Goal: Transaction & Acquisition: Obtain resource

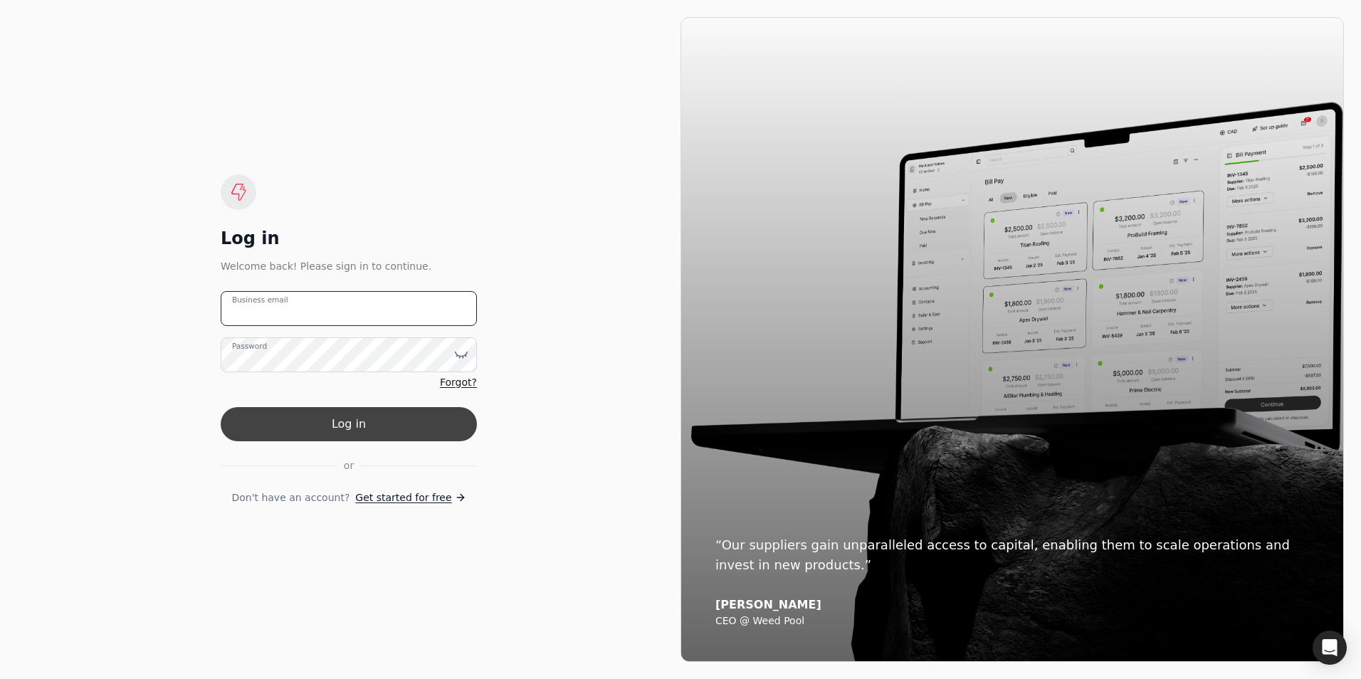
type email "[PERSON_NAME][EMAIL_ADDRESS][DOMAIN_NAME]"
click at [337, 434] on button "Log in" at bounding box center [349, 424] width 256 height 34
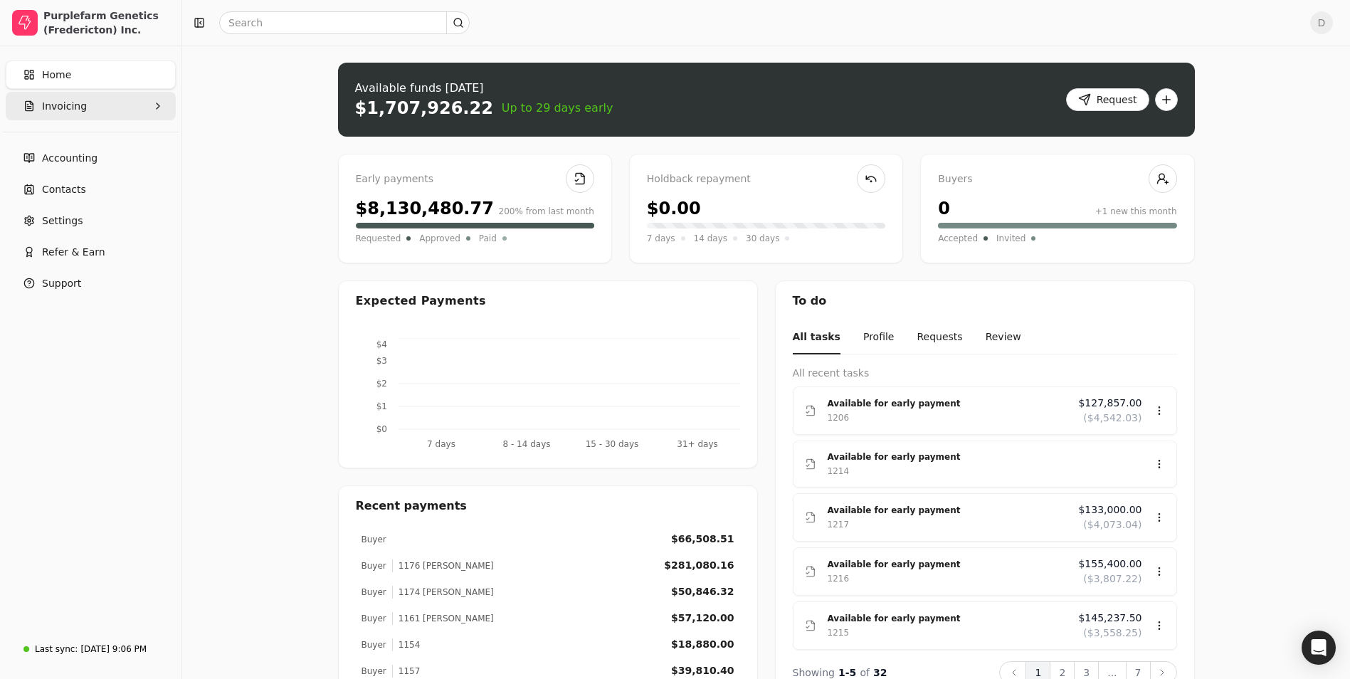
click at [137, 109] on button "Invoicing" at bounding box center [91, 106] width 170 height 28
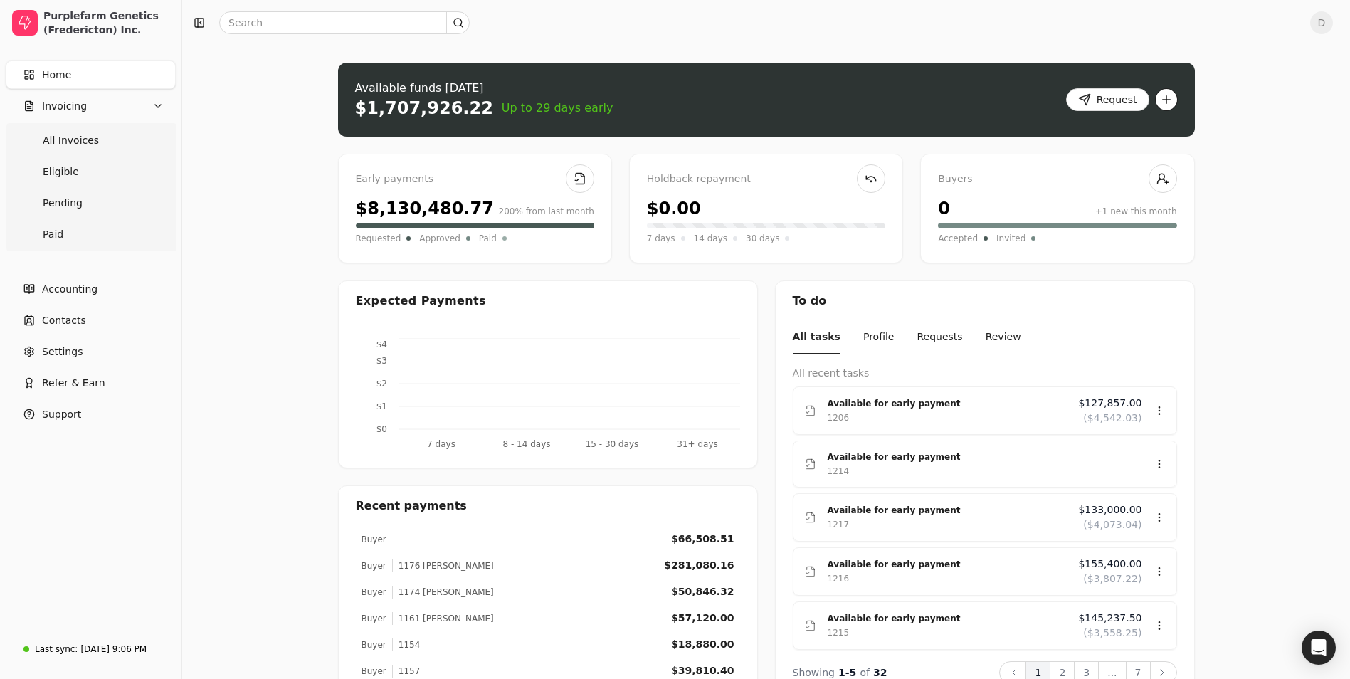
click at [1176, 96] on button "button" at bounding box center [1166, 99] width 23 height 23
click at [1098, 159] on div "Upload invoice" at bounding box center [1109, 151] width 131 height 23
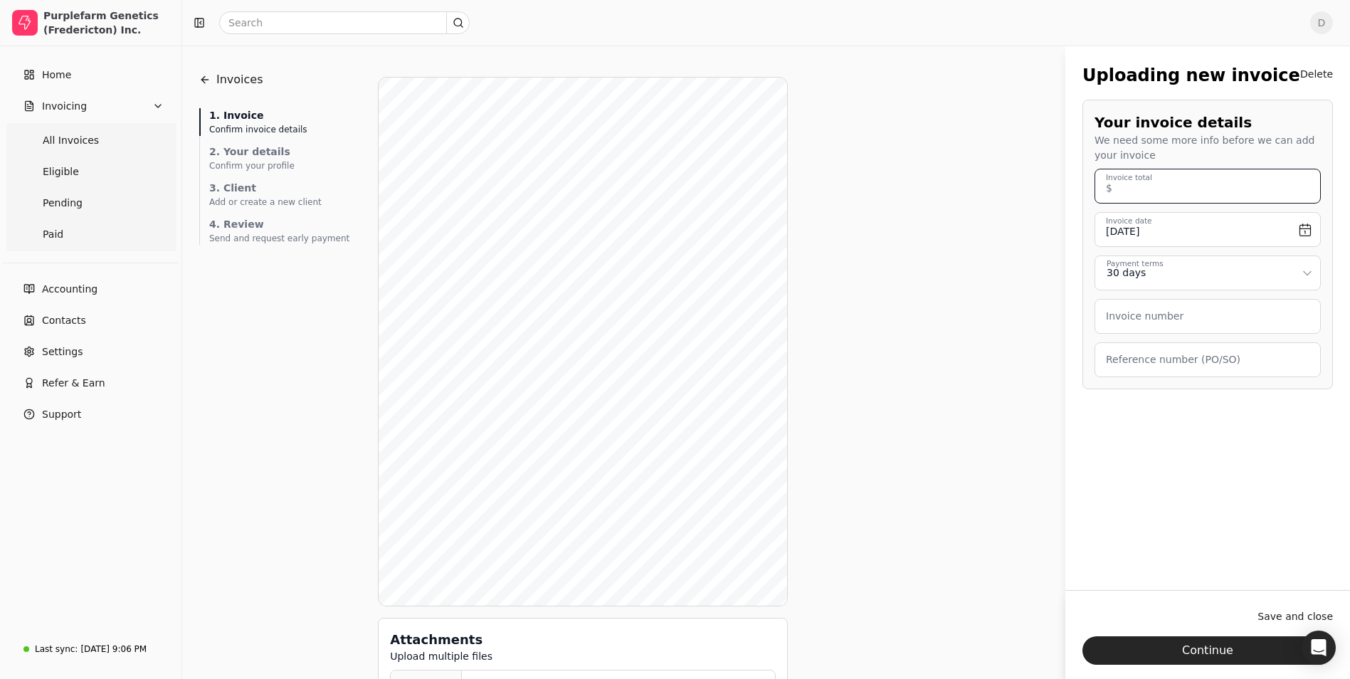
click at [1173, 194] on total "Invoice total" at bounding box center [1208, 186] width 226 height 35
type total "100,237.50"
click at [1278, 229] on input "[DATE]" at bounding box center [1208, 229] width 226 height 35
click at [1122, 270] on button "Go to previous month" at bounding box center [1118, 270] width 17 height 17
click at [1214, 367] on button "17" at bounding box center [1209, 368] width 23 height 23
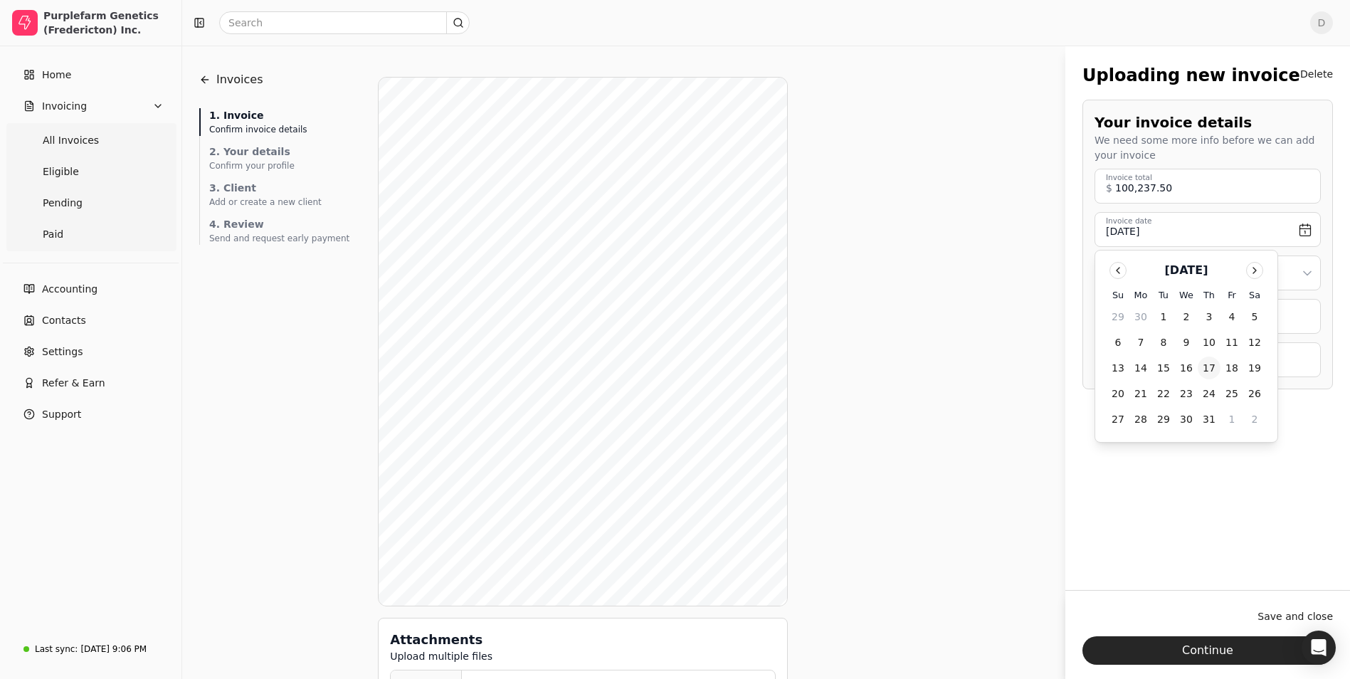
type input "[DATE]"
click at [1193, 274] on html "Purplefarm Genetics (Fredericton) Inc. Home Invoicing All Invoices Eligible Pen…" at bounding box center [675, 365] width 1350 height 730
click at [1182, 321] on number "Invoice number" at bounding box center [1208, 316] width 226 height 35
type number "1215"
click at [1180, 359] on label "Reference number (PO/SO)" at bounding box center [1173, 359] width 135 height 15
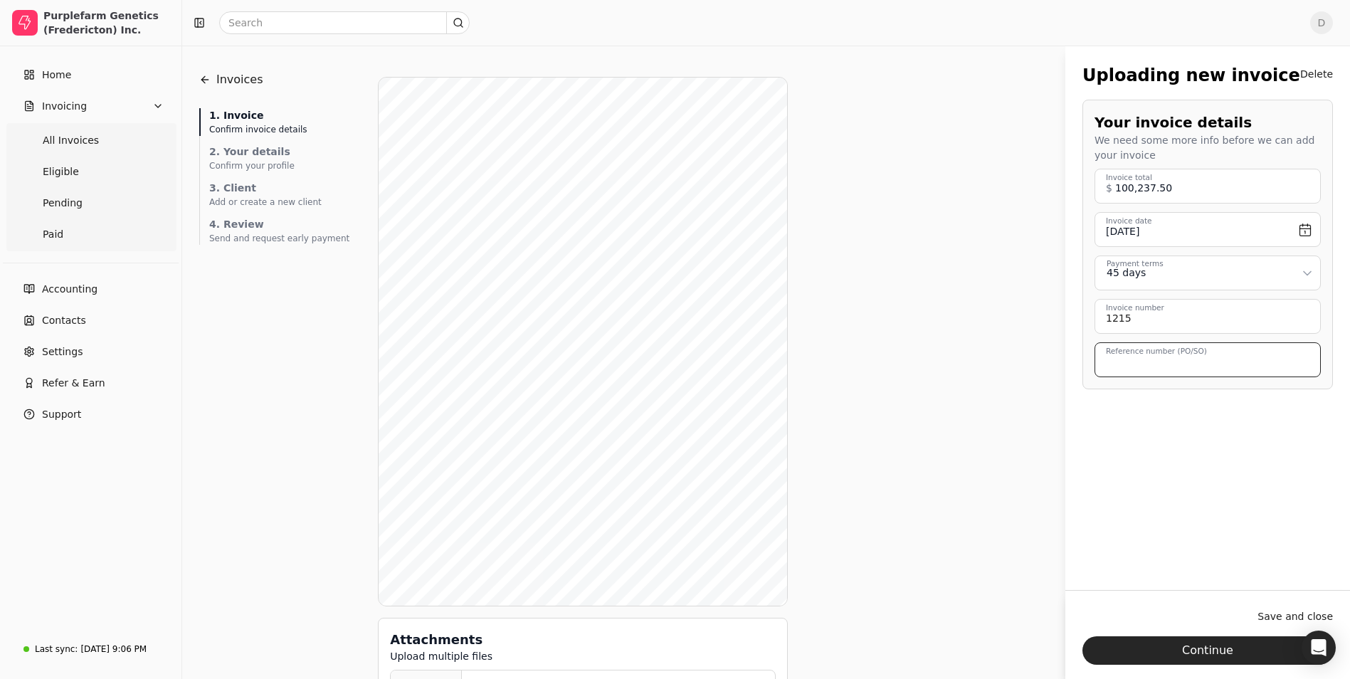
click at [1180, 359] on \(PO\/SO\) "Reference number (PO/SO)" at bounding box center [1208, 359] width 226 height 35
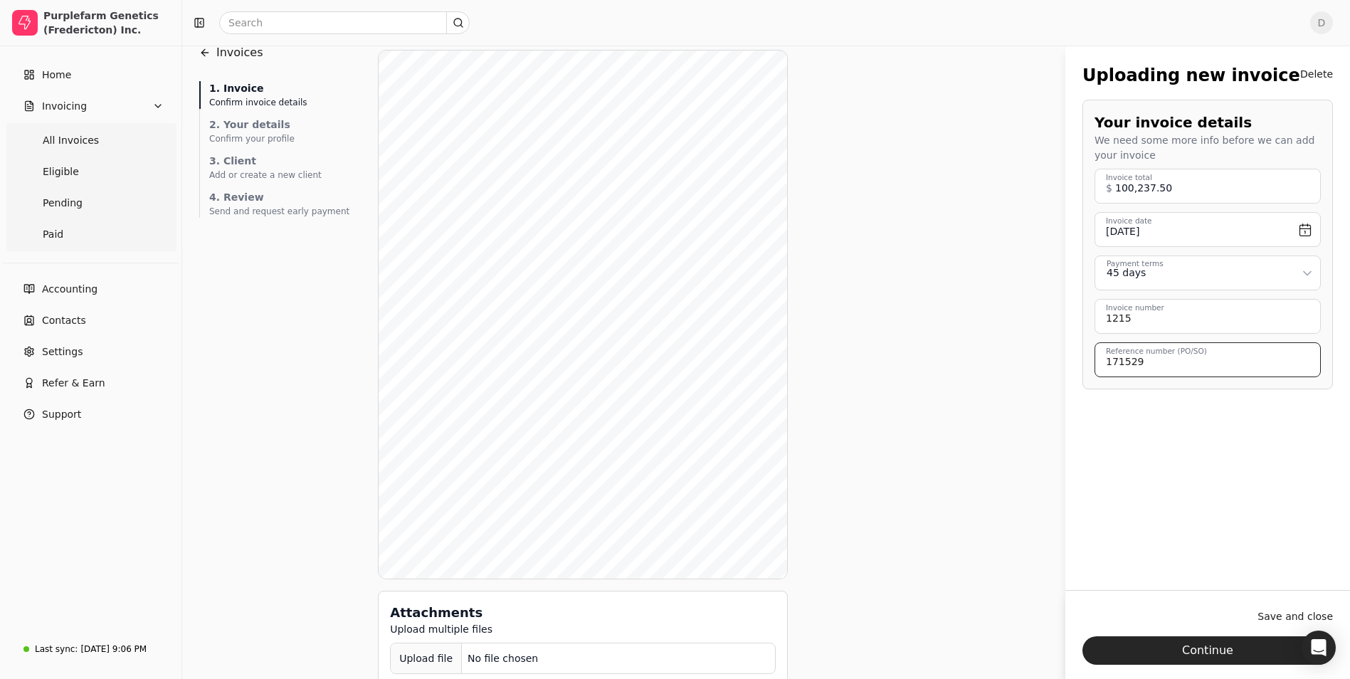
scroll to position [51, 0]
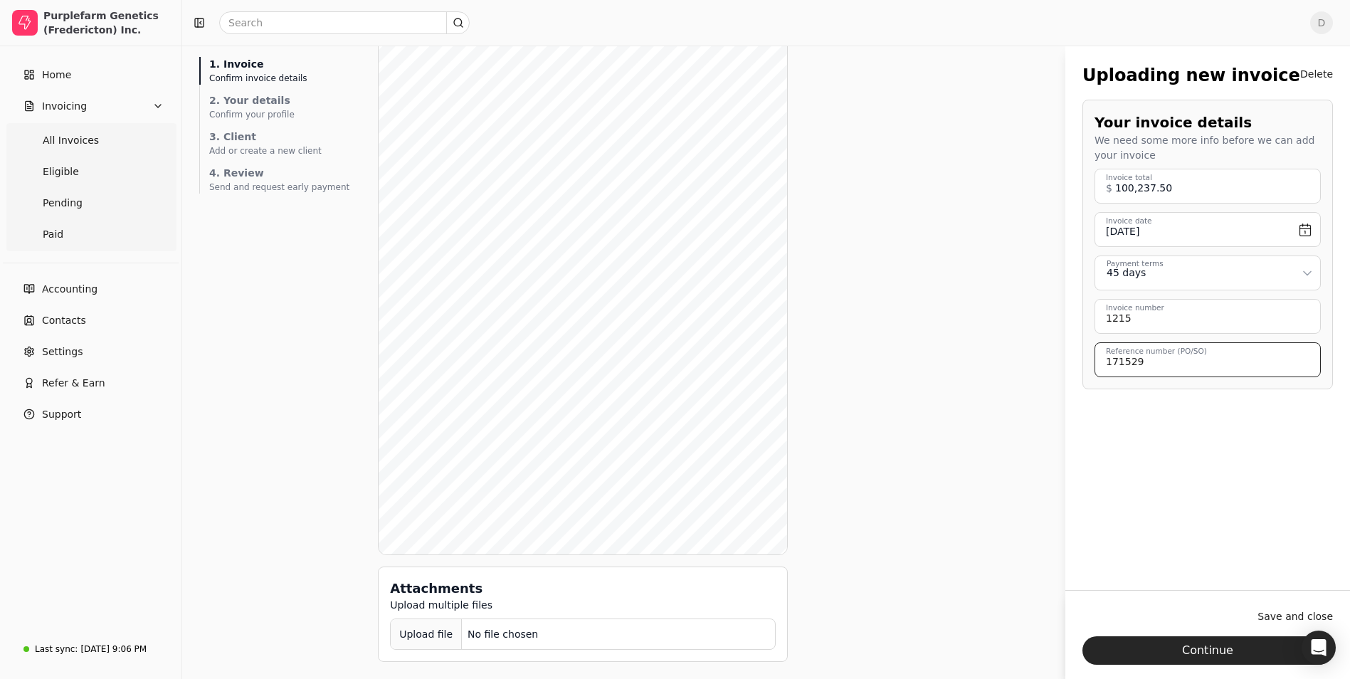
type \(PO\/SO\) "171529"
click at [427, 635] on div "Upload file" at bounding box center [426, 635] width 71 height 32
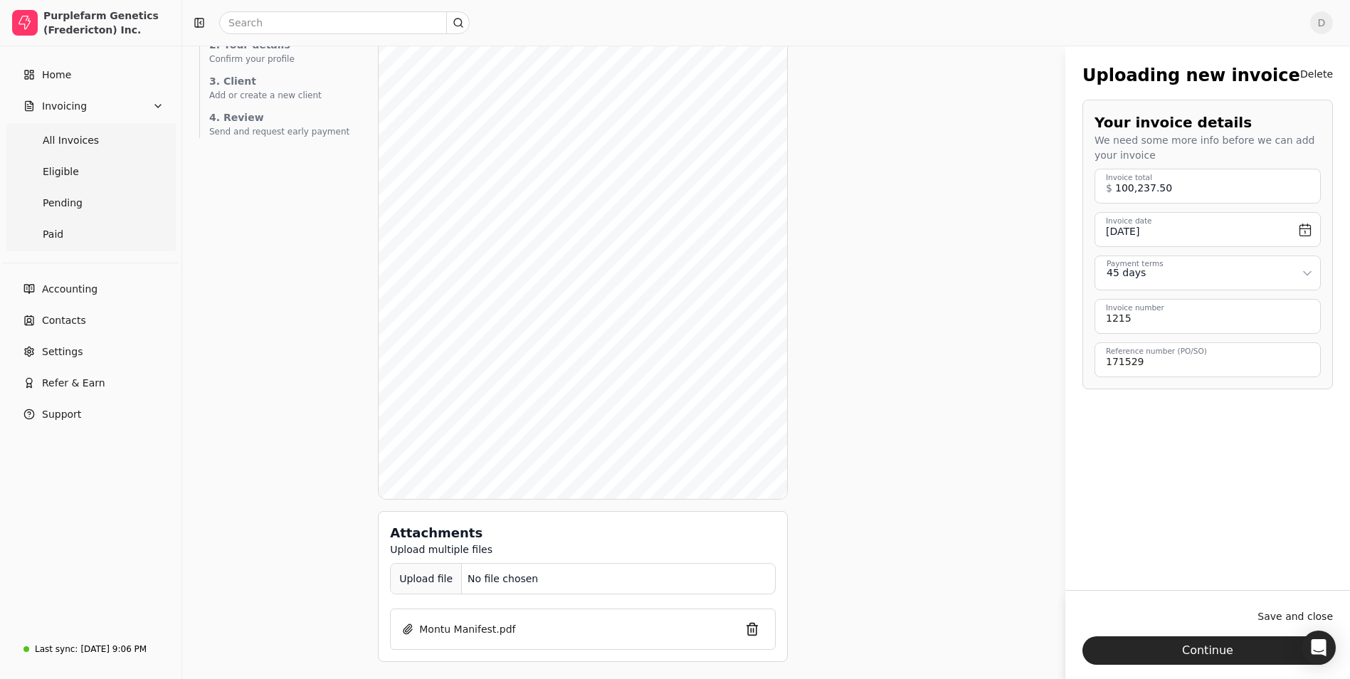
click at [407, 568] on div "Upload file" at bounding box center [426, 579] width 71 height 32
click at [391, 579] on div "Upload file" at bounding box center [426, 579] width 71 height 32
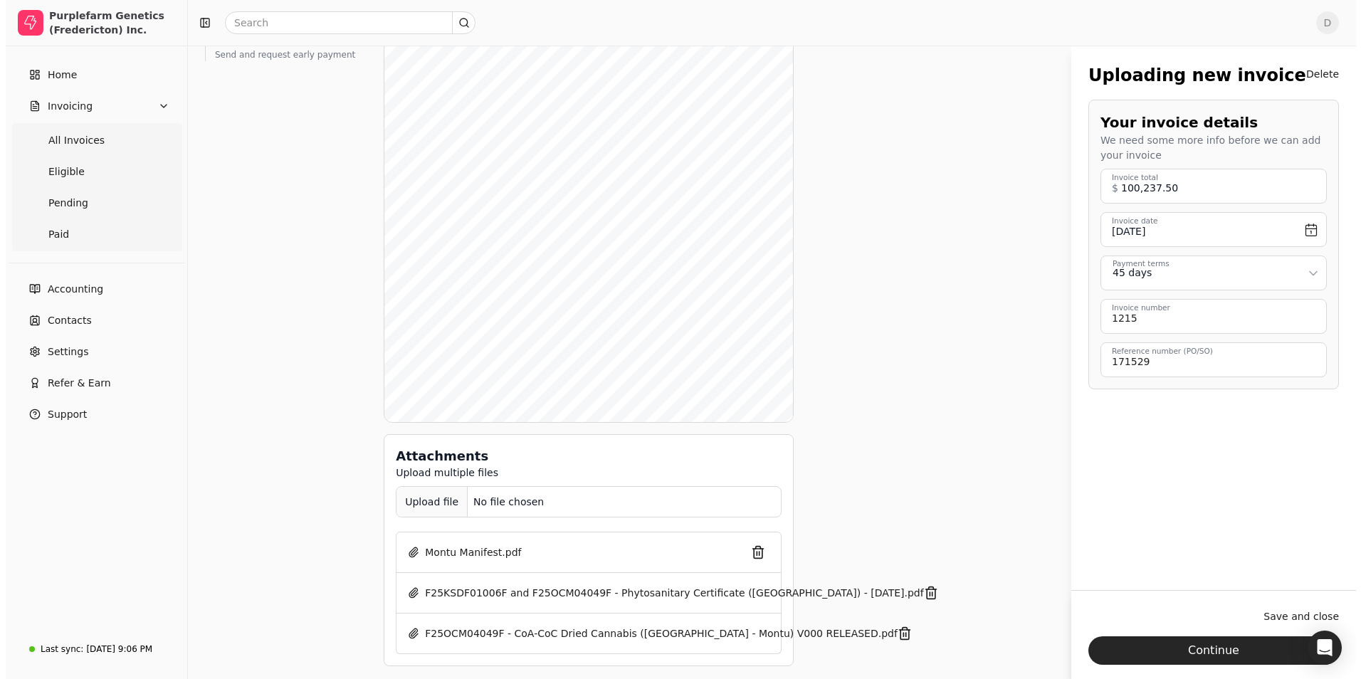
scroll to position [188, 0]
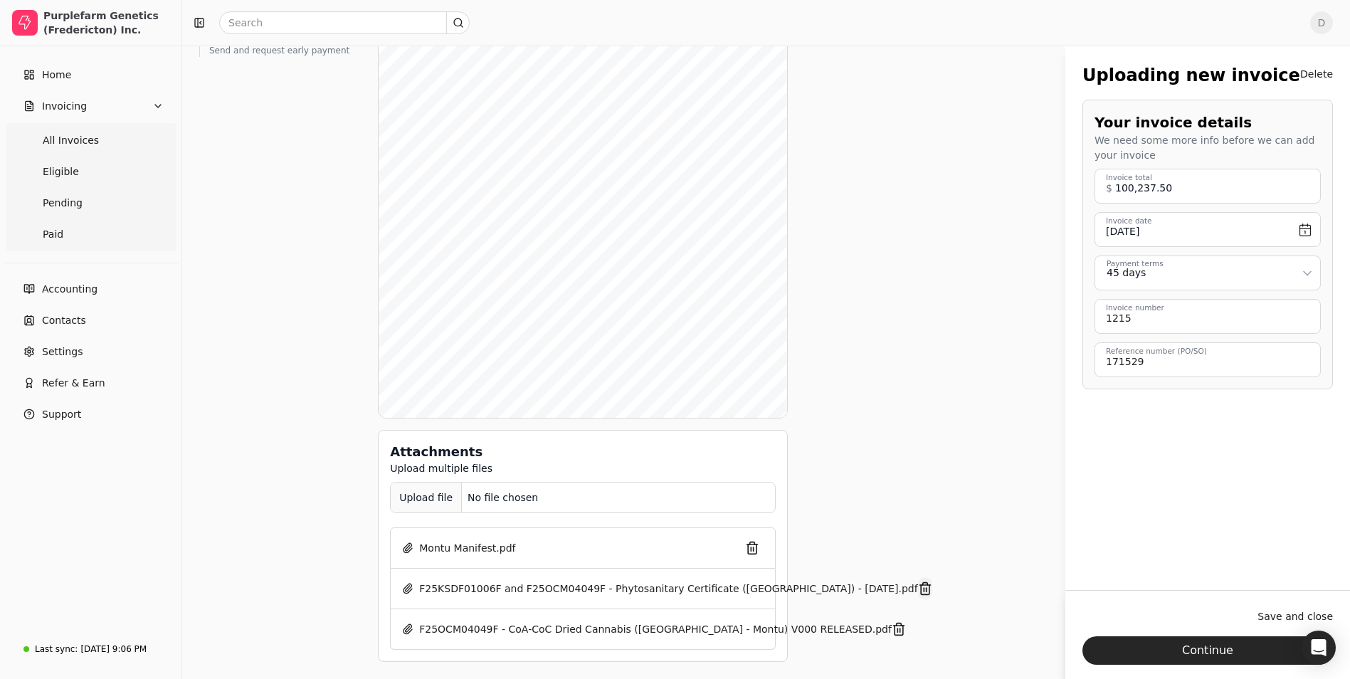
click at [918, 591] on button "button" at bounding box center [925, 588] width 14 height 23
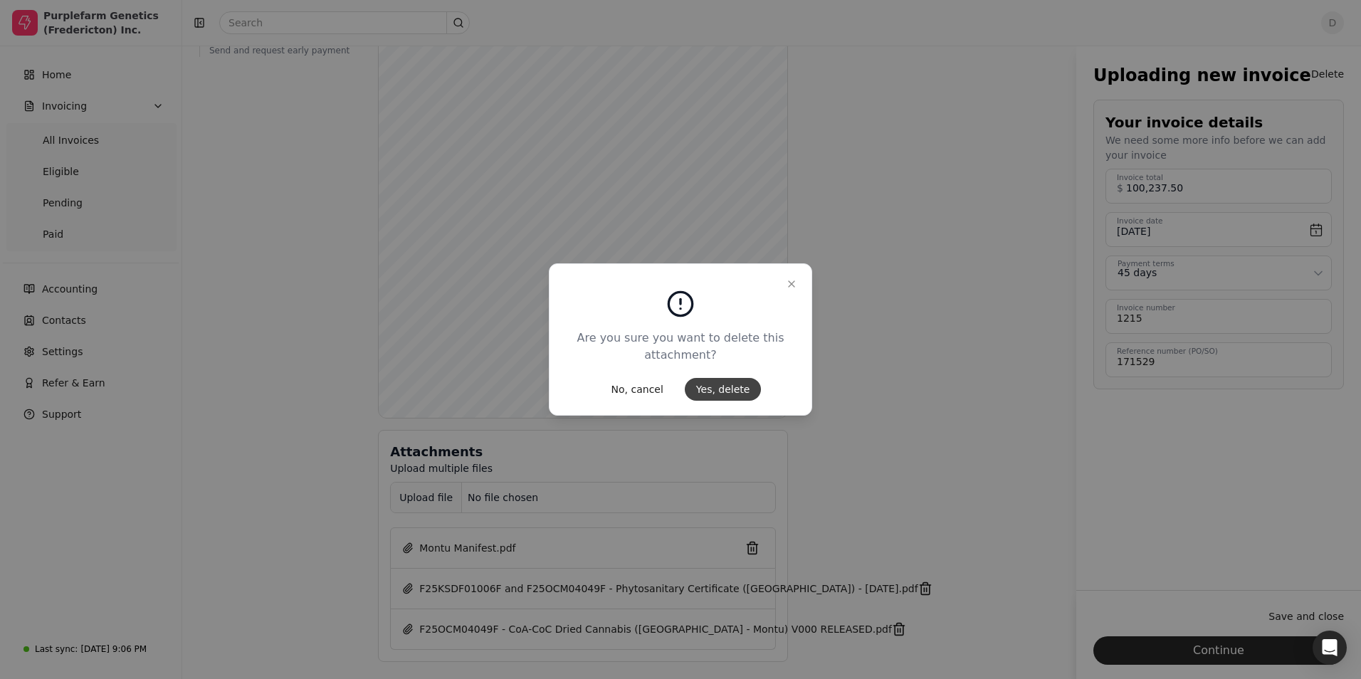
click at [726, 391] on button "Yes, delete" at bounding box center [723, 389] width 77 height 23
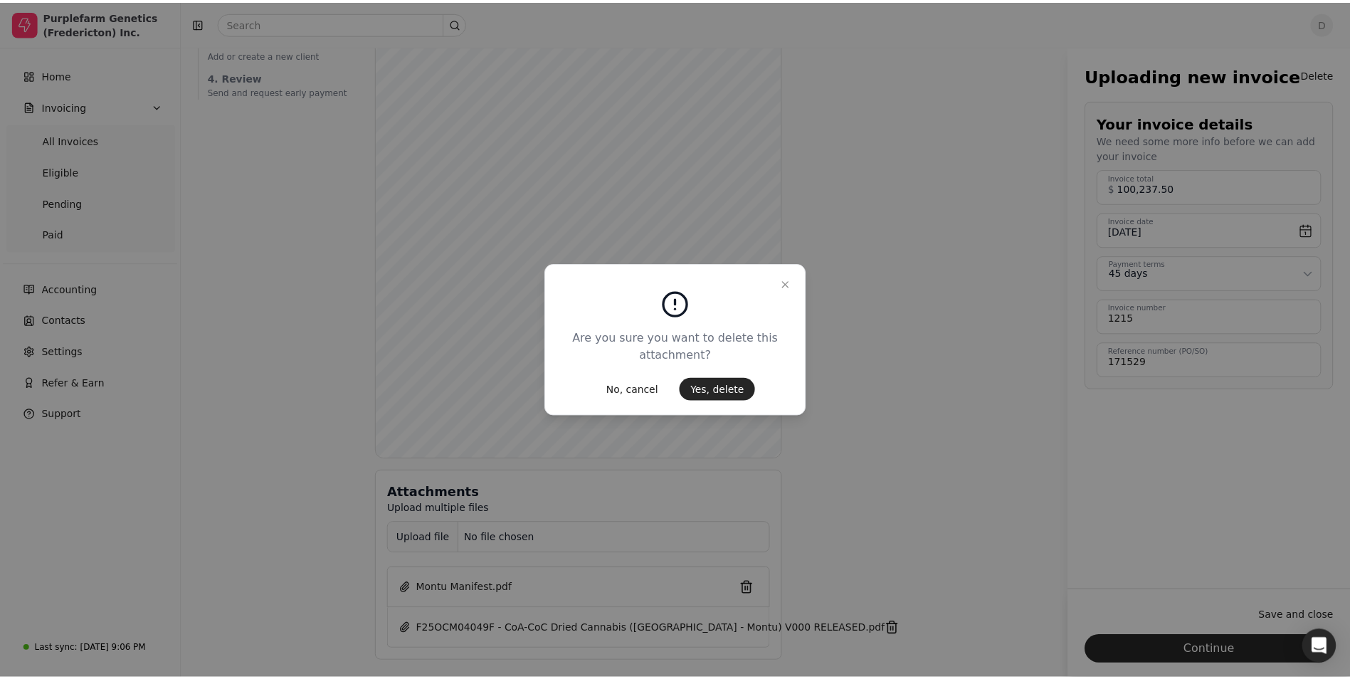
scroll to position [147, 0]
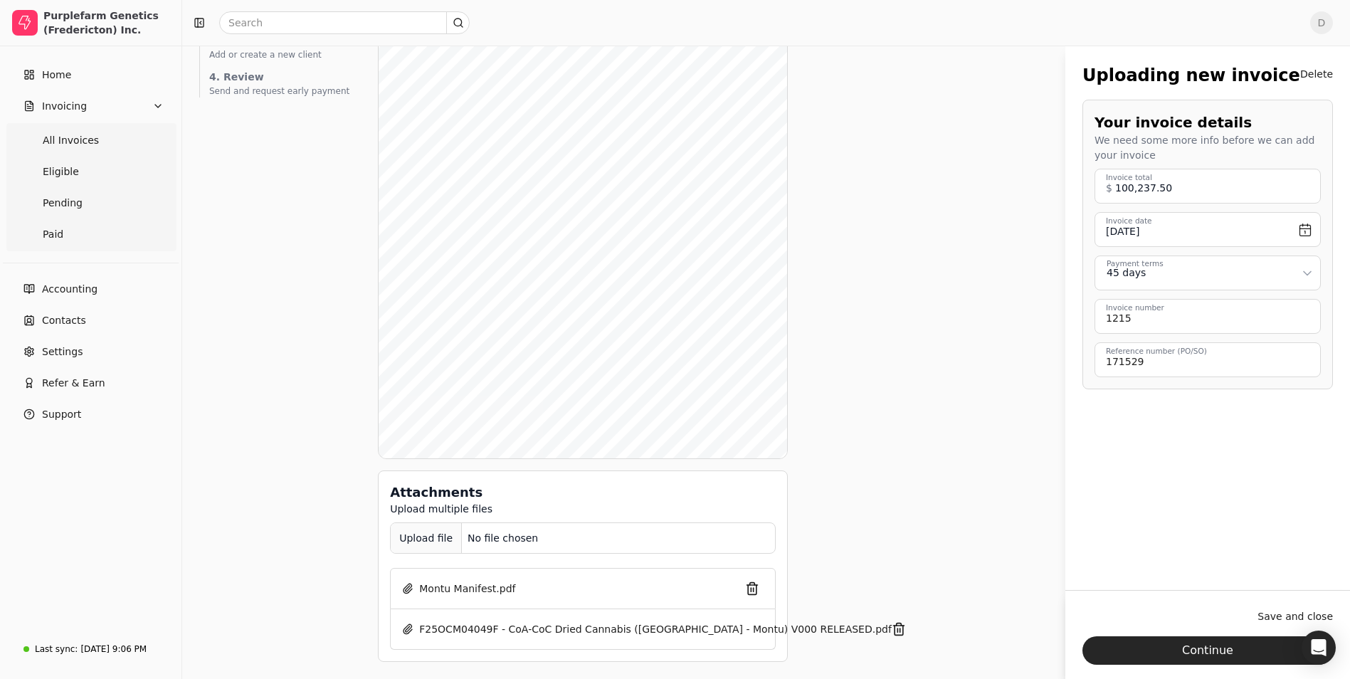
click at [397, 550] on div "Upload file" at bounding box center [426, 538] width 71 height 32
click at [420, 549] on div "Upload file" at bounding box center [426, 538] width 71 height 32
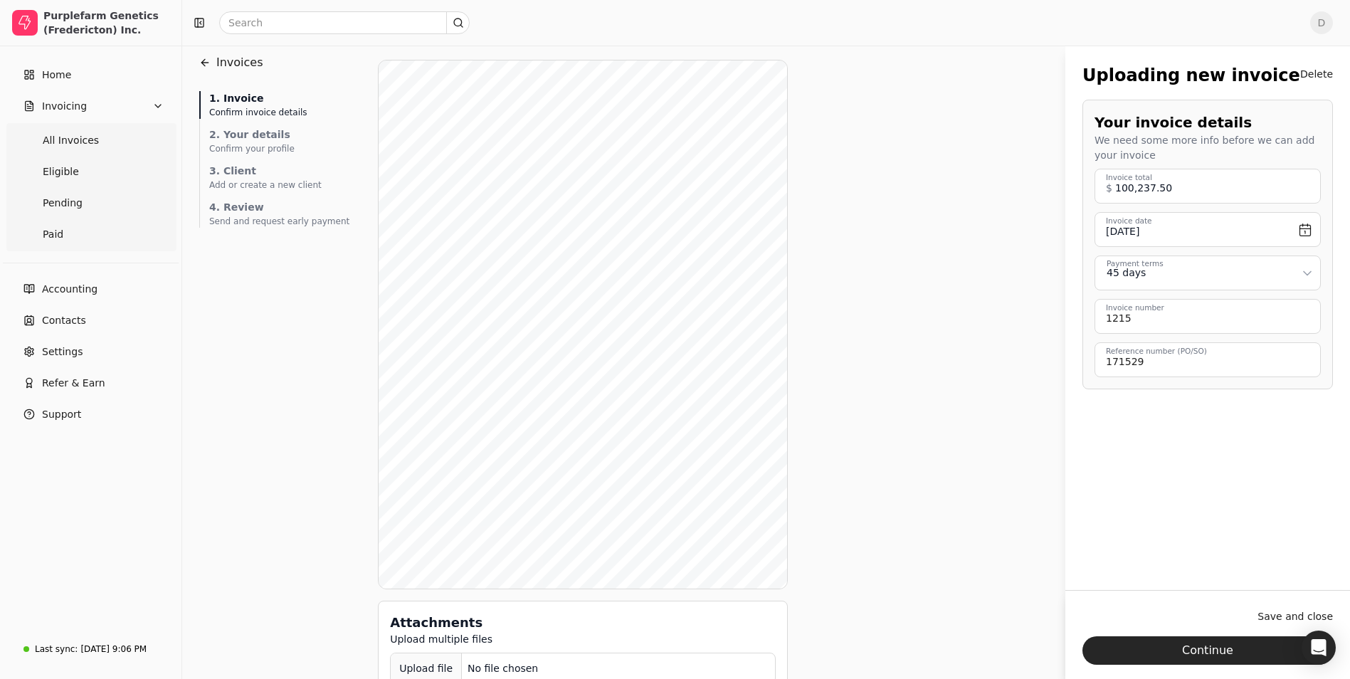
scroll to position [0, 0]
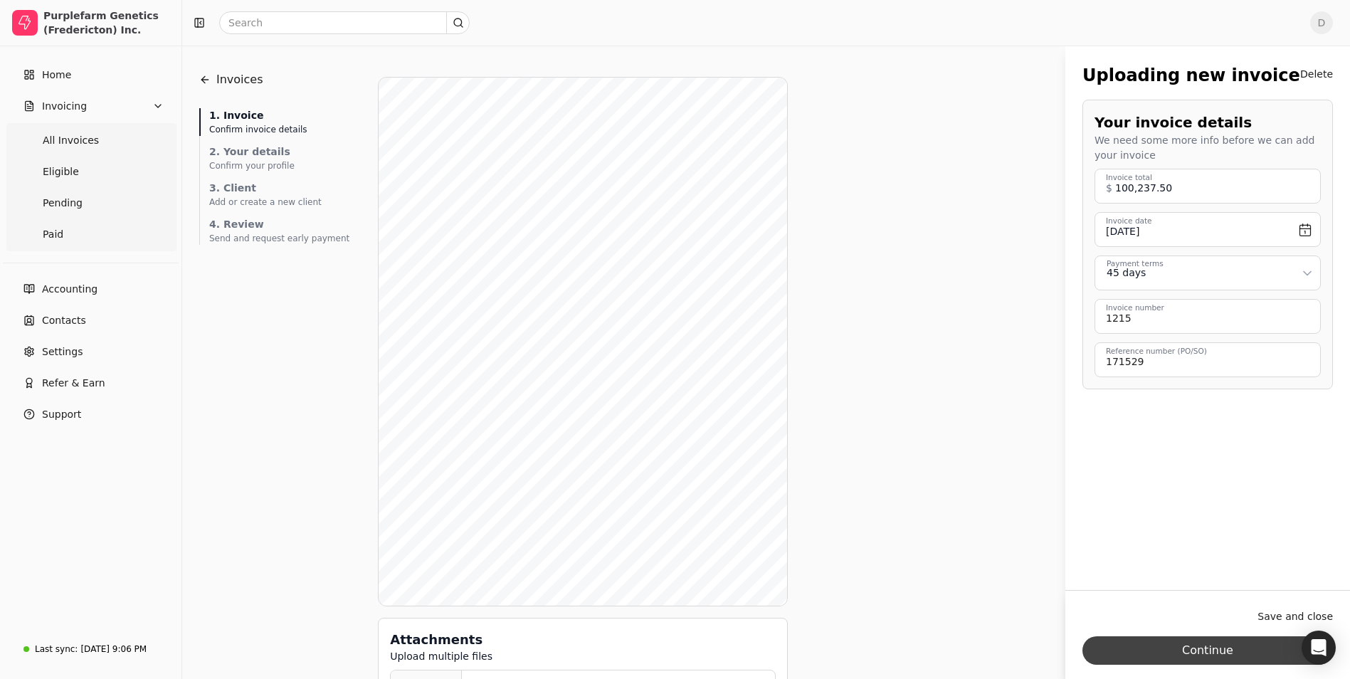
click at [1175, 644] on button "Continue" at bounding box center [1208, 650] width 251 height 28
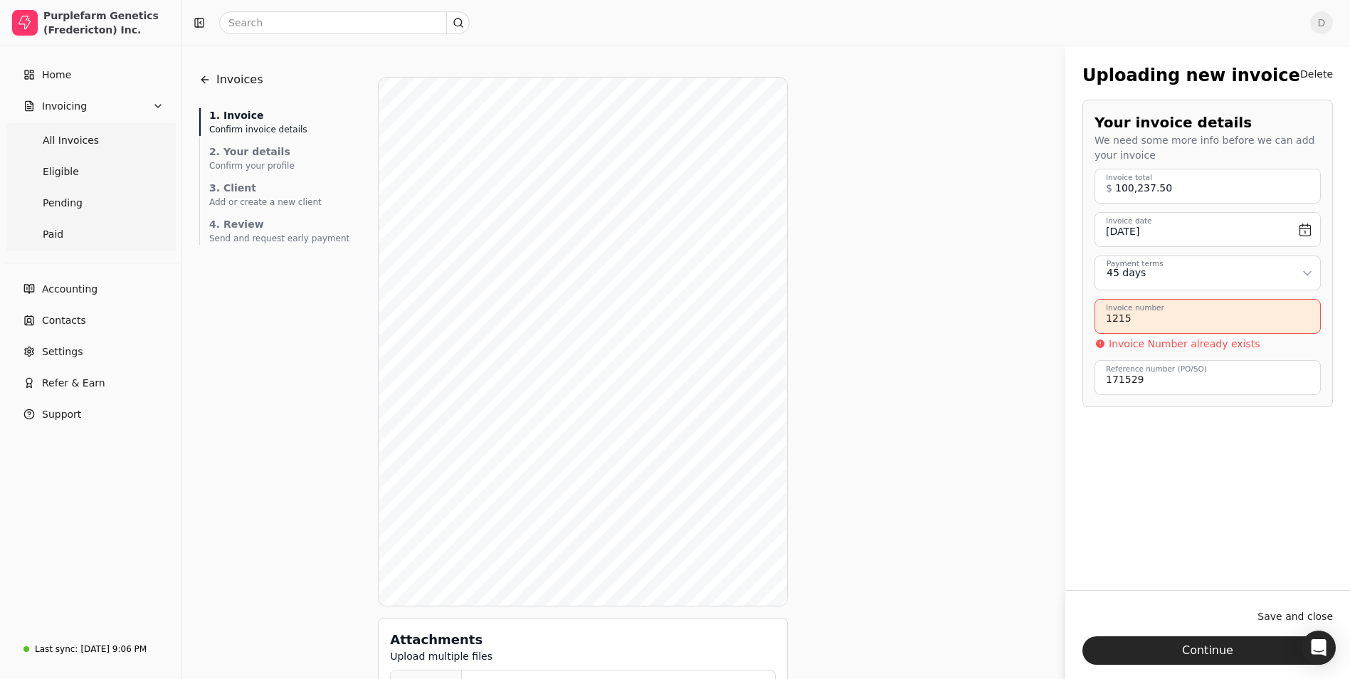
click at [1260, 321] on number "1215" at bounding box center [1208, 316] width 226 height 35
type number "1215 [PERSON_NAME]"
click at [1217, 646] on button "Continue" at bounding box center [1208, 650] width 251 height 28
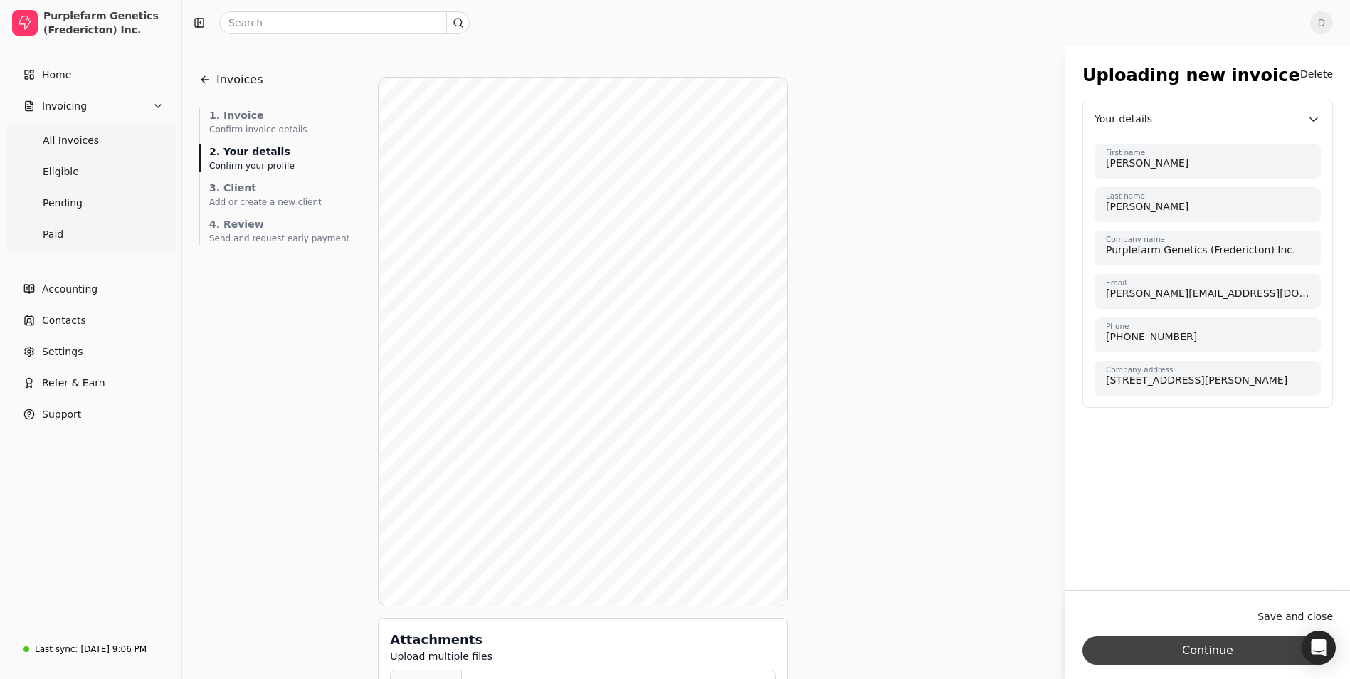
click at [1196, 646] on button "Continue" at bounding box center [1208, 650] width 251 height 28
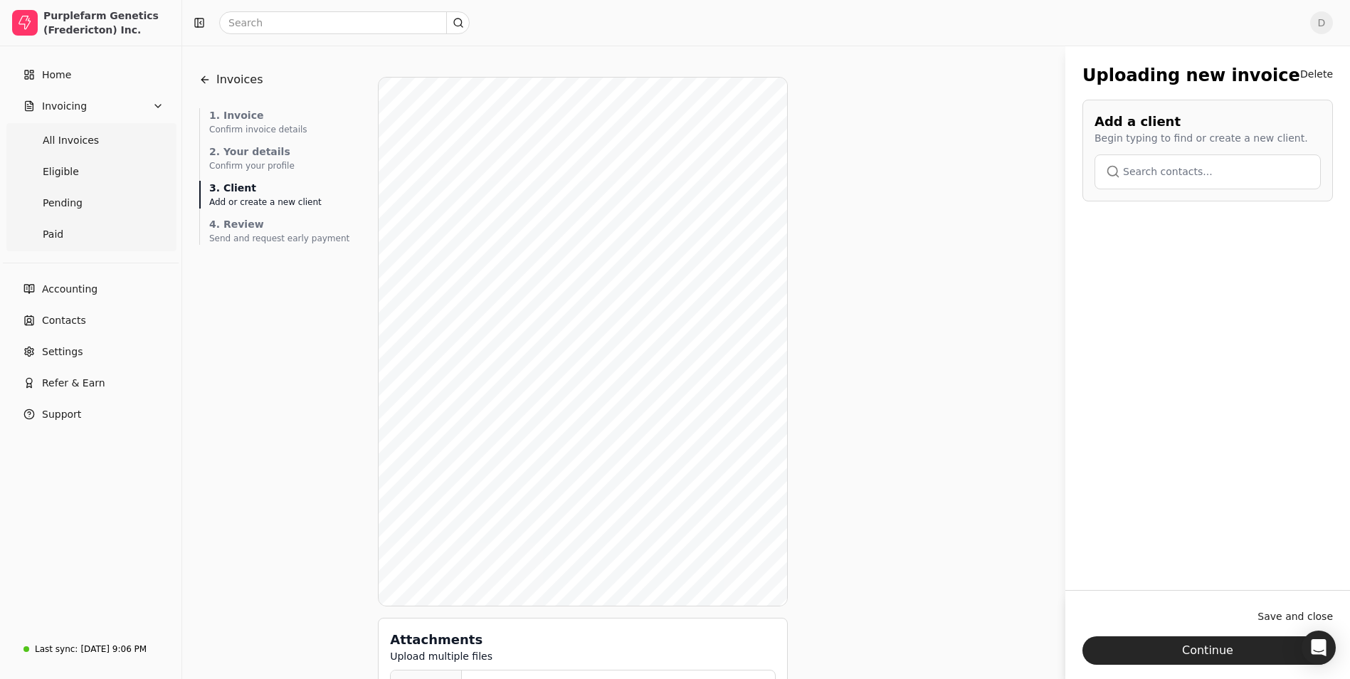
click at [1199, 179] on button "button" at bounding box center [1208, 171] width 226 height 34
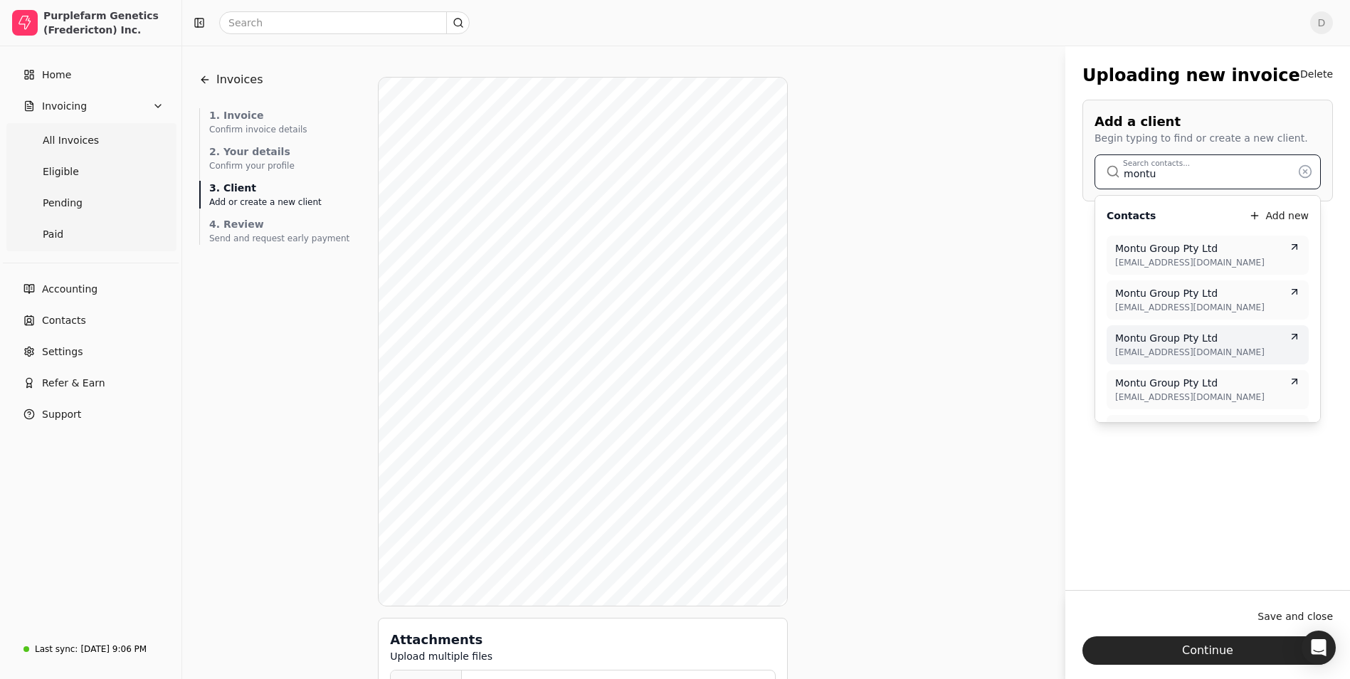
type input "montu"
click at [1207, 344] on span "Montu Group Pty Ltd" at bounding box center [1166, 338] width 103 height 15
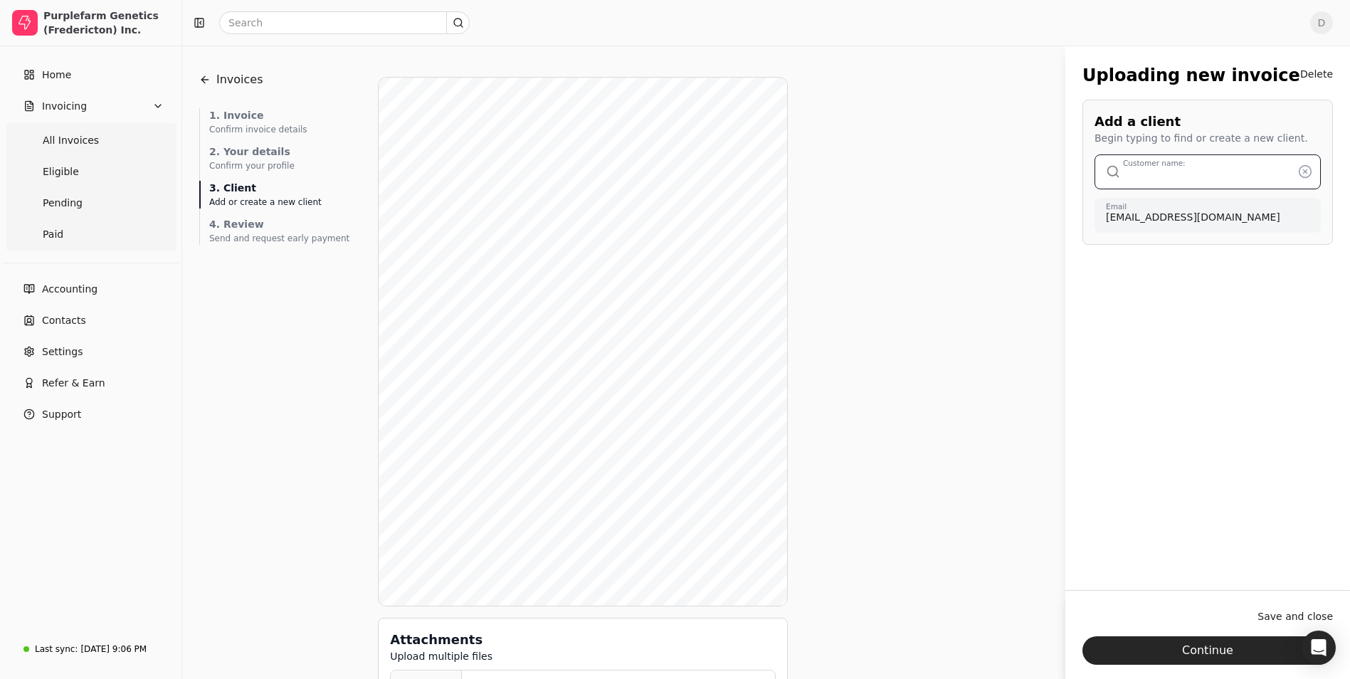
type input "Montu Group Pty Ltd"
click at [1219, 650] on button "Continue" at bounding box center [1208, 650] width 251 height 28
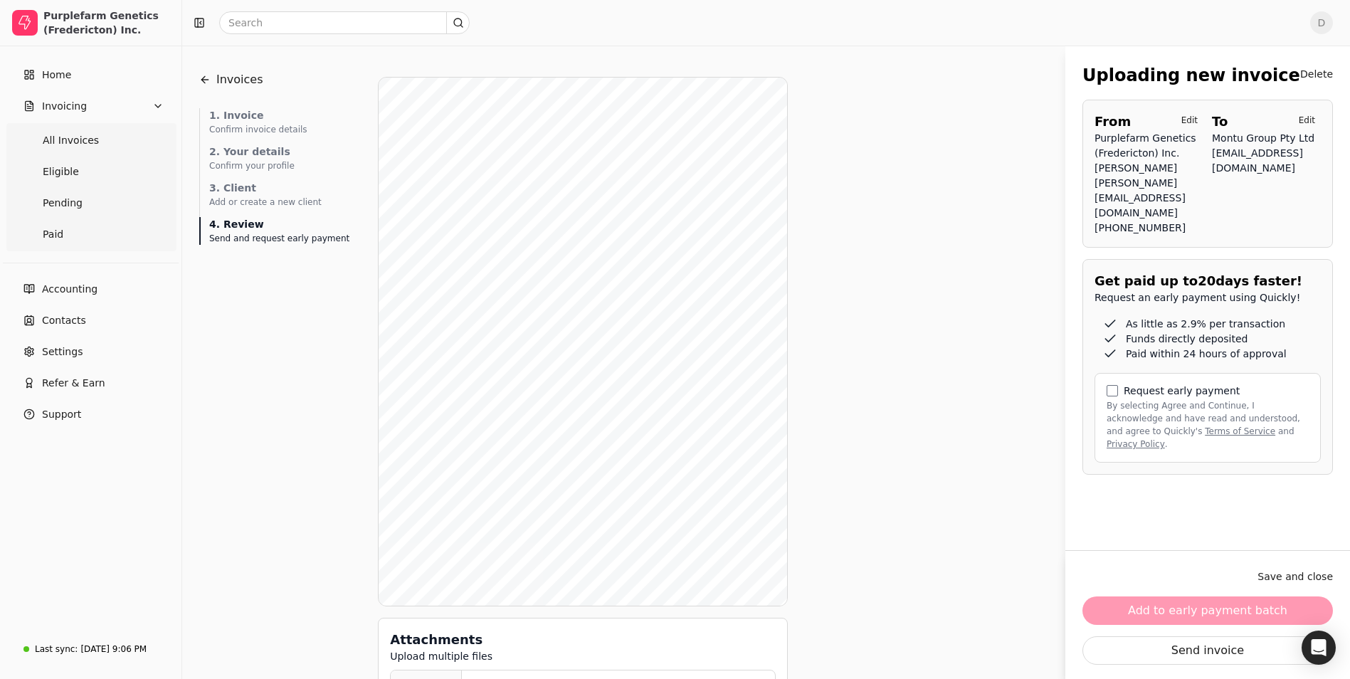
click at [1176, 396] on label "Request early payment" at bounding box center [1182, 391] width 116 height 10
click at [1118, 396] on button "By selecting Agree and Continue, I acknowledge and have read and understood, an…" at bounding box center [1112, 390] width 11 height 11
click at [1212, 617] on button "Add to early payment batch" at bounding box center [1208, 611] width 251 height 28
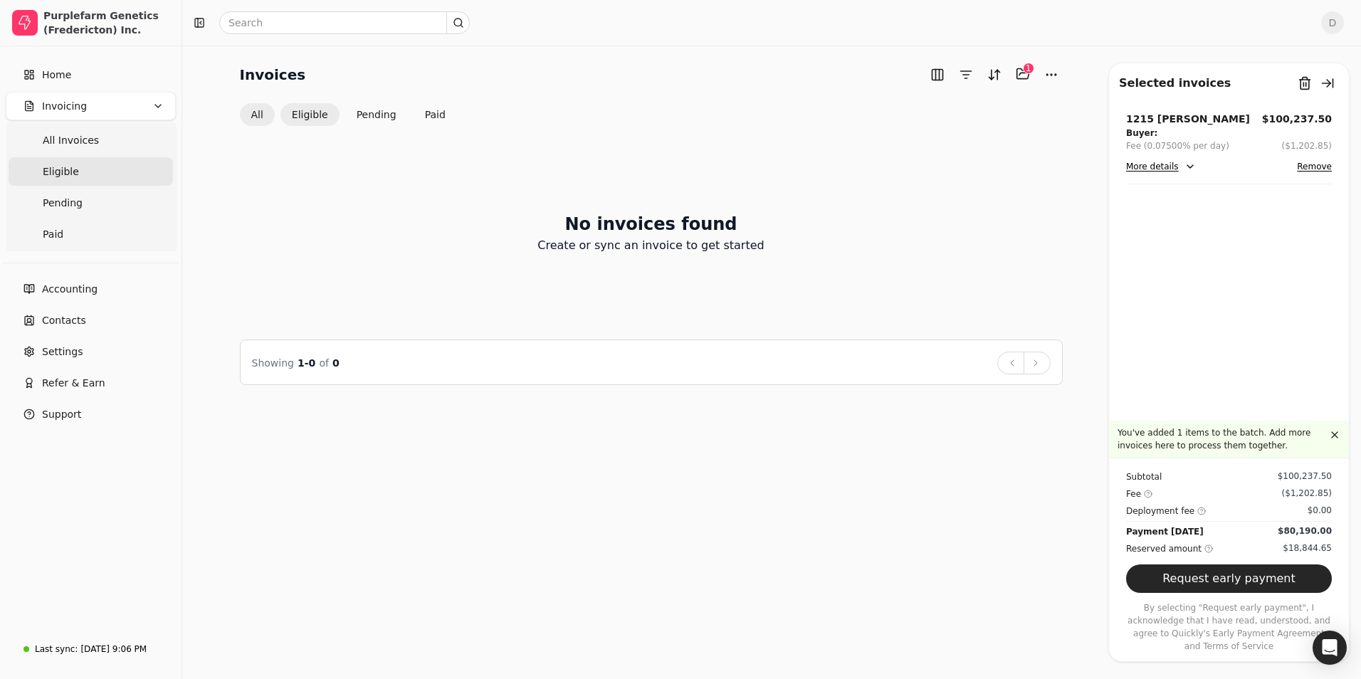
click at [254, 117] on button "All" at bounding box center [257, 114] width 35 height 23
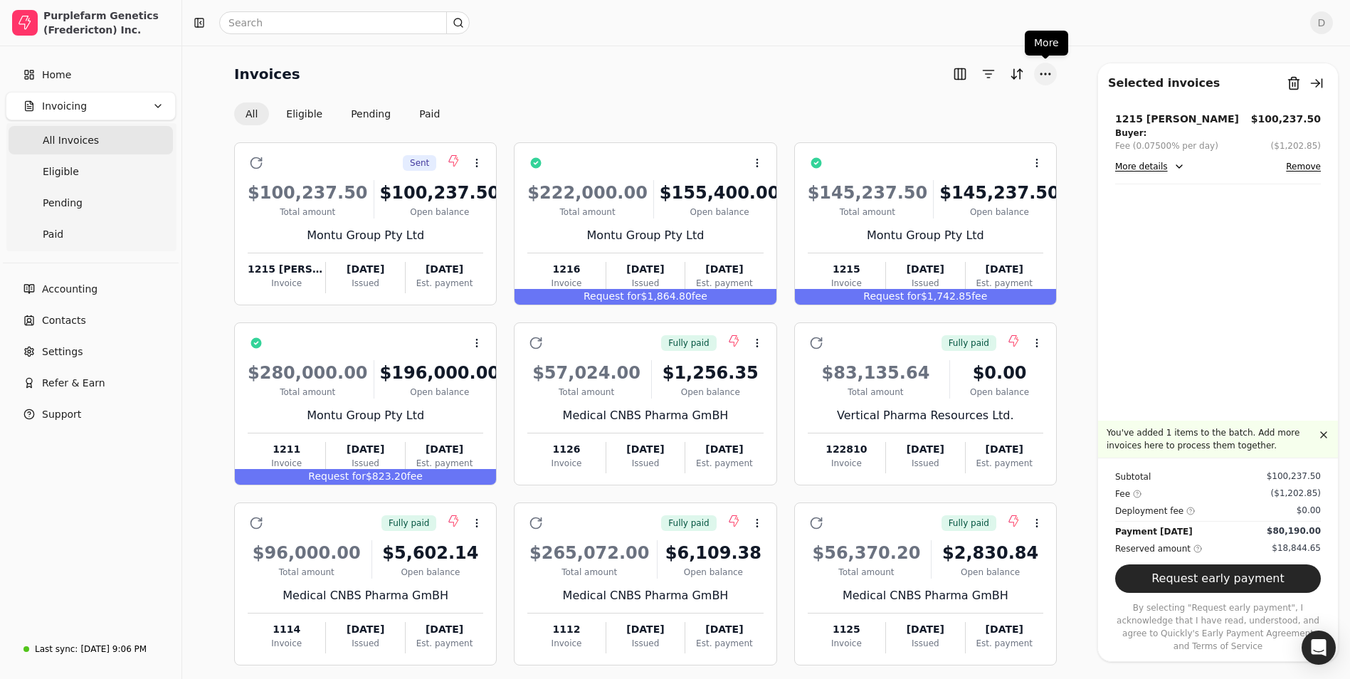
click at [1047, 78] on button "More" at bounding box center [1045, 74] width 23 height 23
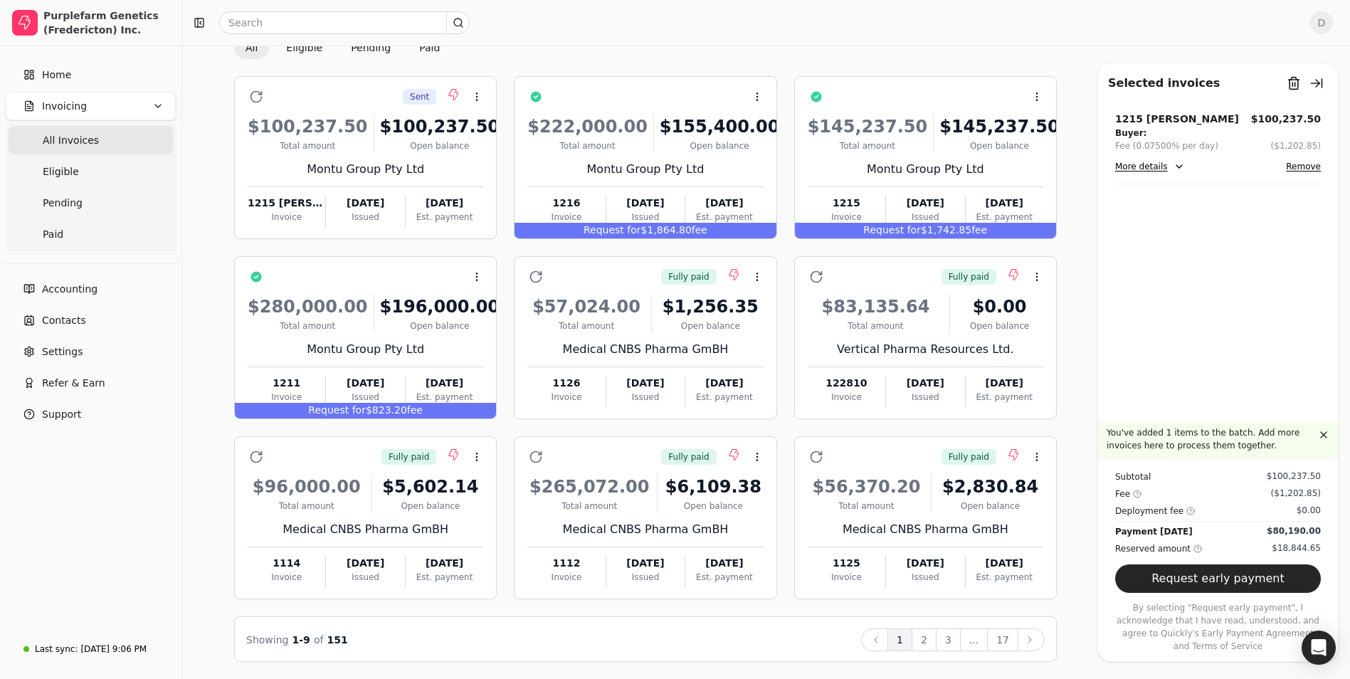
click at [1278, 448] on p "You've added 1 items to the batch. Add more invoices here to process them toget…" at bounding box center [1211, 439] width 209 height 26
click at [1207, 452] on p "You've added 1 items to the batch. Add more invoices here to process them toget…" at bounding box center [1211, 439] width 209 height 26
click at [1138, 452] on p "You've added 1 items to the batch. Add more invoices here to process them toget…" at bounding box center [1211, 439] width 209 height 26
click at [1104, 458] on div "You've added 1 items to the batch. Add more invoices here to process them toget…" at bounding box center [1218, 439] width 240 height 37
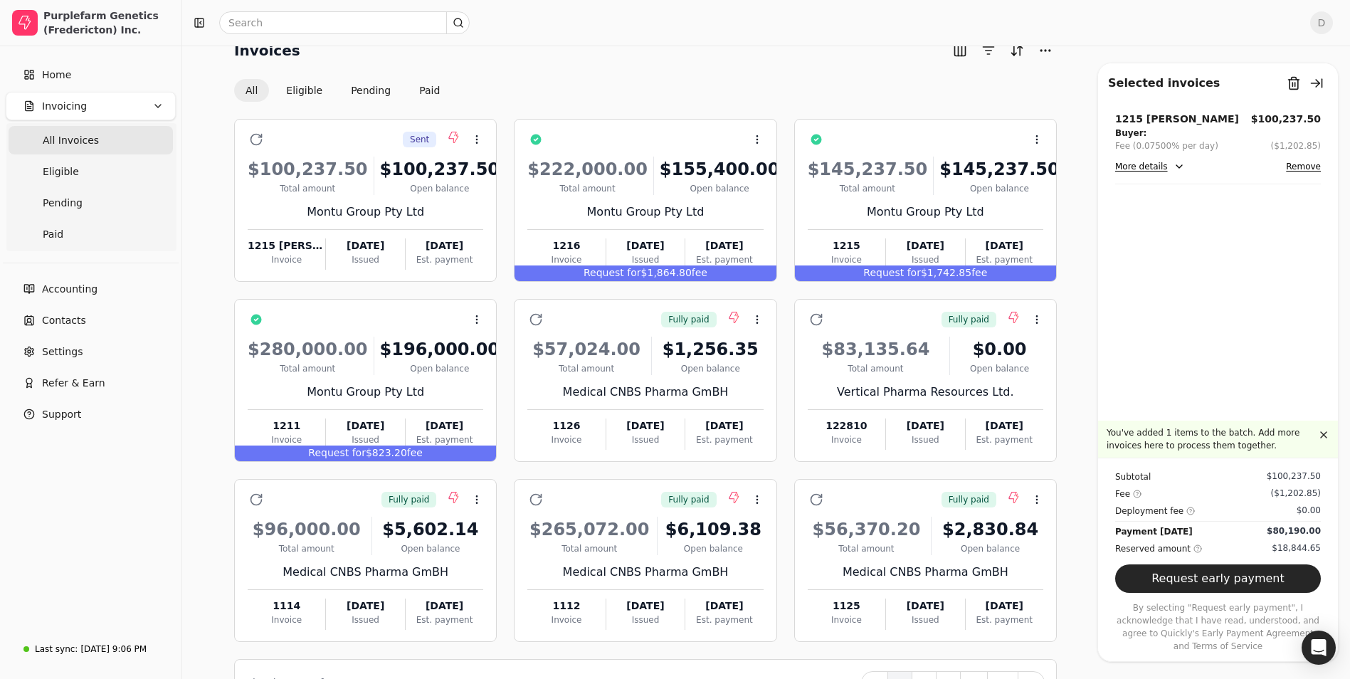
scroll to position [0, 0]
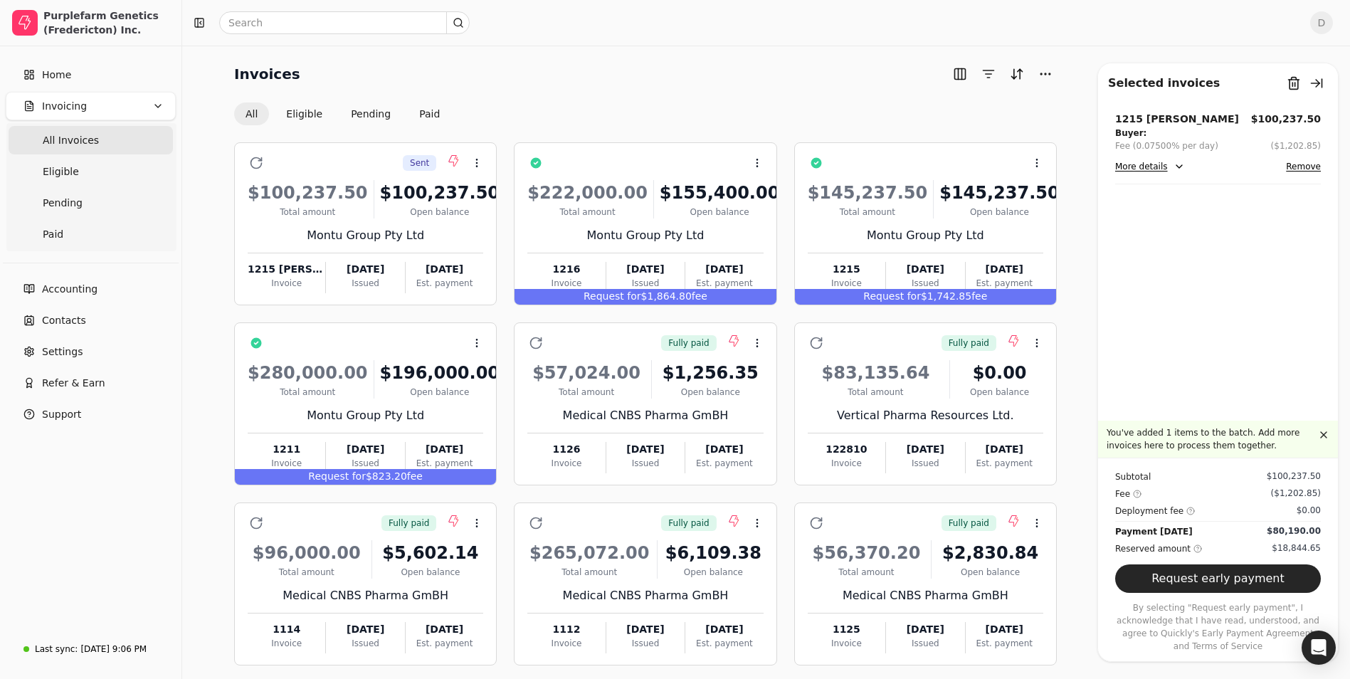
click at [1168, 172] on button "More details" at bounding box center [1150, 166] width 70 height 17
click at [1142, 201] on div "Payment [DATE]" at bounding box center [1149, 197] width 69 height 13
click at [681, 208] on div "Open balance" at bounding box center [720, 212] width 120 height 13
click at [783, 198] on span "Open" at bounding box center [780, 198] width 26 height 15
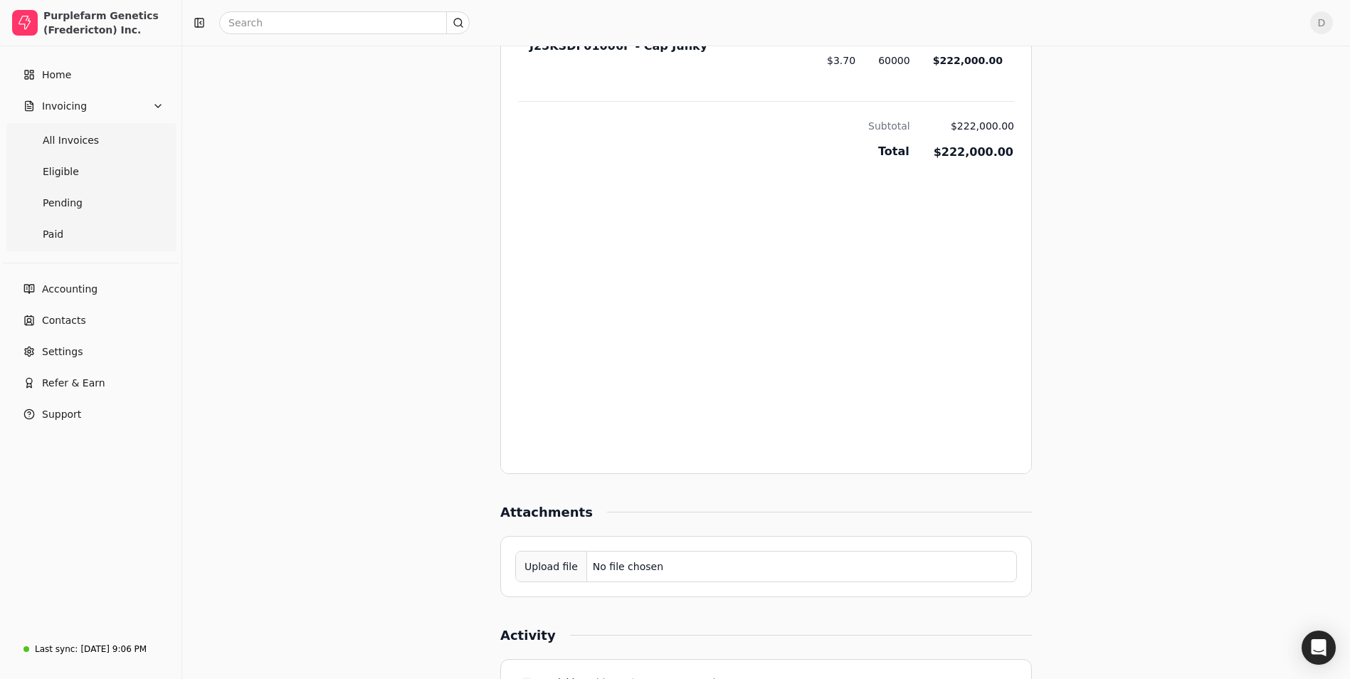
scroll to position [807, 0]
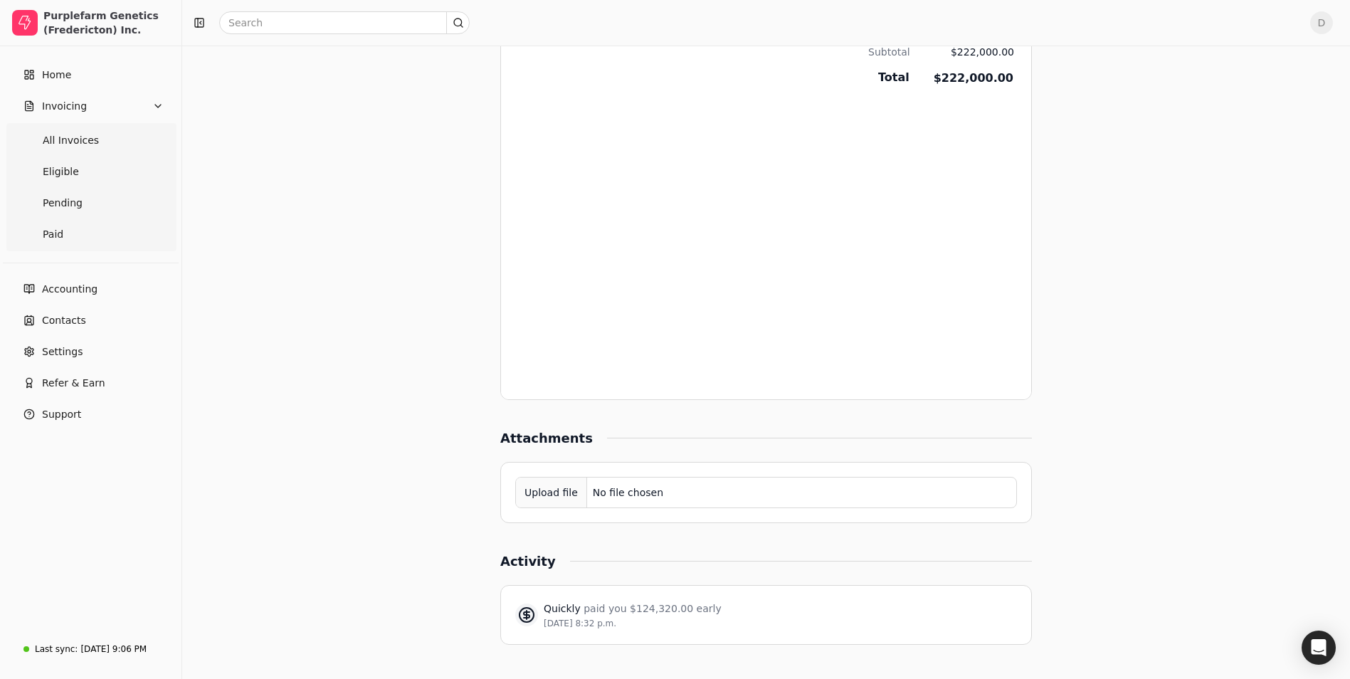
click at [558, 501] on div "Upload file" at bounding box center [551, 493] width 71 height 32
click at [550, 490] on div "Upload file" at bounding box center [551, 493] width 71 height 32
click at [542, 491] on div "Upload file" at bounding box center [551, 493] width 71 height 32
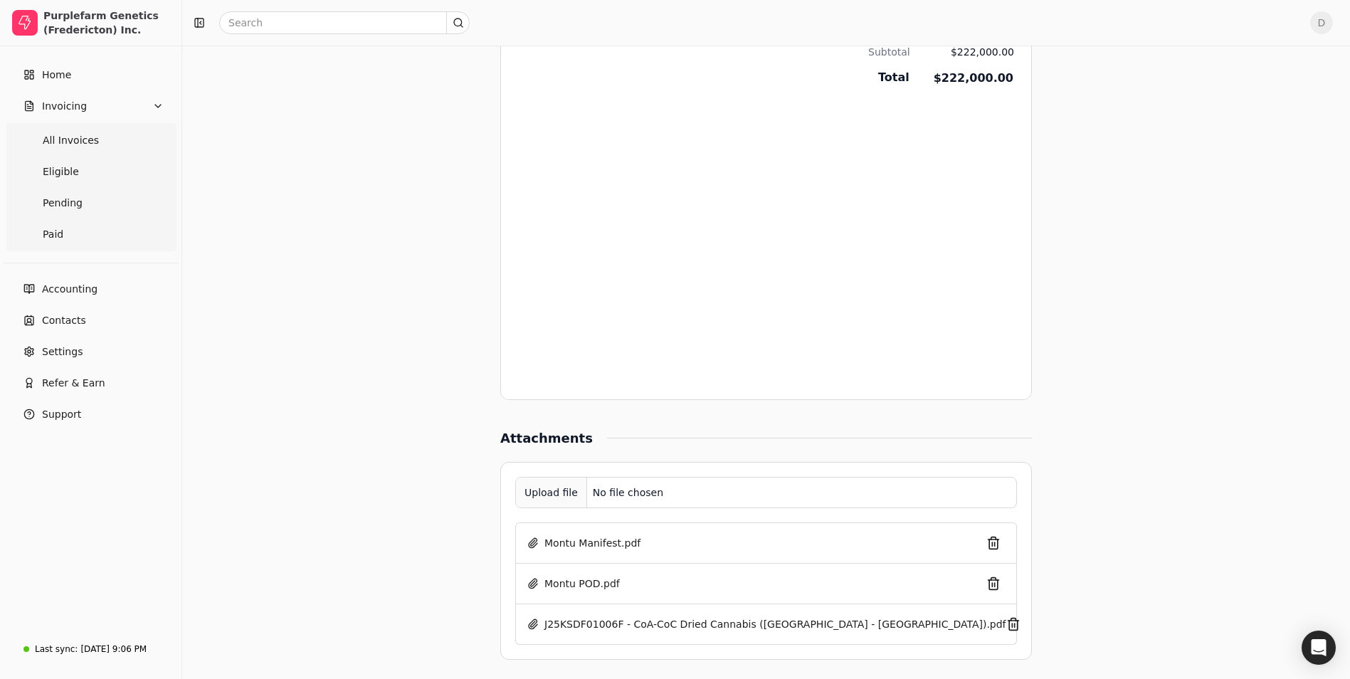
click at [526, 487] on div "Upload file" at bounding box center [551, 493] width 71 height 32
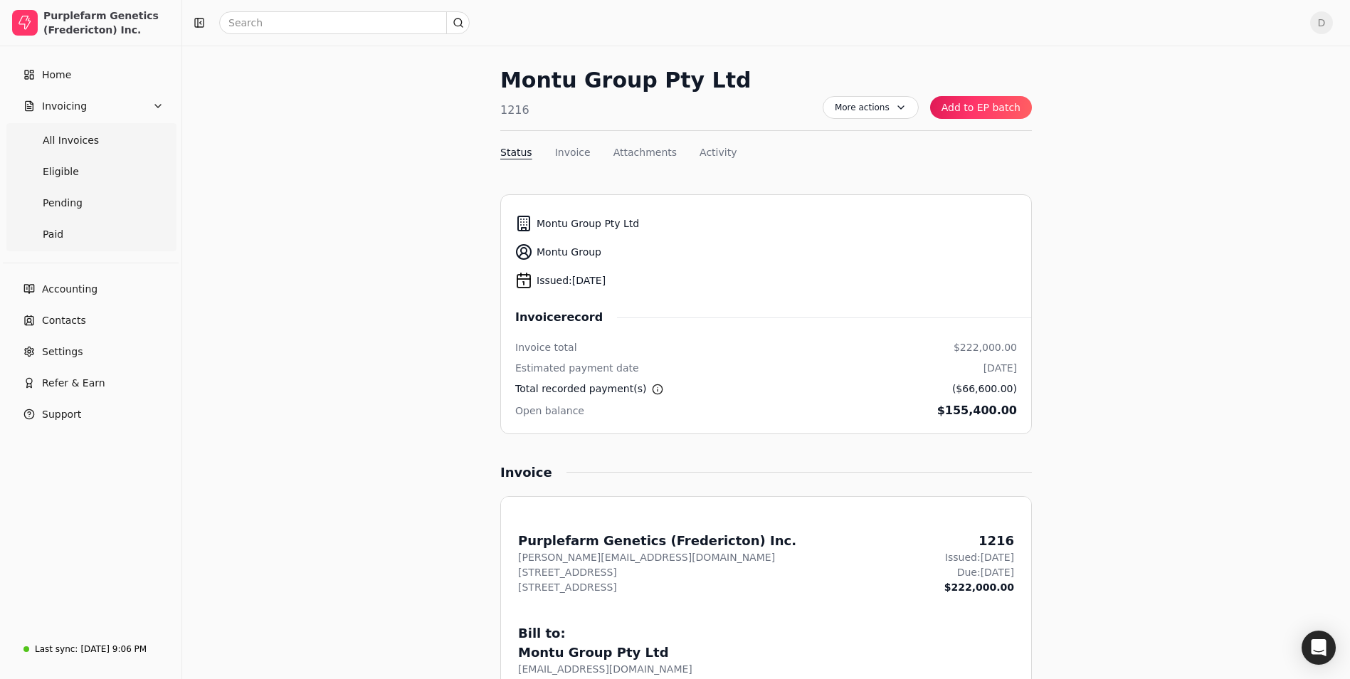
scroll to position [0, 0]
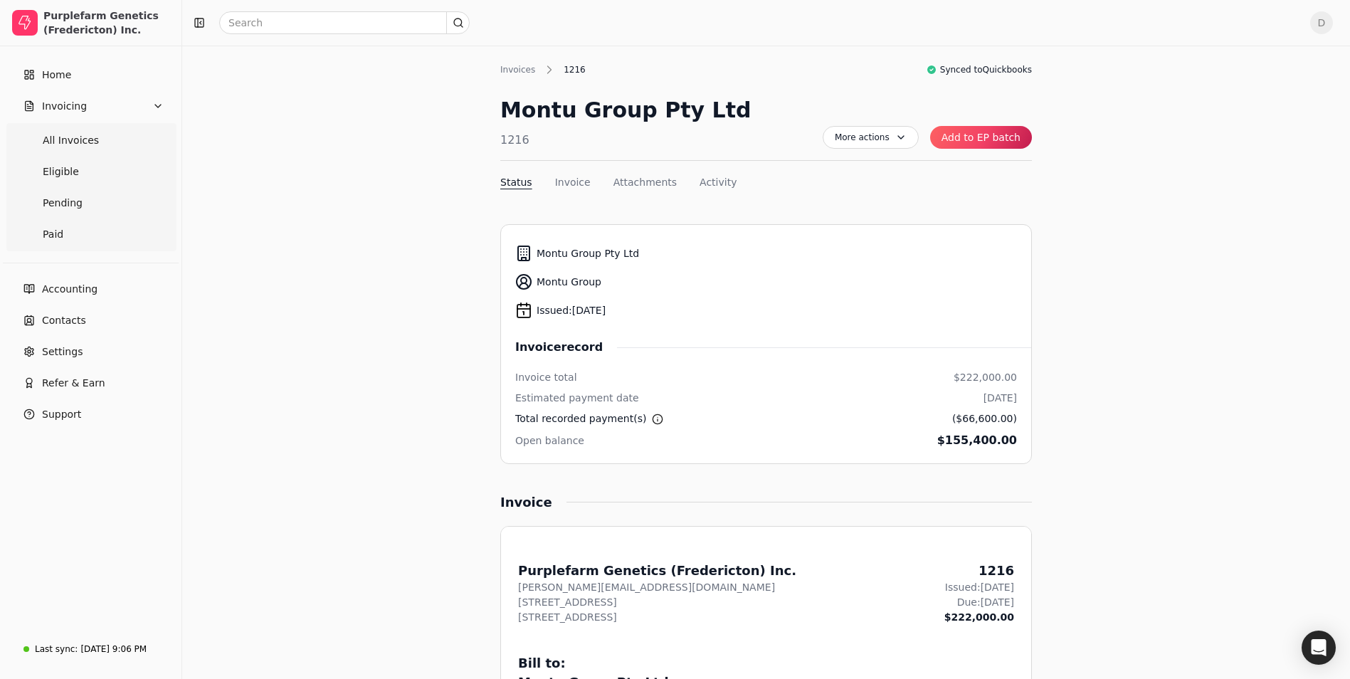
click at [986, 147] on button "Add to EP batch" at bounding box center [981, 137] width 102 height 23
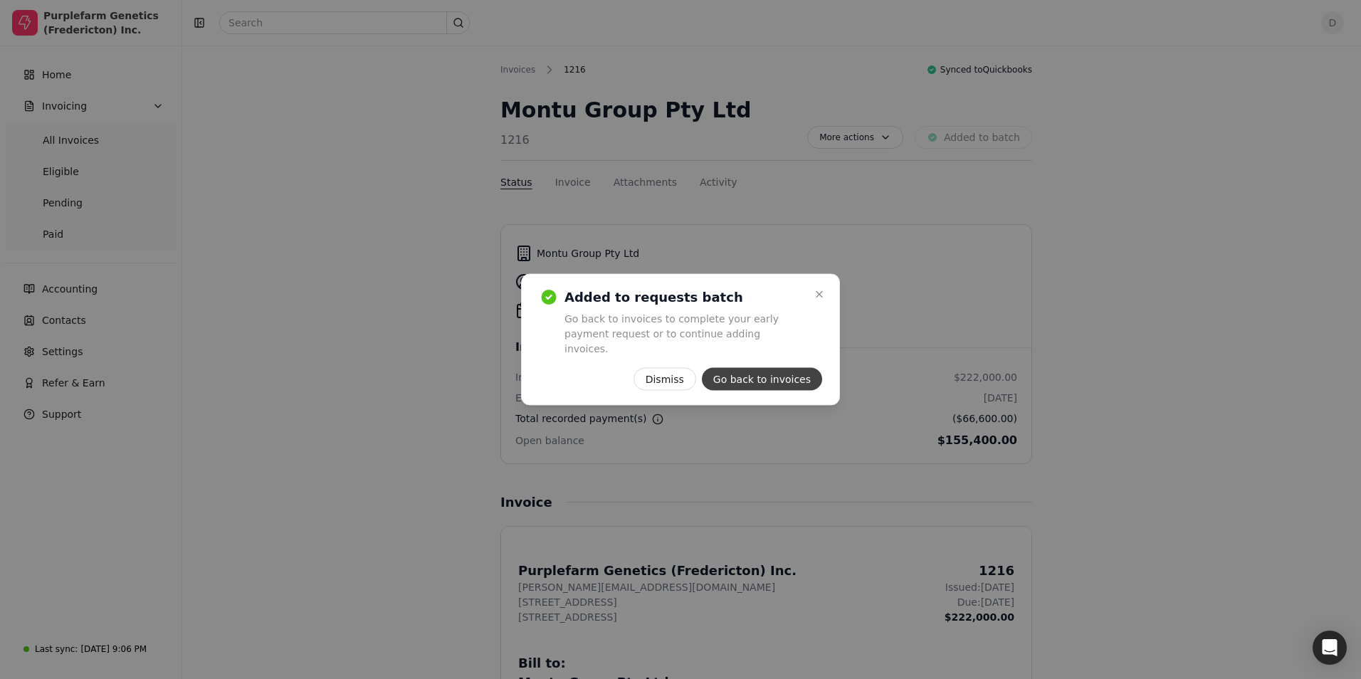
click at [796, 372] on button "Go back to invoices" at bounding box center [762, 379] width 120 height 23
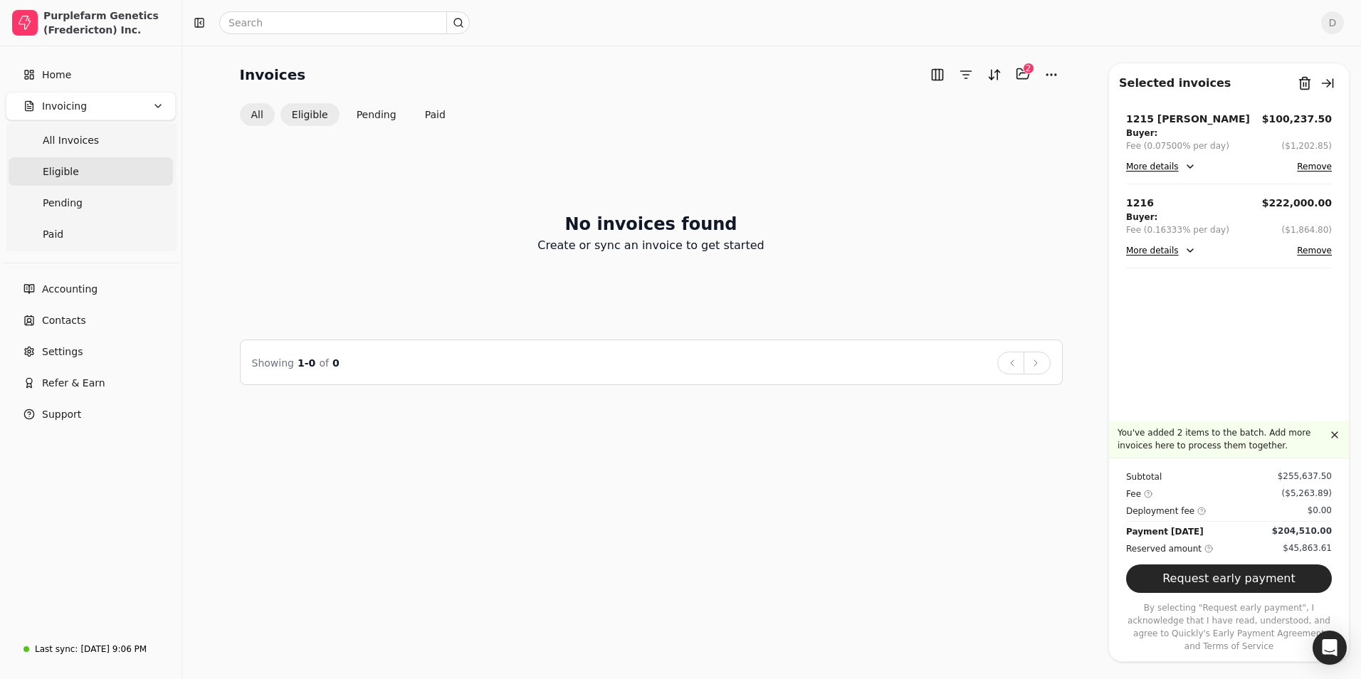
click at [256, 119] on button "All" at bounding box center [257, 114] width 35 height 23
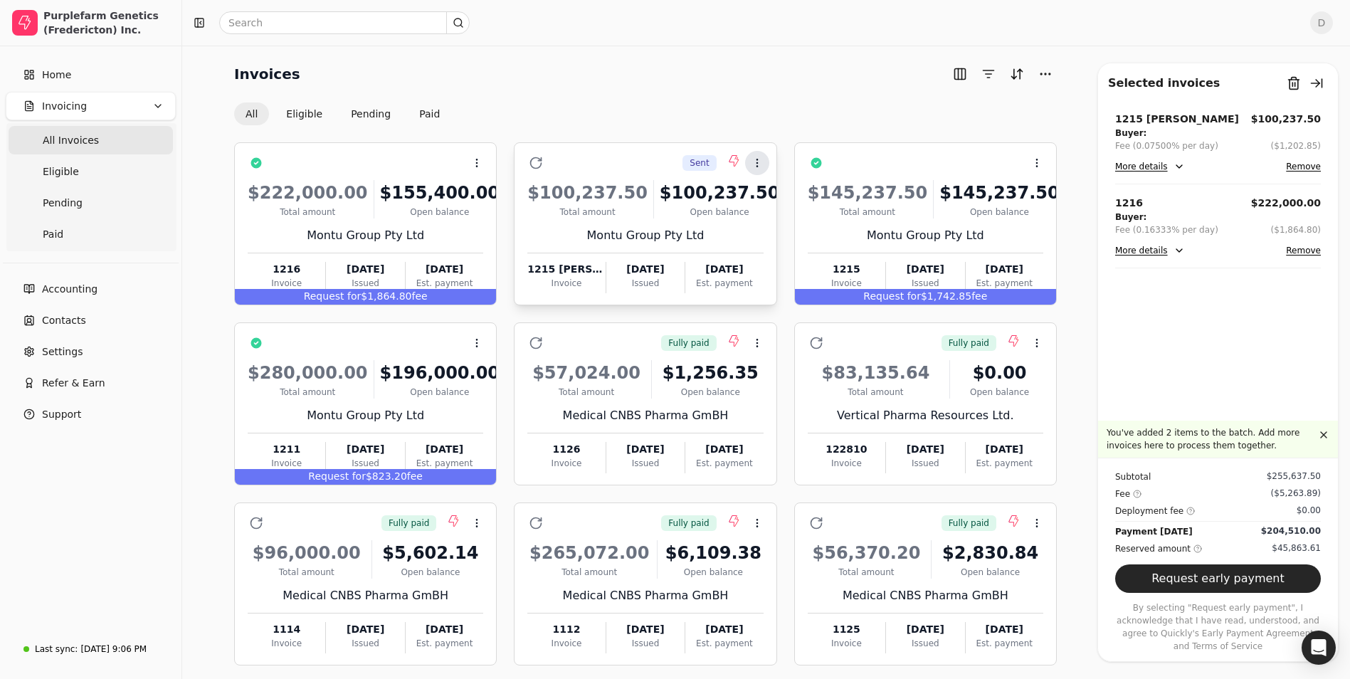
click at [758, 167] on icon at bounding box center [757, 162] width 11 height 11
click at [1299, 172] on button "Remove" at bounding box center [1303, 166] width 35 height 17
click at [762, 165] on icon at bounding box center [757, 162] width 11 height 11
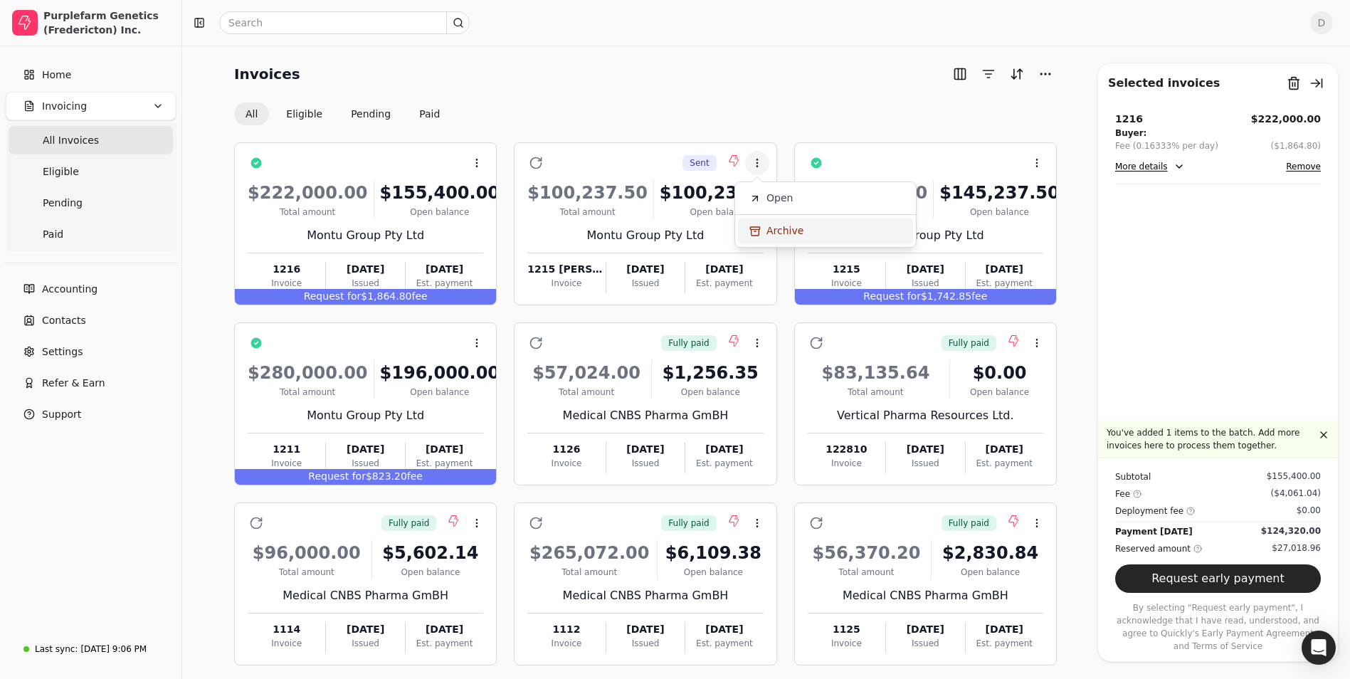
click at [772, 234] on span "Archive" at bounding box center [785, 231] width 37 height 15
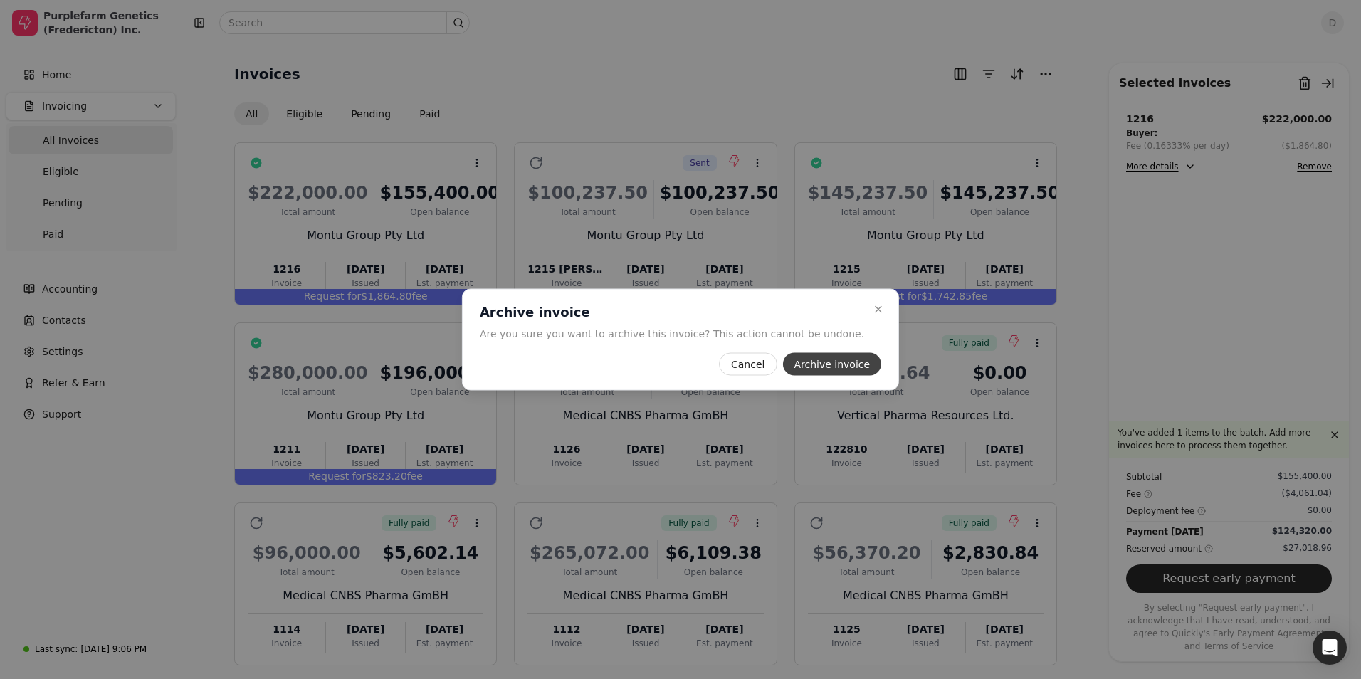
click at [807, 362] on button "Archive invoice" at bounding box center [831, 364] width 99 height 23
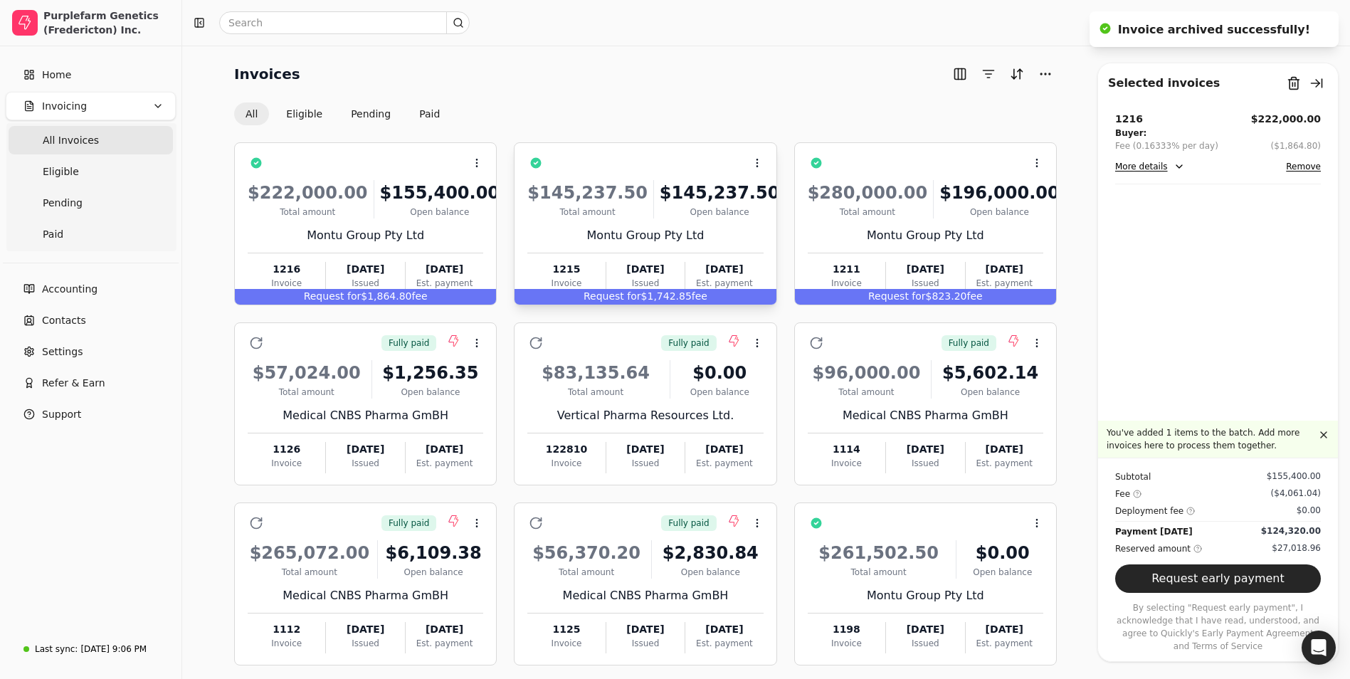
click at [663, 241] on div "Montu Group Pty Ltd" at bounding box center [645, 235] width 236 height 17
click at [809, 206] on li "Open" at bounding box center [825, 198] width 175 height 26
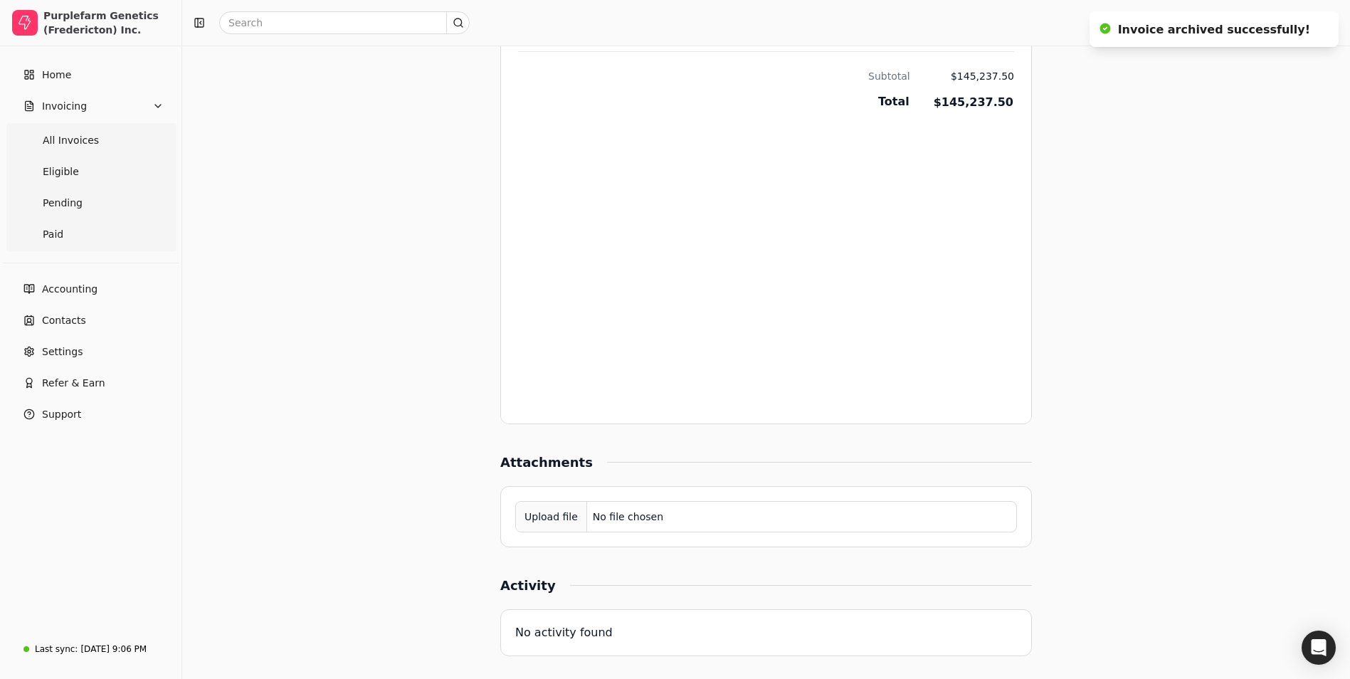
scroll to position [751, 0]
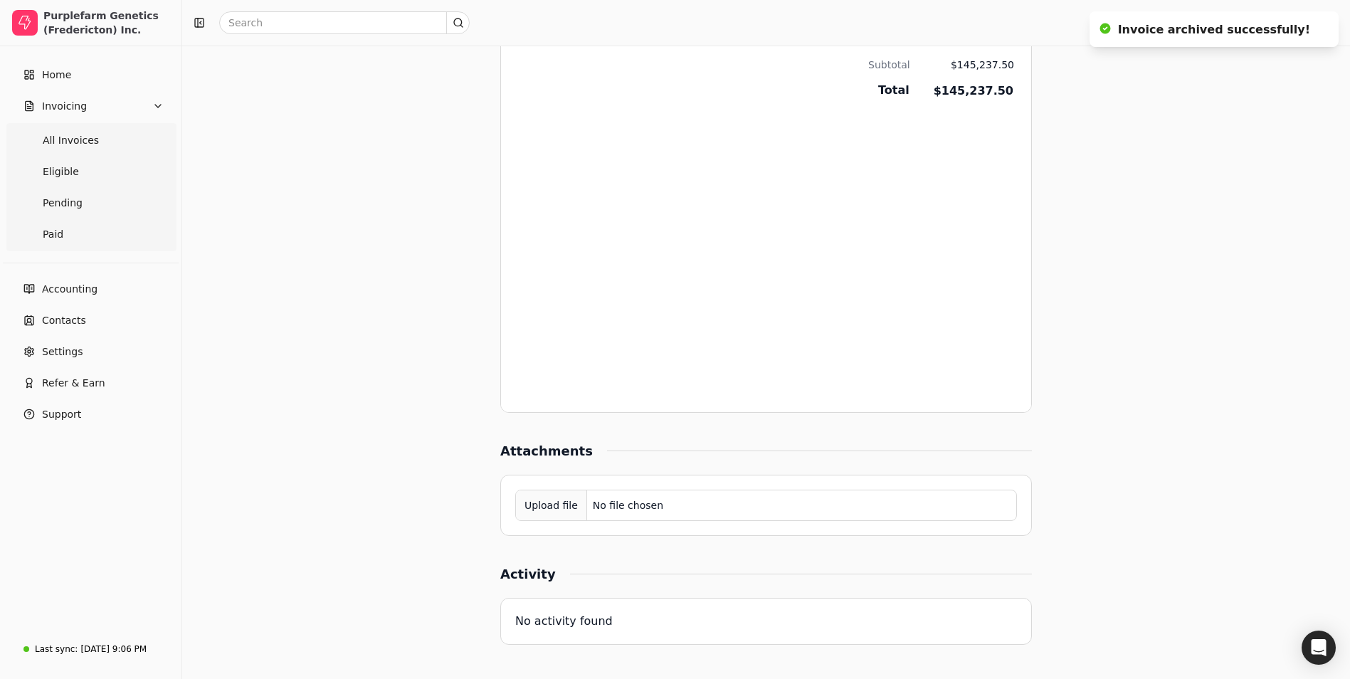
click at [542, 511] on div "Upload file" at bounding box center [551, 506] width 71 height 32
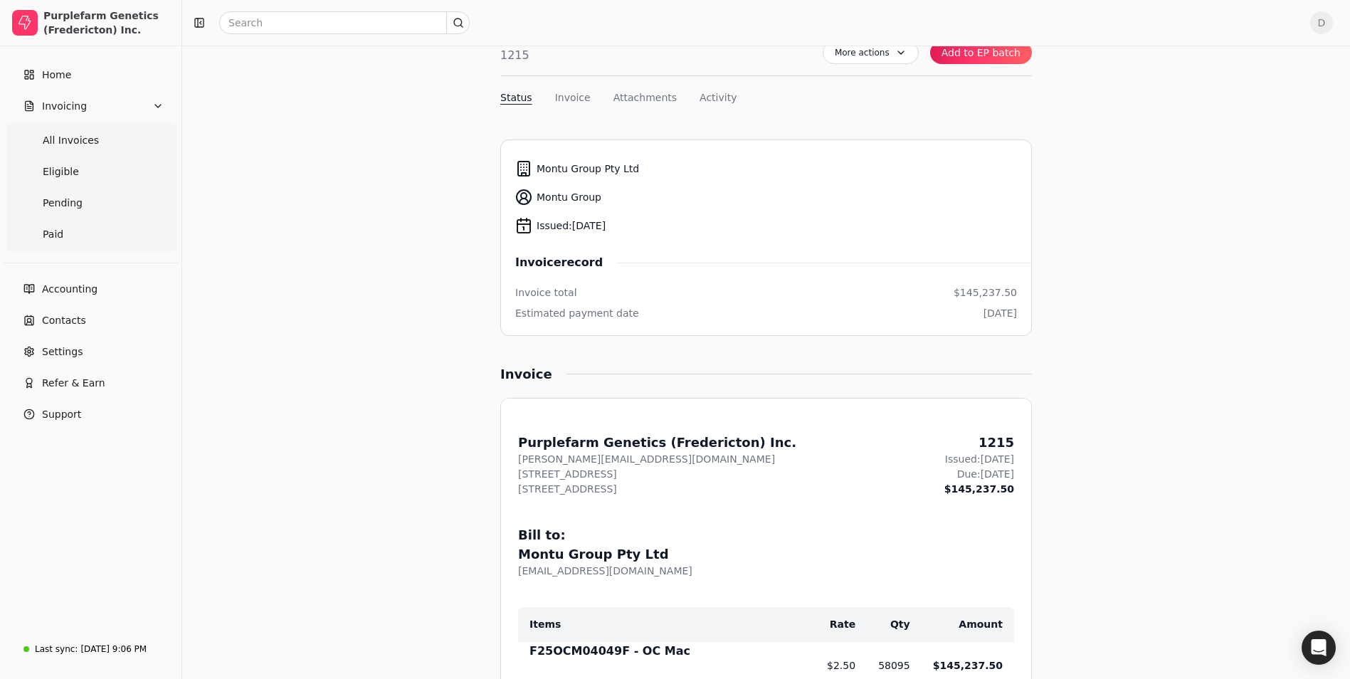
scroll to position [0, 0]
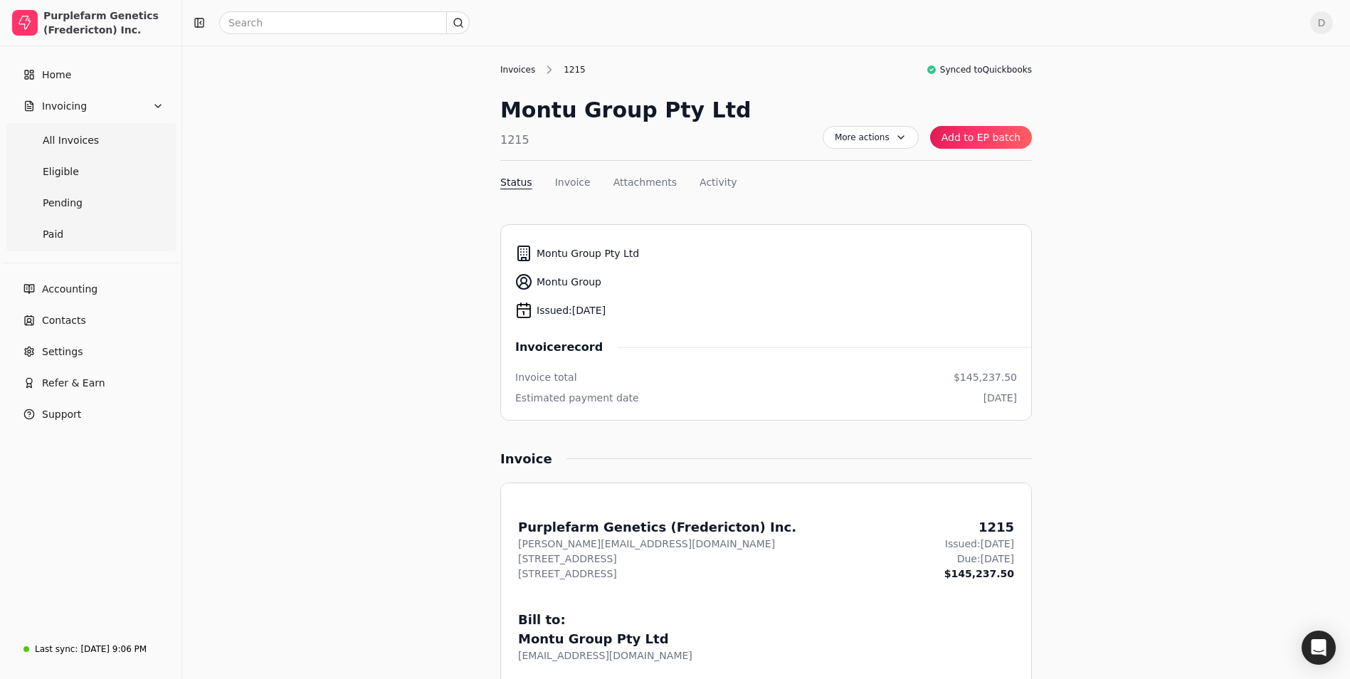
click at [510, 66] on div "Invoices" at bounding box center [521, 69] width 42 height 13
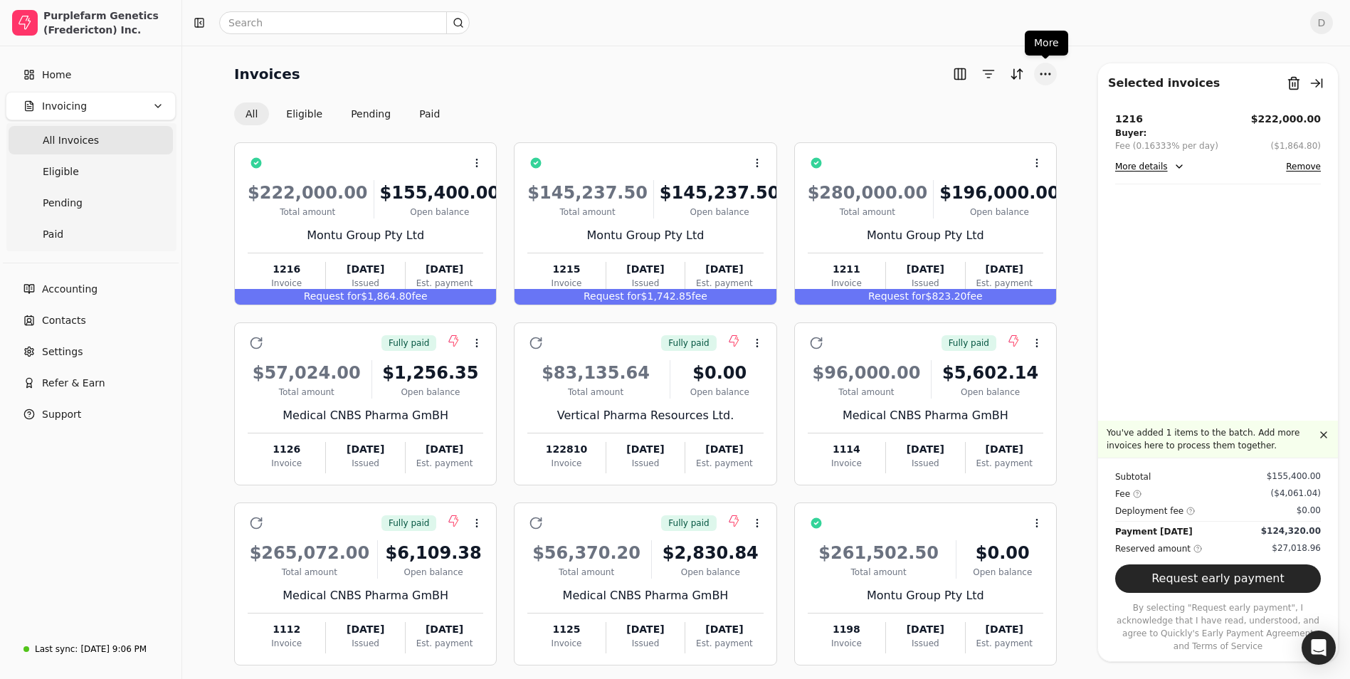
click at [1039, 78] on button "More" at bounding box center [1045, 74] width 23 height 23
click at [979, 149] on div "Import invoices" at bounding box center [977, 149] width 154 height 23
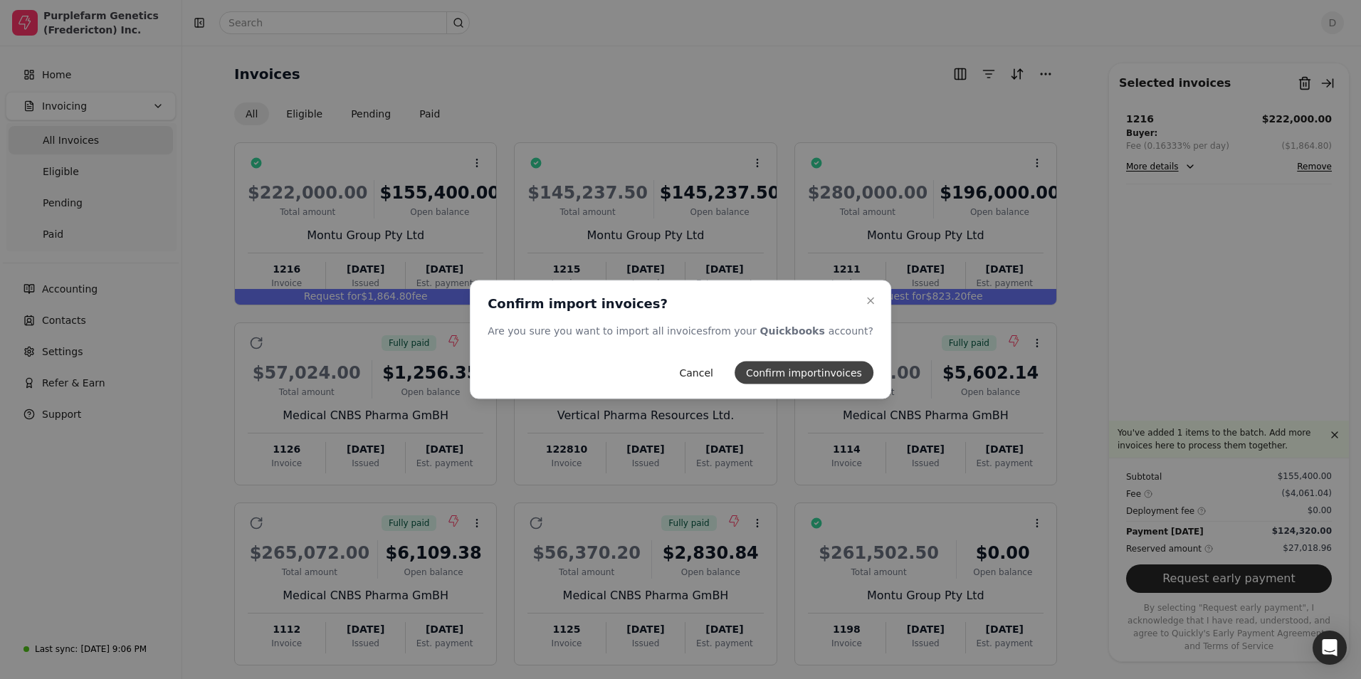
click at [813, 377] on button "Confirm import invoices" at bounding box center [804, 373] width 139 height 23
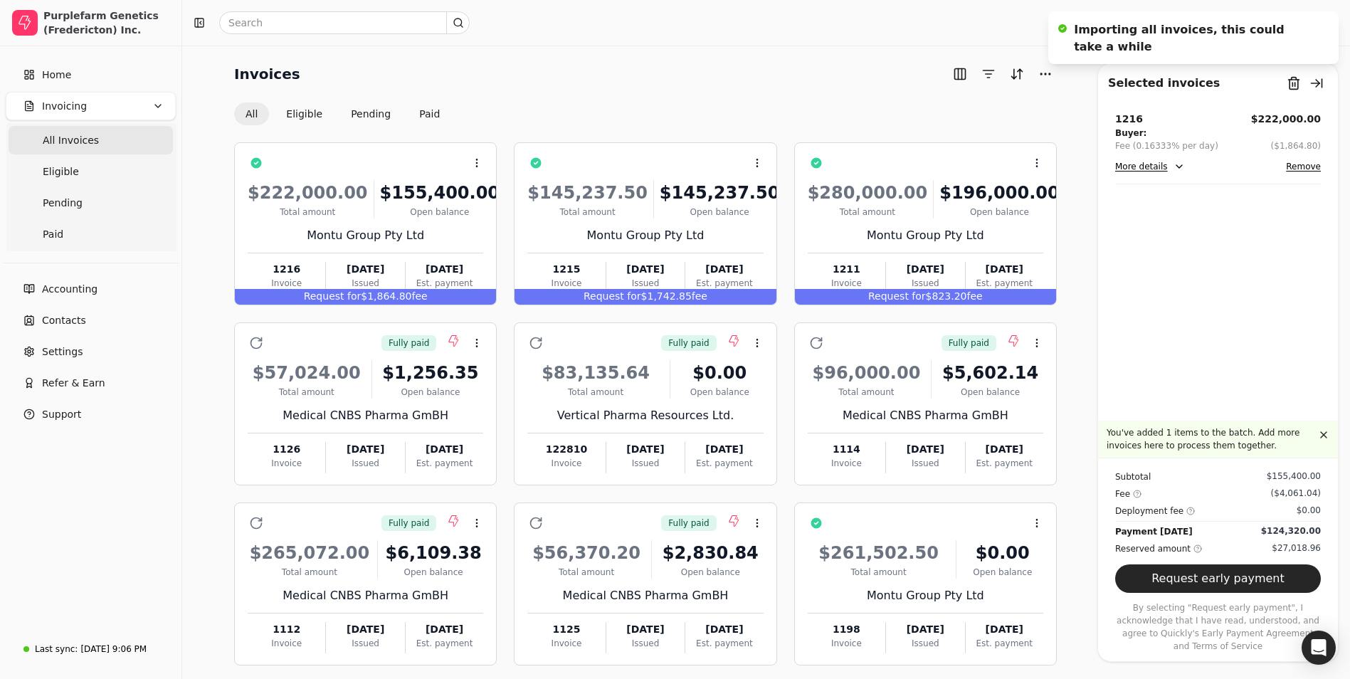
click at [1301, 167] on button "Remove" at bounding box center [1303, 166] width 35 height 17
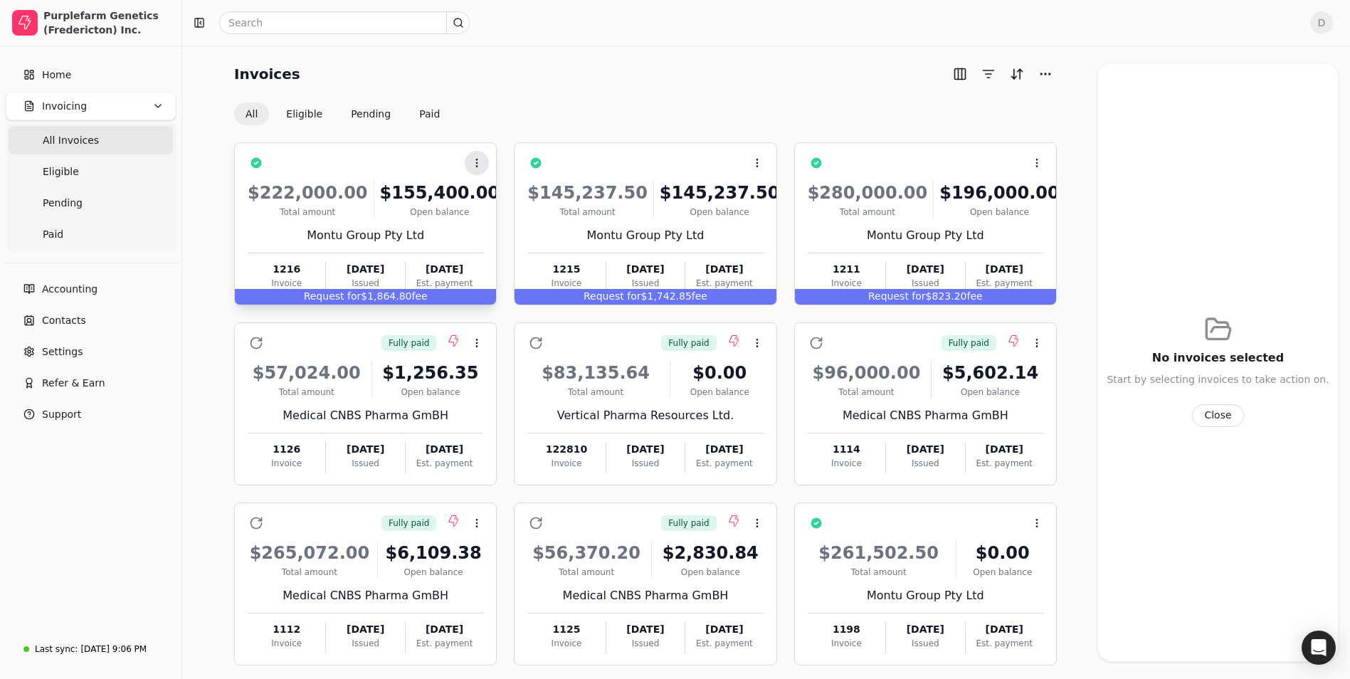
click at [483, 164] on button "Context Menu Button" at bounding box center [477, 163] width 24 height 24
click at [544, 78] on div "Invoices" at bounding box center [645, 74] width 823 height 23
drag, startPoint x: 1038, startPoint y: 90, endPoint x: 1044, endPoint y: 78, distance: 13.7
click at [1041, 82] on div "Invoices All Eligible Pending Paid" at bounding box center [645, 94] width 823 height 63
click at [1044, 78] on button "More" at bounding box center [1045, 74] width 23 height 23
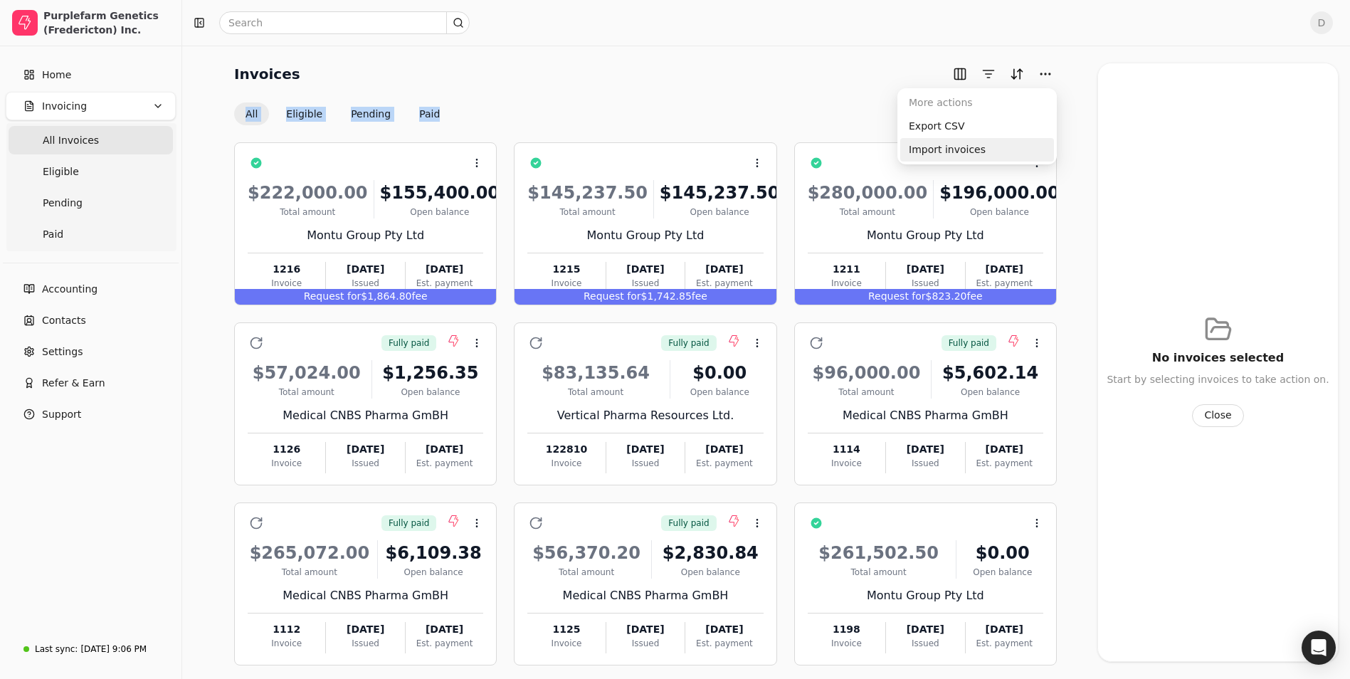
click at [940, 154] on div "Import invoices" at bounding box center [977, 149] width 154 height 23
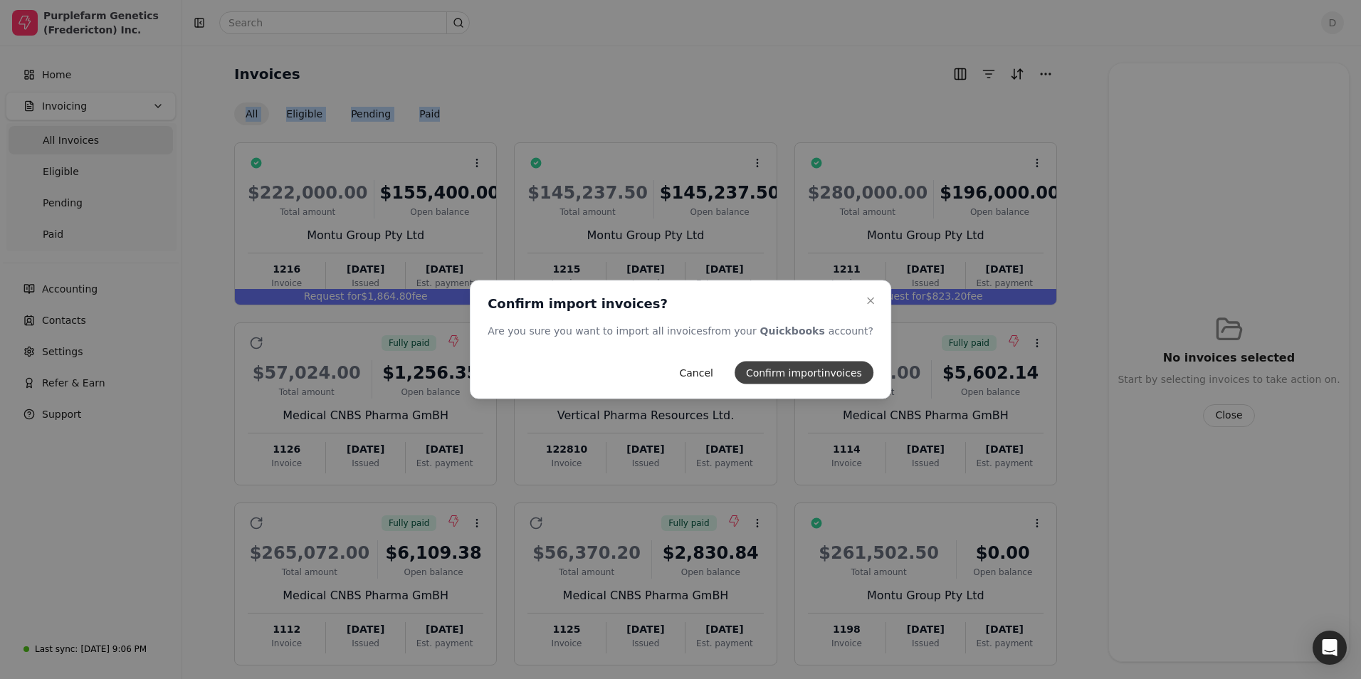
click at [794, 375] on button "Confirm import invoices" at bounding box center [804, 373] width 139 height 23
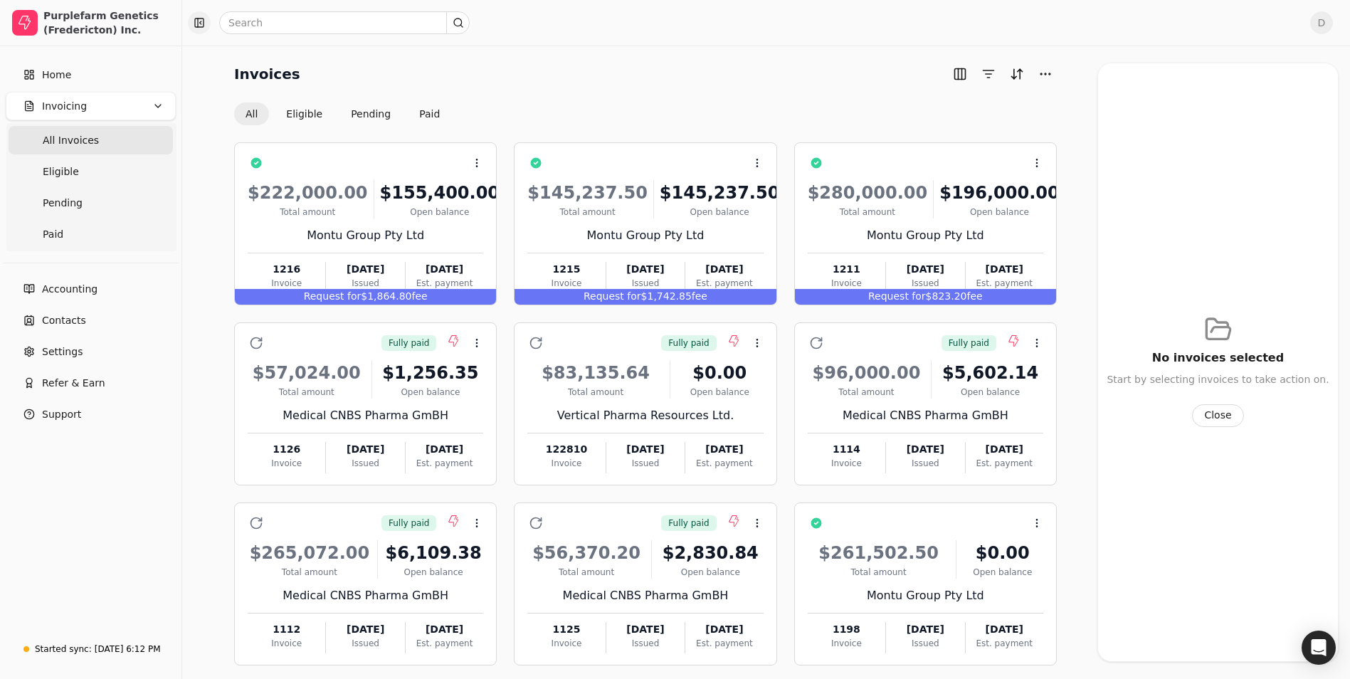
click at [199, 23] on button "button" at bounding box center [199, 22] width 23 height 23
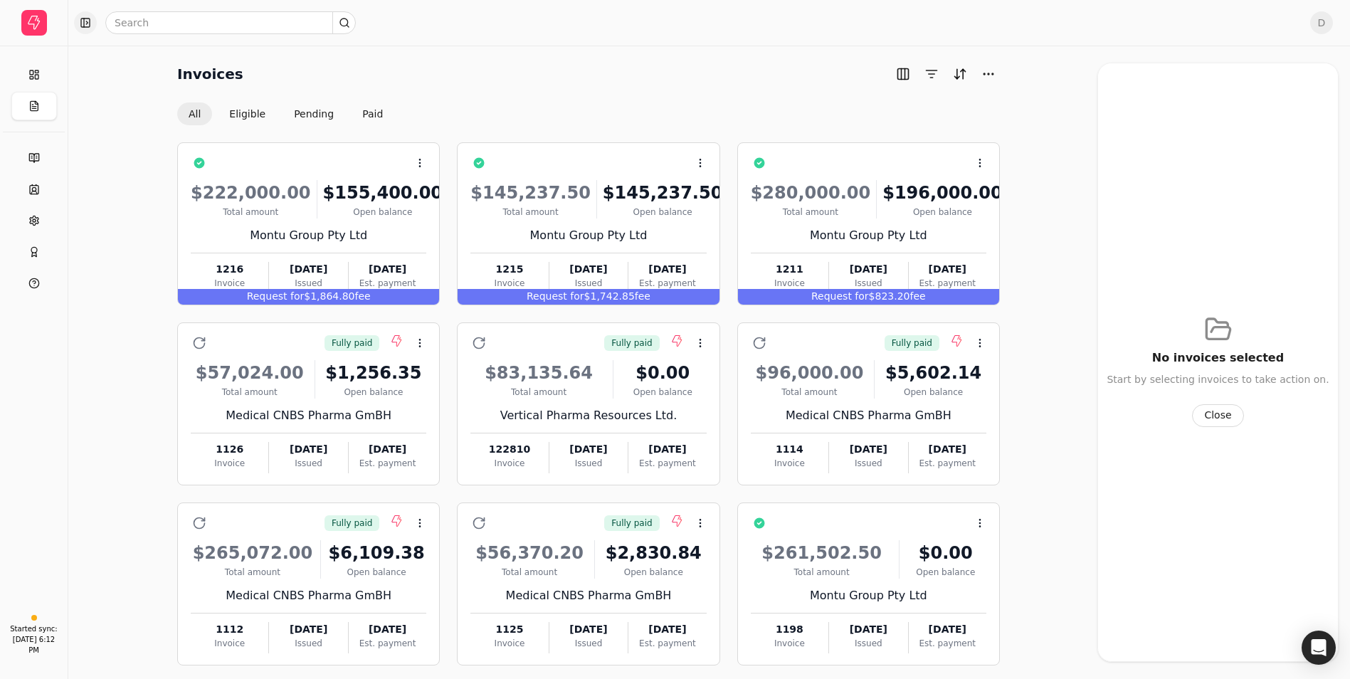
click at [92, 23] on button "button" at bounding box center [85, 22] width 23 height 23
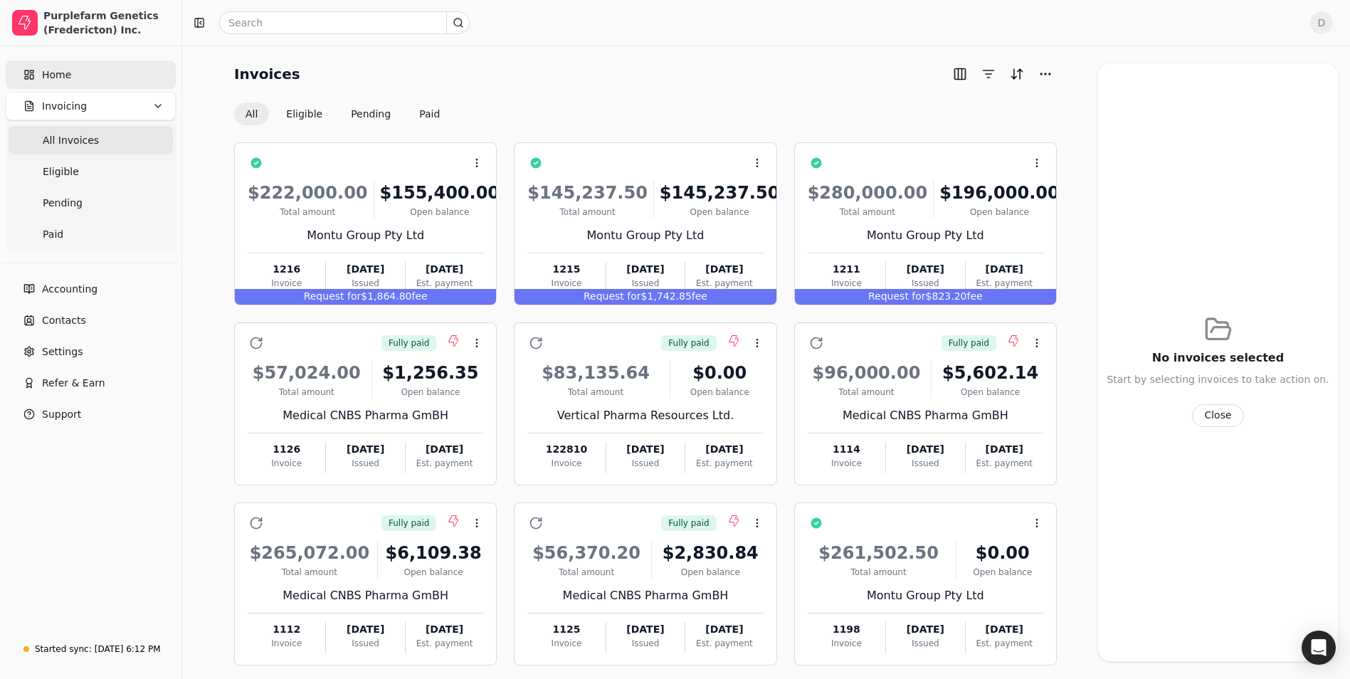
click at [89, 70] on link "Home" at bounding box center [91, 75] width 170 height 28
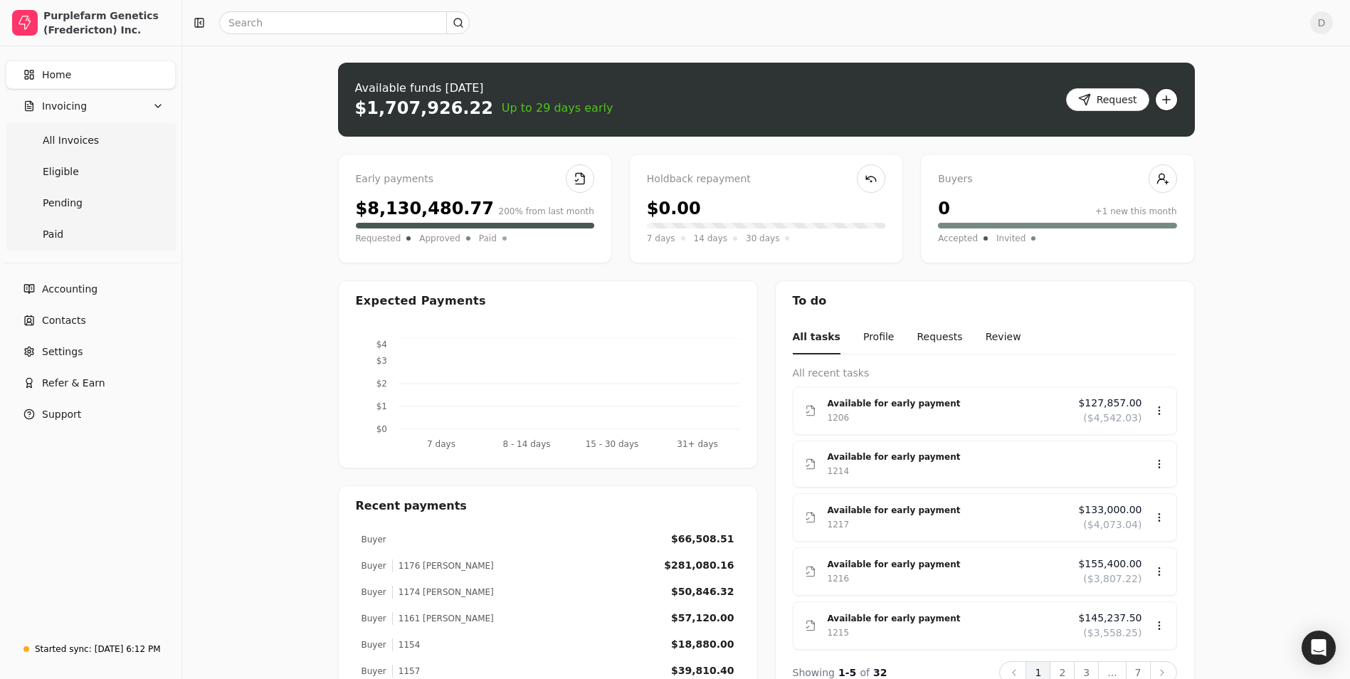
click at [1176, 103] on button "button" at bounding box center [1166, 99] width 23 height 23
click at [1110, 147] on div "Upload invoice" at bounding box center [1109, 151] width 131 height 23
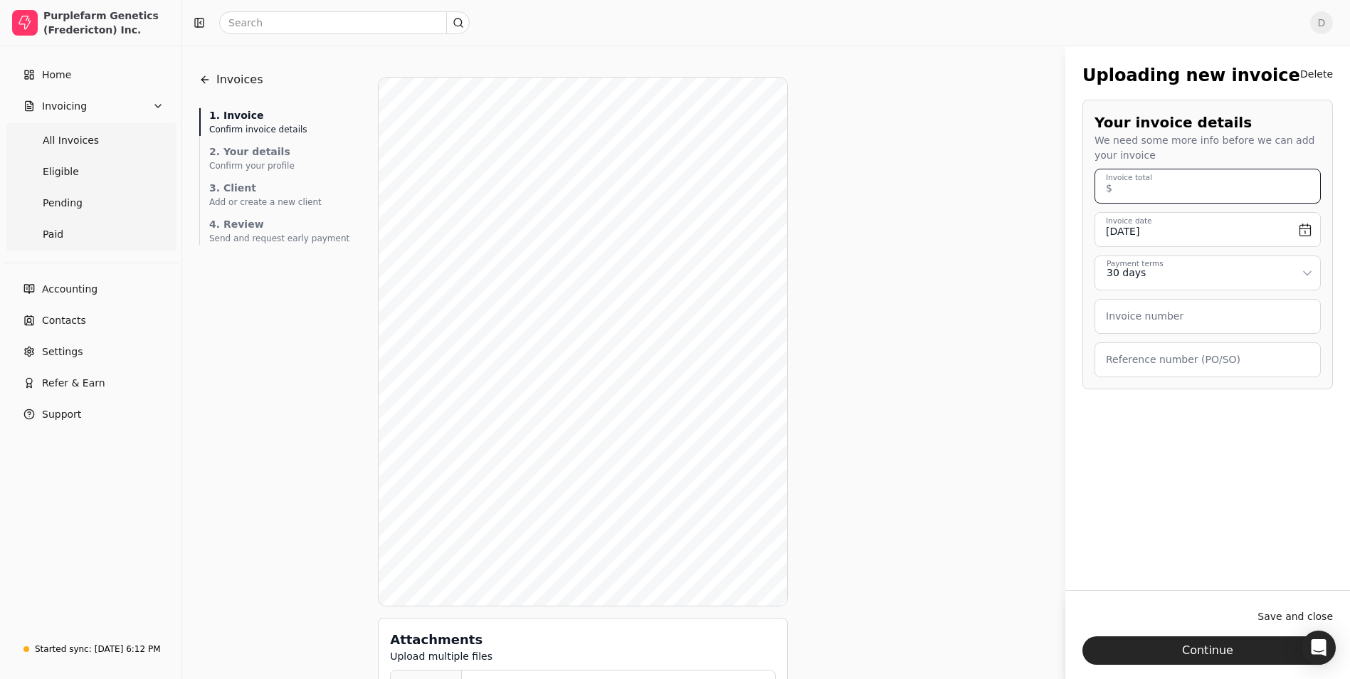
click at [1204, 189] on total "Invoice total" at bounding box center [1208, 186] width 226 height 35
type total "100,237.50"
click at [1305, 230] on input "[DATE]" at bounding box center [1208, 229] width 226 height 35
click at [1120, 273] on button "Go to previous month" at bounding box center [1118, 270] width 17 height 17
click at [1205, 368] on button "17" at bounding box center [1209, 368] width 23 height 23
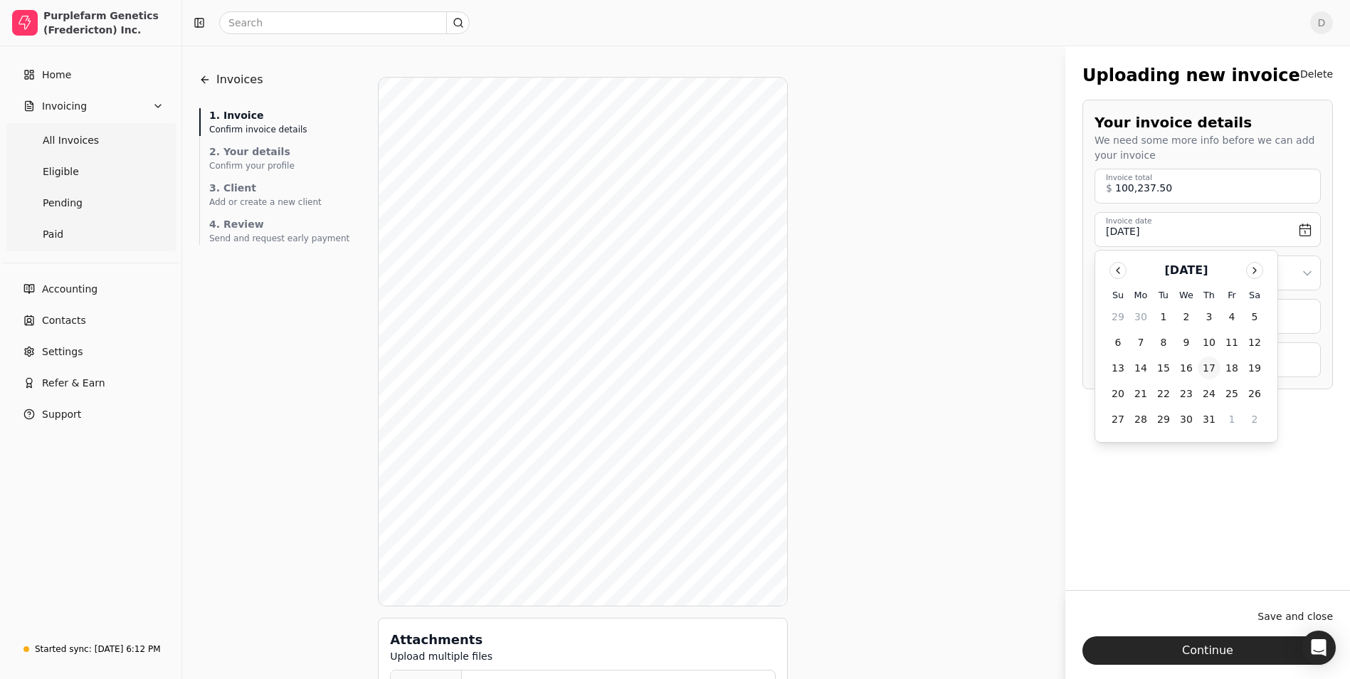
type input "[DATE]"
drag, startPoint x: 1150, startPoint y: 325, endPoint x: 1159, endPoint y: 322, distance: 9.0
click at [1150, 325] on number "Invoice number" at bounding box center [1208, 316] width 226 height 35
type number "1215 [PERSON_NAME]"
type \(PO\/SO\) "171529"
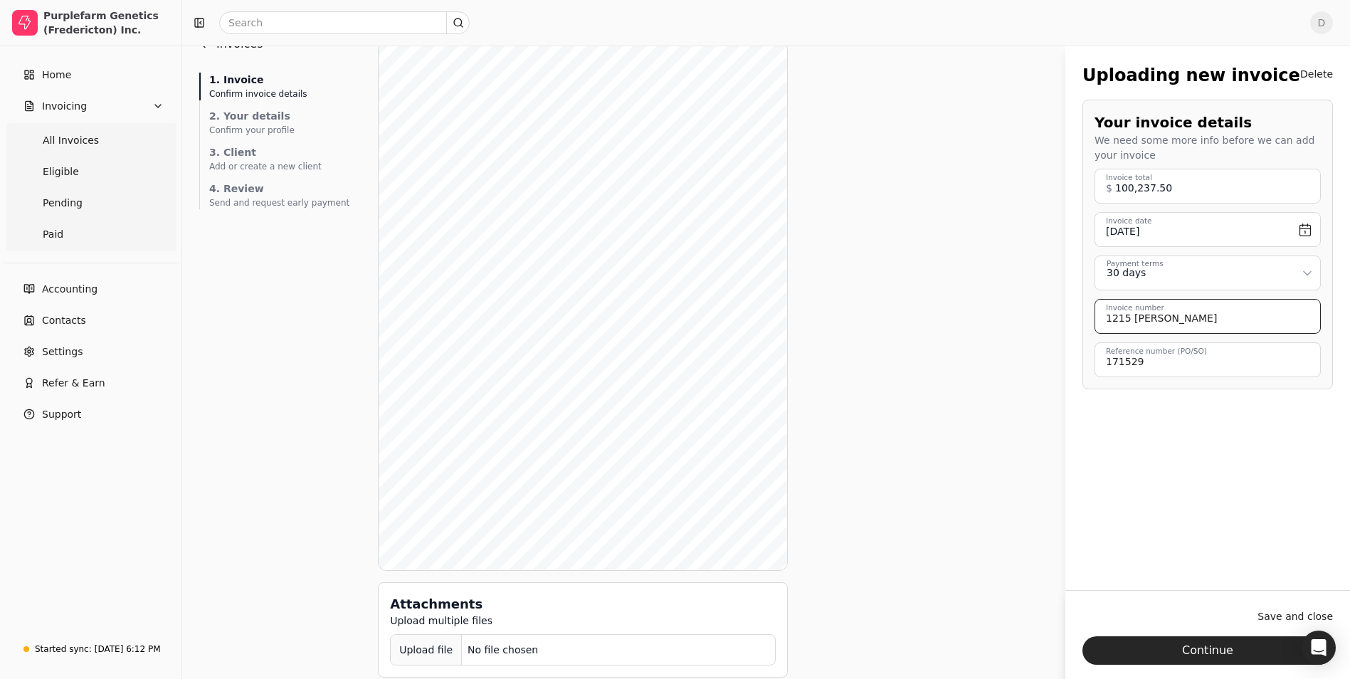
scroll to position [51, 0]
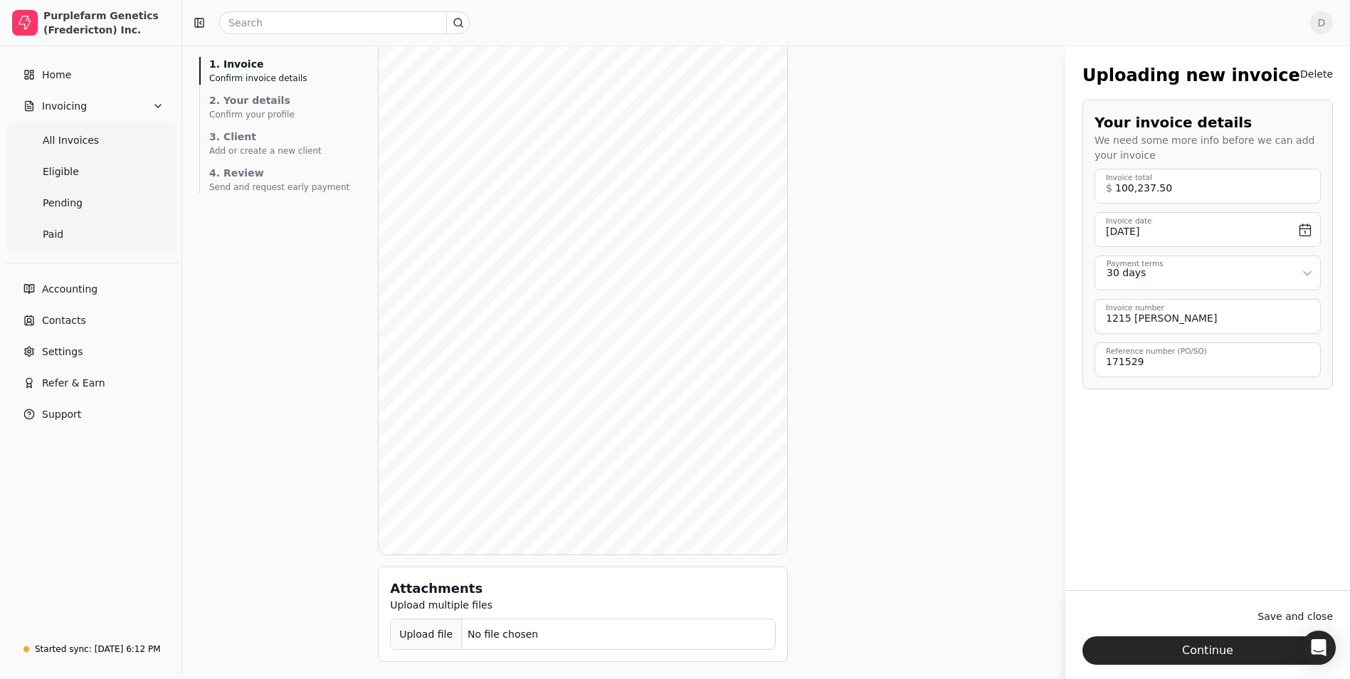
click at [419, 636] on div "Upload file" at bounding box center [426, 635] width 71 height 32
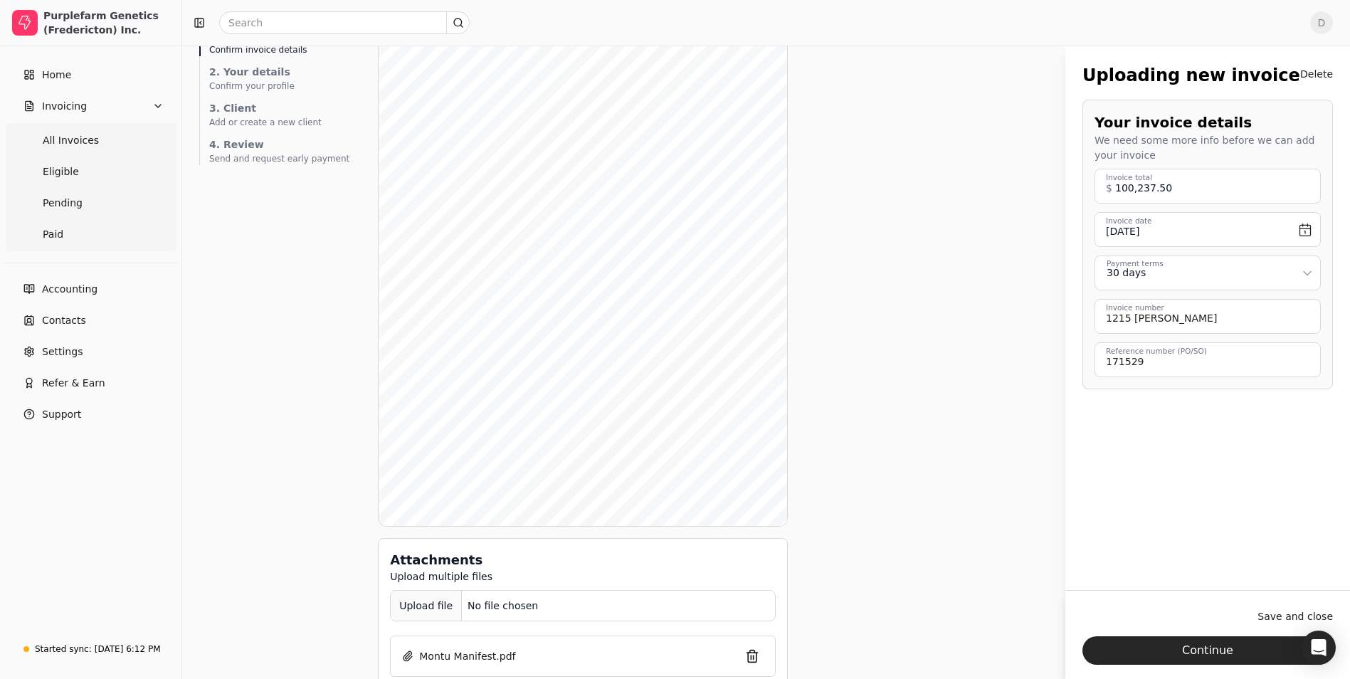
scroll to position [107, 0]
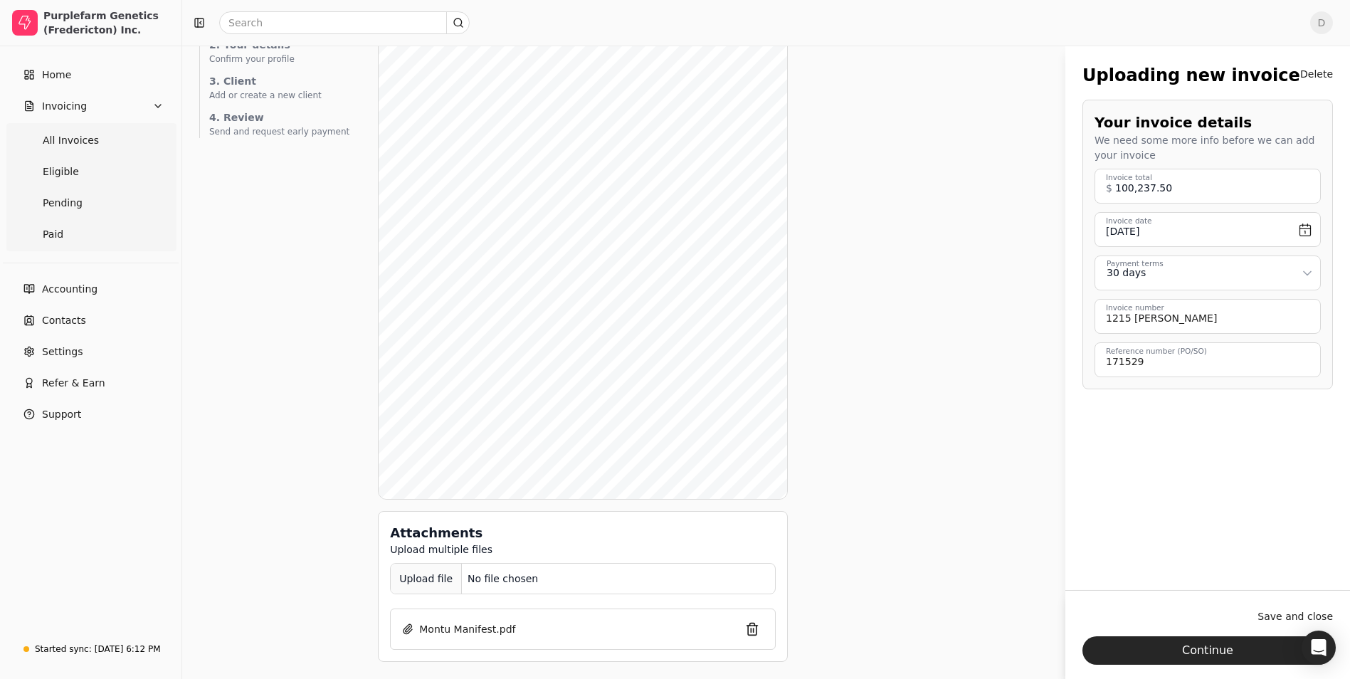
click at [399, 585] on div "Upload file" at bounding box center [426, 579] width 71 height 32
click at [395, 582] on div "Upload file" at bounding box center [426, 579] width 71 height 32
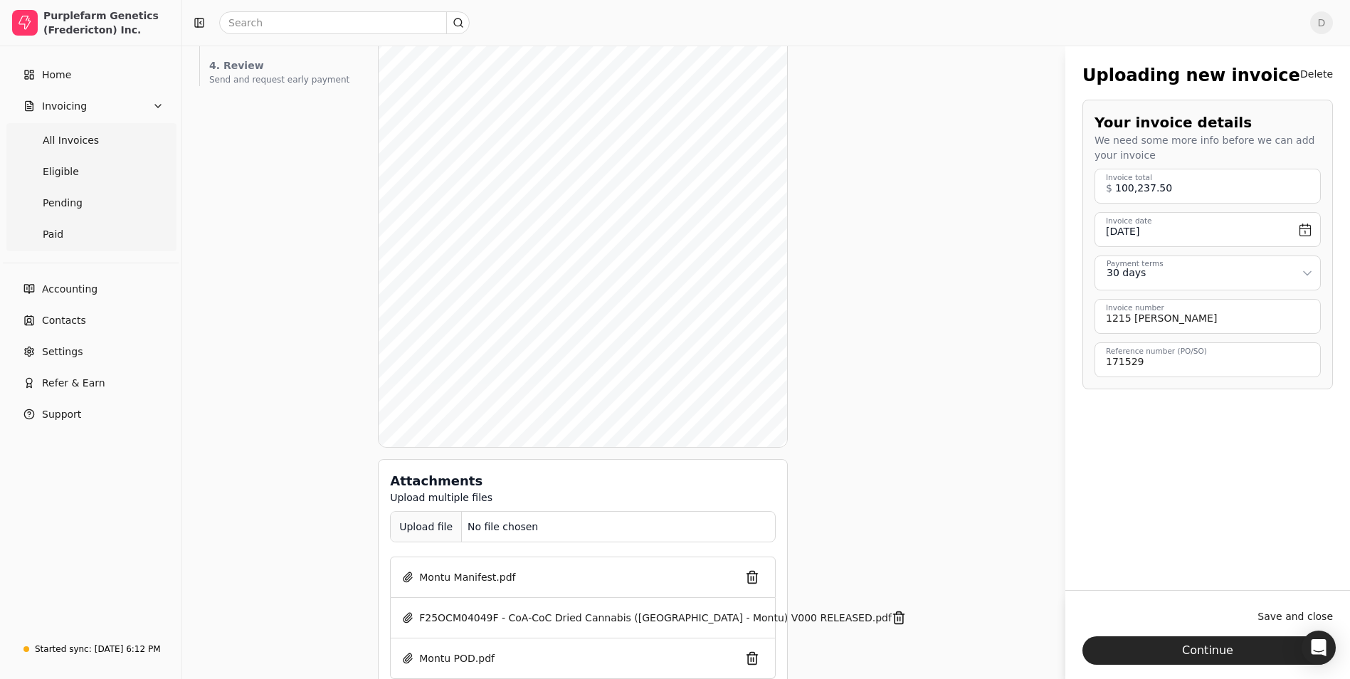
scroll to position [188, 0]
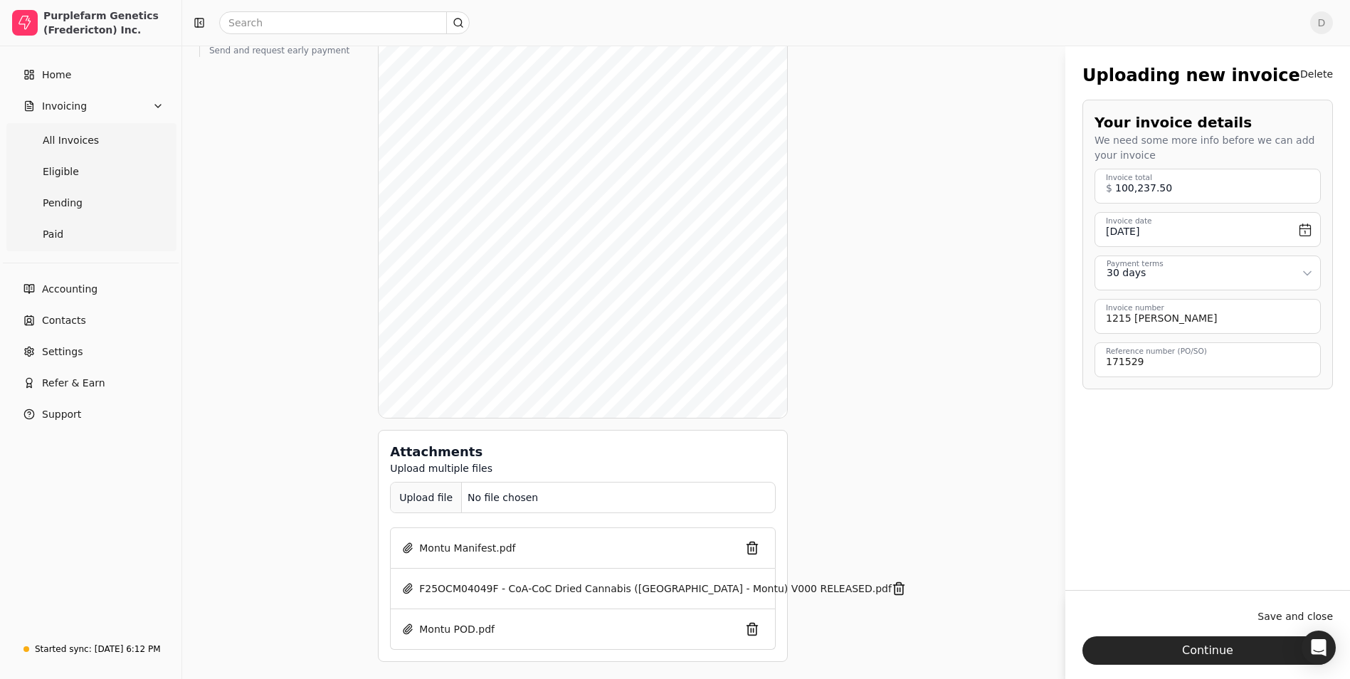
click at [399, 493] on div "Upload file" at bounding box center [426, 498] width 71 height 32
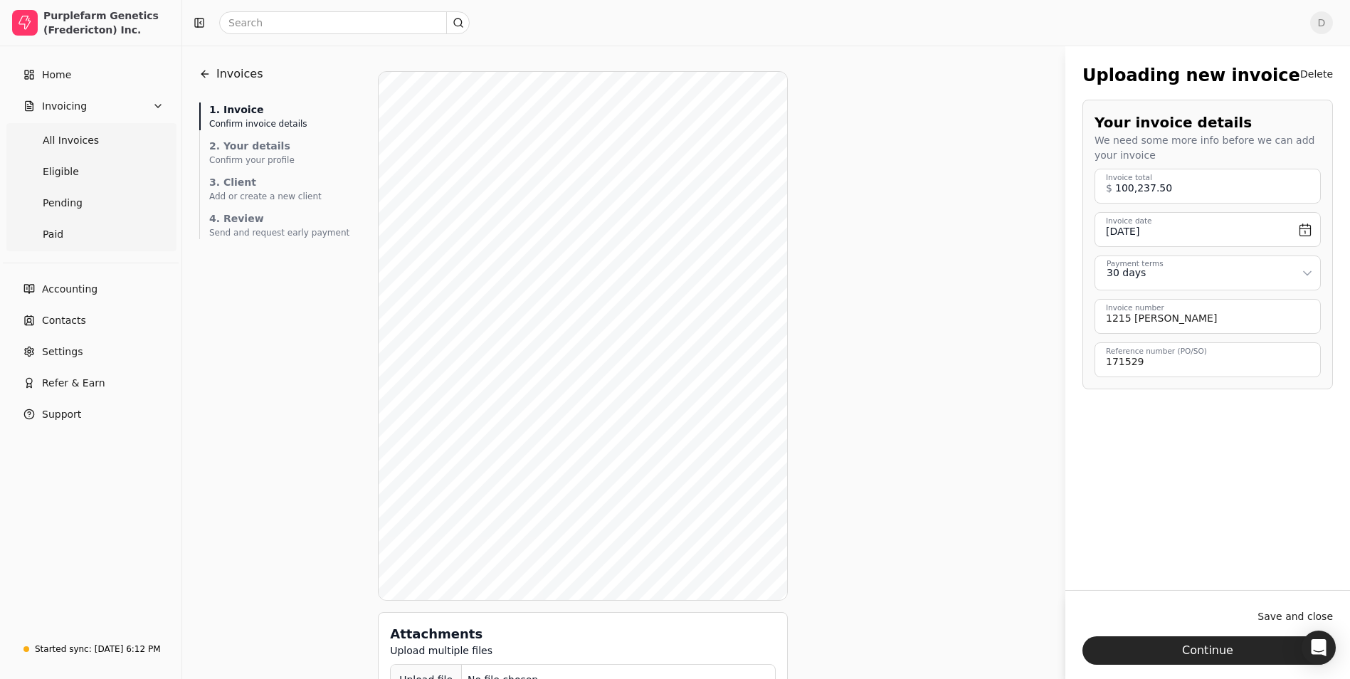
scroll to position [0, 0]
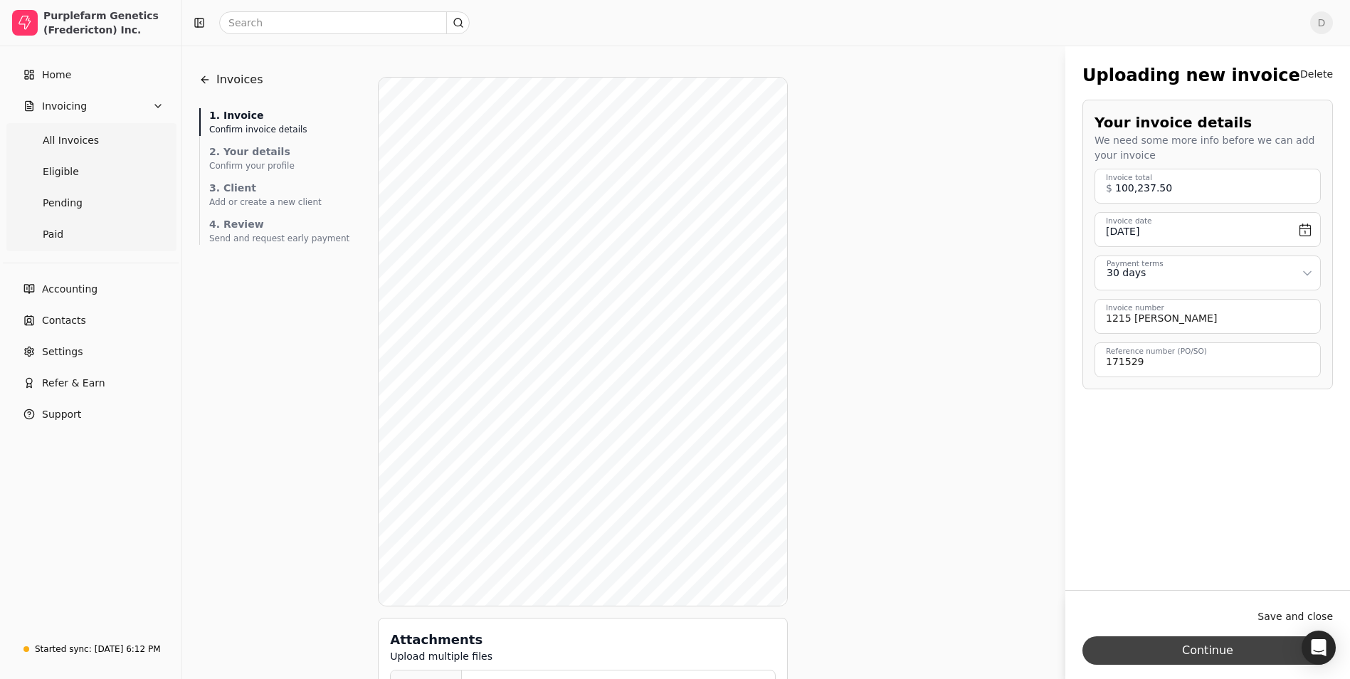
click at [1216, 650] on button "Continue" at bounding box center [1208, 650] width 251 height 28
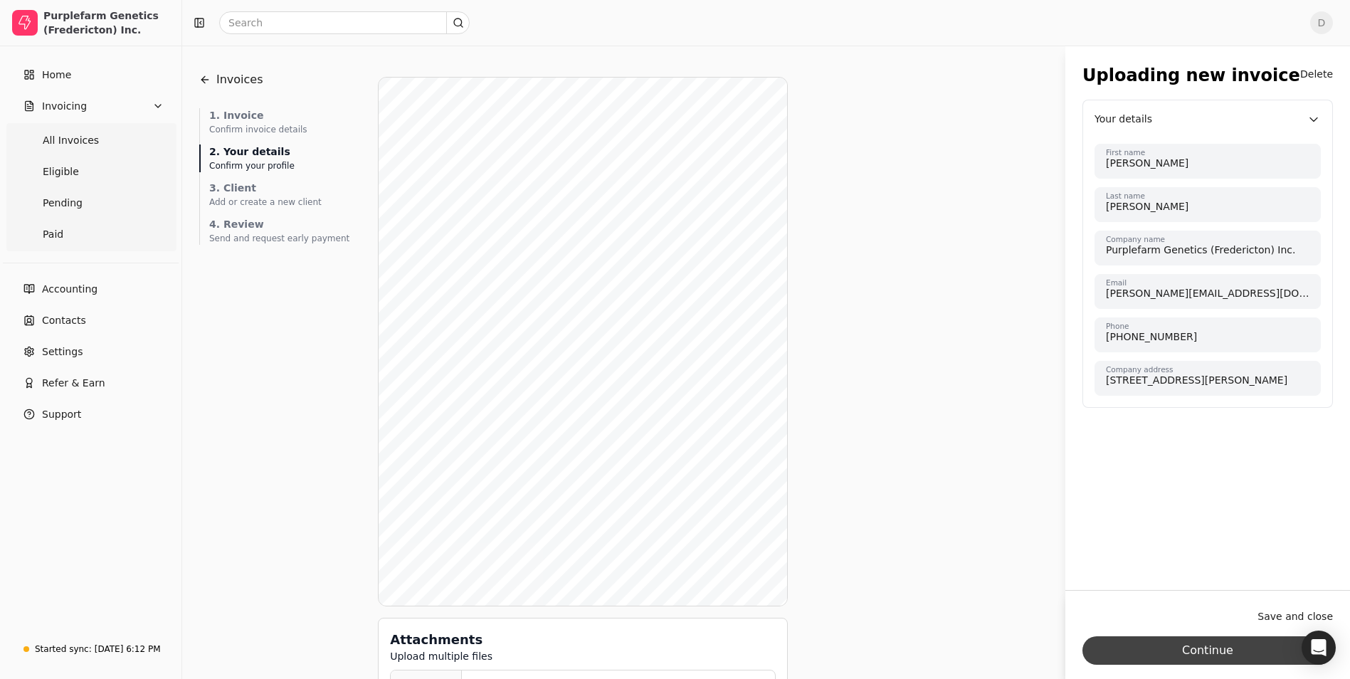
click at [1200, 650] on button "Continue" at bounding box center [1208, 650] width 251 height 28
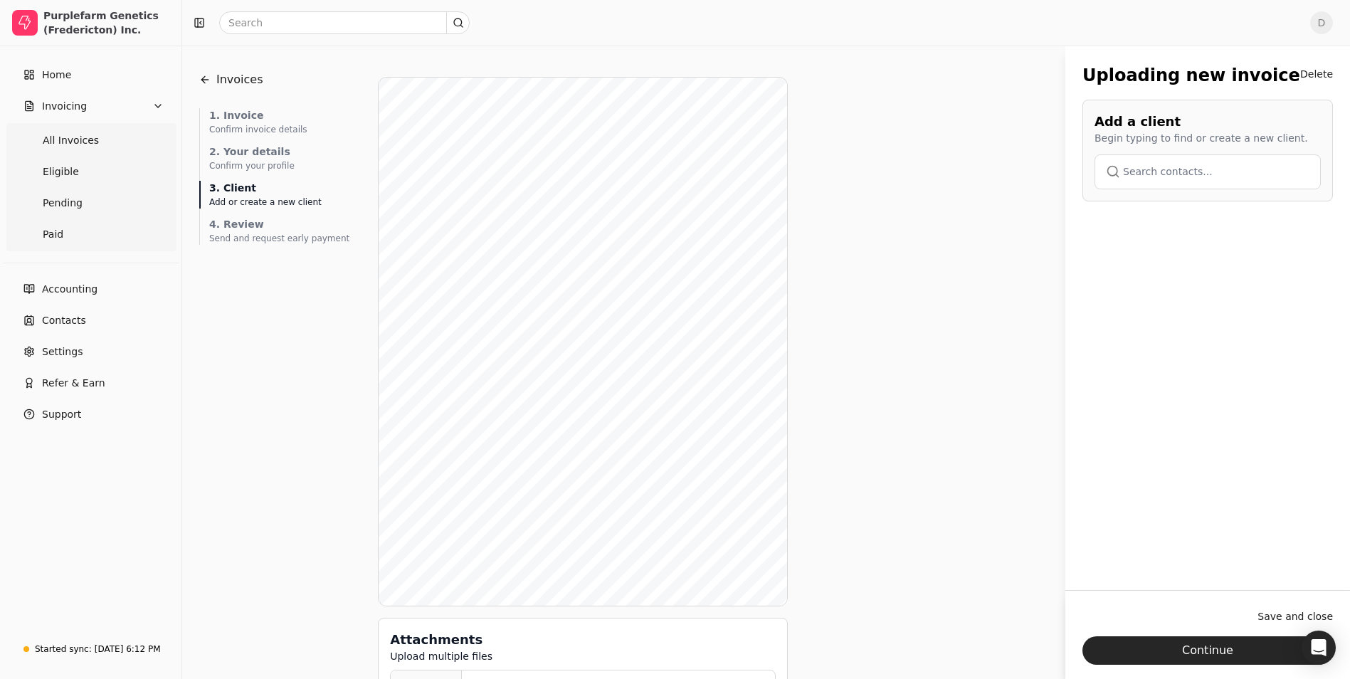
click at [1185, 167] on button "button" at bounding box center [1208, 171] width 226 height 34
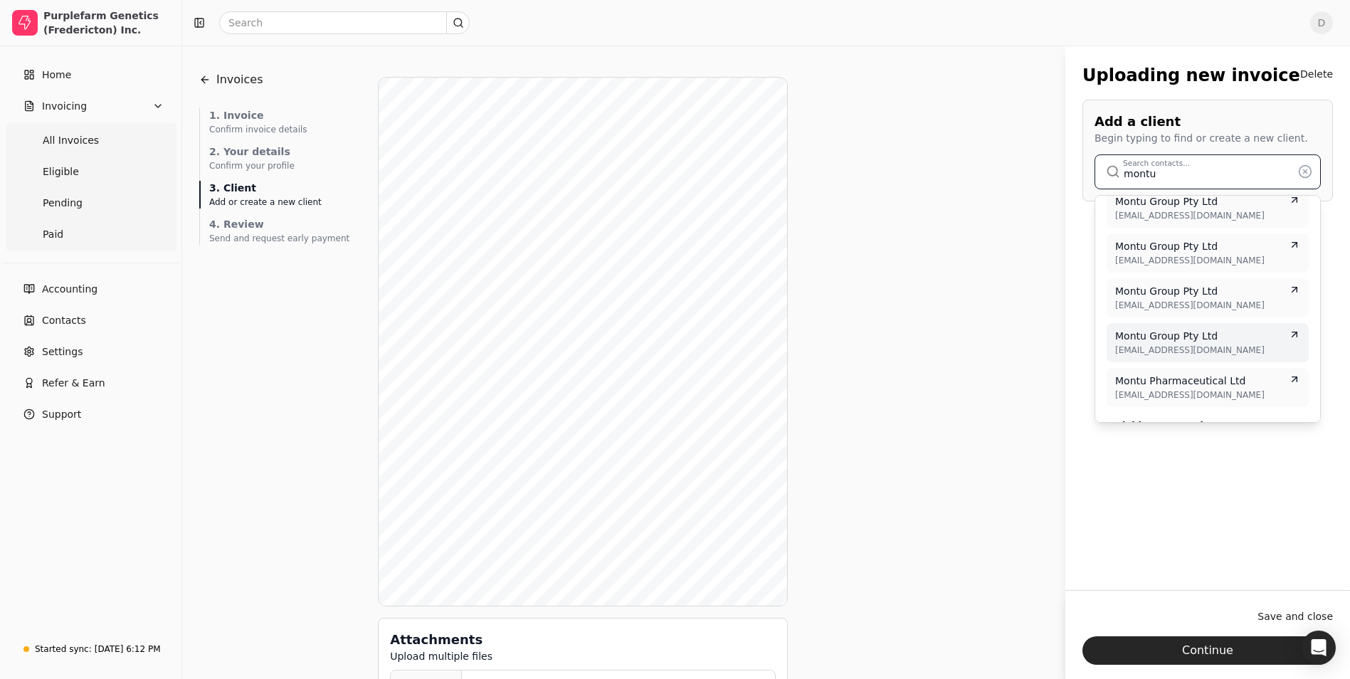
scroll to position [71, 0]
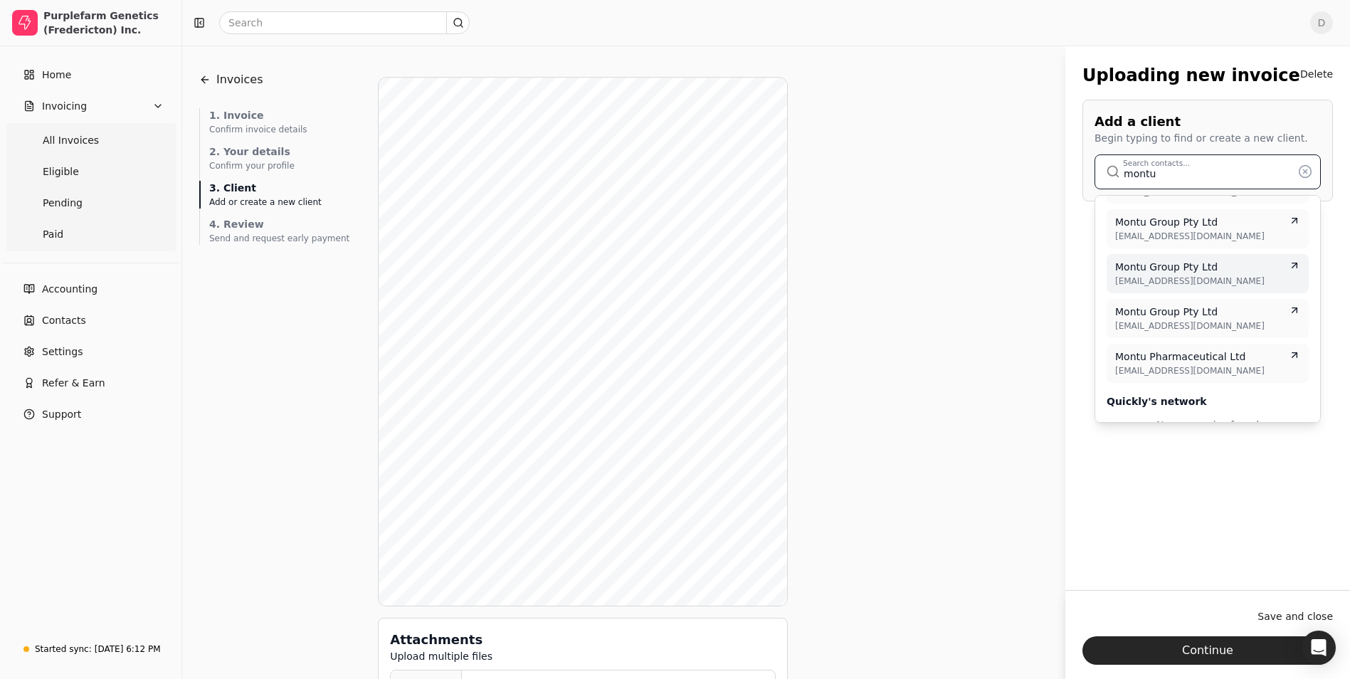
type input "montu"
click at [1188, 281] on span "[EMAIL_ADDRESS][DOMAIN_NAME]" at bounding box center [1207, 281] width 185 height 13
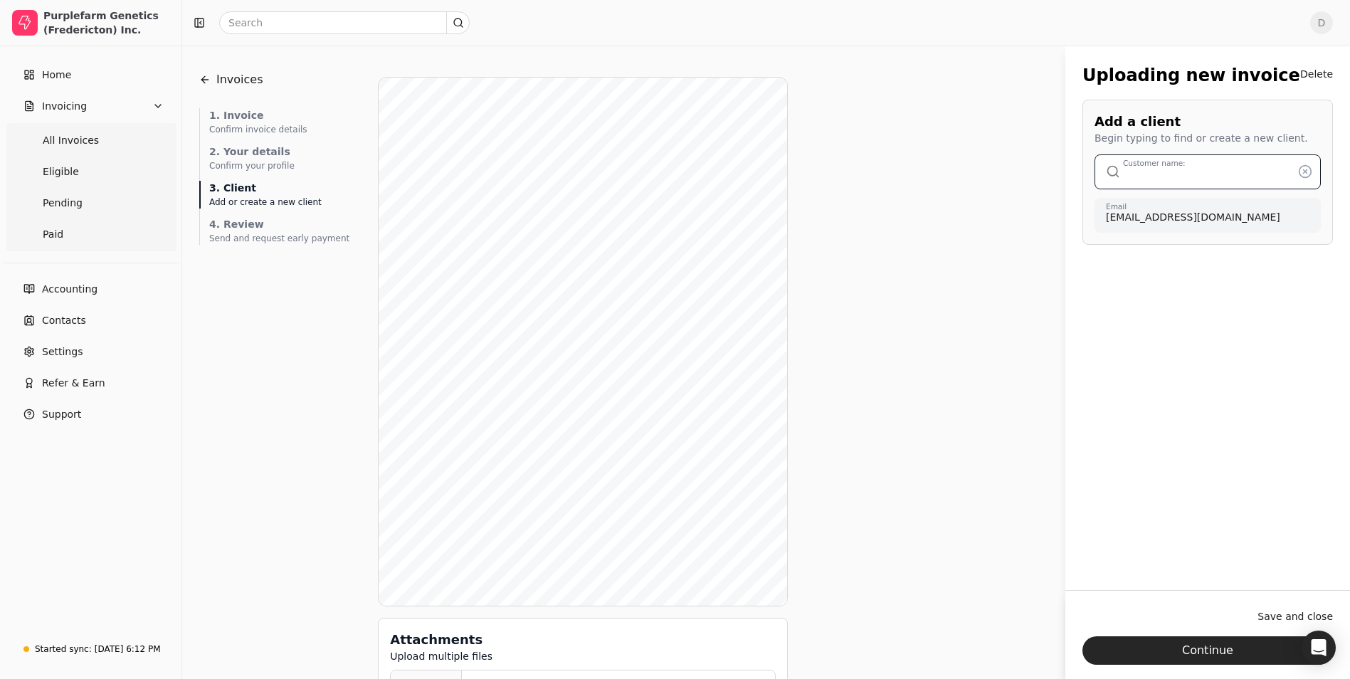
type input "Montu Group Pty Ltd"
click at [1205, 647] on button "Continue" at bounding box center [1208, 650] width 251 height 28
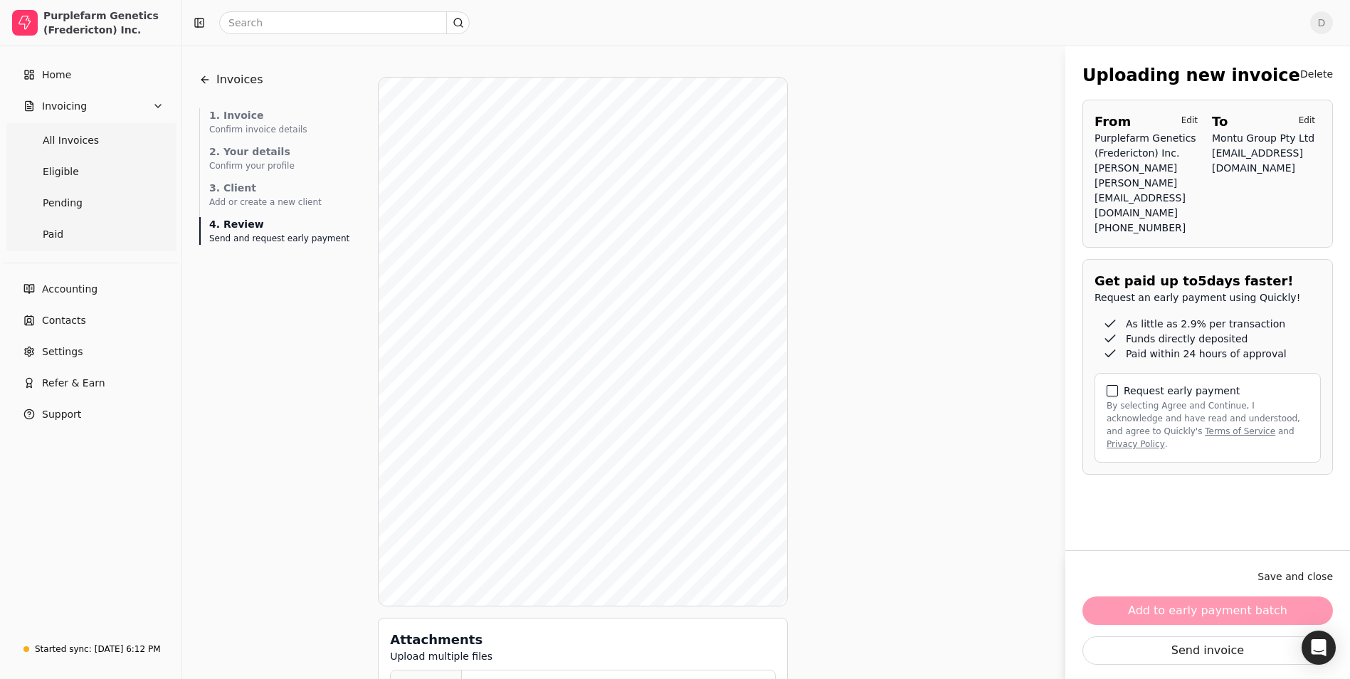
click at [1110, 396] on button "By selecting Agree and Continue, I acknowledge and have read and understood, an…" at bounding box center [1112, 390] width 11 height 11
click at [1193, 614] on button "Add to early payment batch" at bounding box center [1208, 611] width 251 height 28
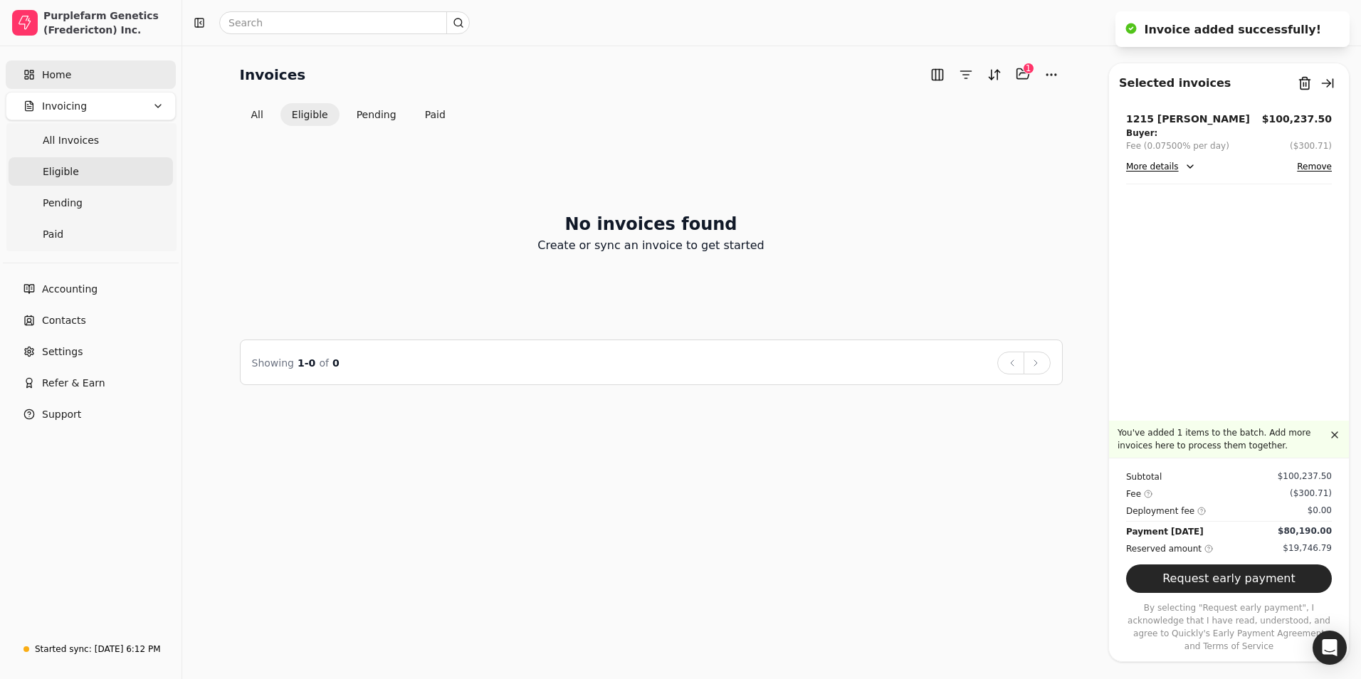
click at [87, 85] on link "Home" at bounding box center [91, 75] width 170 height 28
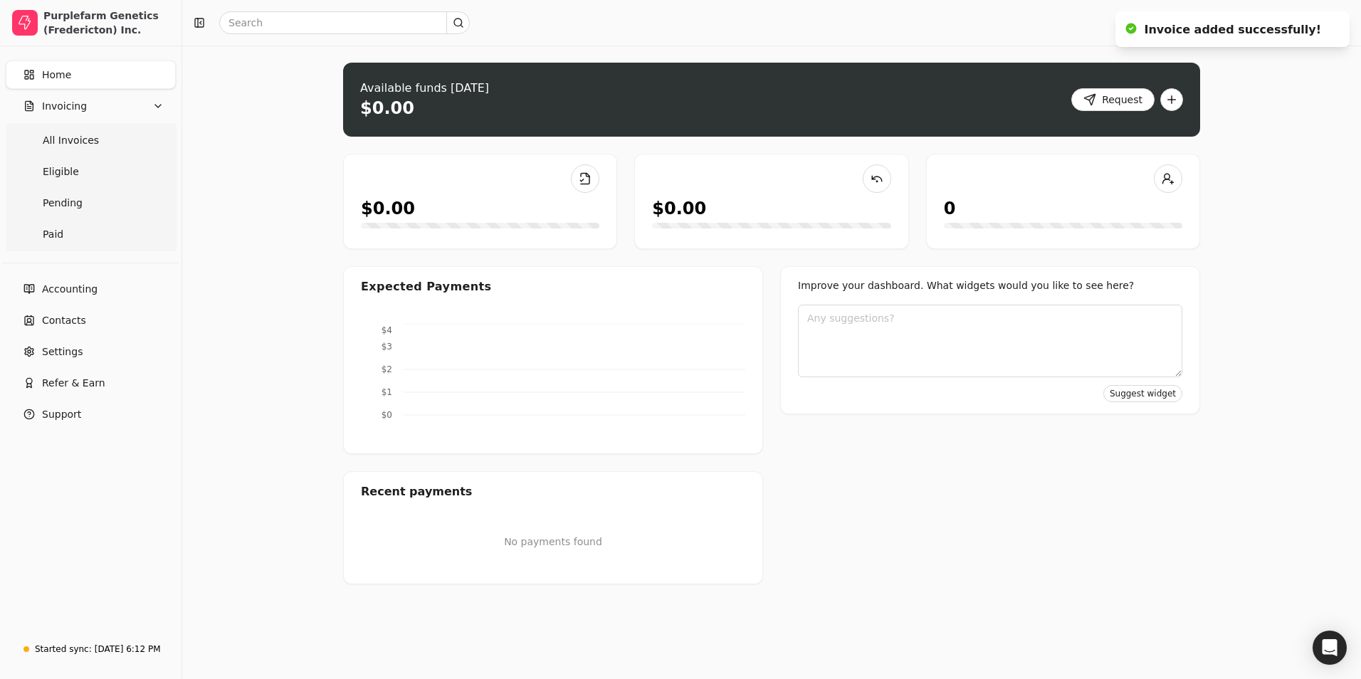
click at [1158, 103] on div "Request" at bounding box center [1127, 99] width 112 height 23
click at [1173, 103] on button "button" at bounding box center [1171, 99] width 23 height 23
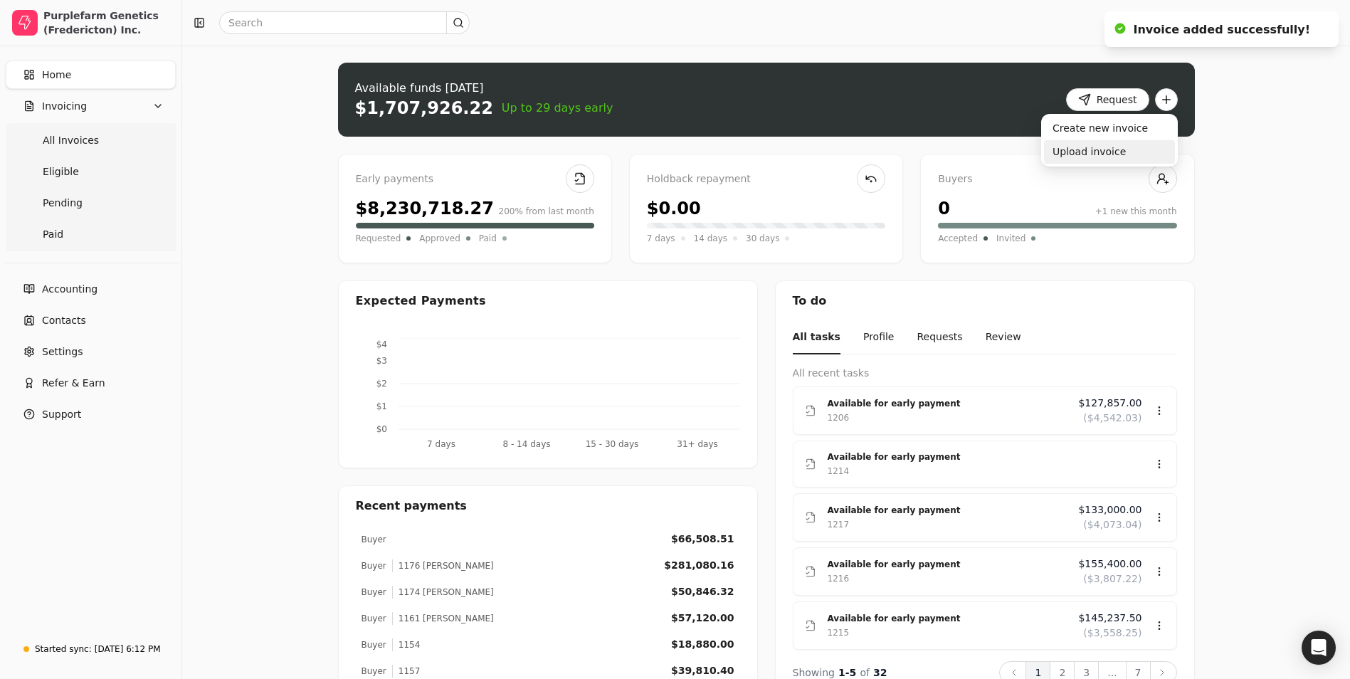
click at [1119, 148] on div "Upload invoice" at bounding box center [1109, 151] width 131 height 23
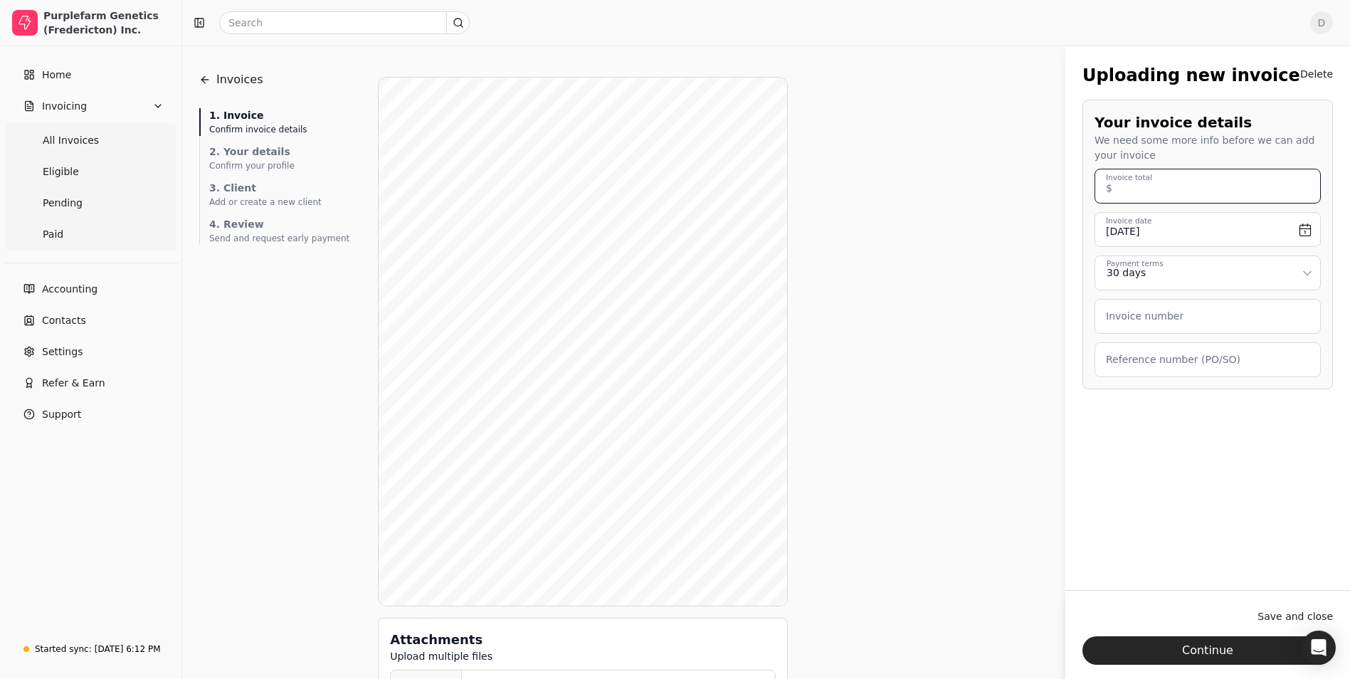
click at [1187, 187] on total "Invoice total" at bounding box center [1208, 186] width 226 height 35
type total "155,400.00"
click at [1308, 224] on input "[DATE]" at bounding box center [1208, 229] width 226 height 35
click at [1118, 268] on button "Go to previous month" at bounding box center [1118, 270] width 17 height 17
click at [1204, 368] on button "17" at bounding box center [1209, 368] width 23 height 23
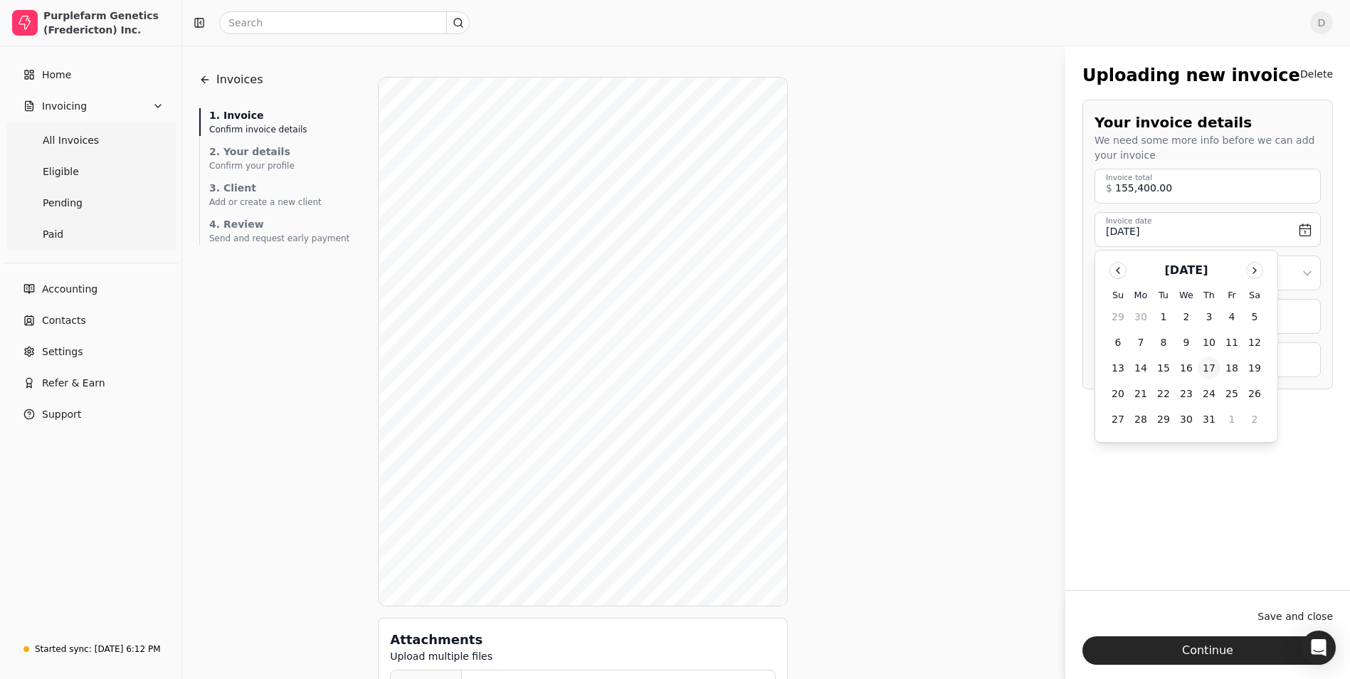
type input "[DATE]"
drag, startPoint x: 1172, startPoint y: 308, endPoint x: 1197, endPoint y: 315, distance: 25.7
click at [1172, 308] on div "Invoice number" at bounding box center [1208, 316] width 226 height 35
type number "1216 [PERSON_NAME]"
type \(PO\/SO\) "272297"
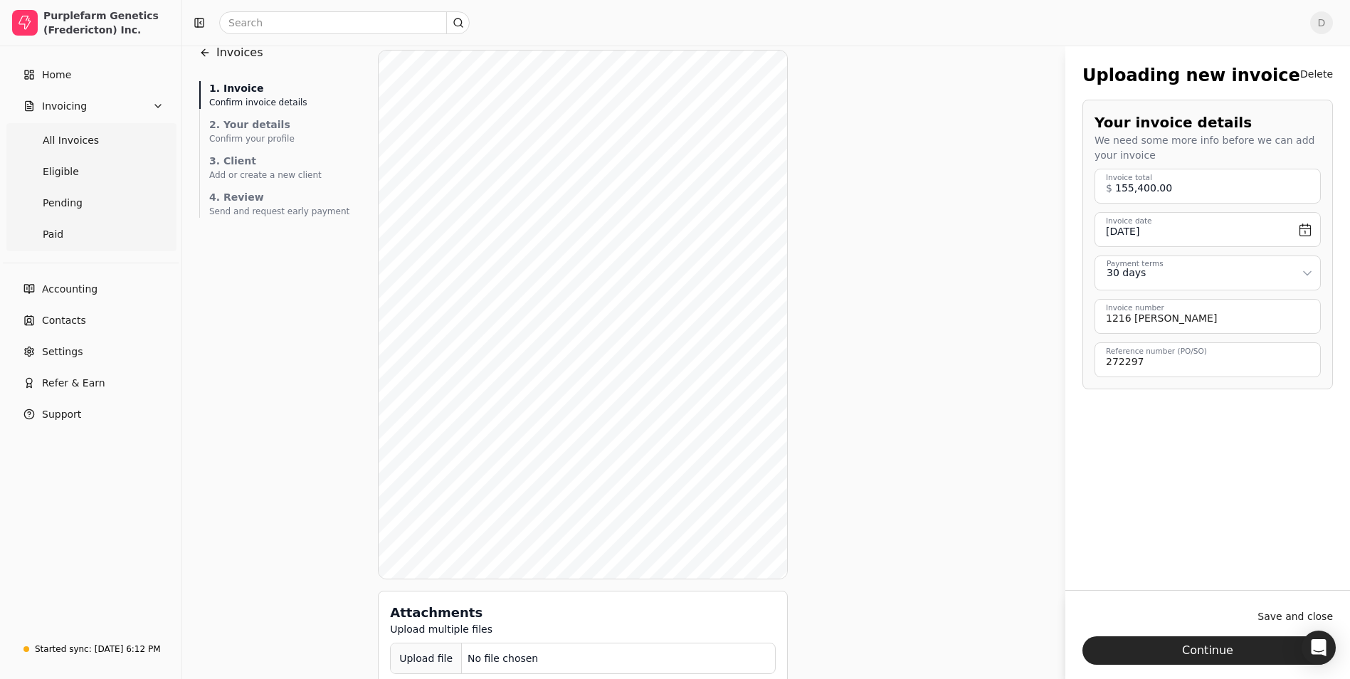
scroll to position [51, 0]
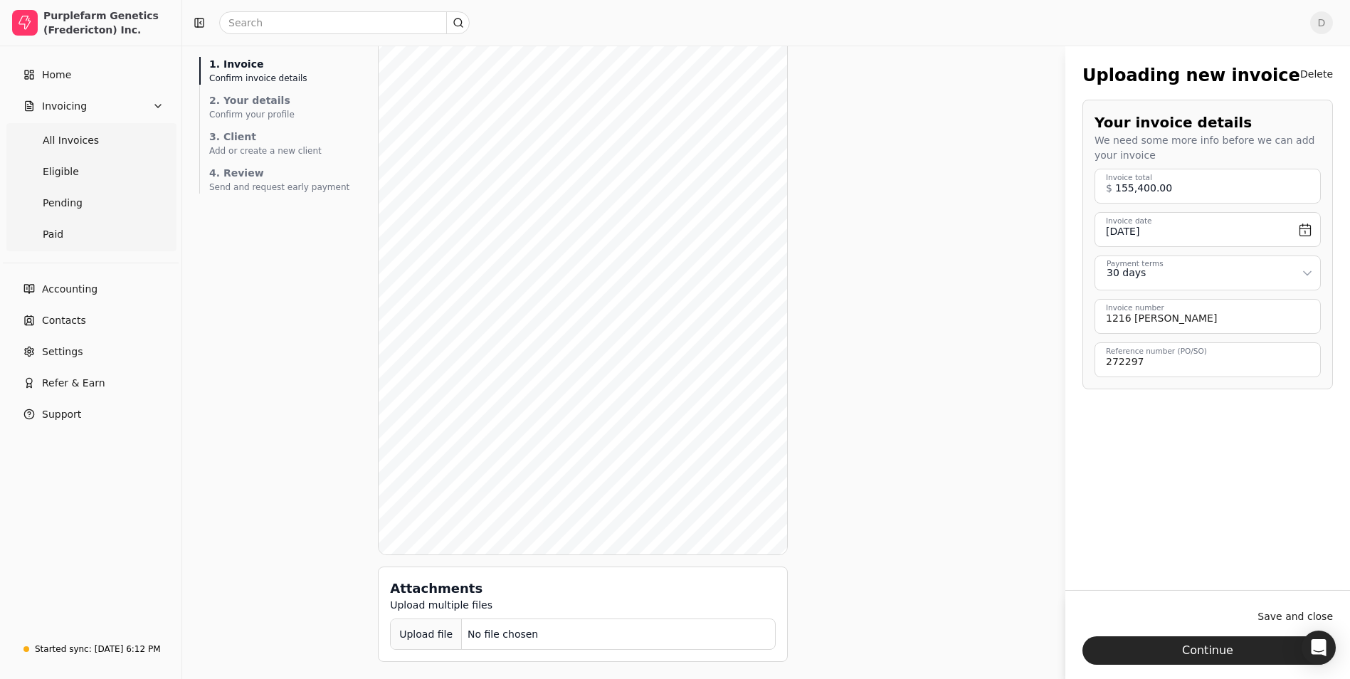
click at [398, 650] on div "Attachments Upload multiple files Upload file No file chosen" at bounding box center [583, 614] width 410 height 95
click at [403, 645] on div "Upload file" at bounding box center [426, 635] width 71 height 32
click at [403, 626] on div "Upload file" at bounding box center [426, 635] width 71 height 32
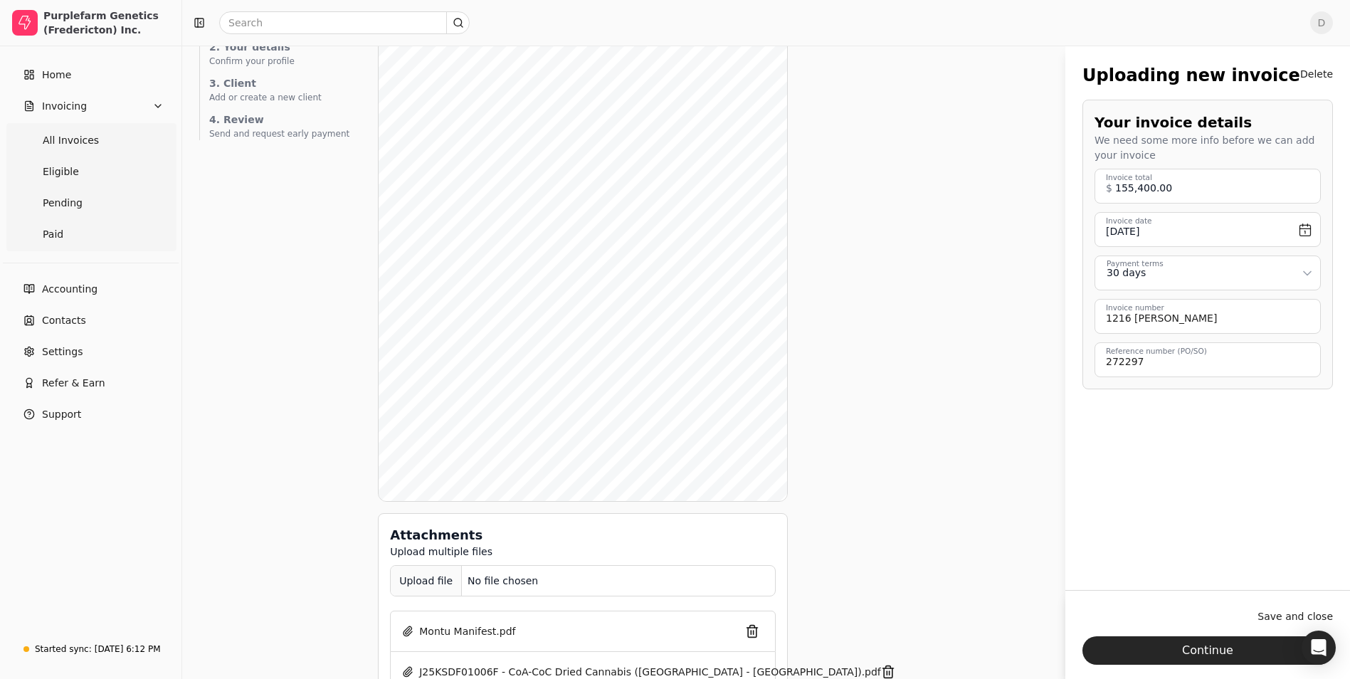
scroll to position [147, 0]
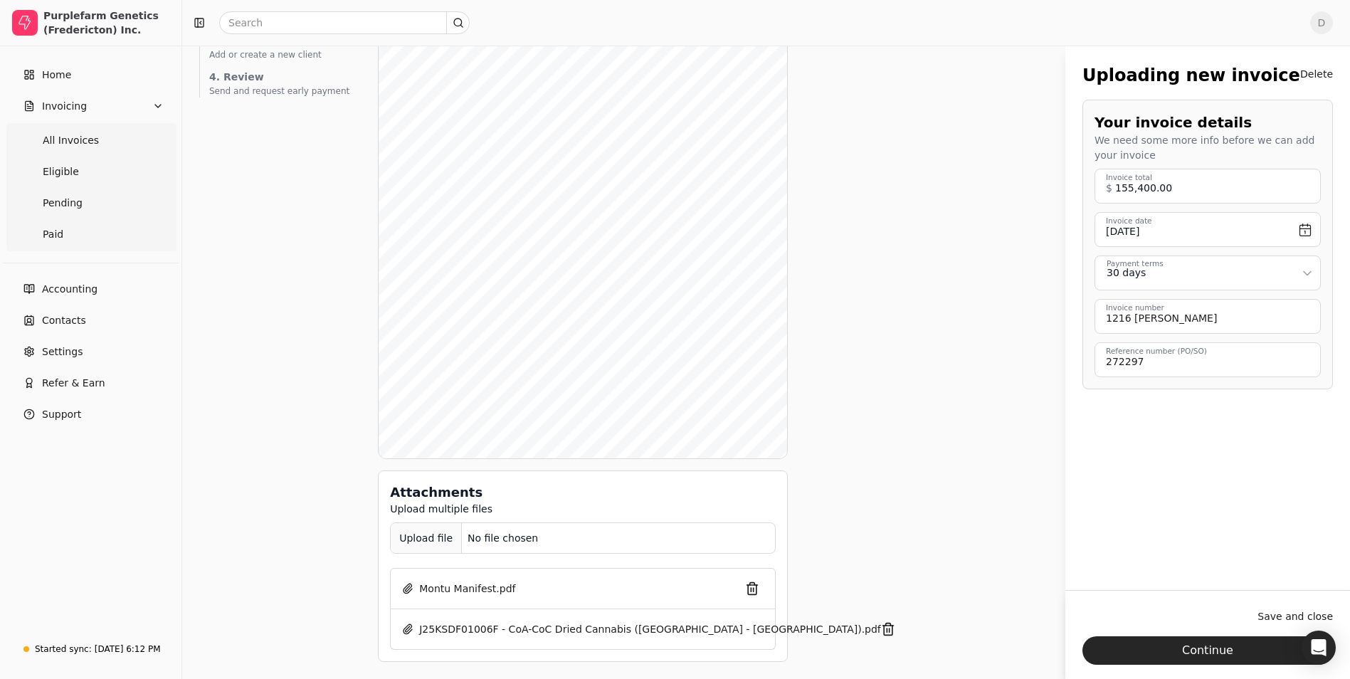
click at [391, 541] on div "Upload file" at bounding box center [426, 538] width 71 height 32
click at [396, 542] on div "Upload file" at bounding box center [426, 538] width 71 height 32
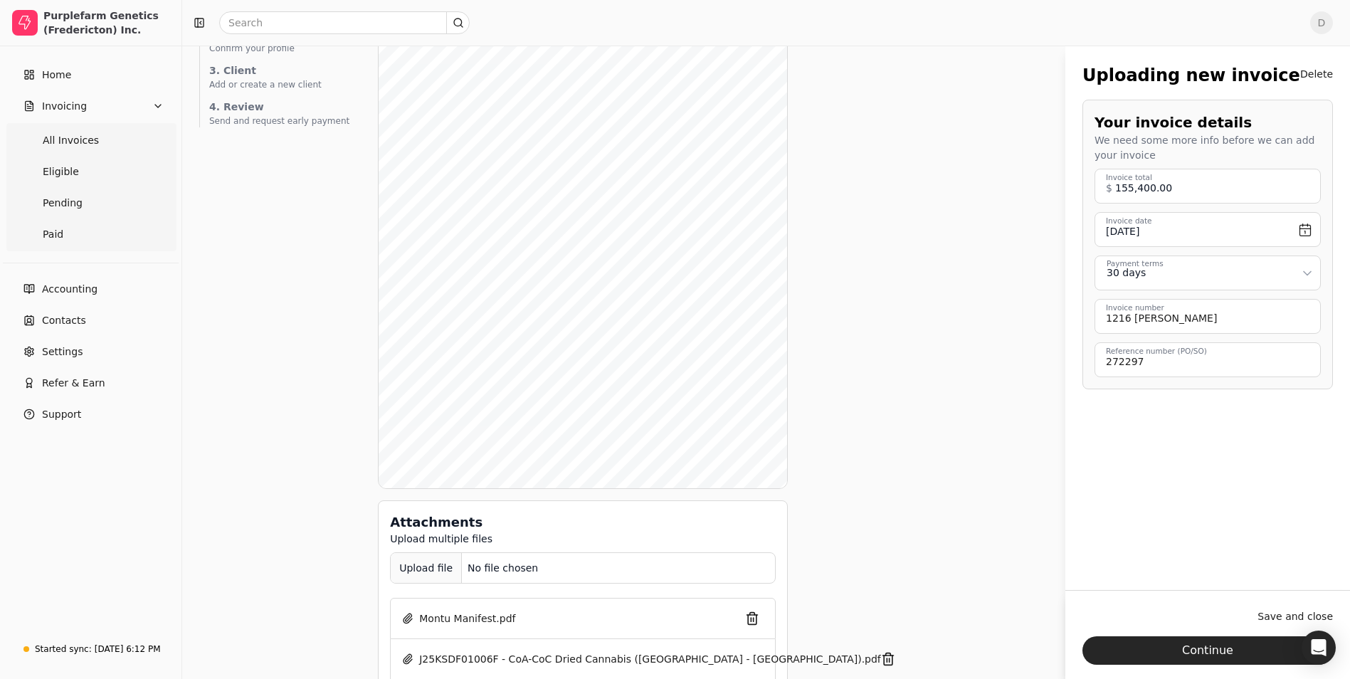
scroll to position [0, 0]
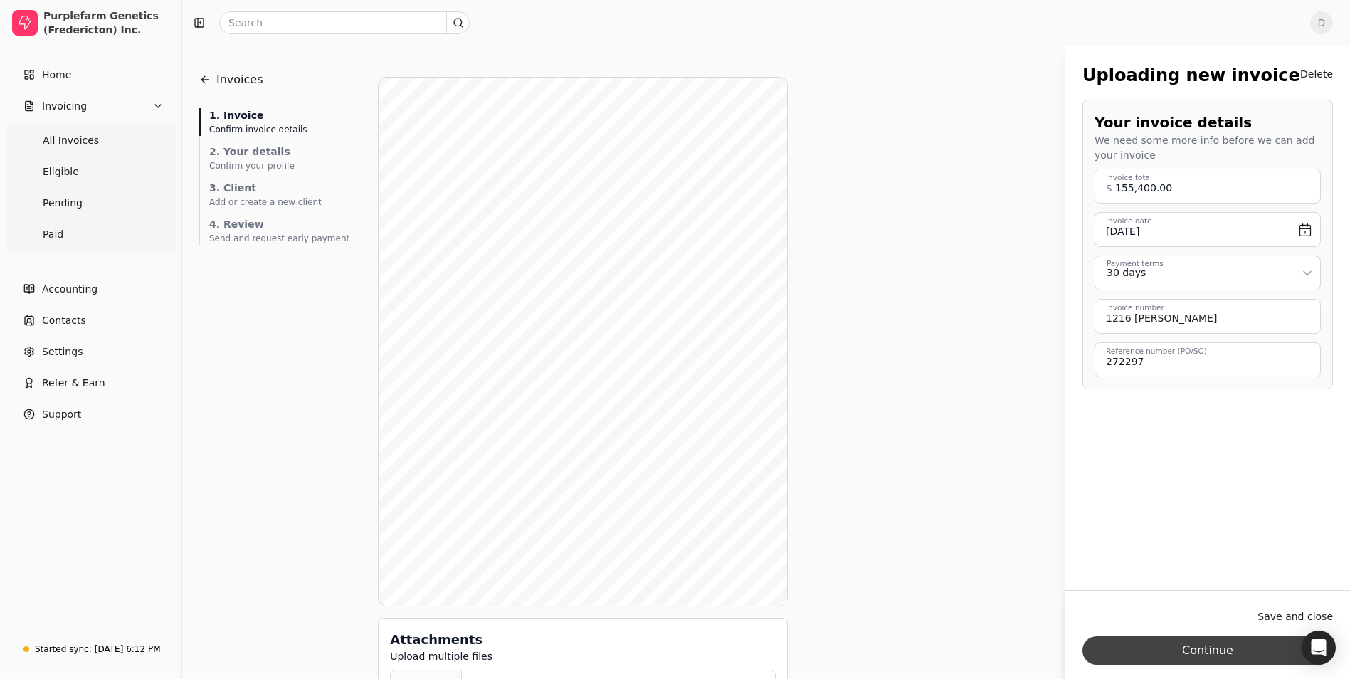
click at [1246, 659] on button "Continue" at bounding box center [1208, 650] width 251 height 28
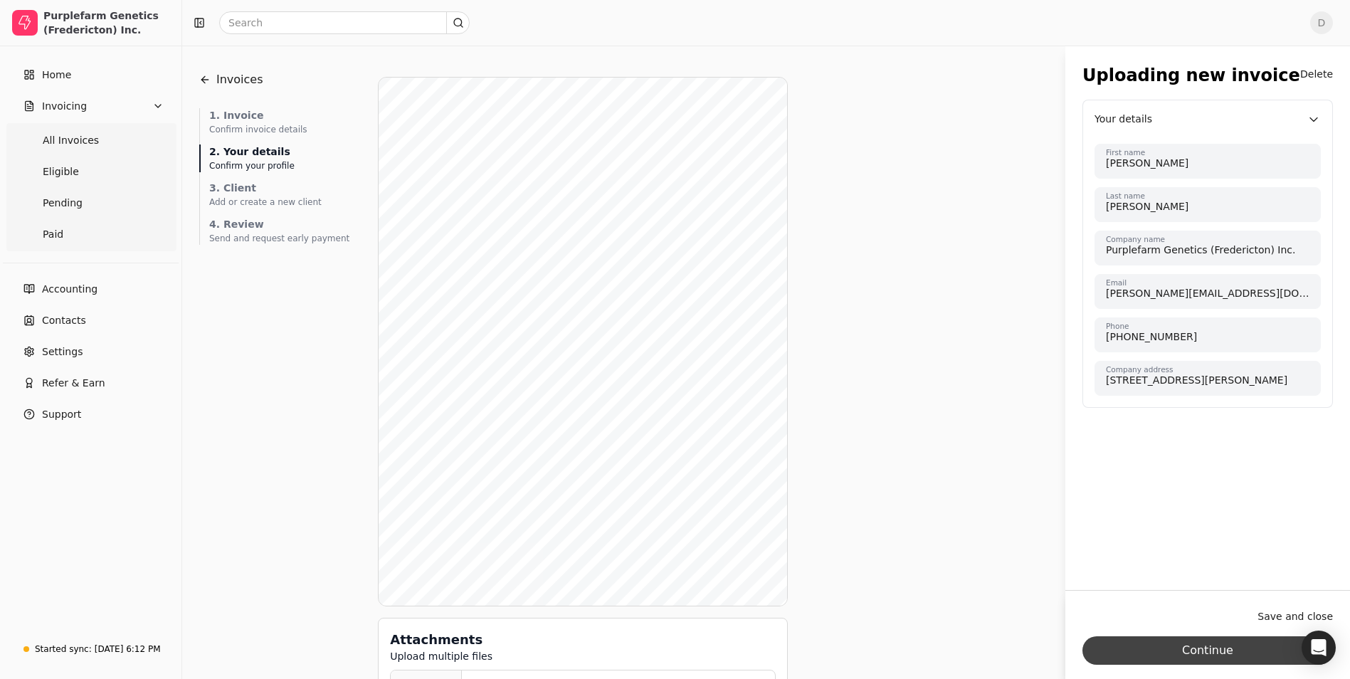
click at [1220, 658] on button "Continue" at bounding box center [1208, 650] width 251 height 28
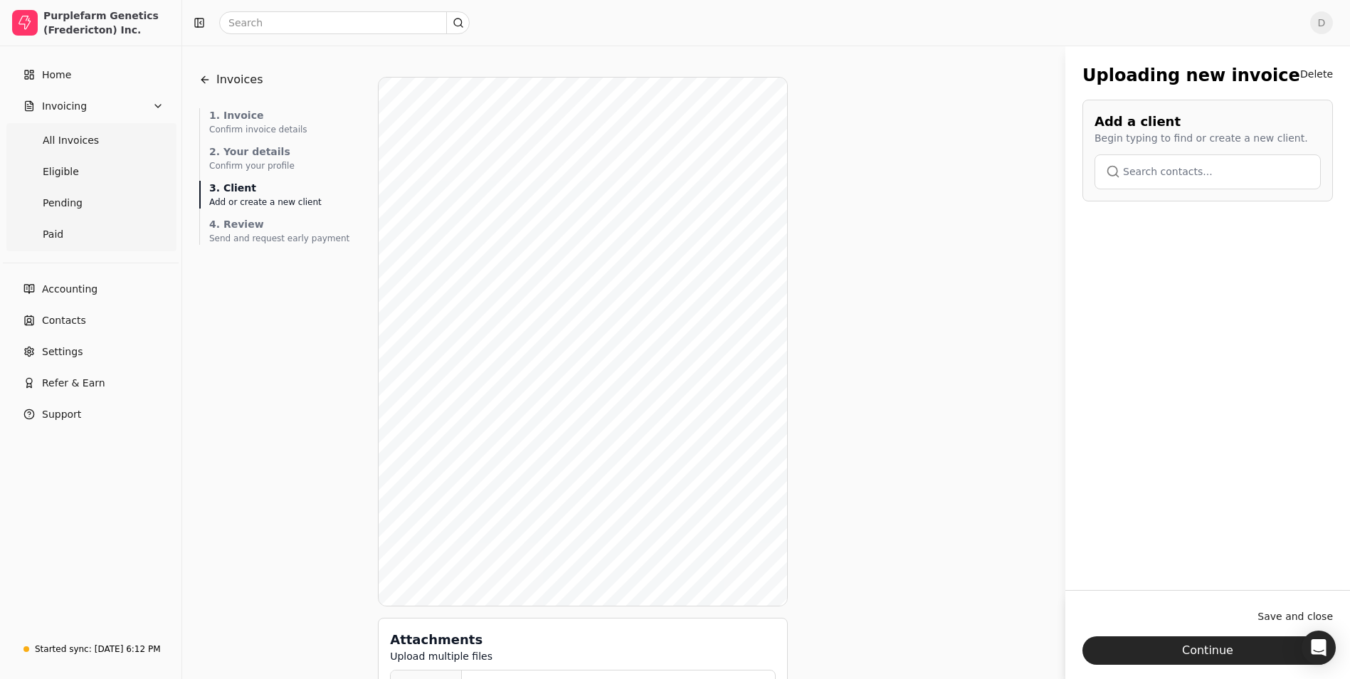
click at [1197, 179] on button "button" at bounding box center [1208, 171] width 226 height 34
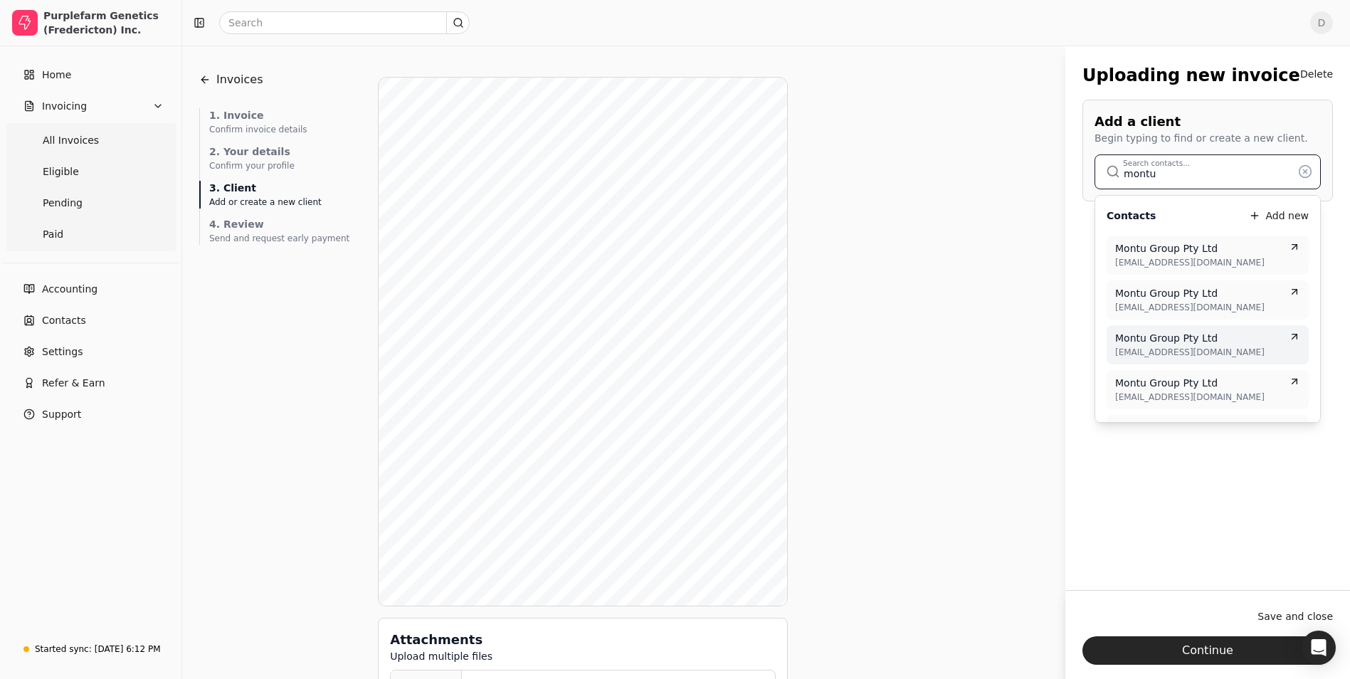
type input "montu"
click at [1204, 340] on span "Montu Group Pty Ltd" at bounding box center [1166, 338] width 103 height 15
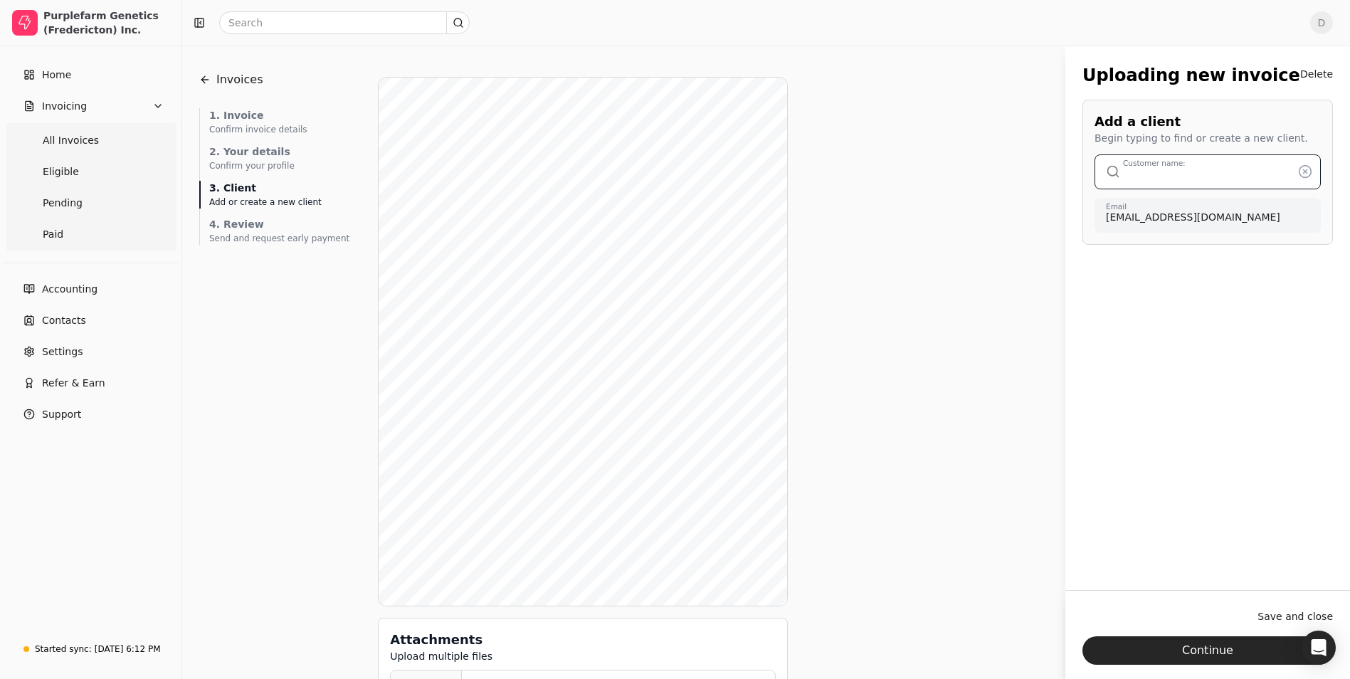
type input "Montu Group Pty Ltd"
click at [1219, 462] on div "Uploading new invoice Delete Add a client Begin typing to find or create a new …" at bounding box center [1208, 328] width 285 height 565
click at [1205, 647] on button "Continue" at bounding box center [1208, 650] width 251 height 28
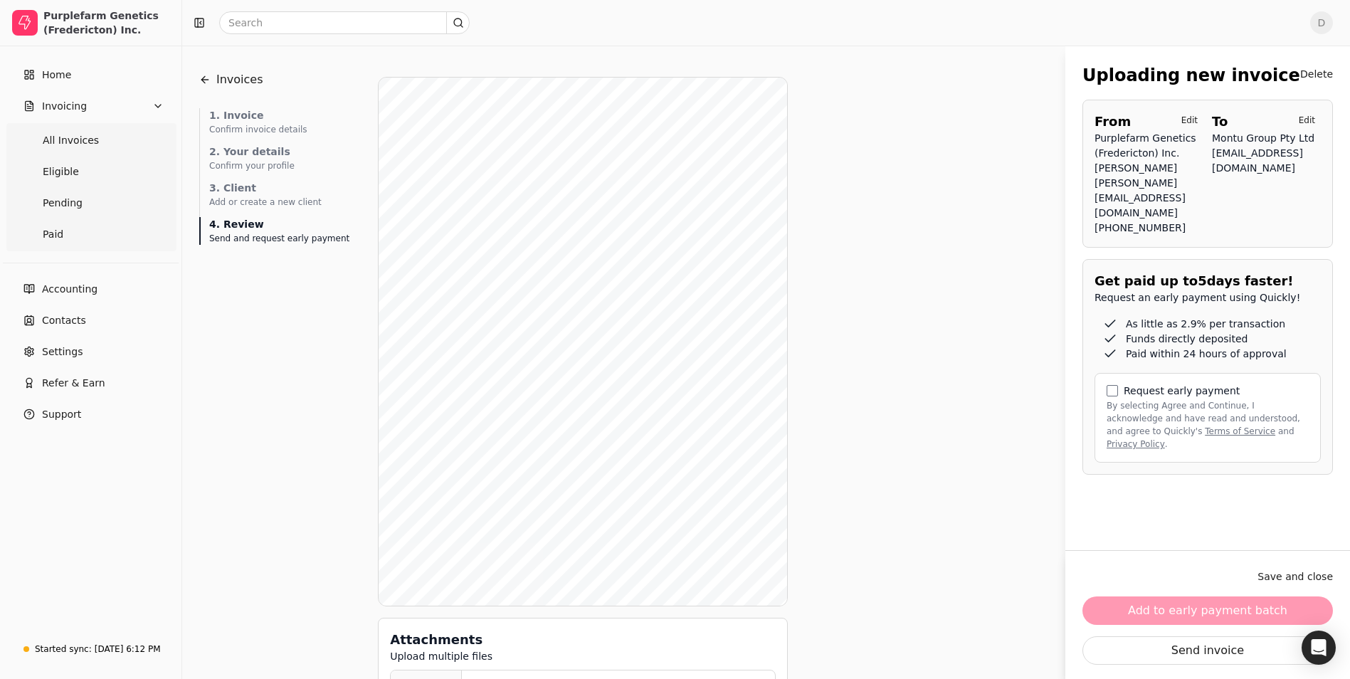
click at [1110, 409] on div "Request early payment By selecting Agree and Continue, I acknowledge and have r…" at bounding box center [1208, 418] width 226 height 90
click at [1110, 396] on button "By selecting Agree and Continue, I acknowledge and have read and understood, an…" at bounding box center [1112, 390] width 11 height 11
click at [1189, 605] on button "Add to early payment batch" at bounding box center [1208, 611] width 251 height 28
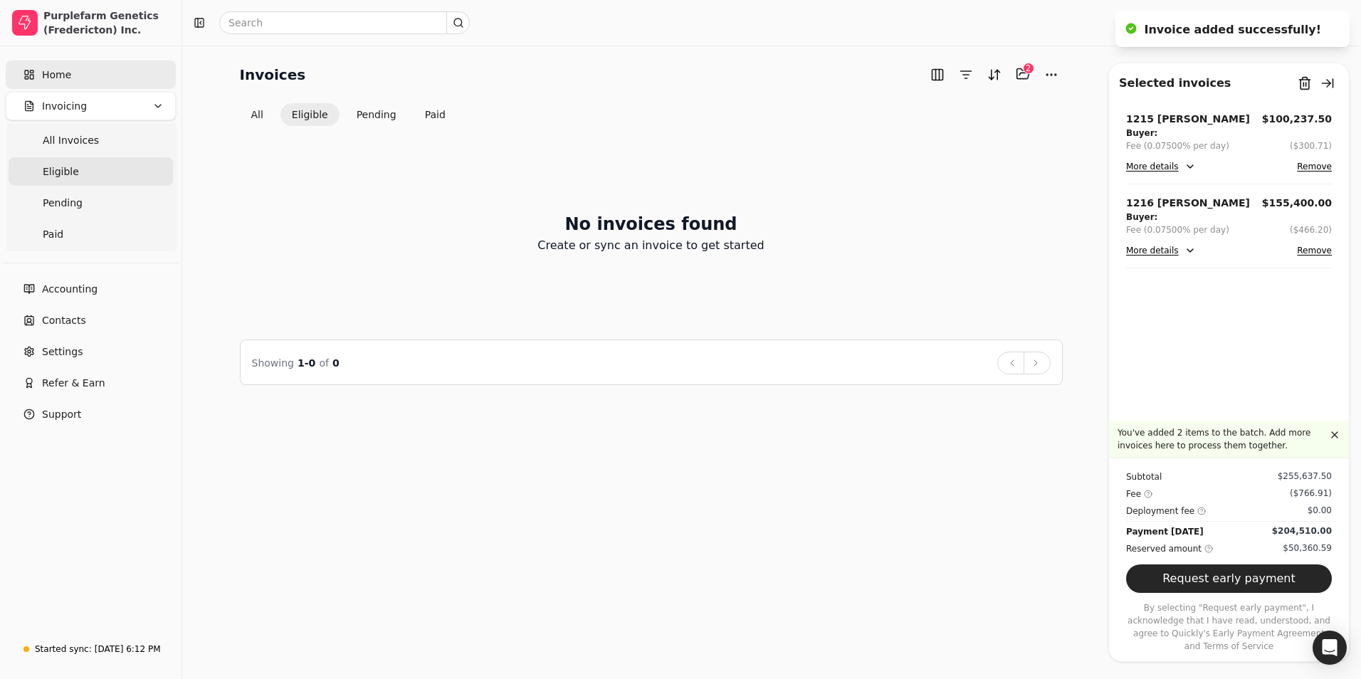
click at [95, 78] on link "Home" at bounding box center [91, 75] width 170 height 28
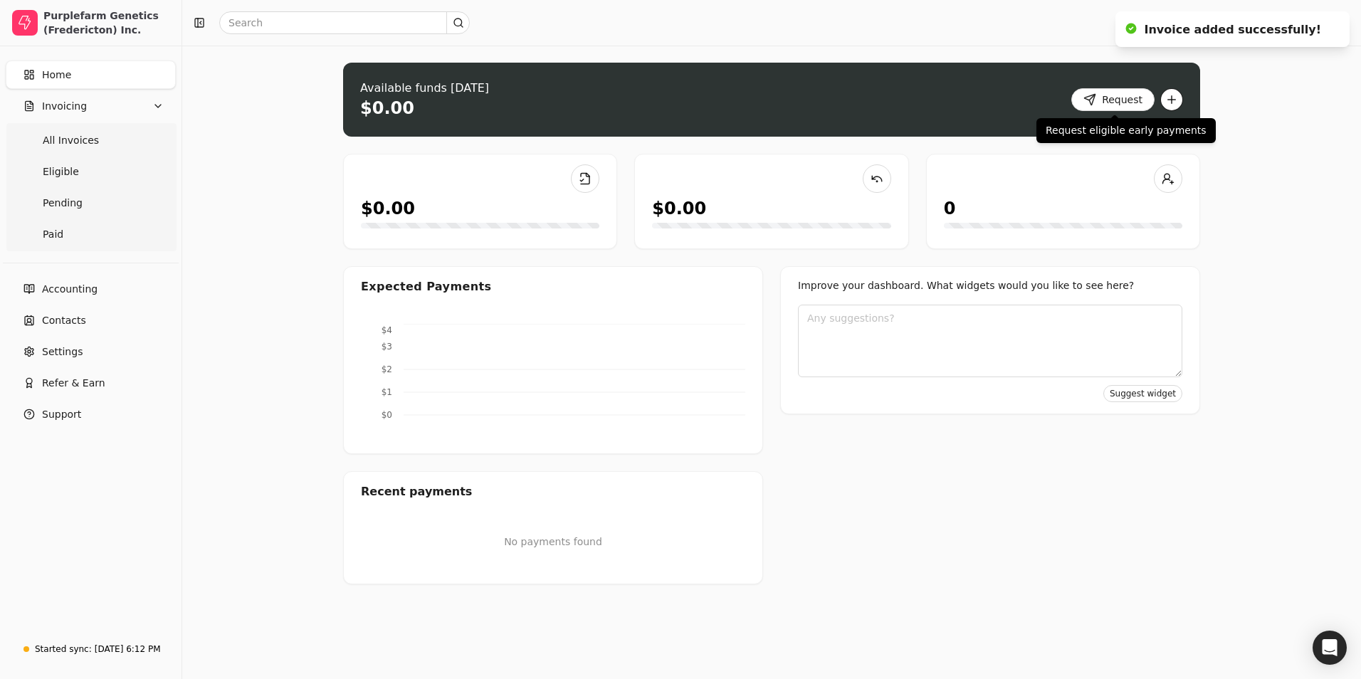
click at [1165, 98] on button "button" at bounding box center [1171, 99] width 23 height 23
click at [1105, 158] on div "Upload invoice" at bounding box center [1114, 151] width 131 height 23
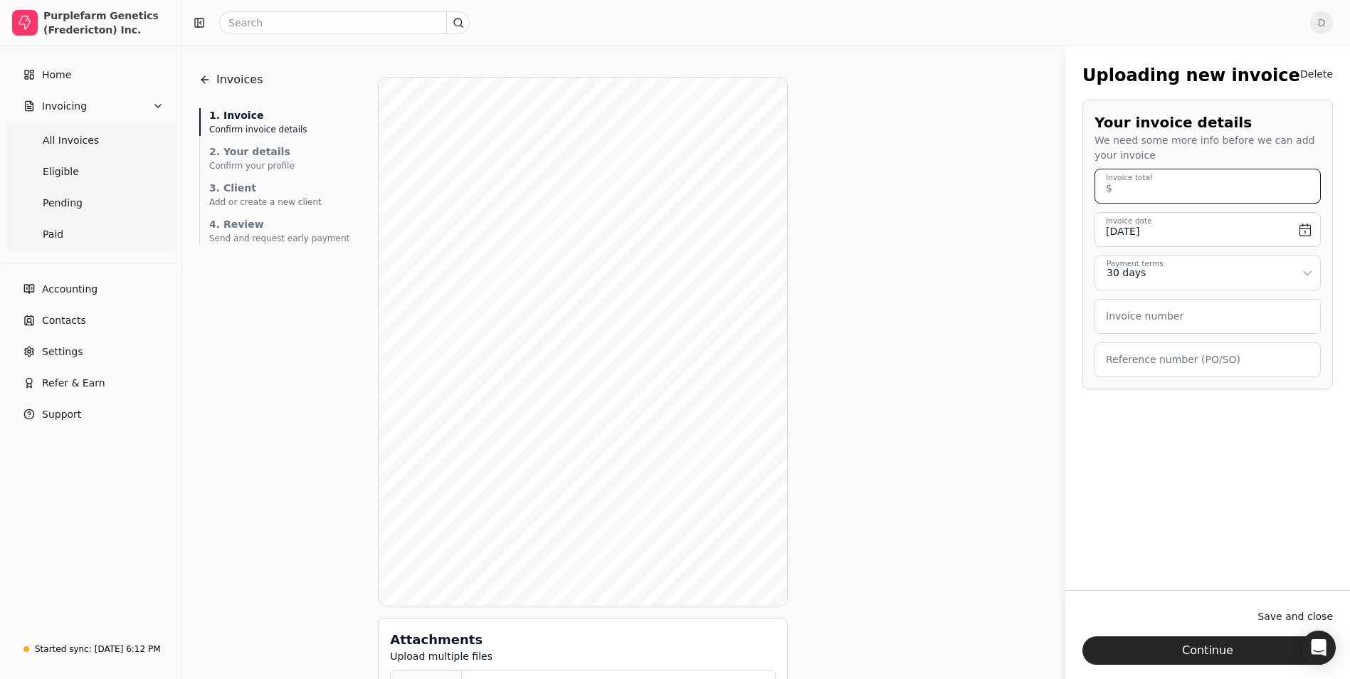
click at [1193, 182] on total "Invoice total" at bounding box center [1208, 186] width 226 height 35
type total "133,000.00"
click at [1298, 231] on input "[DATE]" at bounding box center [1208, 229] width 226 height 35
click at [1120, 270] on button "Go to previous month" at bounding box center [1118, 270] width 17 height 17
click at [1204, 396] on button "24" at bounding box center [1209, 393] width 23 height 23
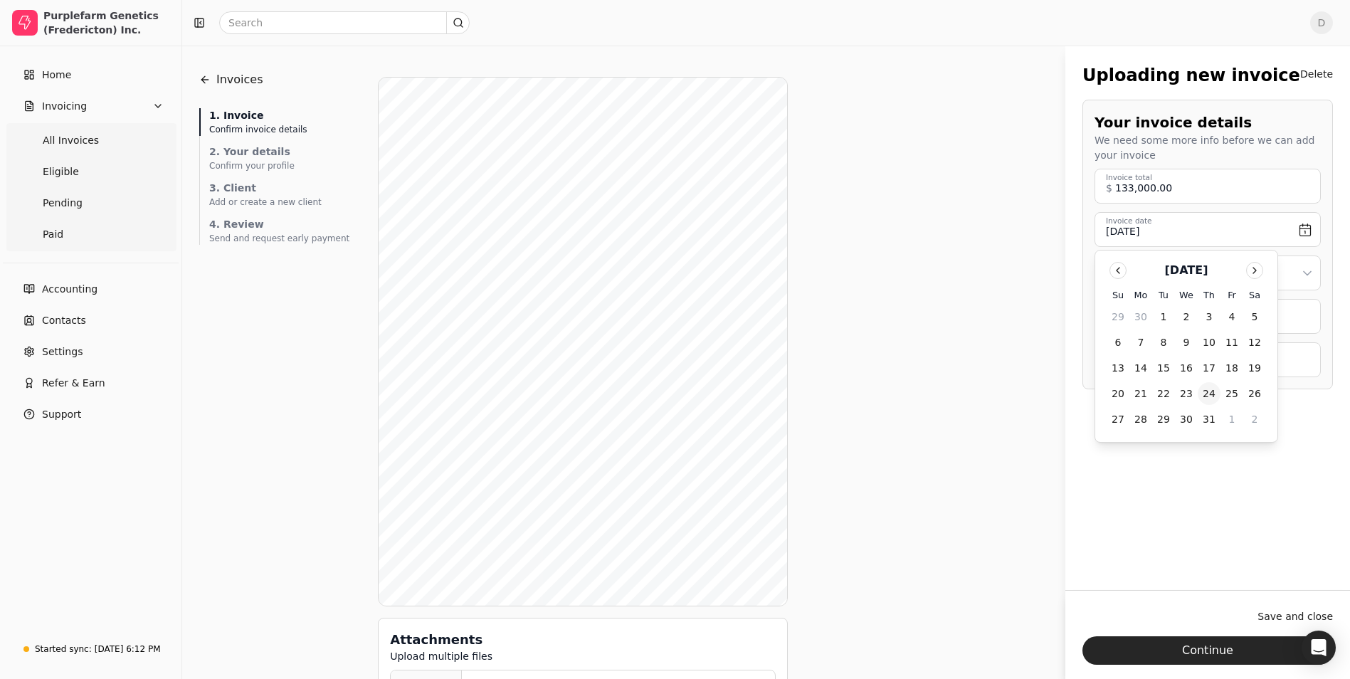
type input "[DATE]"
click at [1180, 320] on number "Invoice number" at bounding box center [1208, 316] width 226 height 35
type number "1217 [PERSON_NAME]"
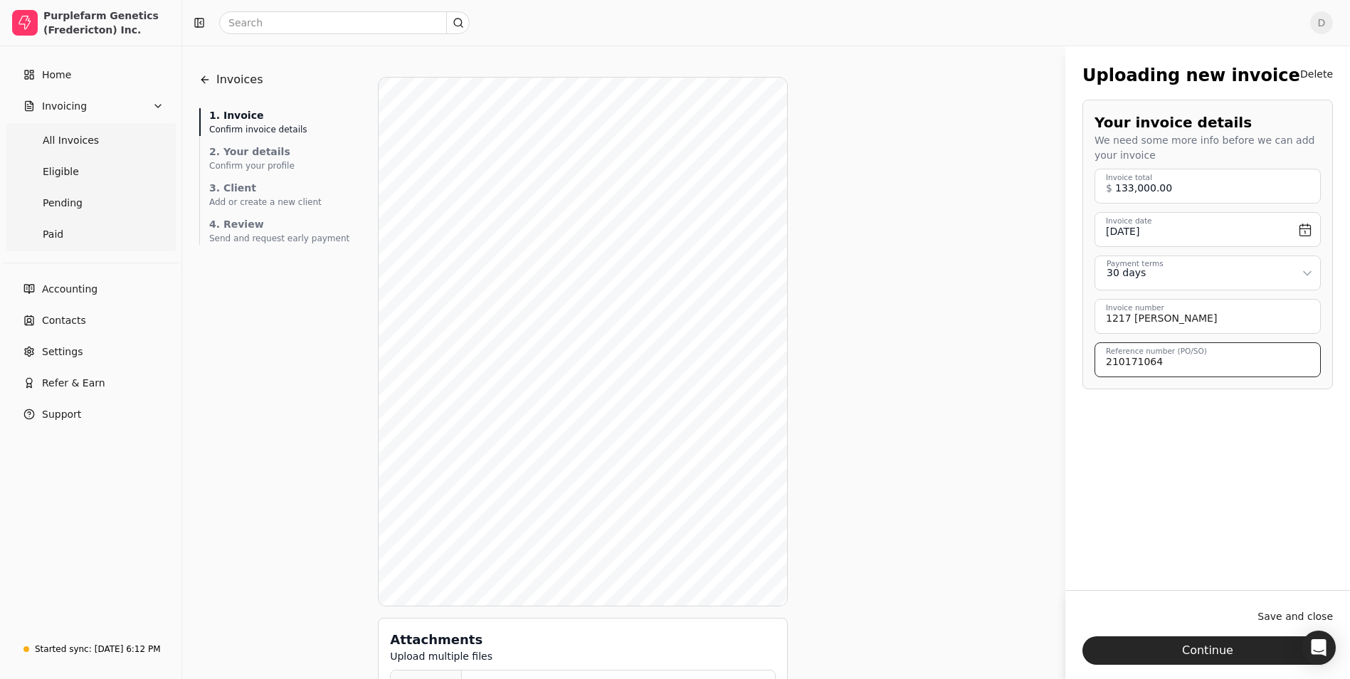
type \(PO\/SO\) "210171064"
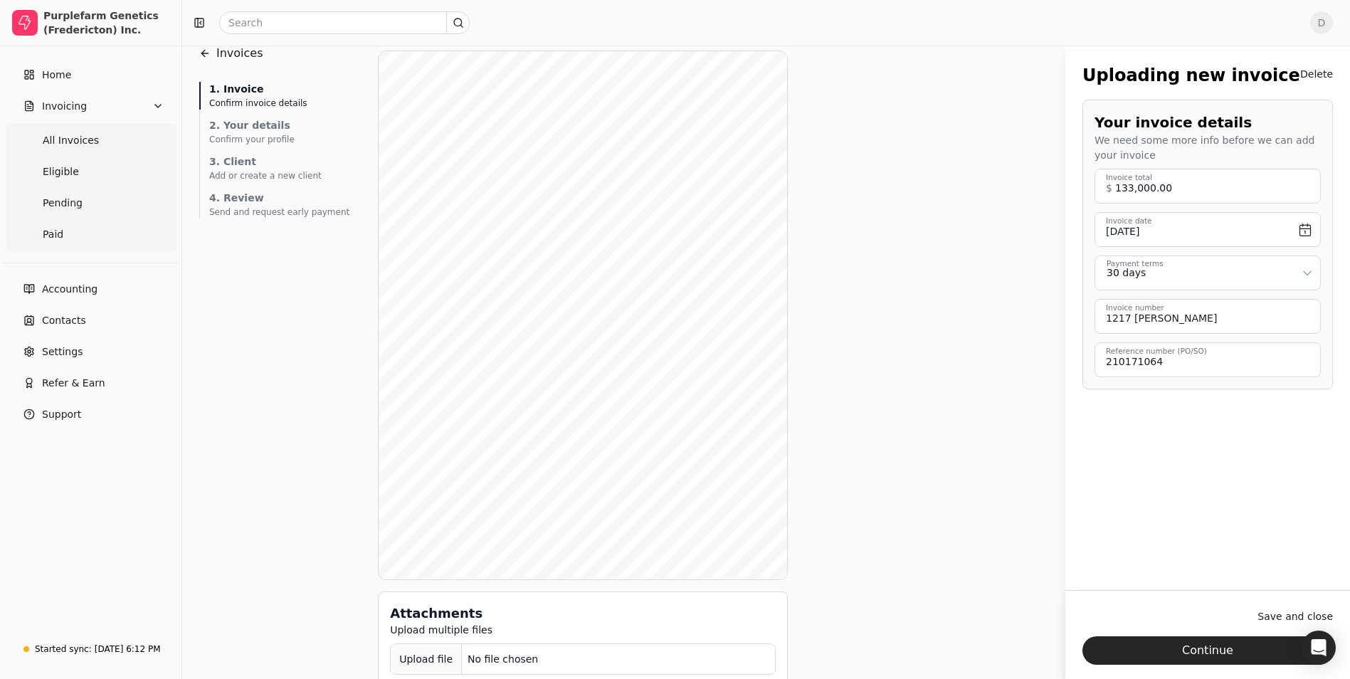
scroll to position [51, 0]
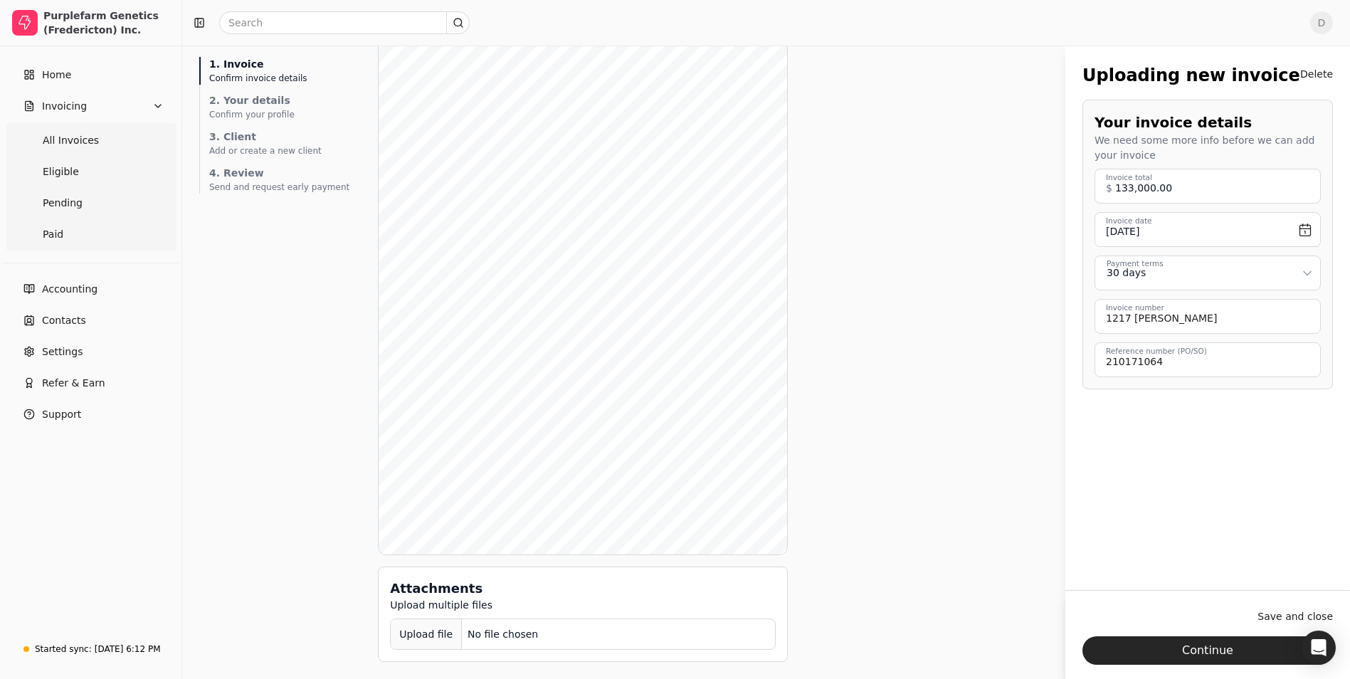
click at [391, 635] on div "Upload file" at bounding box center [426, 635] width 71 height 32
click at [409, 639] on div "Upload file" at bounding box center [426, 635] width 71 height 32
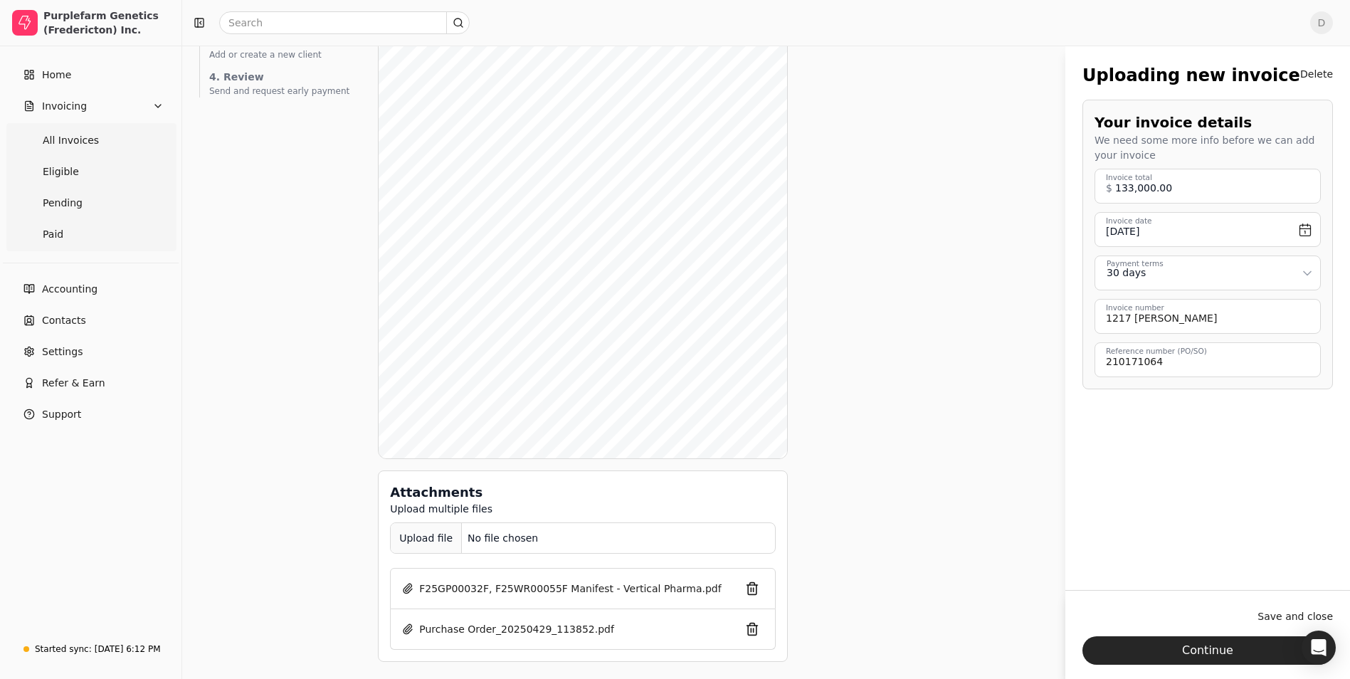
click at [399, 529] on div "Upload file" at bounding box center [426, 538] width 71 height 32
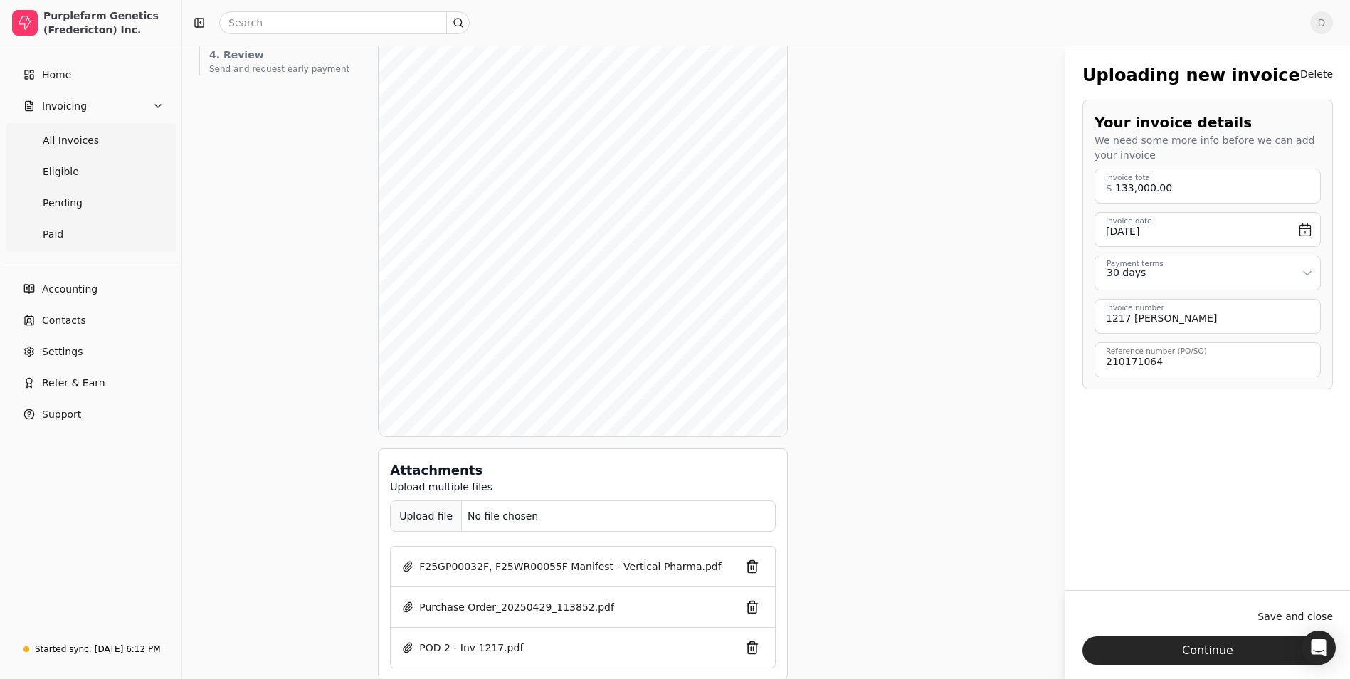
scroll to position [188, 0]
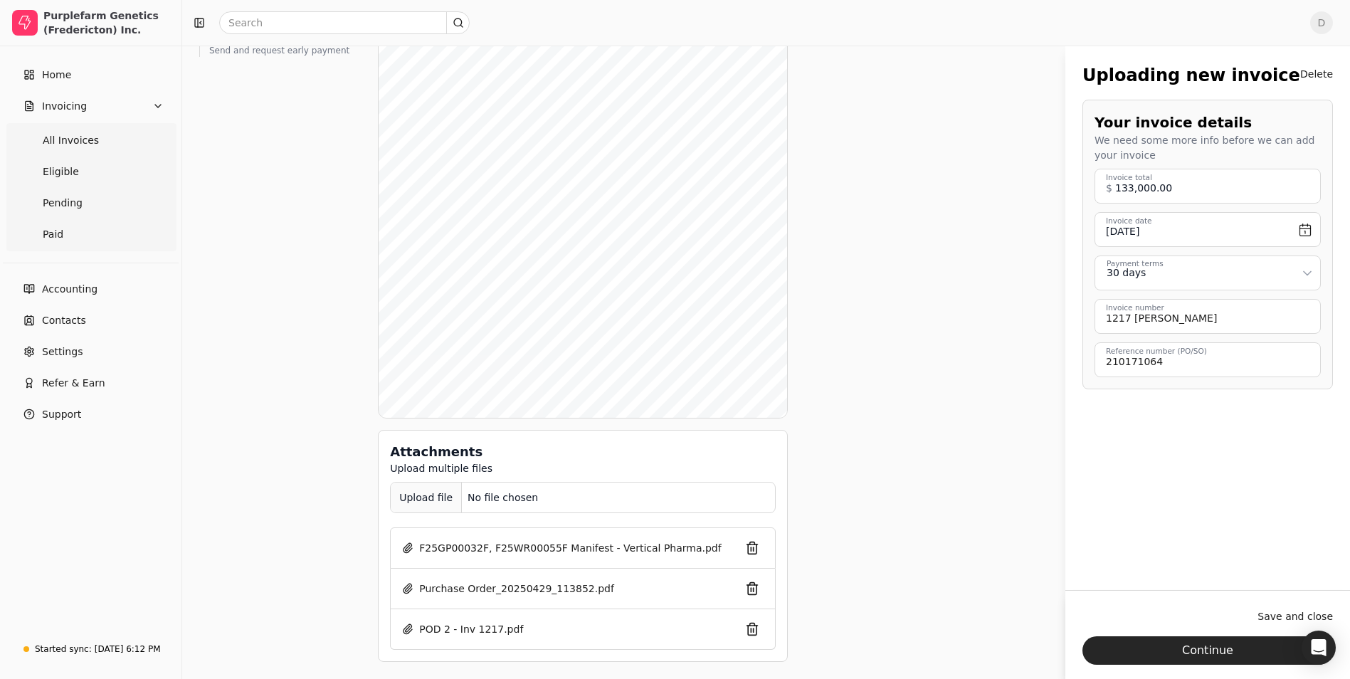
click at [394, 490] on div "Upload file" at bounding box center [426, 498] width 71 height 32
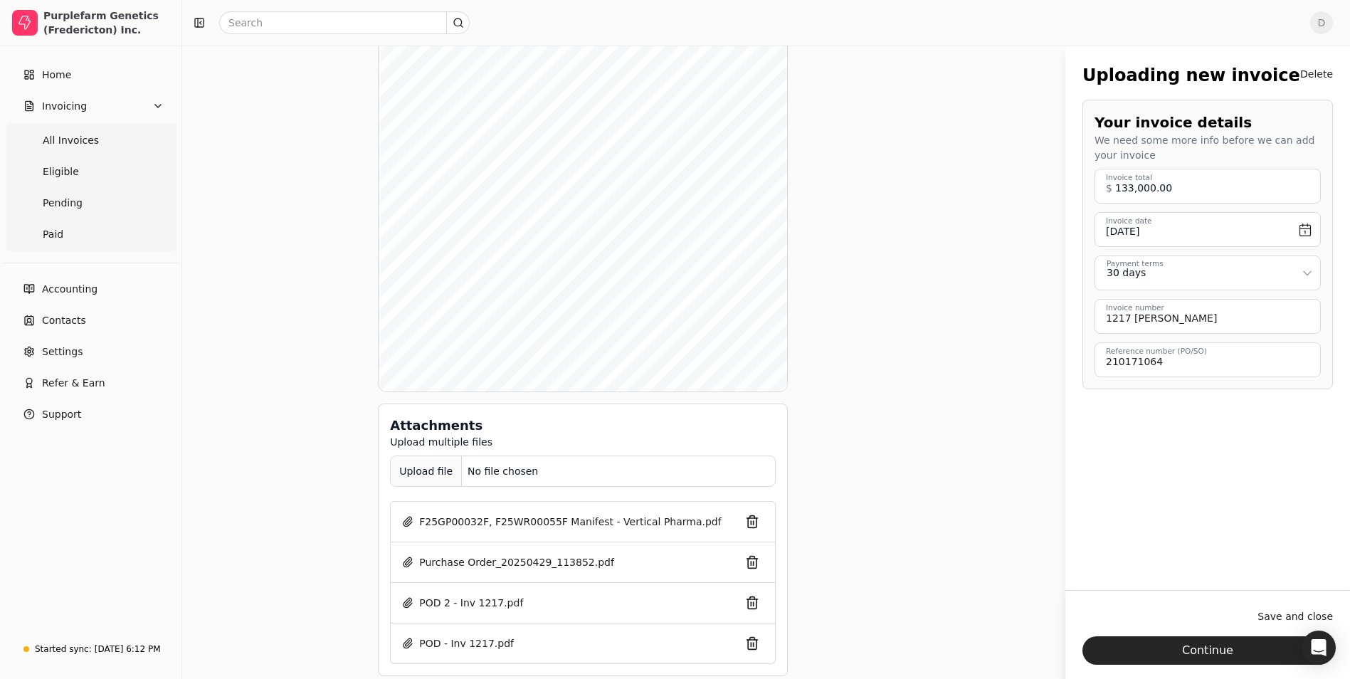
scroll to position [228, 0]
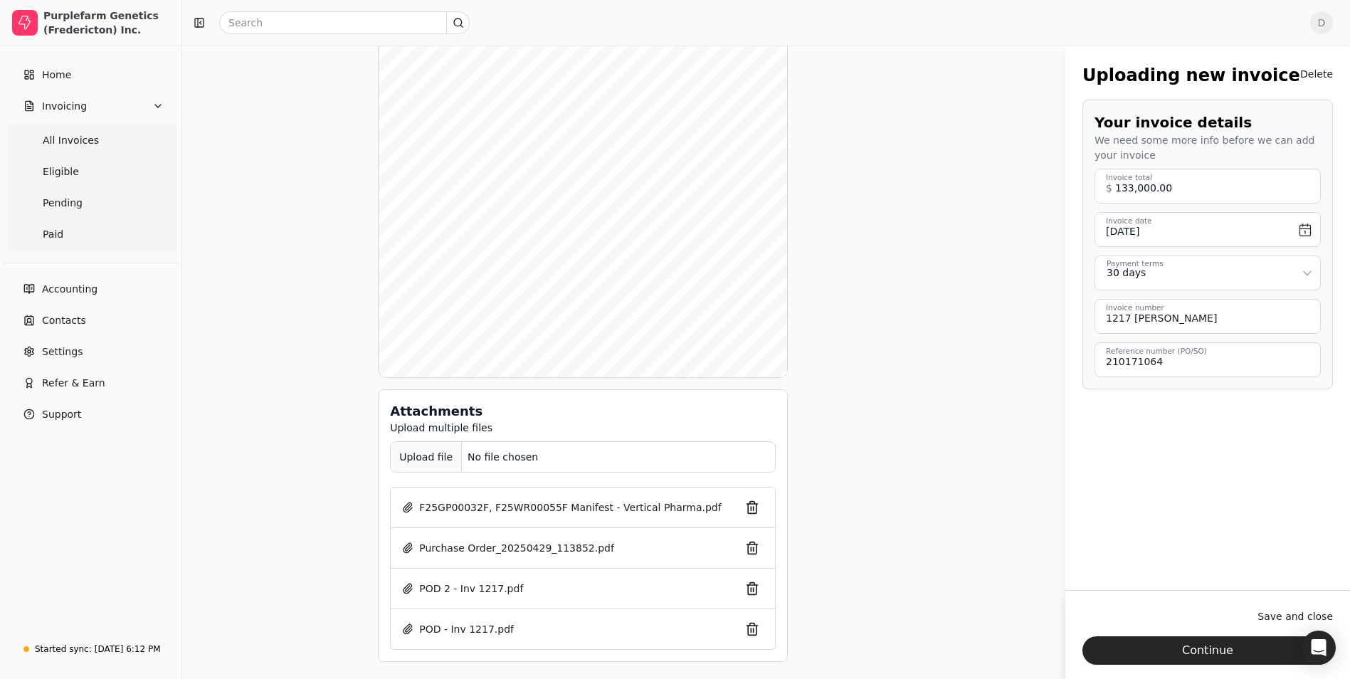
click at [395, 463] on div "Upload file" at bounding box center [426, 457] width 71 height 32
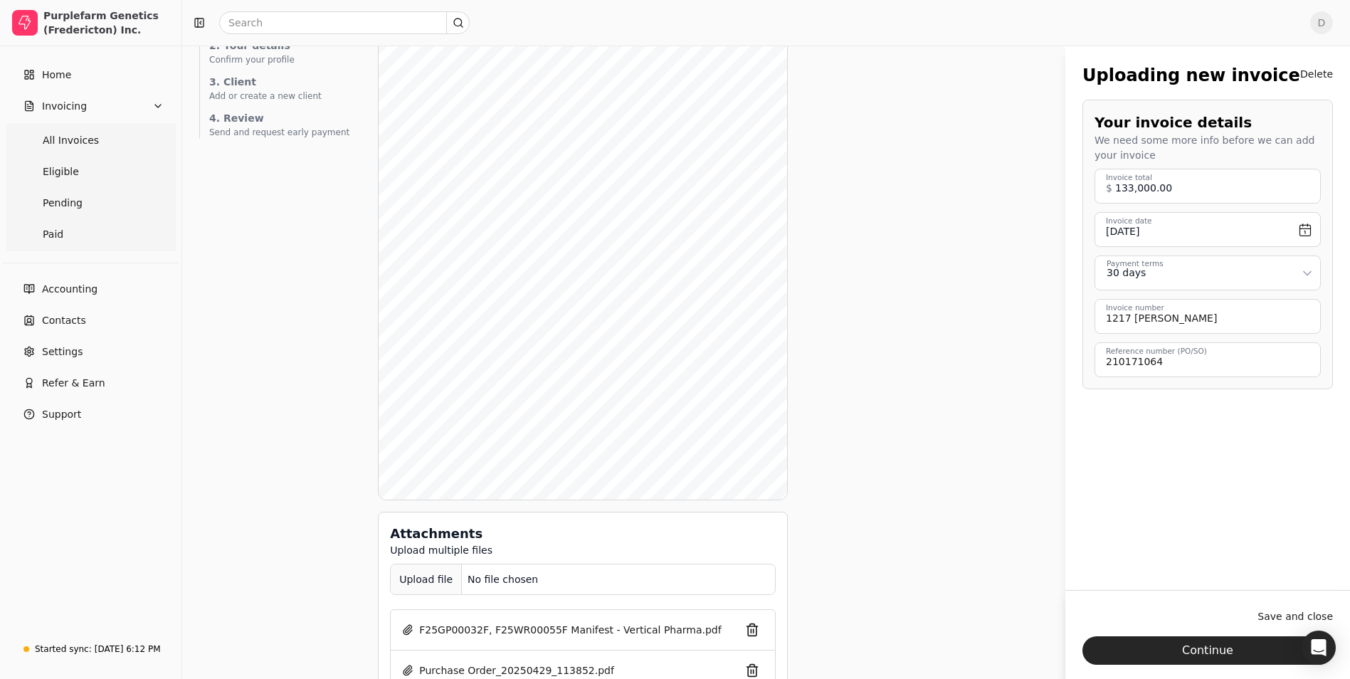
scroll to position [56, 0]
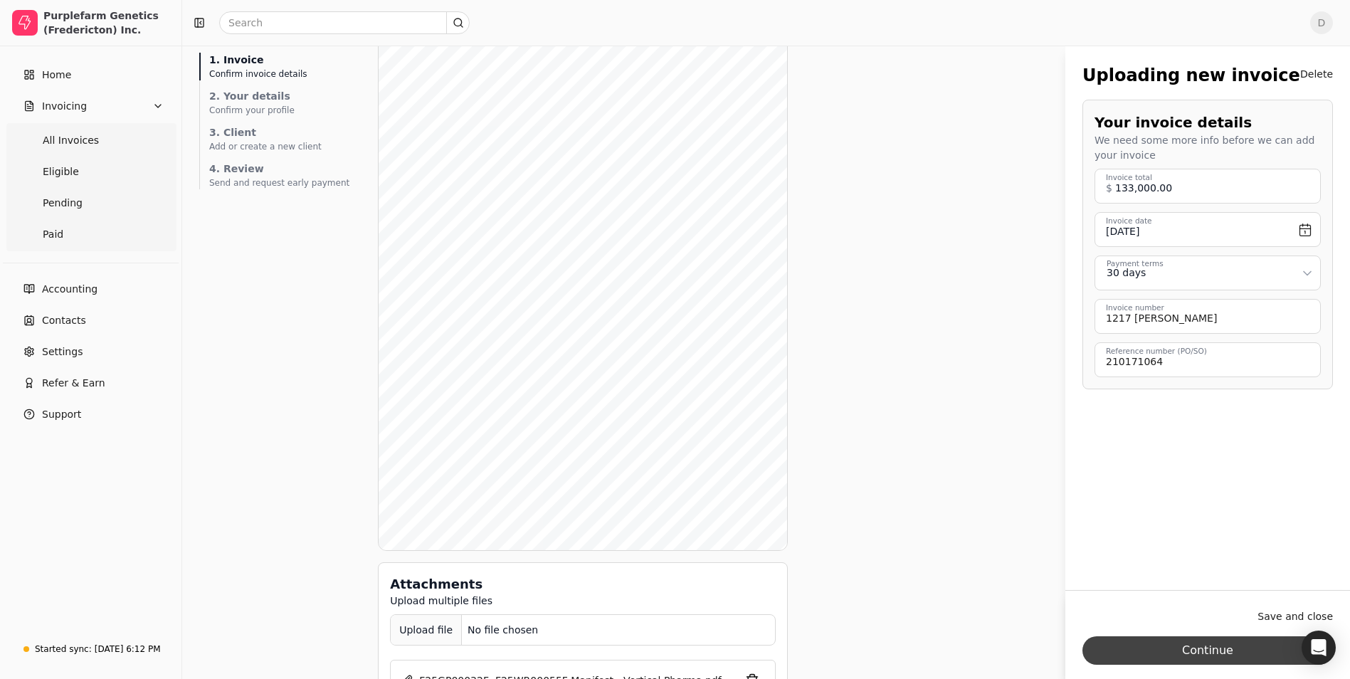
click at [1207, 646] on button "Continue" at bounding box center [1208, 650] width 251 height 28
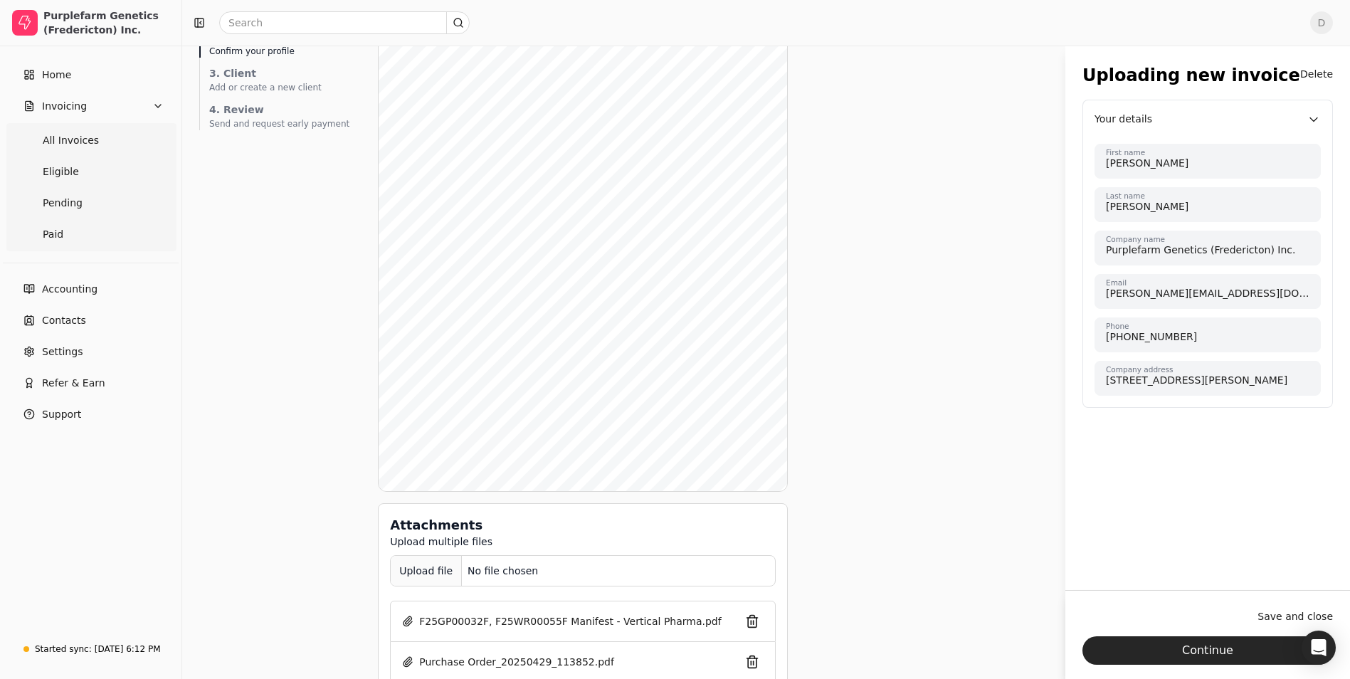
scroll to position [0, 0]
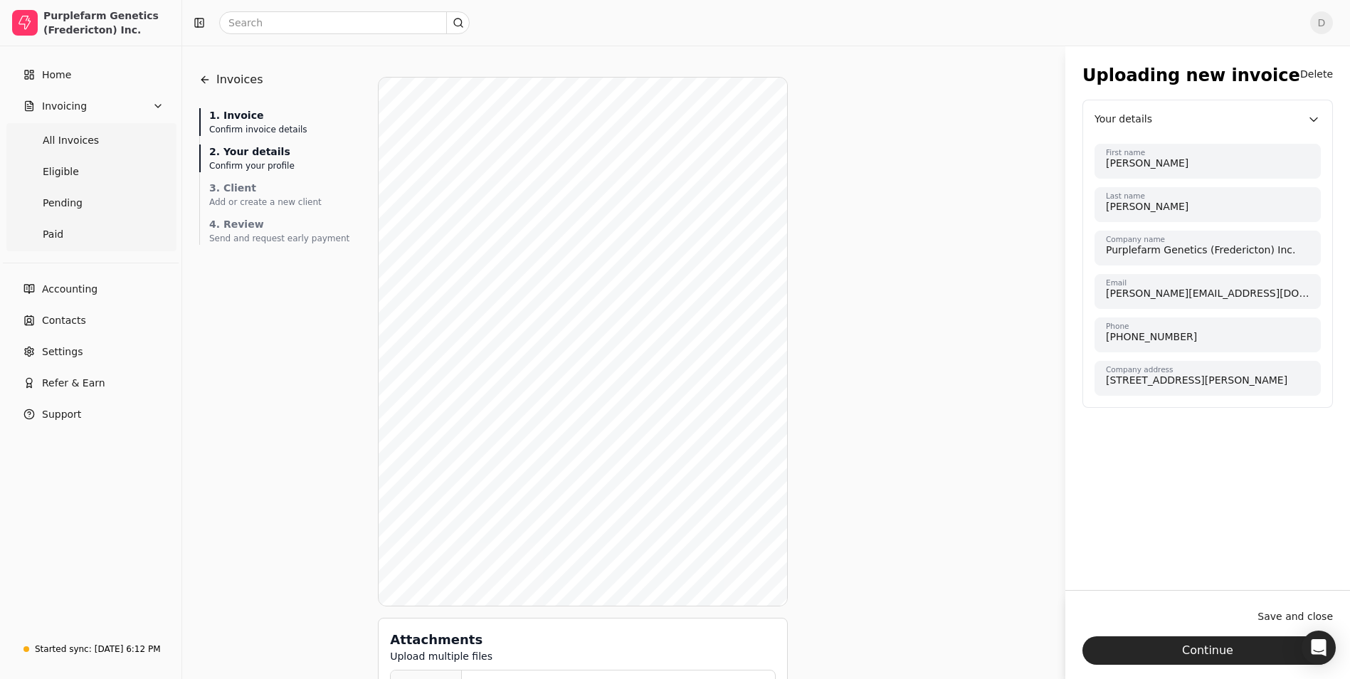
click at [263, 117] on div "1. Invoice" at bounding box center [279, 115] width 140 height 15
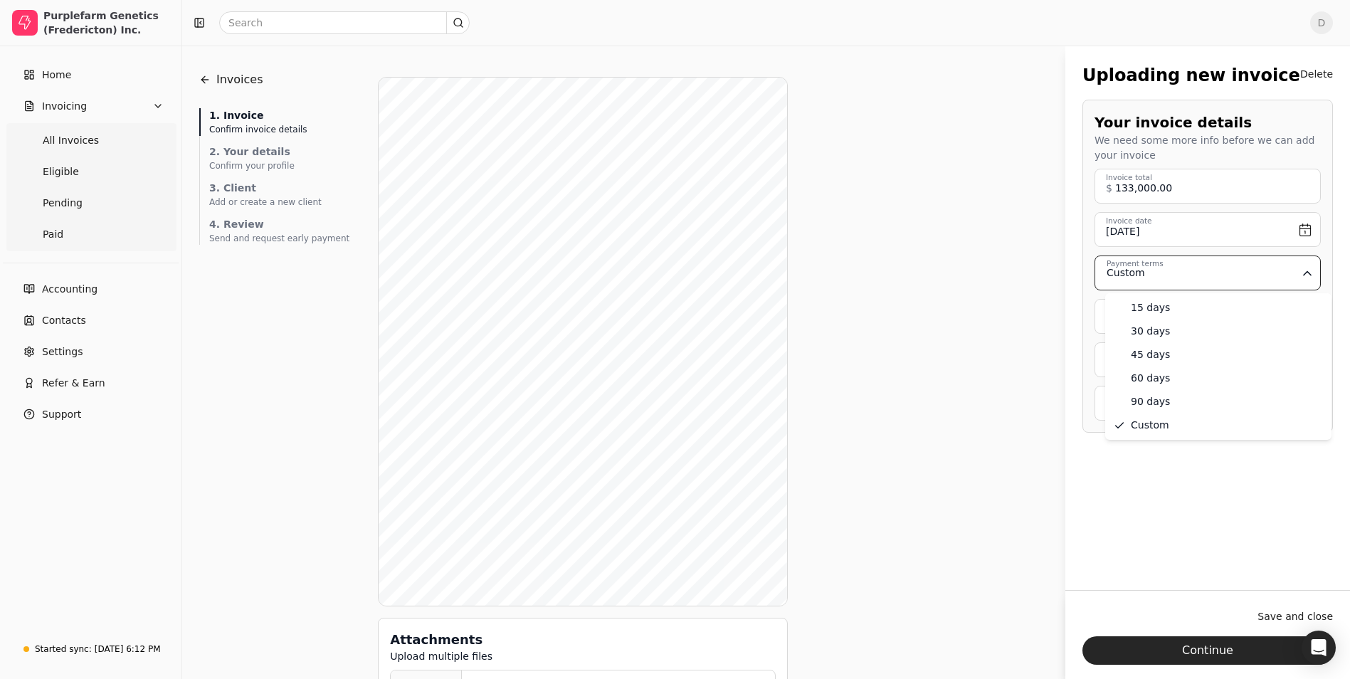
click at [1310, 268] on html "Purplefarm Genetics (Fredericton) Inc. Home Invoicing All Invoices Eligible Pen…" at bounding box center [675, 474] width 1350 height 948
click at [1192, 529] on div "Uploading new invoice Delete Your invoice details We need some more info before…" at bounding box center [1208, 328] width 285 height 565
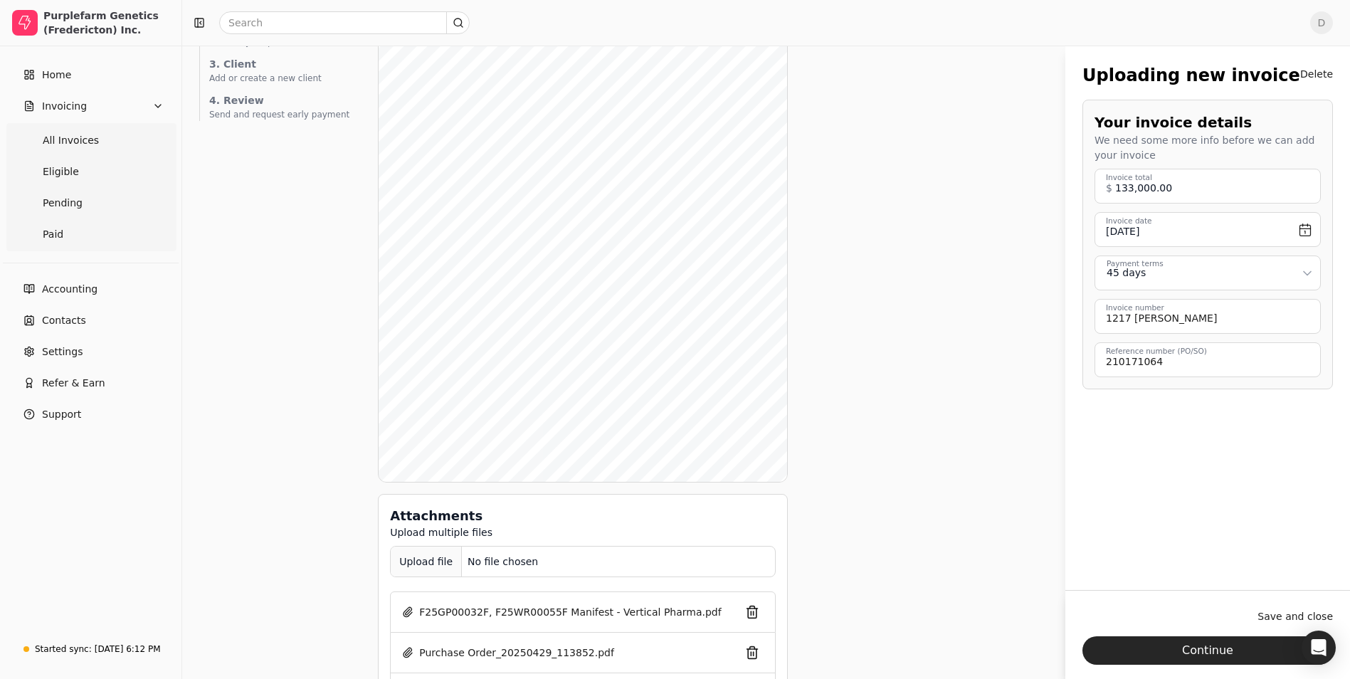
scroll to position [142, 0]
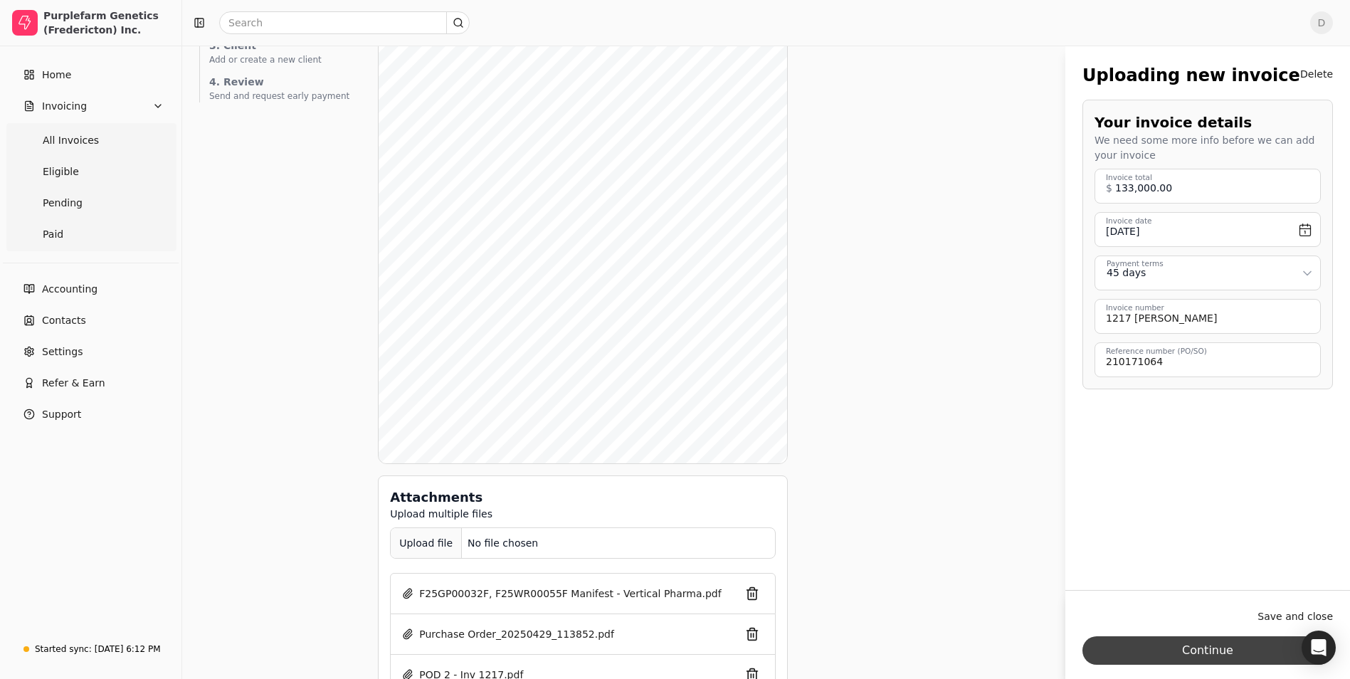
click at [1221, 644] on button "Continue" at bounding box center [1208, 650] width 251 height 28
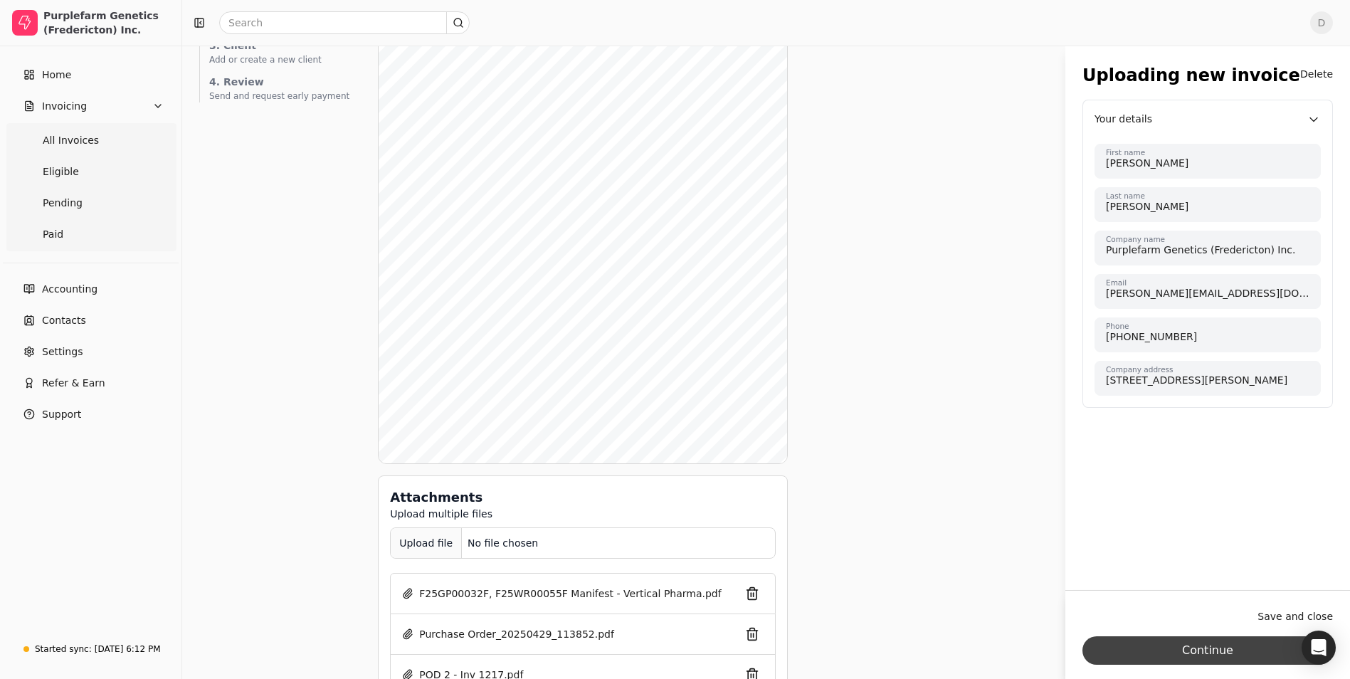
scroll to position [0, 0]
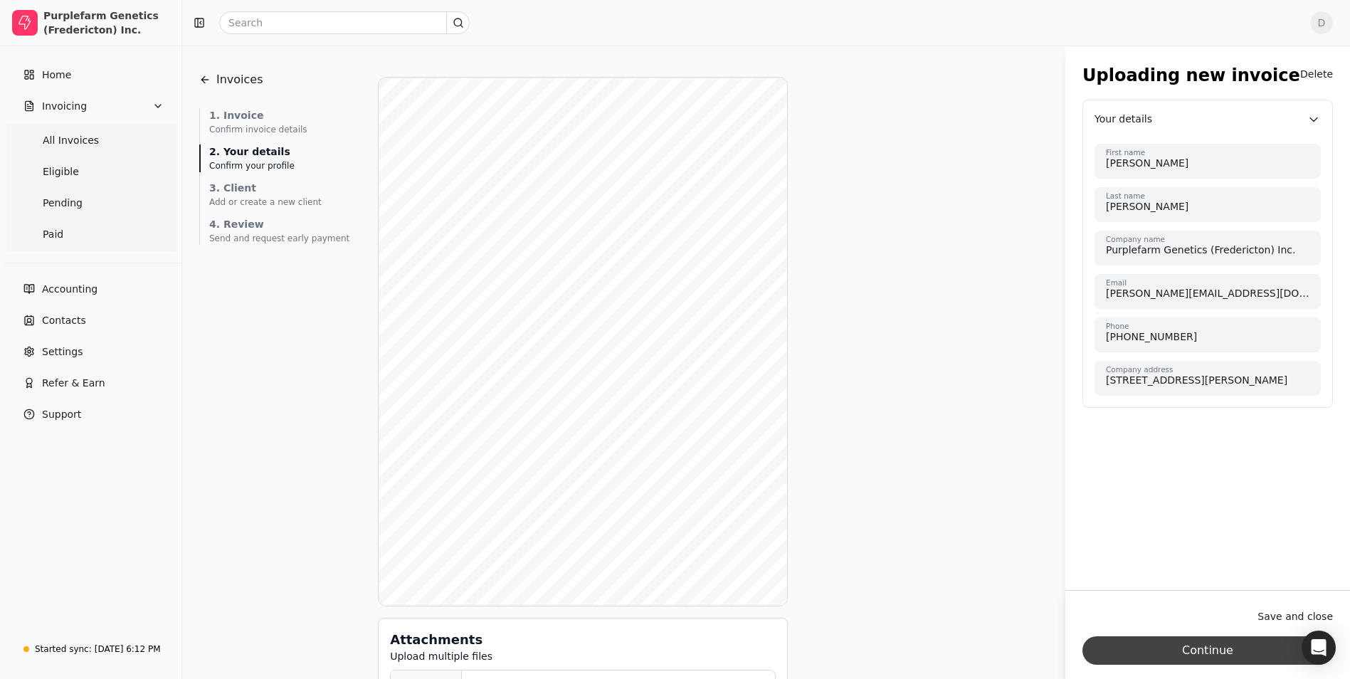
click at [1221, 644] on button "Continue" at bounding box center [1208, 650] width 251 height 28
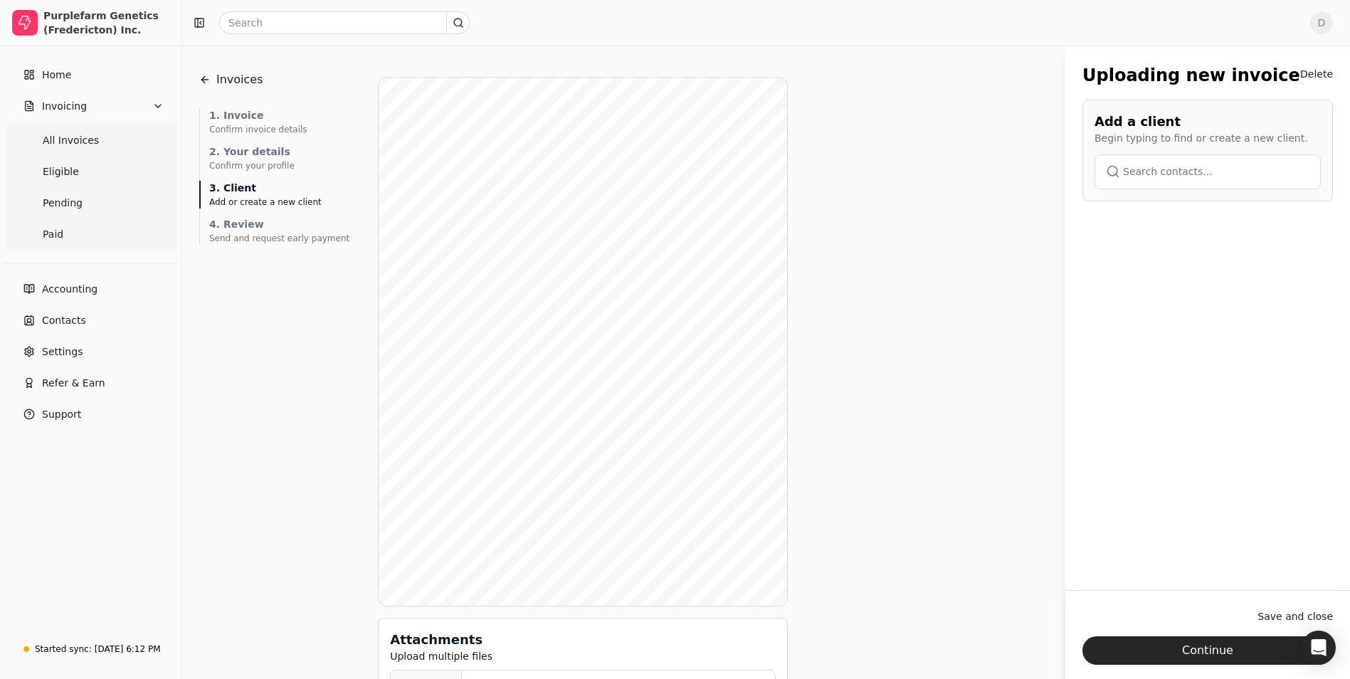
click at [1222, 178] on button "button" at bounding box center [1208, 171] width 226 height 34
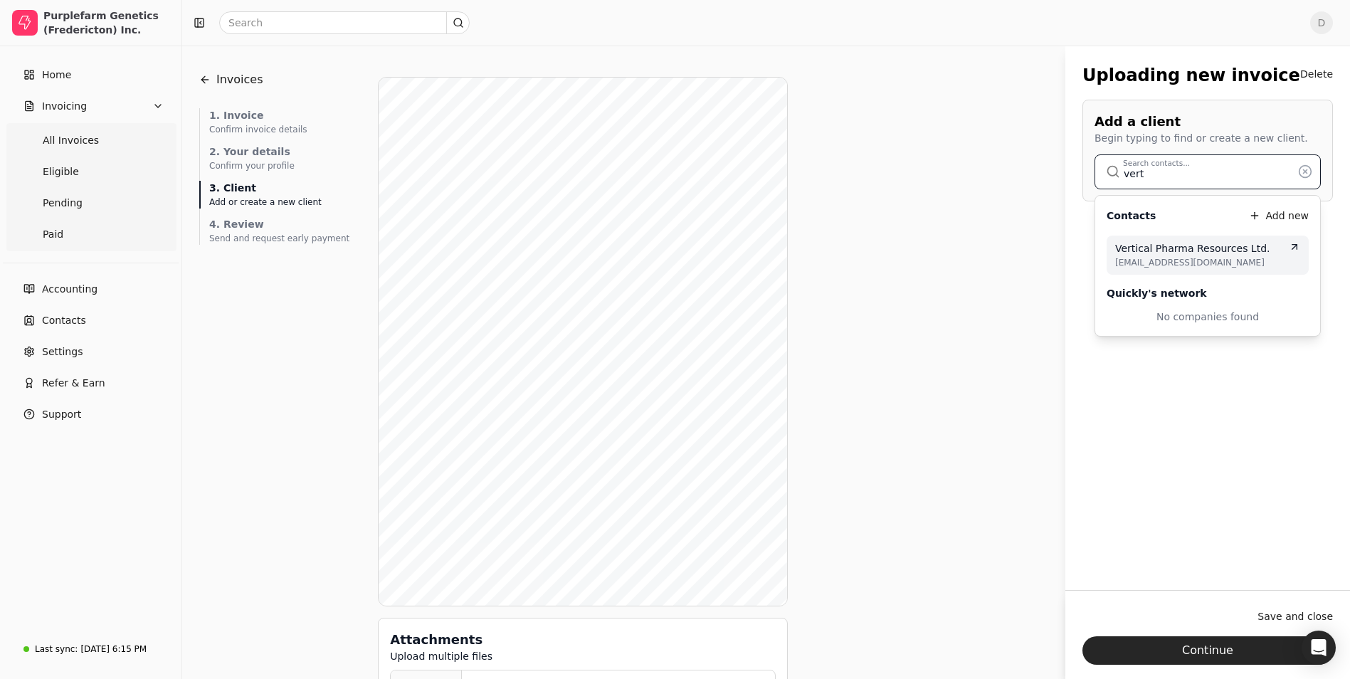
type input "vert"
click at [1199, 256] on span "Vertical Pharma Resources Ltd." at bounding box center [1192, 248] width 155 height 15
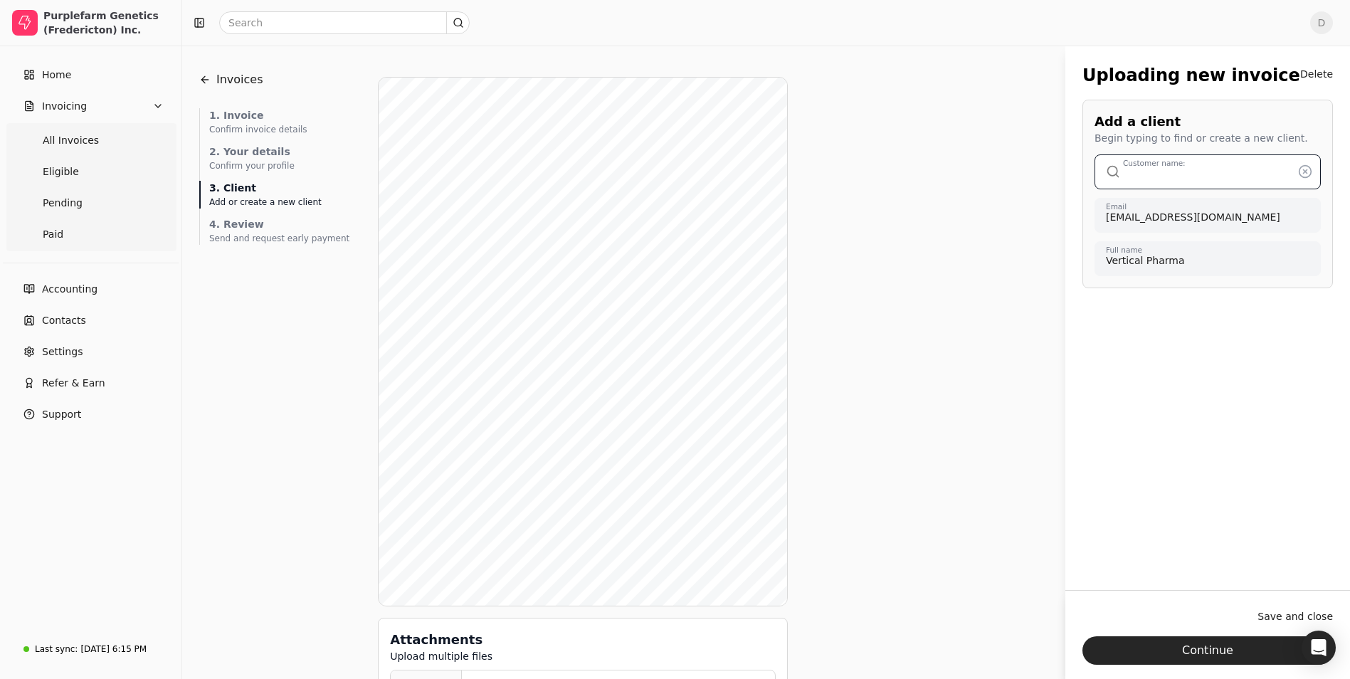
type input "Vertical Pharma Resources Ltd."
click at [1249, 430] on div "Uploading new invoice Delete Add a client Begin typing to find or create a new …" at bounding box center [1208, 328] width 285 height 565
click at [1217, 649] on button "Continue" at bounding box center [1208, 650] width 251 height 28
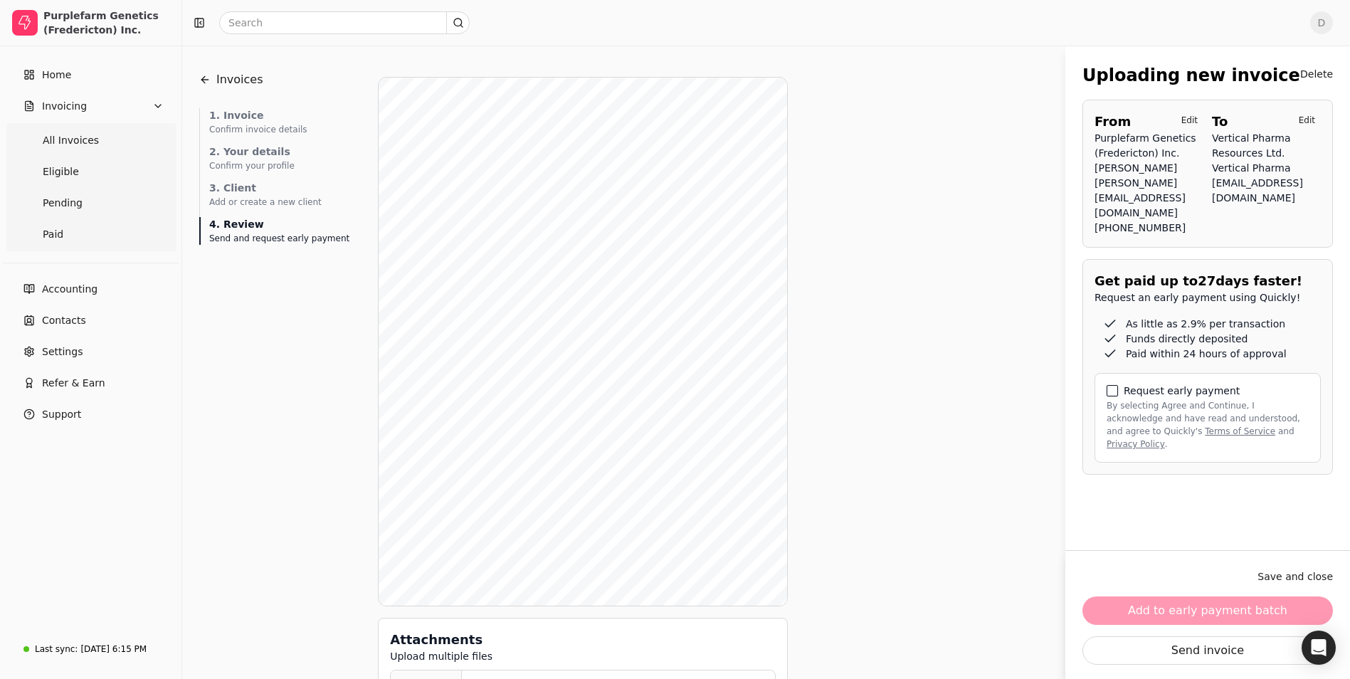
click at [1116, 396] on button "By selecting Agree and Continue, I acknowledge and have read and understood, an…" at bounding box center [1112, 390] width 11 height 11
click at [1213, 609] on button "Add to early payment batch" at bounding box center [1208, 611] width 251 height 28
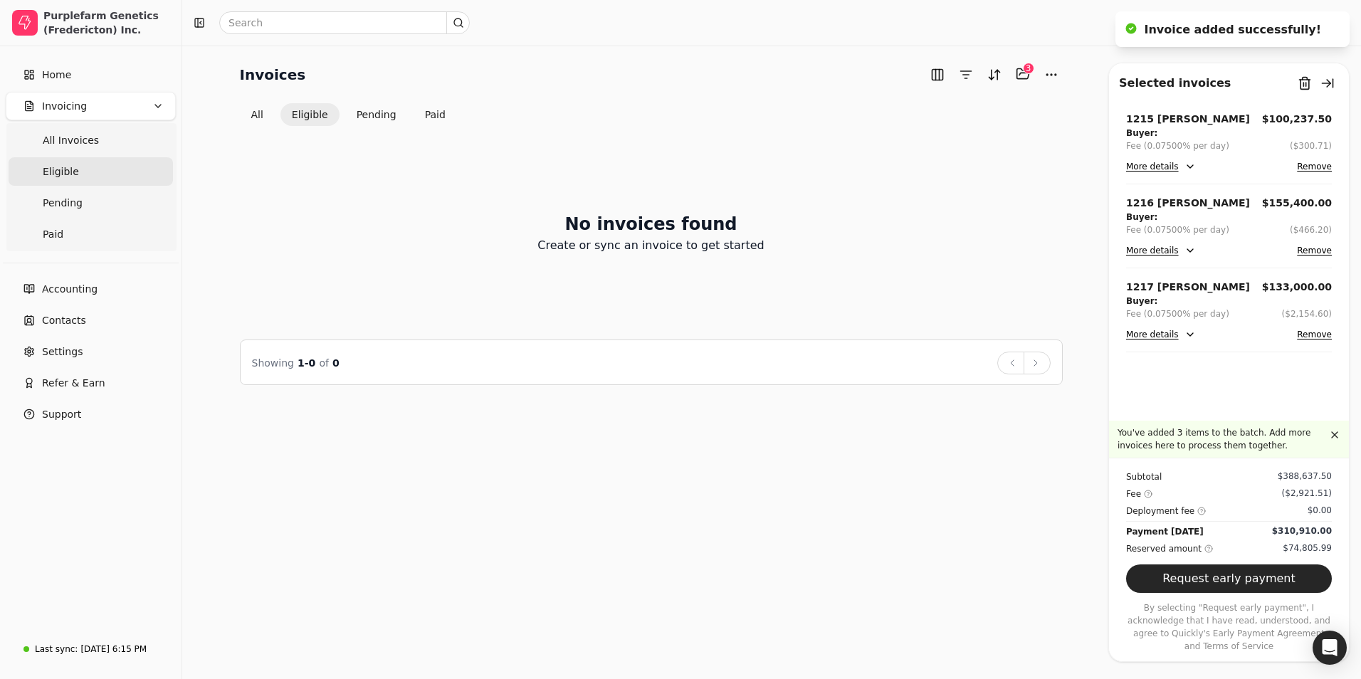
click at [1158, 252] on button "More details" at bounding box center [1161, 250] width 70 height 17
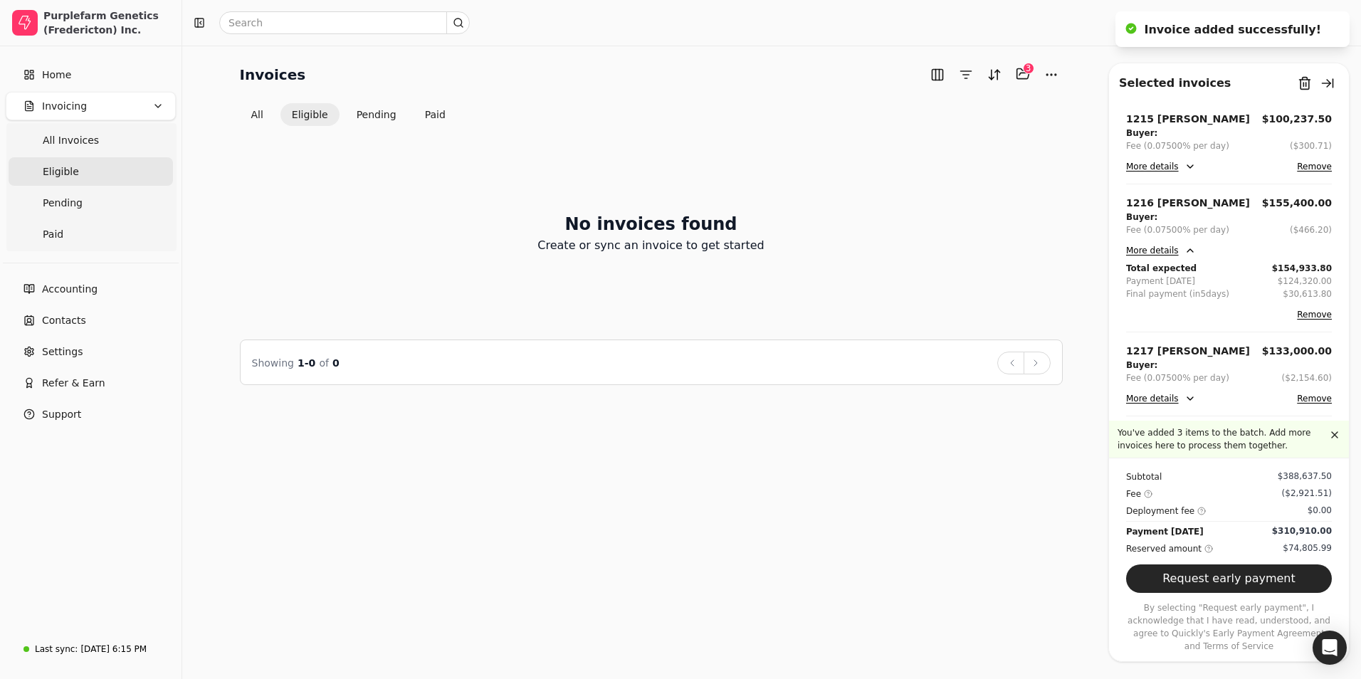
click at [1160, 204] on div "1216 [PERSON_NAME]" at bounding box center [1188, 203] width 124 height 15
click at [1157, 248] on button "More details" at bounding box center [1161, 250] width 70 height 17
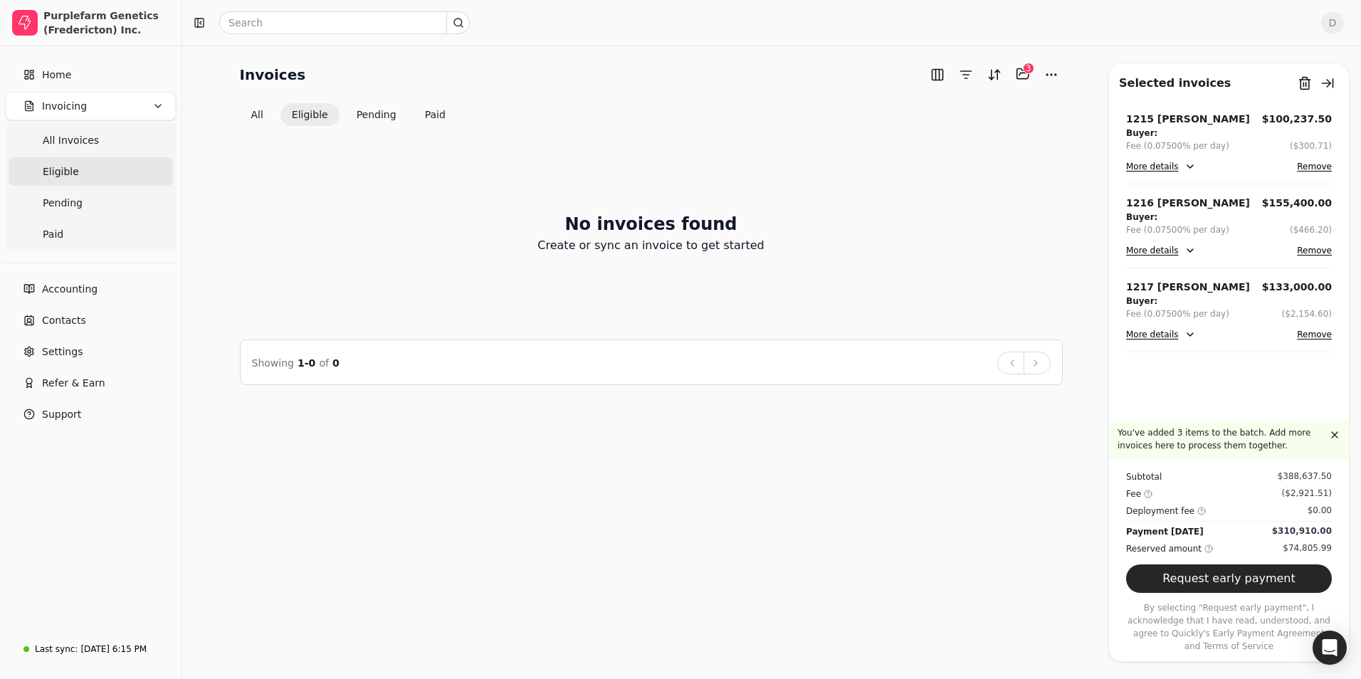
click at [1157, 248] on button "More details" at bounding box center [1161, 250] width 70 height 17
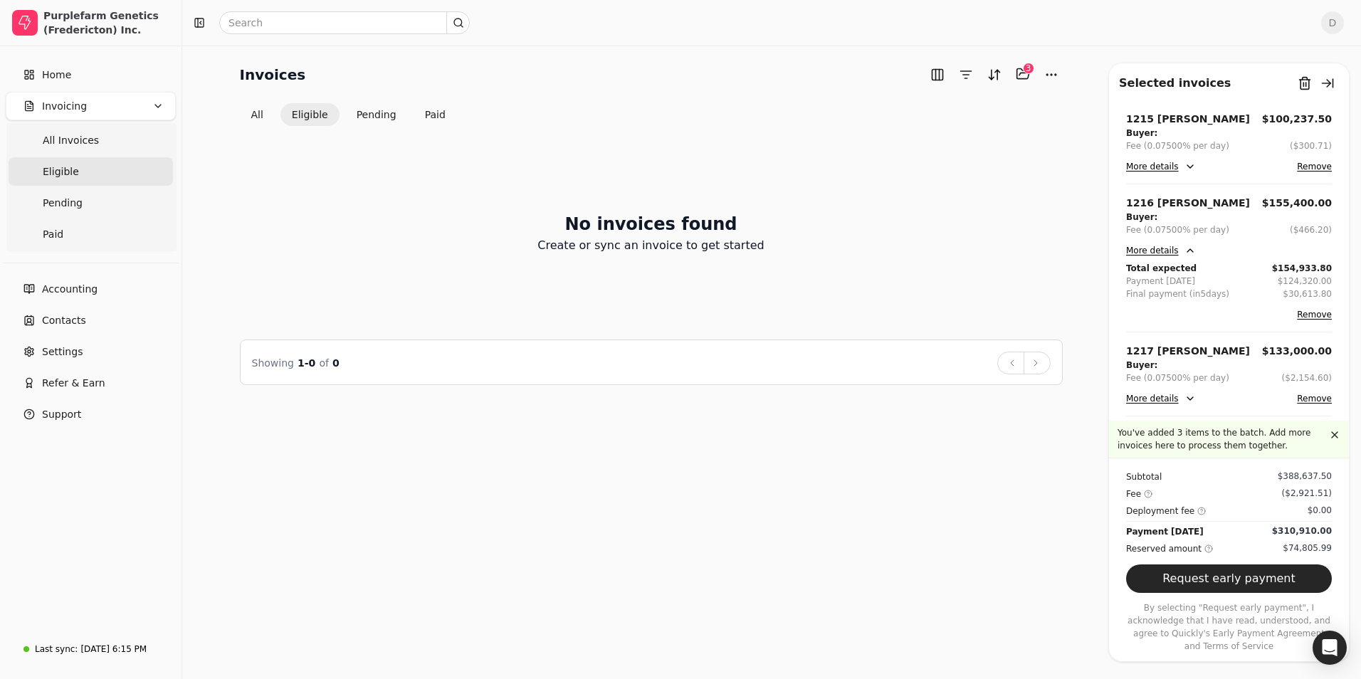
click at [1155, 210] on div "1216 [PERSON_NAME]" at bounding box center [1188, 203] width 124 height 15
click at [262, 117] on button "All" at bounding box center [257, 114] width 35 height 23
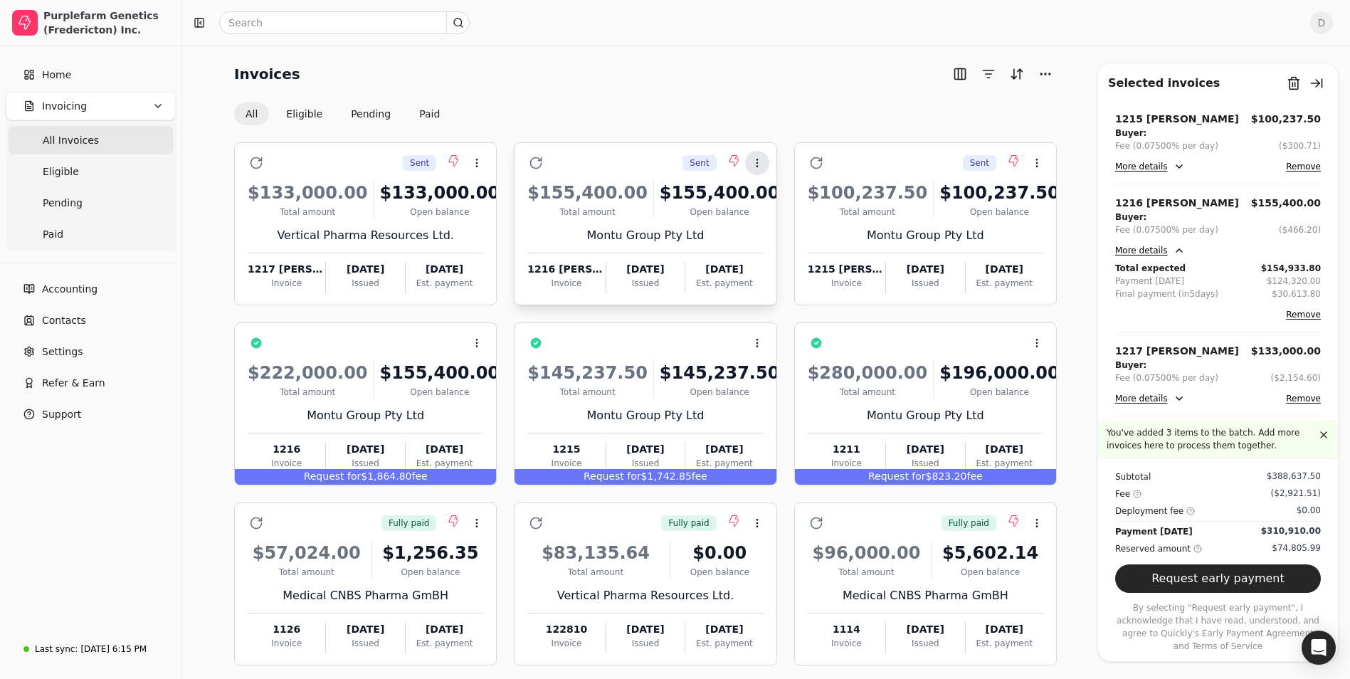
click at [760, 164] on icon at bounding box center [757, 162] width 11 height 11
click at [760, 199] on icon at bounding box center [755, 198] width 11 height 11
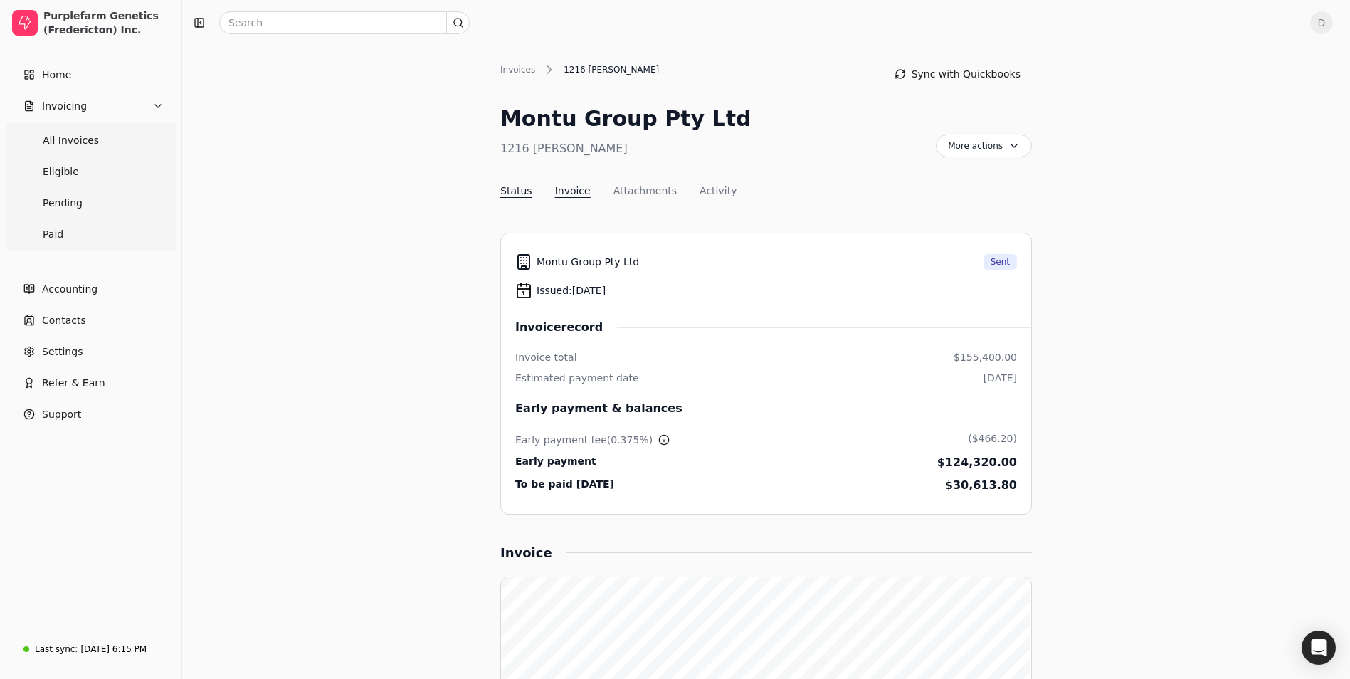
click at [566, 191] on button "Invoice" at bounding box center [573, 191] width 36 height 15
click at [997, 153] on span "More actions" at bounding box center [984, 146] width 96 height 23
click at [910, 286] on span "Edit invoice" at bounding box center [911, 285] width 58 height 15
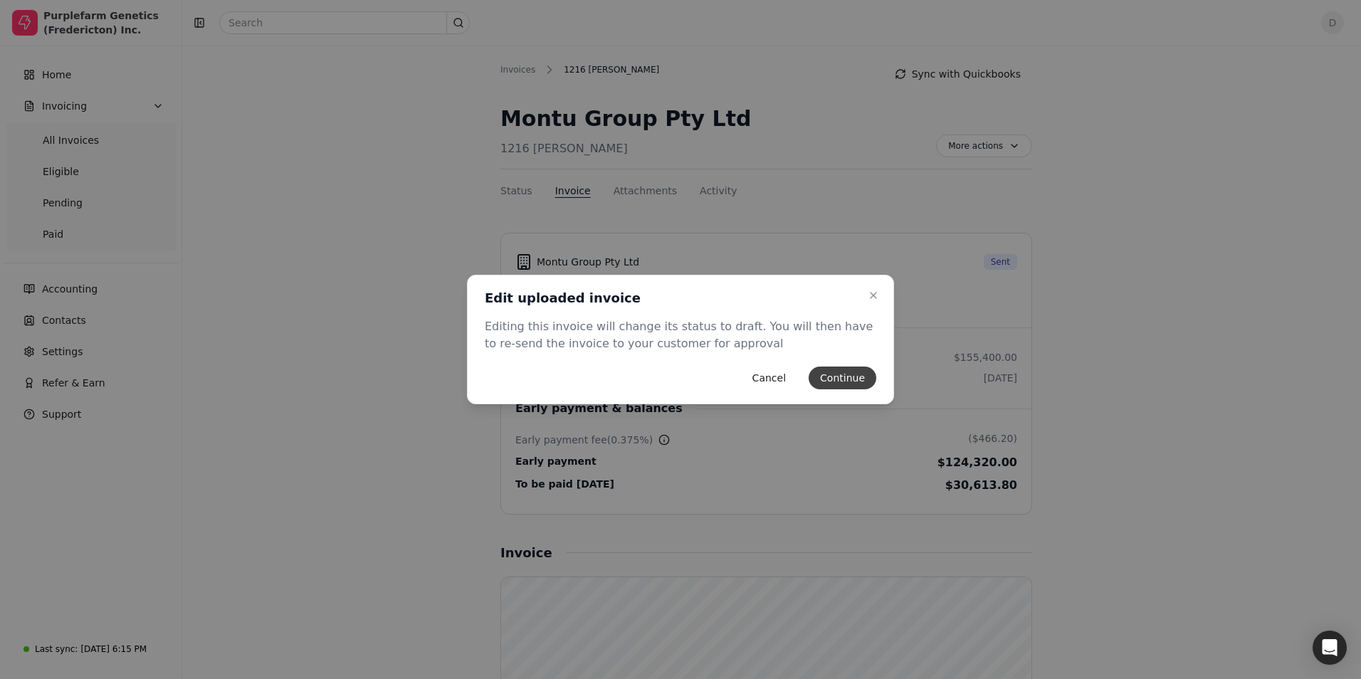
click at [847, 375] on button "Continue" at bounding box center [843, 378] width 68 height 23
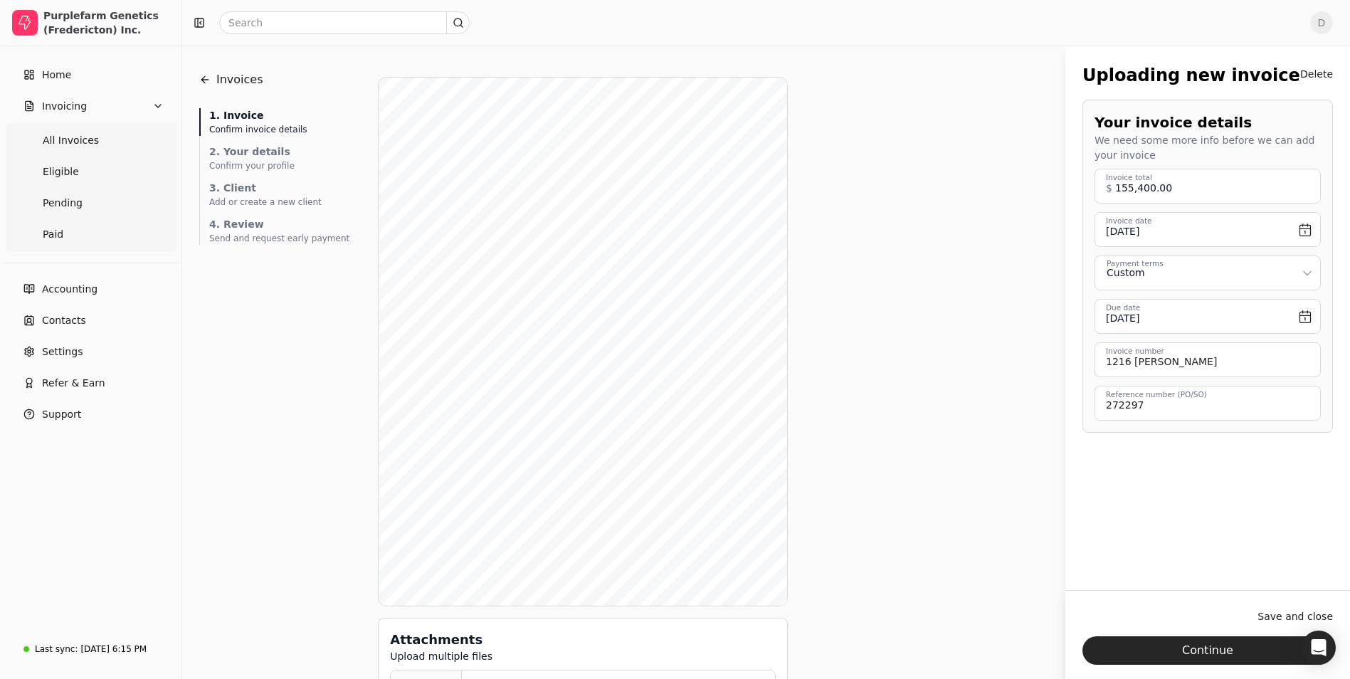
click at [1209, 278] on html "Purplefarm Genetics (Fredericton) Inc. Home Invoicing All Invoices Eligible Pen…" at bounding box center [675, 454] width 1350 height 908
click at [1240, 651] on button "Continue" at bounding box center [1208, 650] width 251 height 28
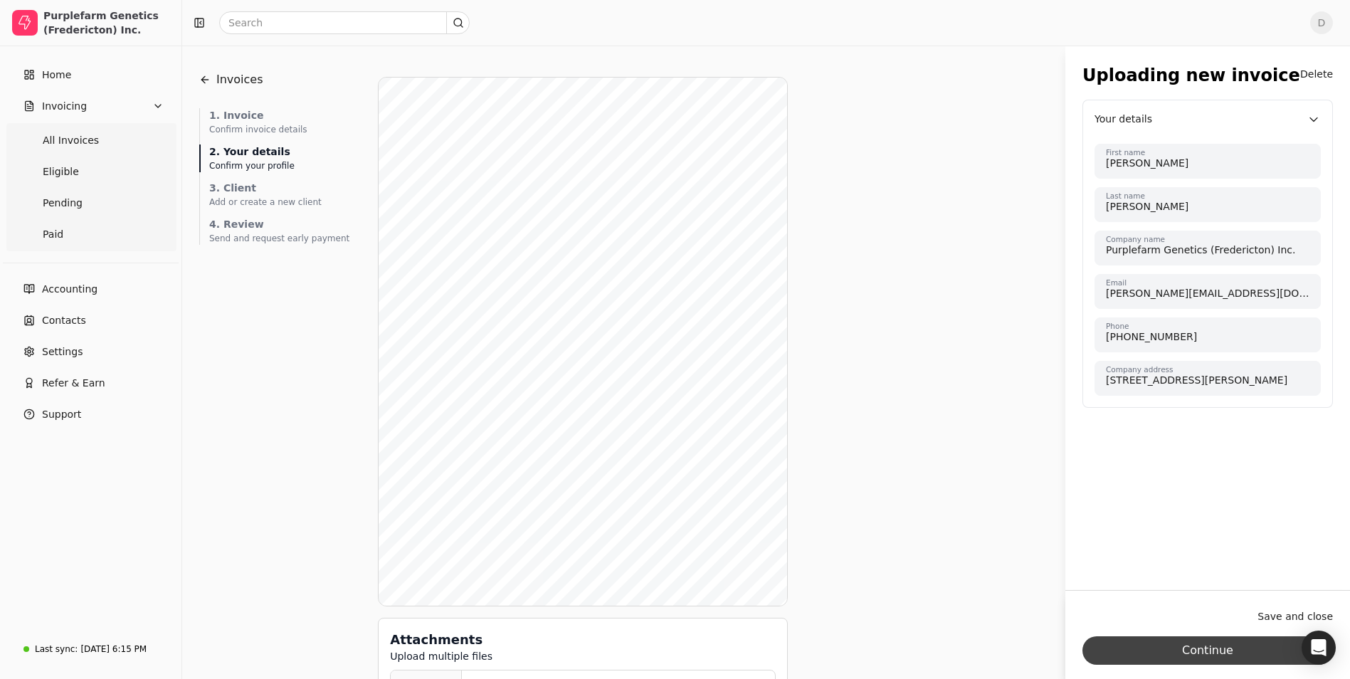
click at [1230, 651] on button "Continue" at bounding box center [1208, 650] width 251 height 28
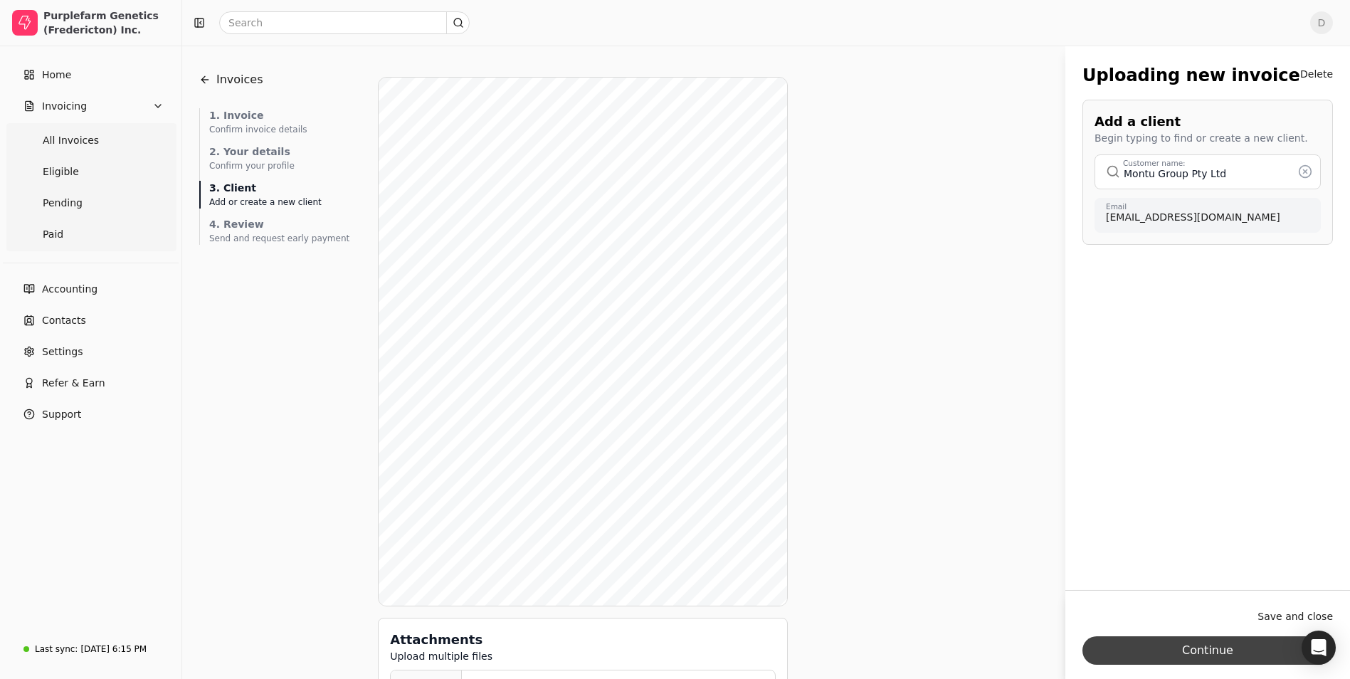
click at [1230, 651] on button "Continue" at bounding box center [1208, 650] width 251 height 28
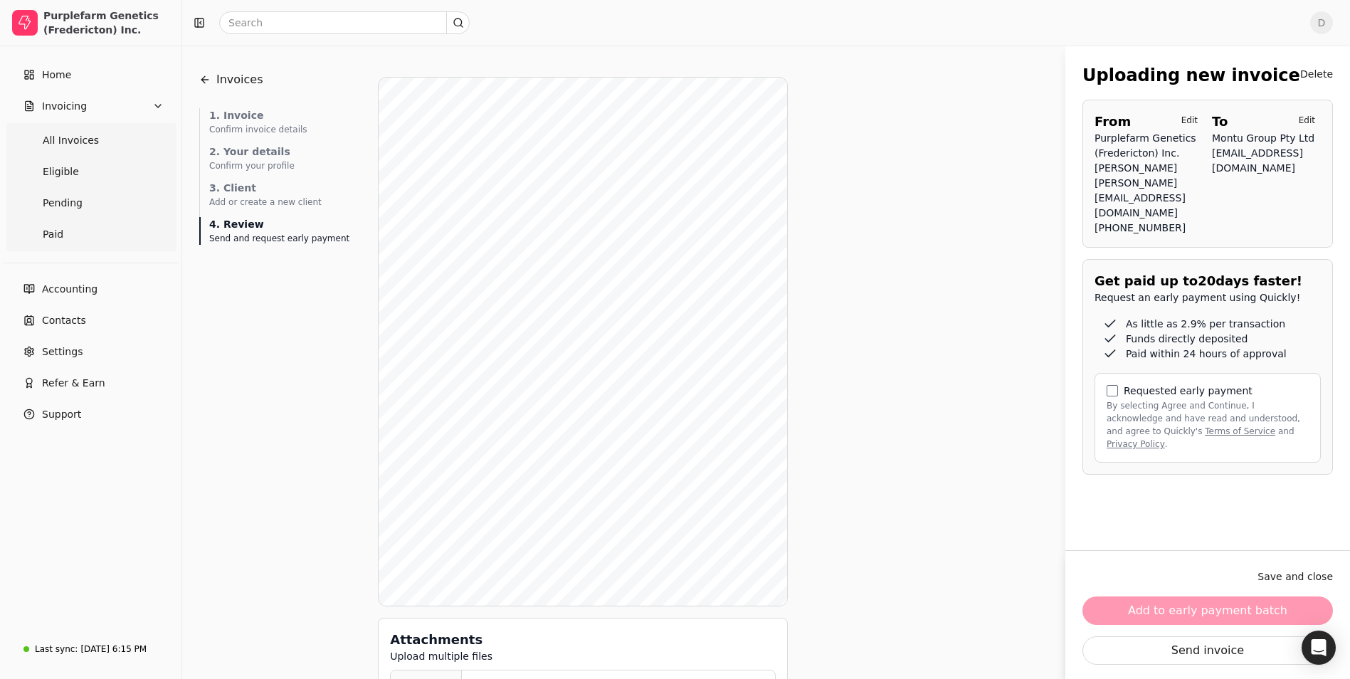
click at [1152, 396] on label "Requested early payment" at bounding box center [1188, 391] width 129 height 10
click at [1118, 396] on button "By selecting Agree and Continue, I acknowledge and have read and understood, an…" at bounding box center [1112, 390] width 11 height 11
click at [1206, 610] on button "Add to early payment batch" at bounding box center [1208, 611] width 251 height 28
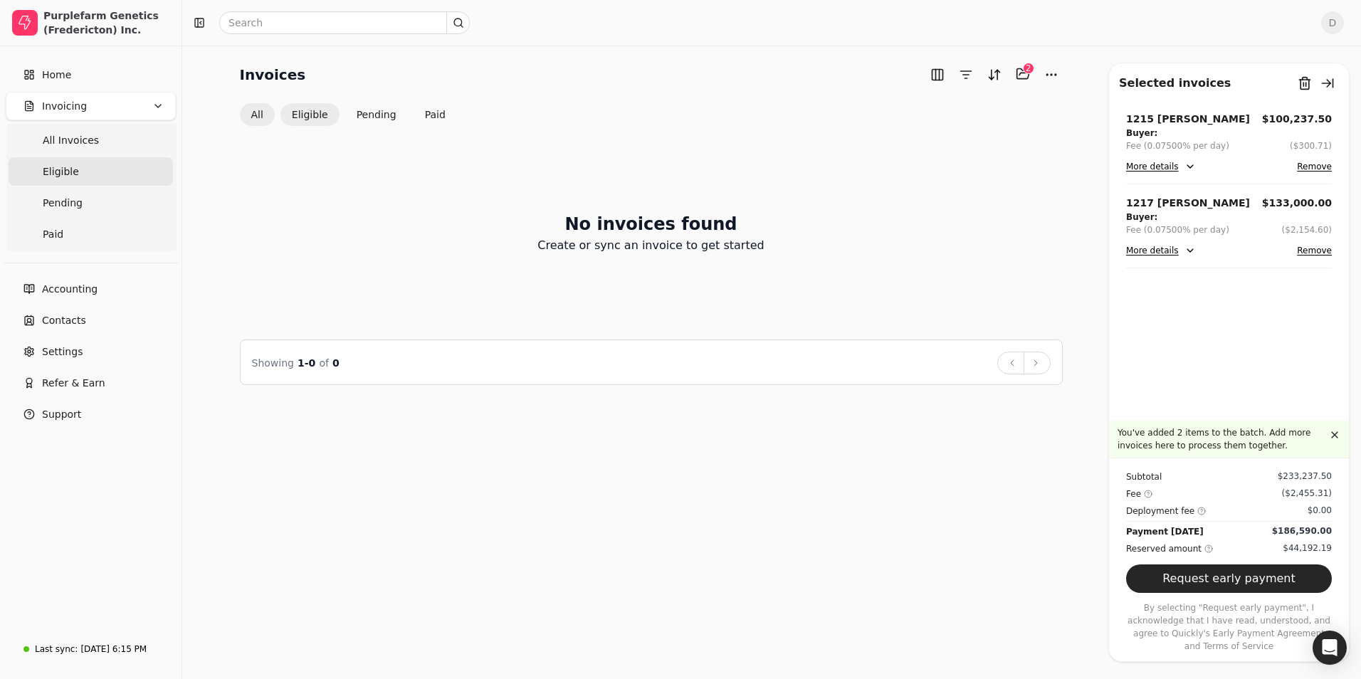
click at [251, 110] on button "All" at bounding box center [257, 114] width 35 height 23
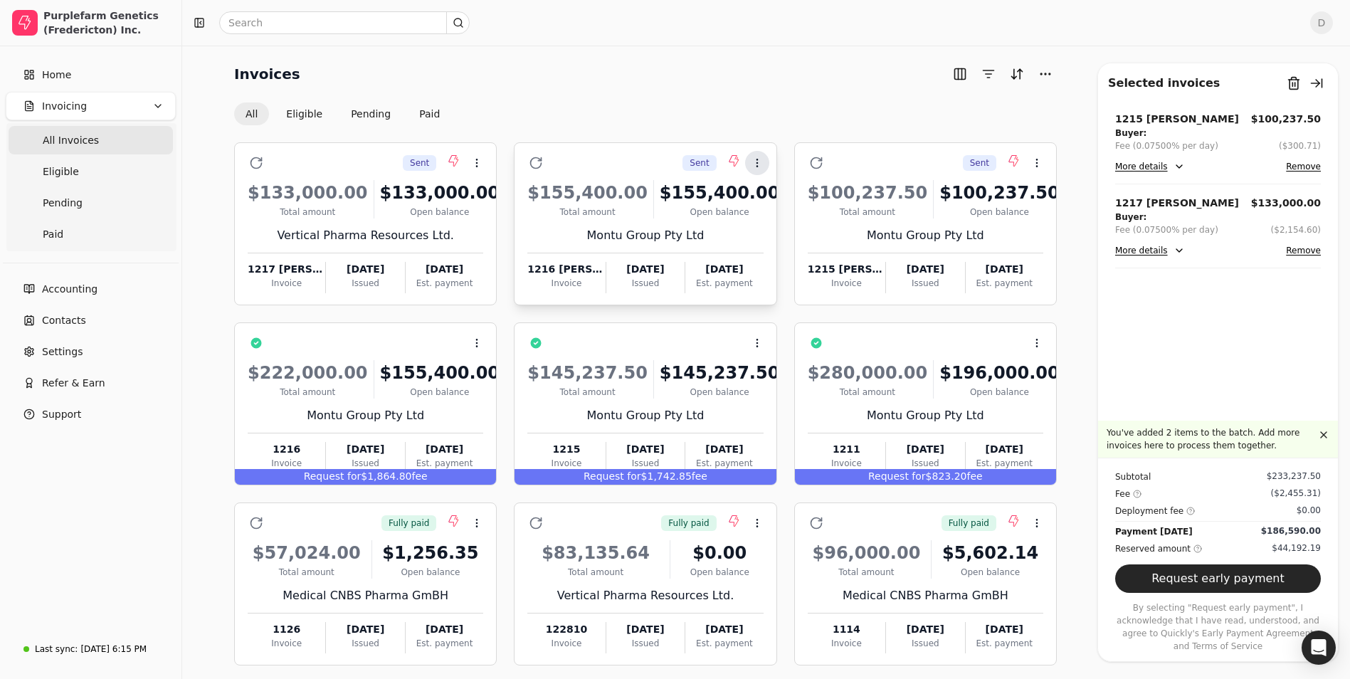
click at [762, 162] on icon at bounding box center [757, 162] width 11 height 11
click at [760, 201] on icon at bounding box center [755, 198] width 11 height 11
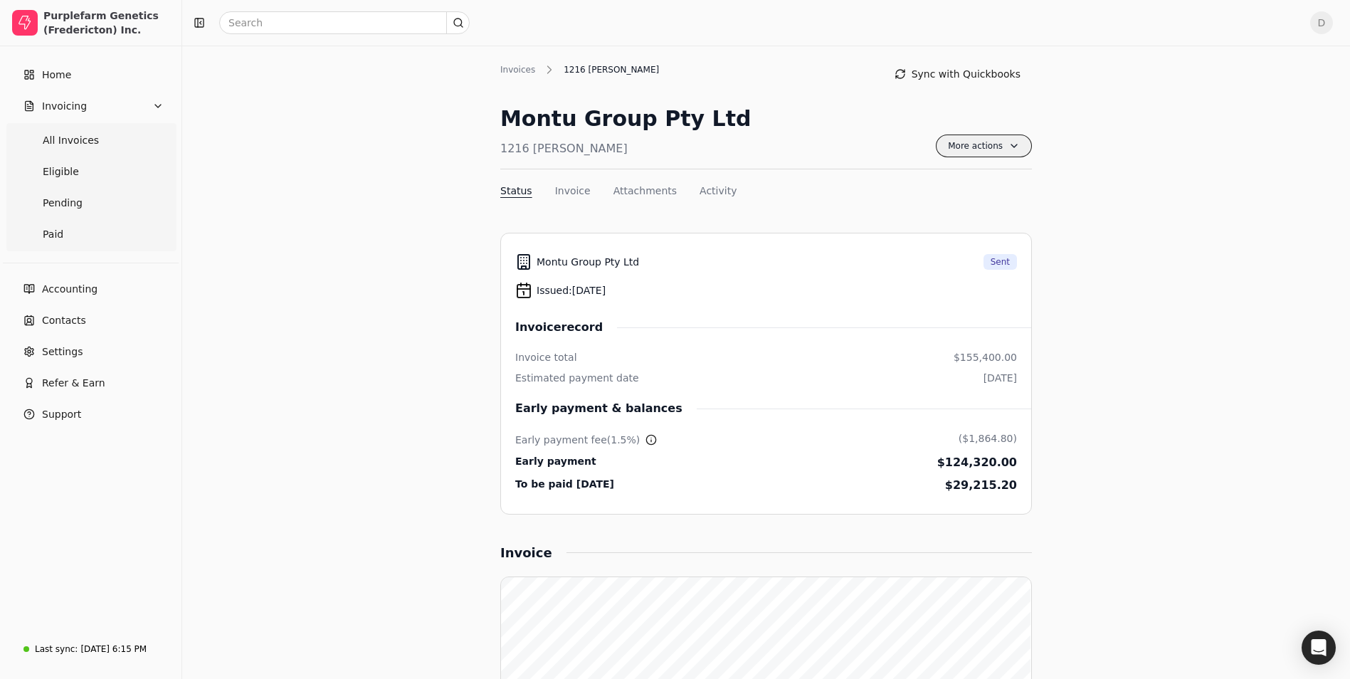
click at [1004, 154] on span "More actions" at bounding box center [984, 146] width 96 height 23
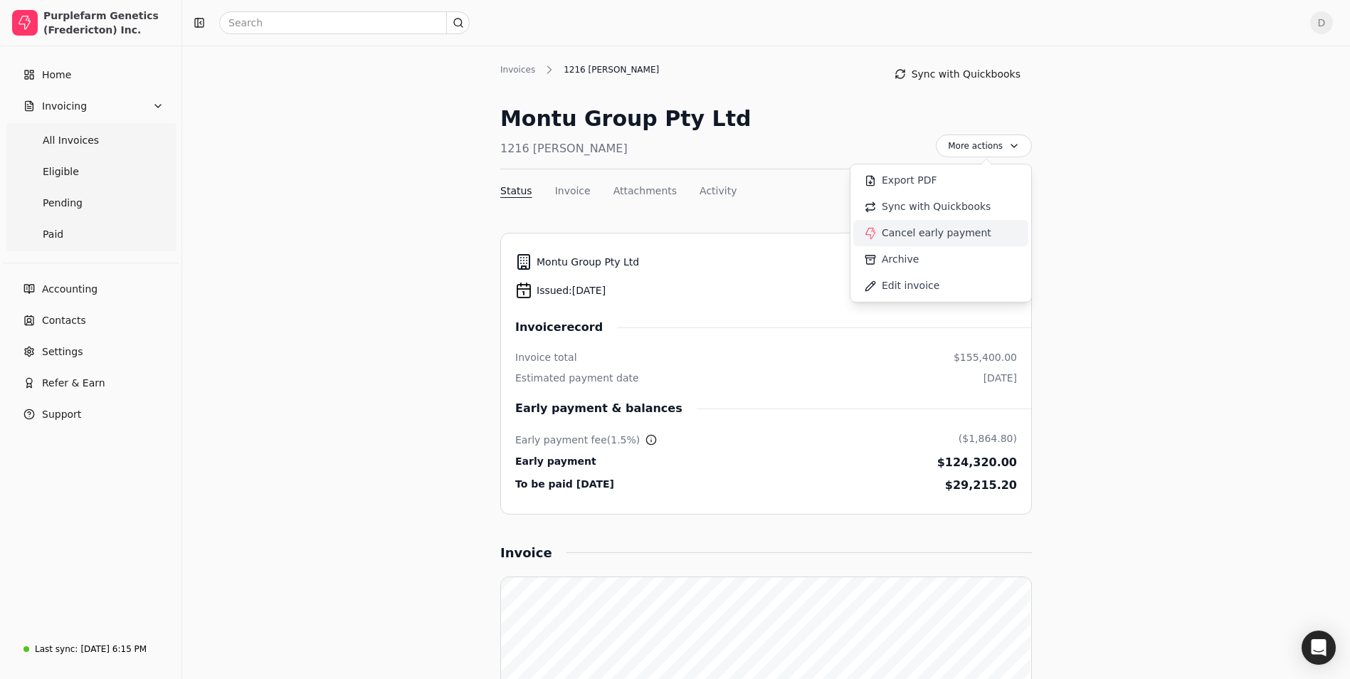
click at [972, 230] on span "Cancel early payment" at bounding box center [937, 233] width 110 height 15
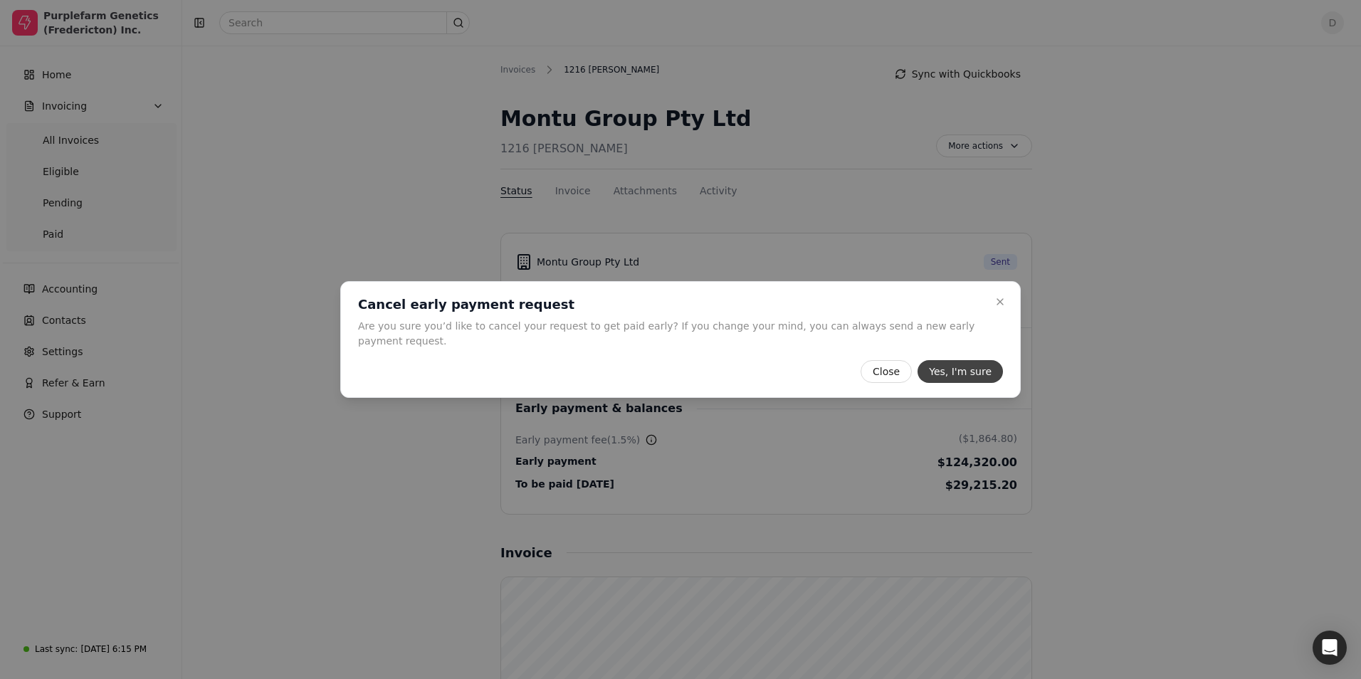
click at [946, 370] on button "Yes, I'm sure" at bounding box center [960, 371] width 85 height 23
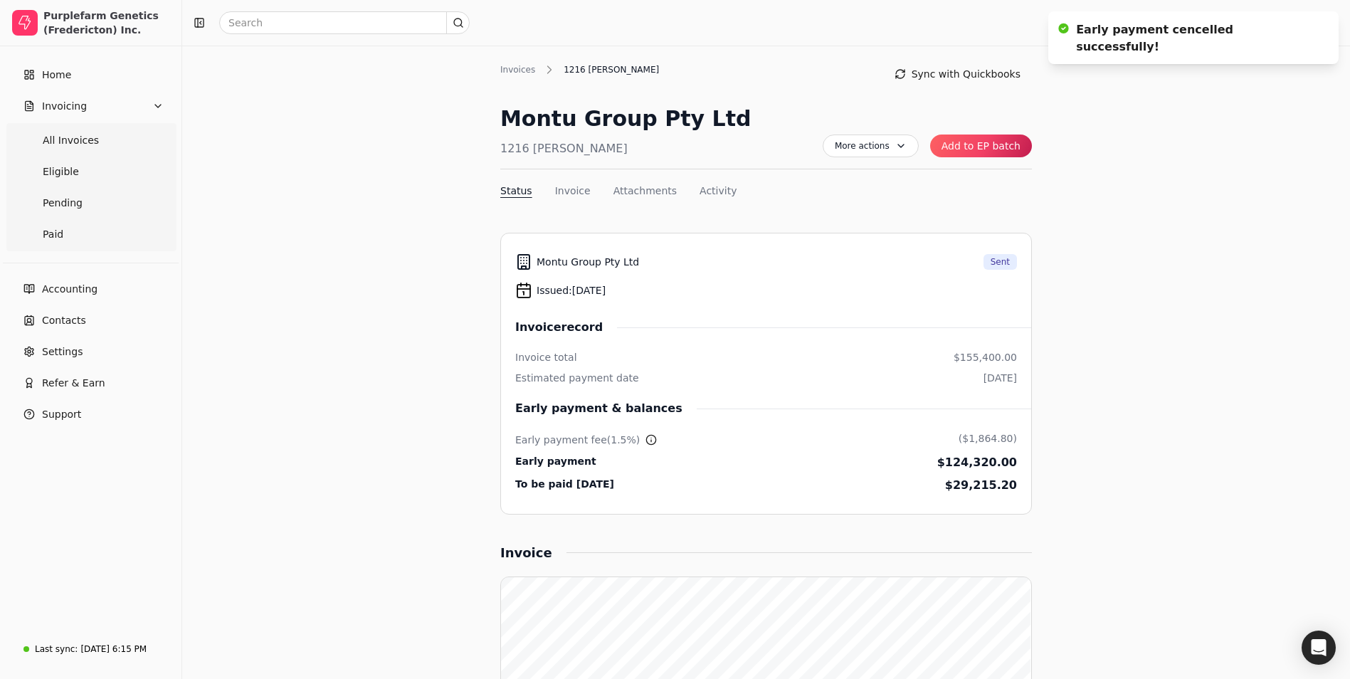
click at [1007, 146] on button "Add to EP batch" at bounding box center [981, 146] width 102 height 23
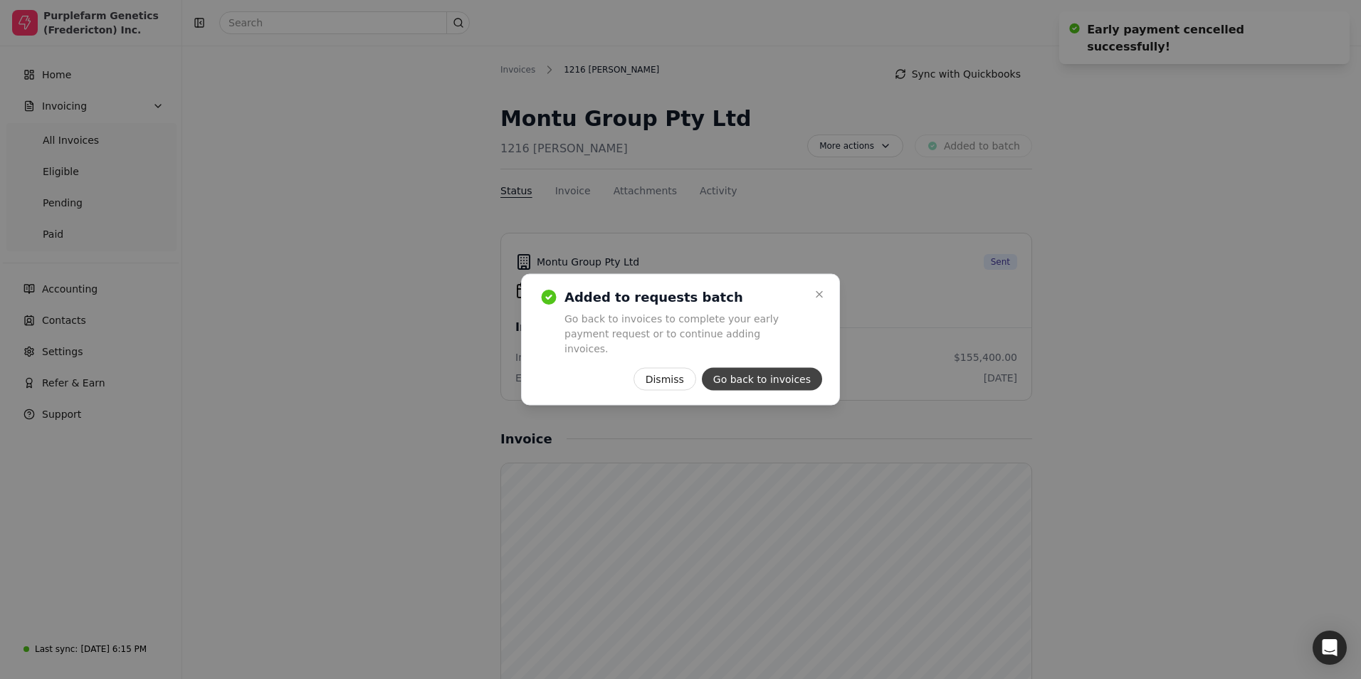
click at [790, 370] on button "Go back to invoices" at bounding box center [762, 379] width 120 height 23
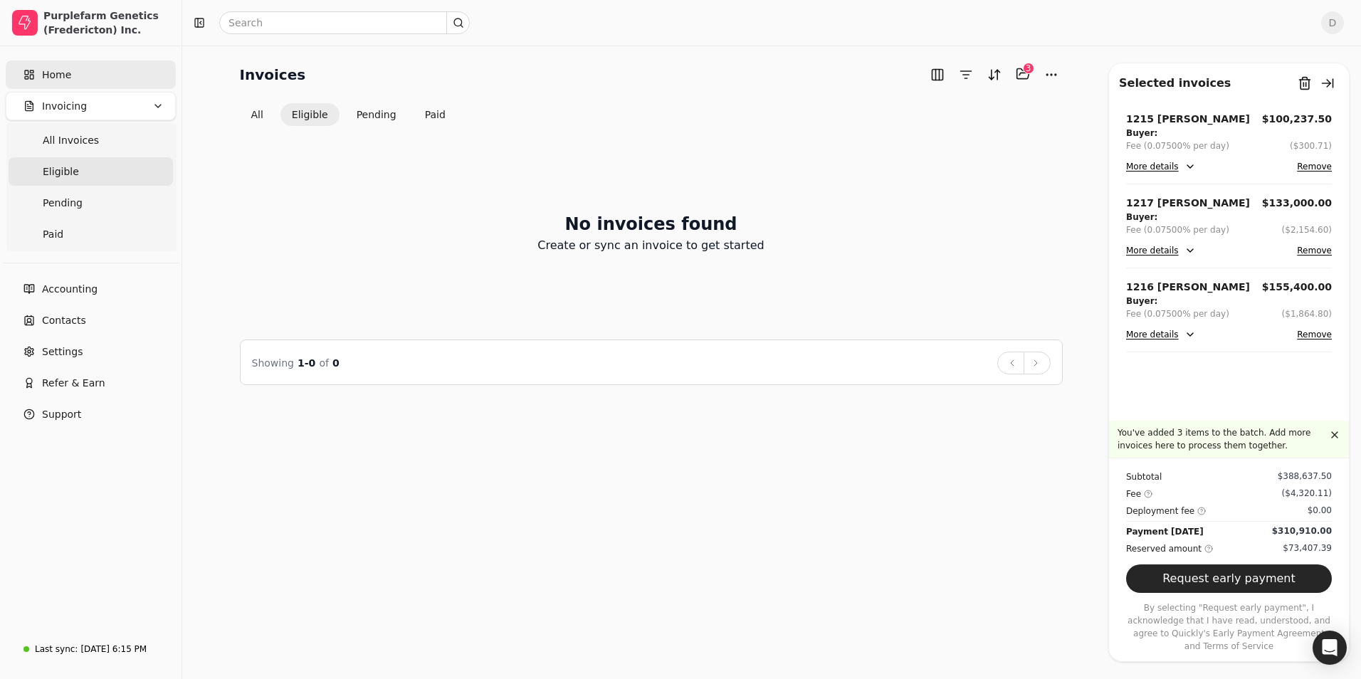
click at [117, 78] on link "Home" at bounding box center [91, 75] width 170 height 28
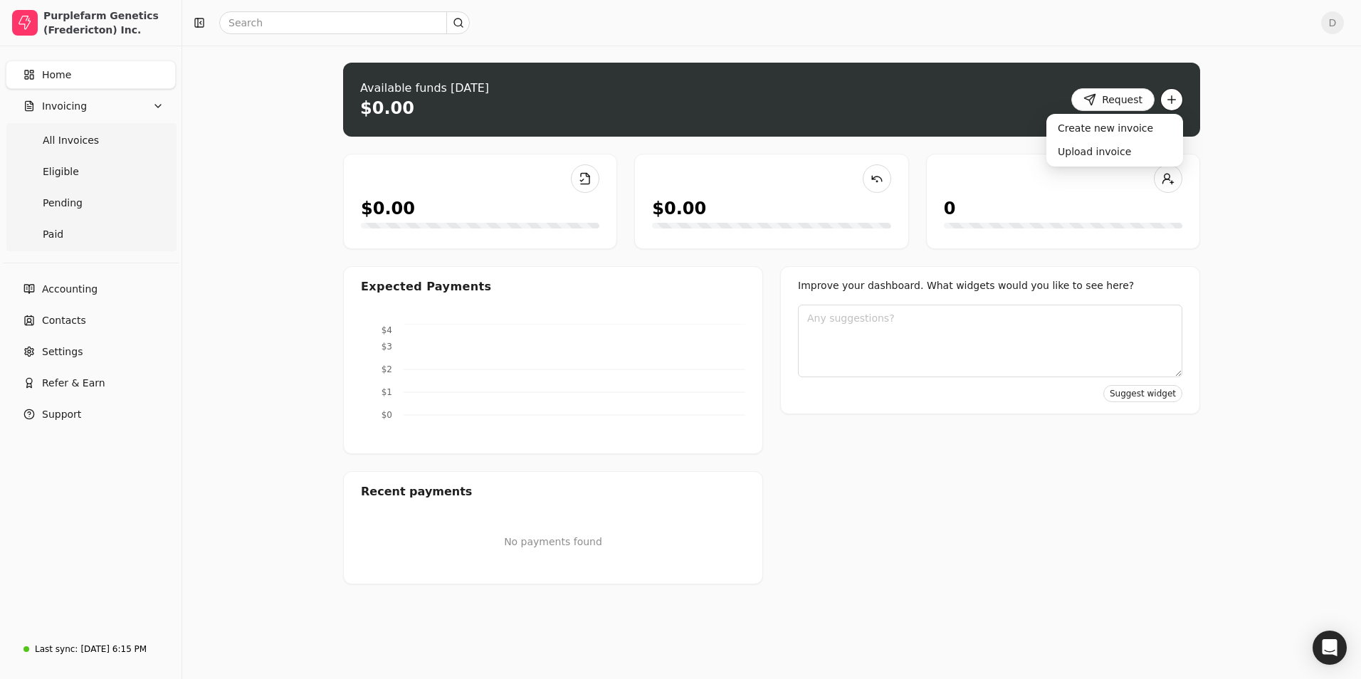
click at [1177, 100] on button "button" at bounding box center [1171, 99] width 23 height 23
click at [1111, 153] on div "Upload invoice" at bounding box center [1114, 151] width 131 height 23
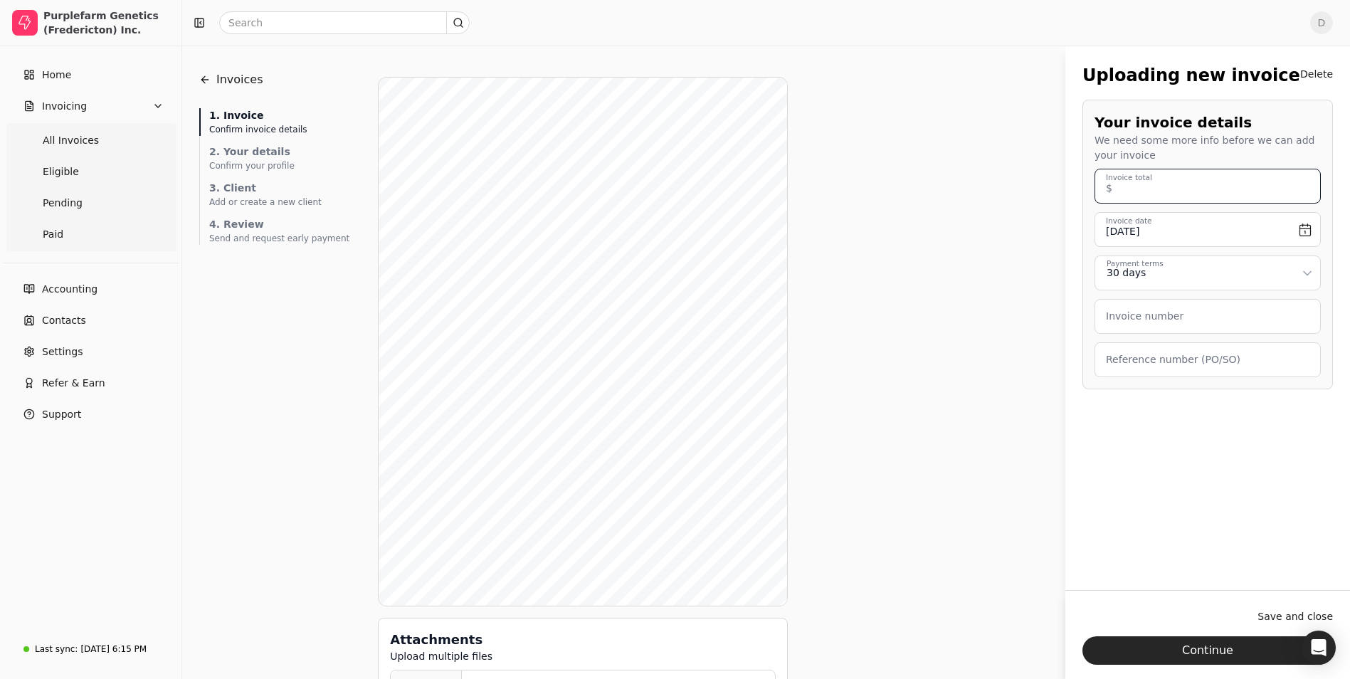
click at [1165, 187] on total "Invoice total" at bounding box center [1208, 186] width 226 height 35
type total "159,600.00"
click at [1296, 226] on input "[DATE]" at bounding box center [1208, 229] width 226 height 35
click at [1113, 268] on button "Go to previous month" at bounding box center [1118, 270] width 17 height 17
click at [1207, 393] on button "24" at bounding box center [1209, 393] width 23 height 23
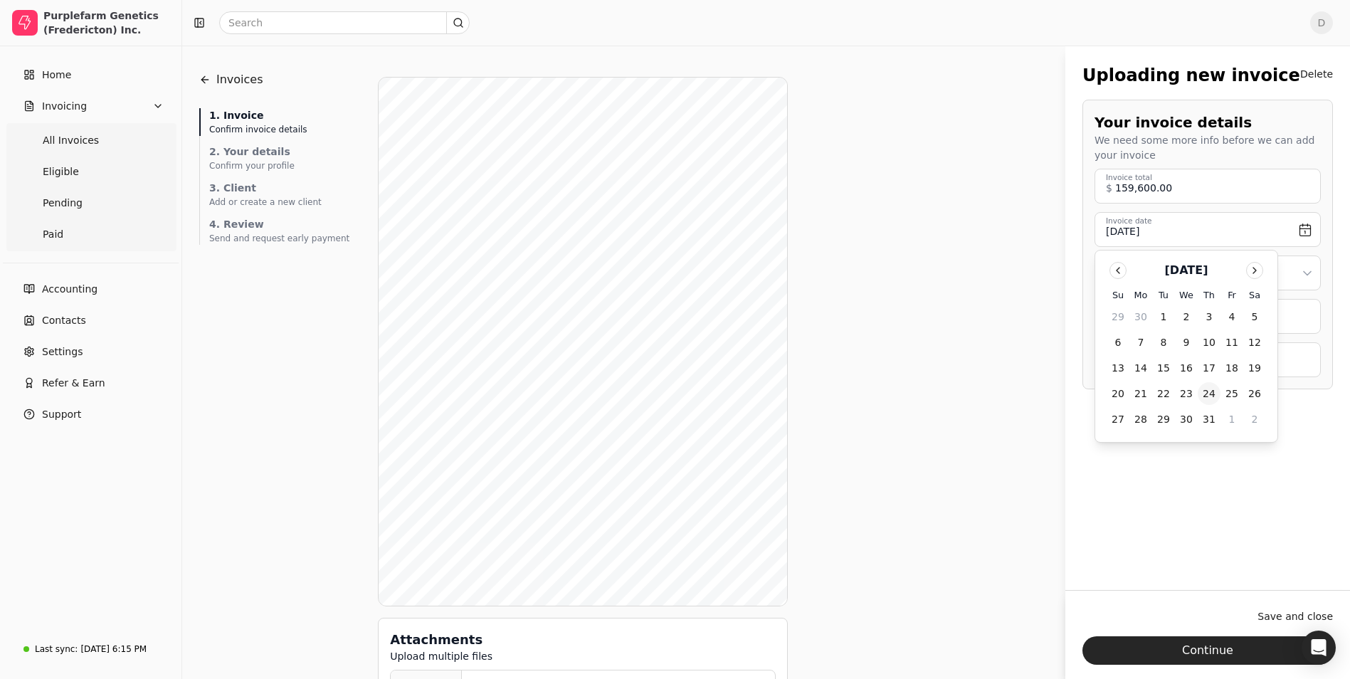
type input "[DATE]"
click at [1244, 281] on html "Purplefarm Genetics (Fredericton) Inc. Home Invoicing All Invoices Eligible Pen…" at bounding box center [675, 365] width 1350 height 730
click at [1206, 312] on number "Invoice number" at bounding box center [1208, 316] width 226 height 35
type number "1218 [PERSON_NAME]"
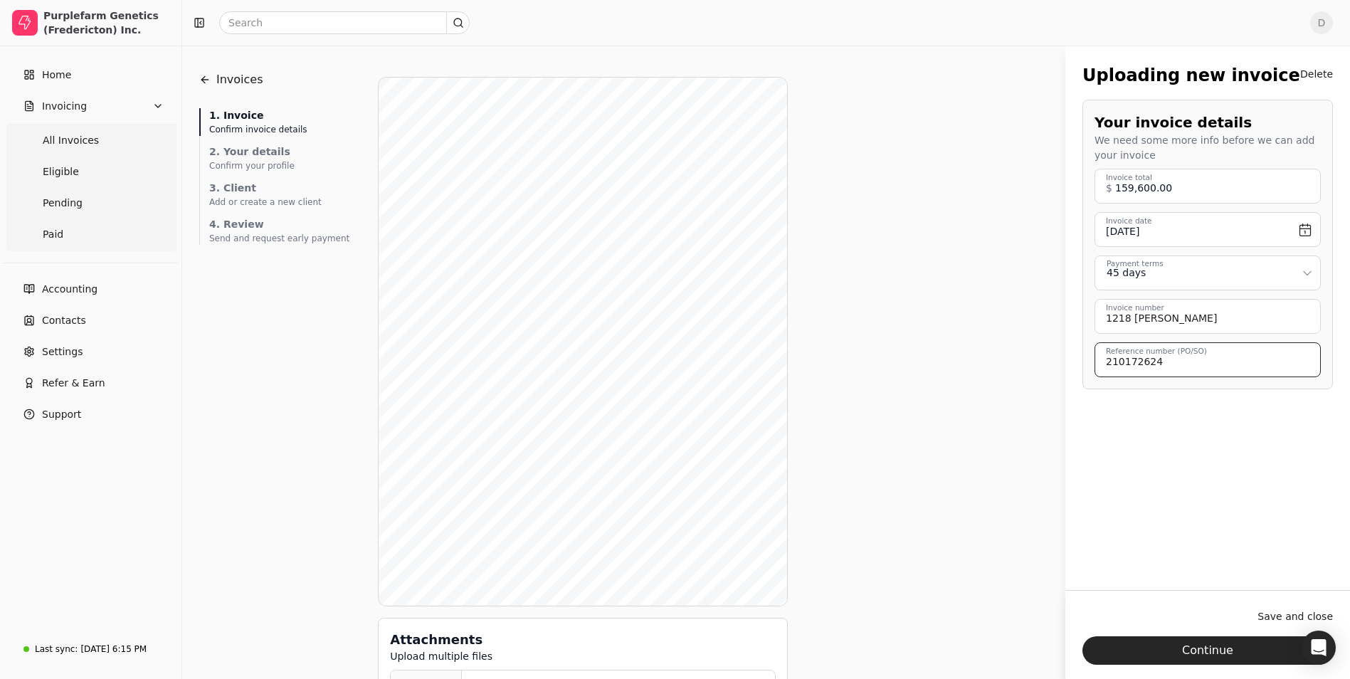
type \(PO\/SO\) "210172624"
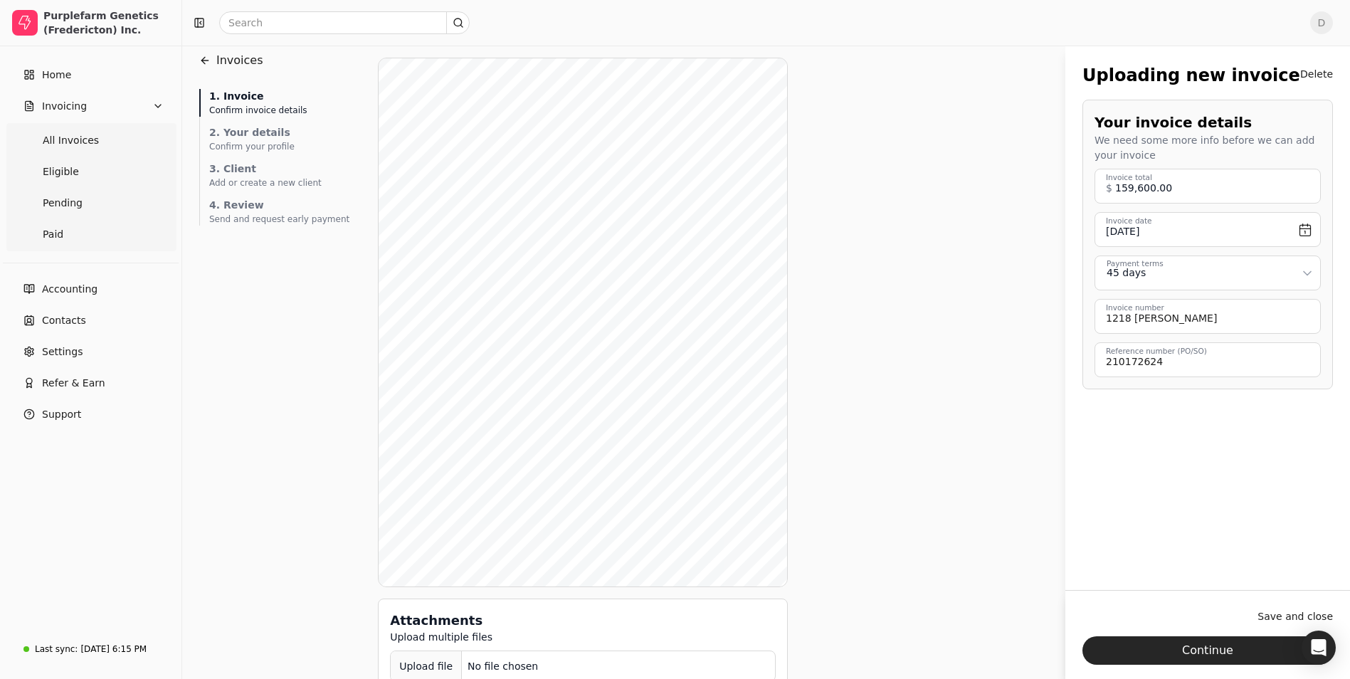
scroll to position [51, 0]
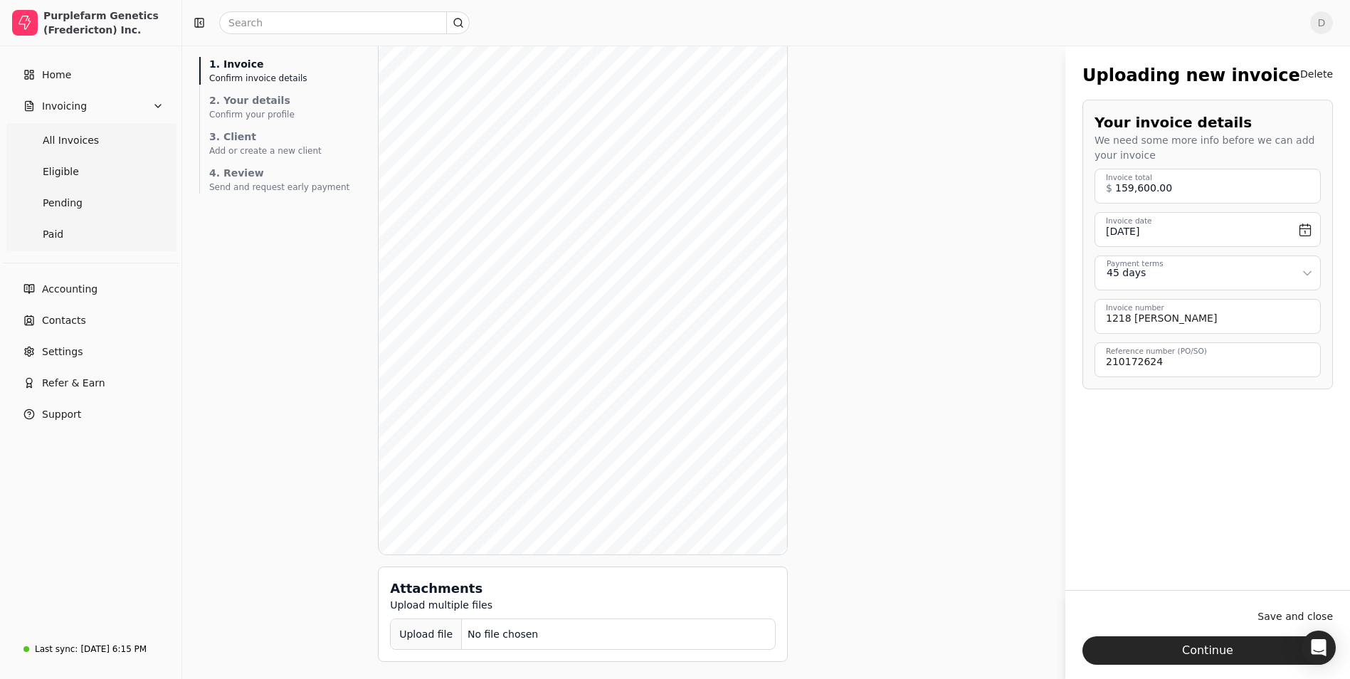
click at [402, 644] on div "Upload file" at bounding box center [426, 635] width 71 height 32
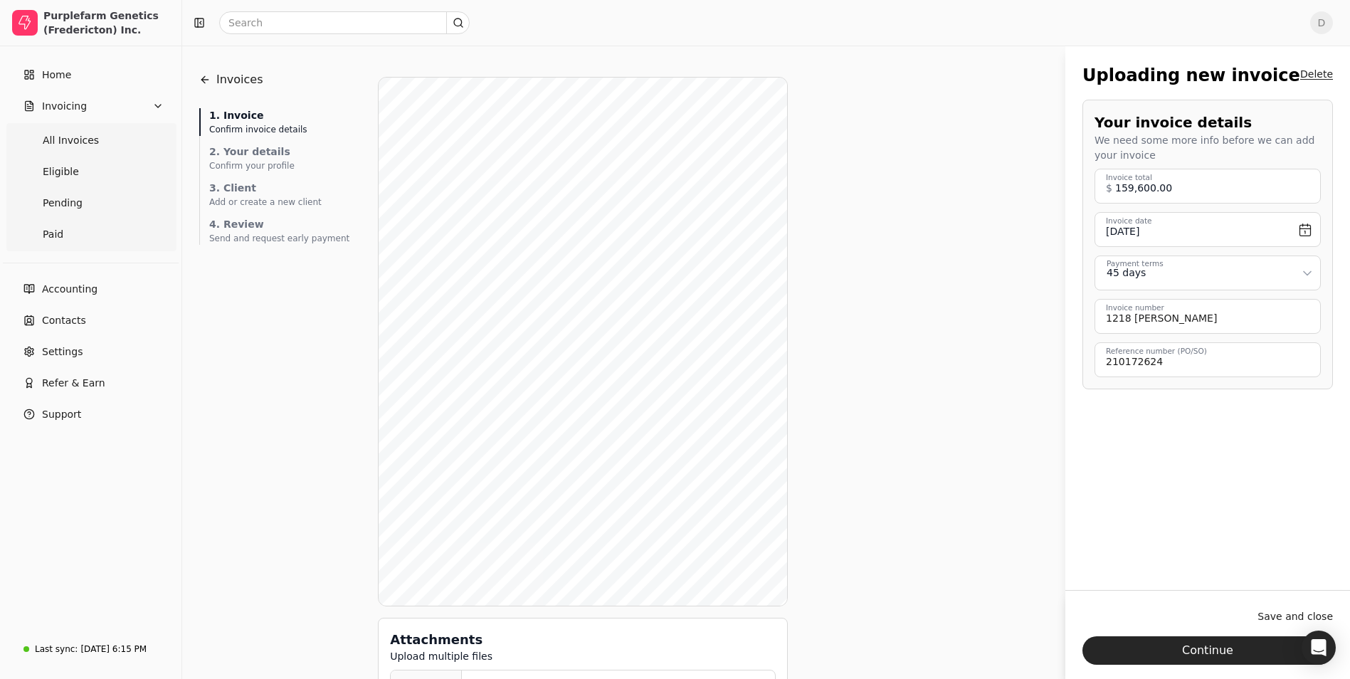
click at [1325, 70] on button "Delete" at bounding box center [1317, 74] width 33 height 23
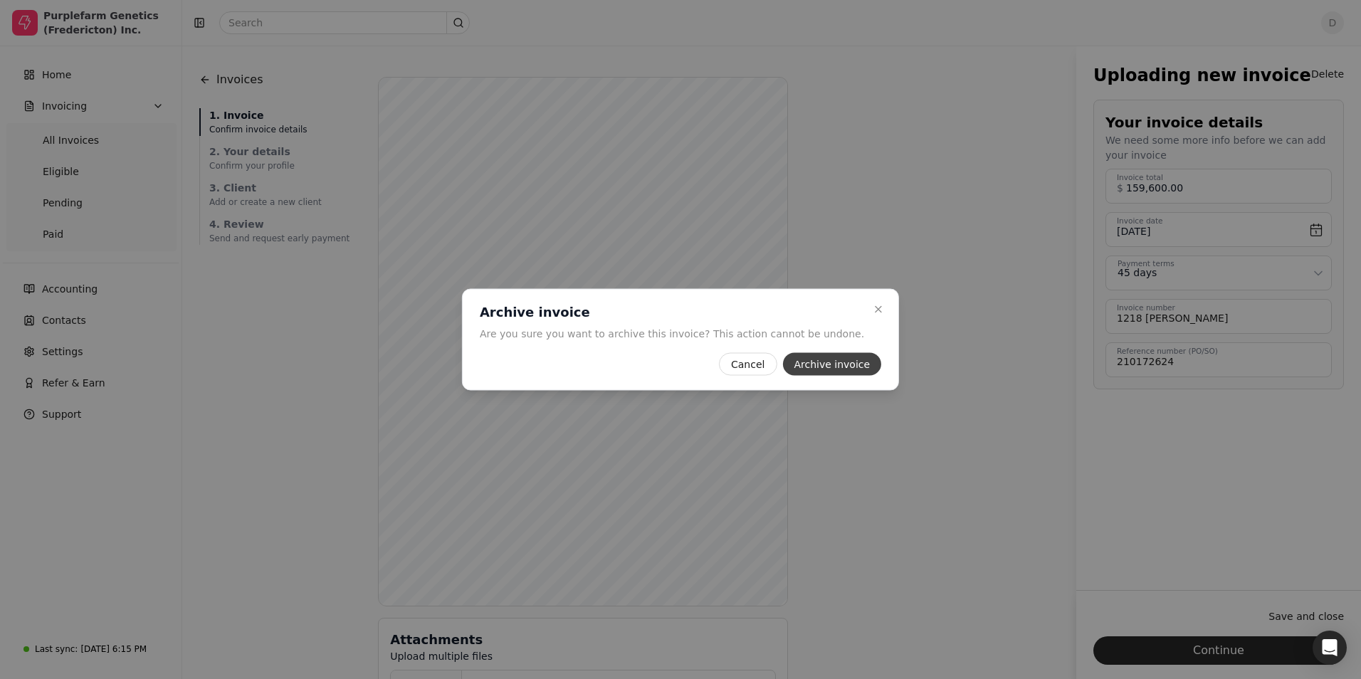
click at [819, 362] on button "Archive invoice" at bounding box center [831, 364] width 99 height 23
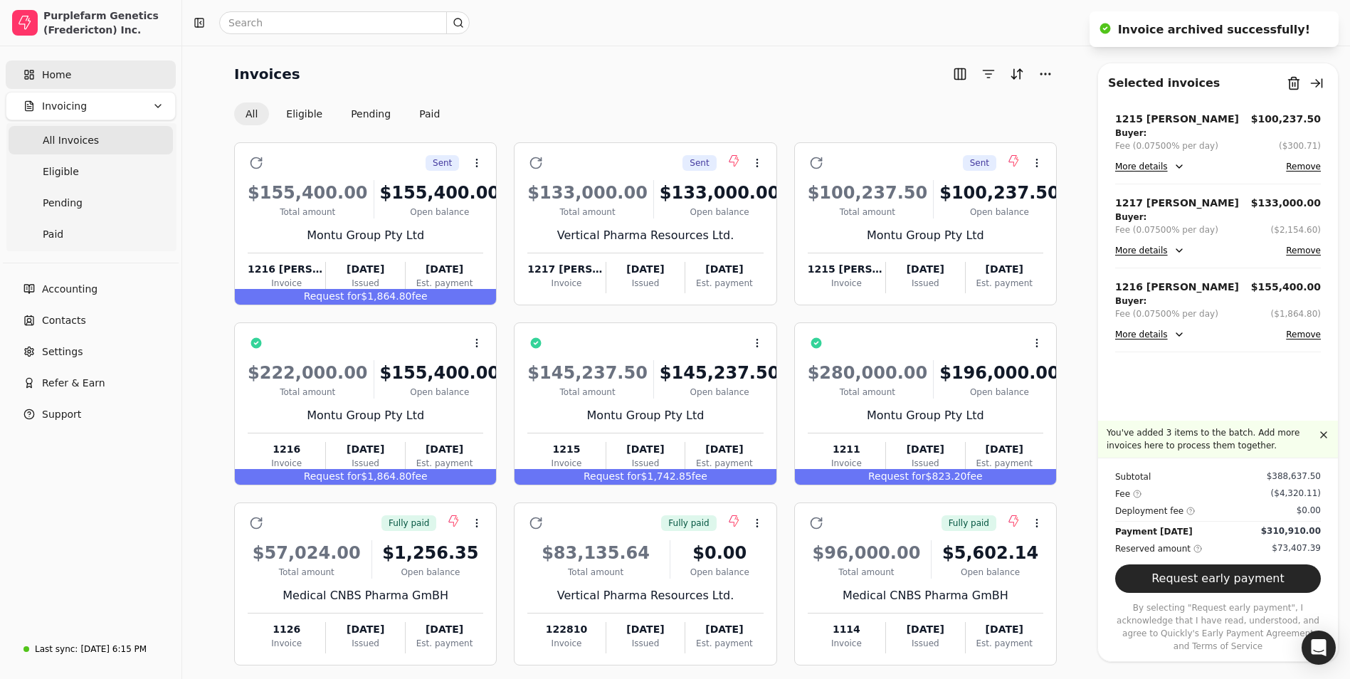
click at [117, 80] on link "Home" at bounding box center [91, 75] width 170 height 28
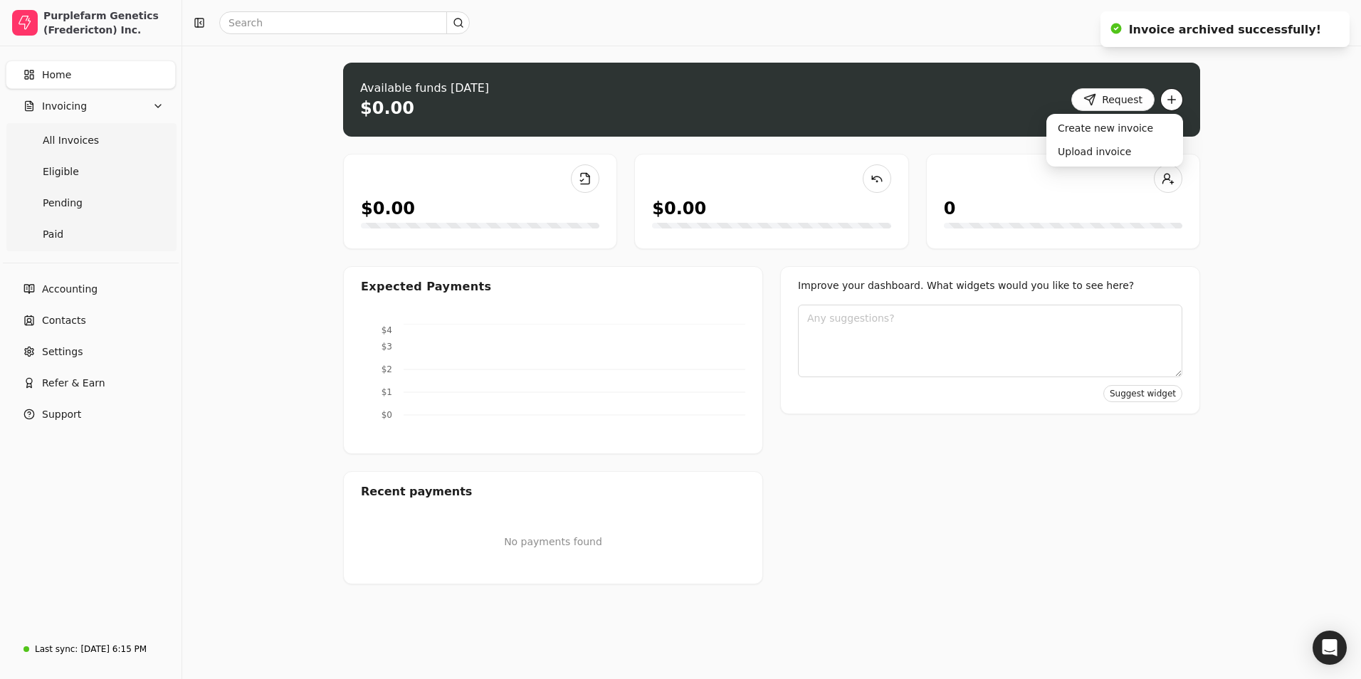
click at [1172, 99] on button "button" at bounding box center [1171, 99] width 23 height 23
click at [1110, 152] on div "Upload invoice" at bounding box center [1114, 151] width 131 height 23
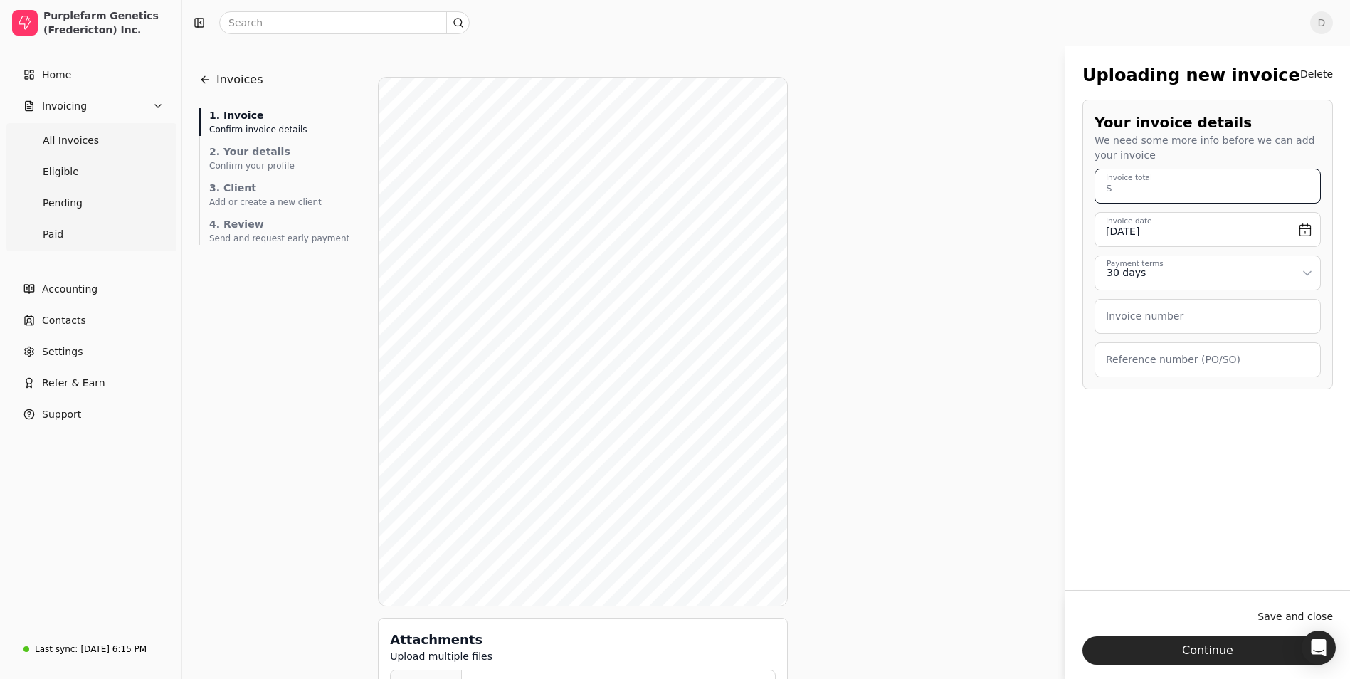
click at [1239, 195] on total "Invoice total" at bounding box center [1208, 186] width 226 height 35
type total "159,600.00"
click at [1313, 232] on input "[DATE]" at bounding box center [1208, 229] width 226 height 35
click at [1122, 271] on button "Go to previous month" at bounding box center [1118, 270] width 17 height 17
click at [1209, 400] on button "24" at bounding box center [1209, 393] width 23 height 23
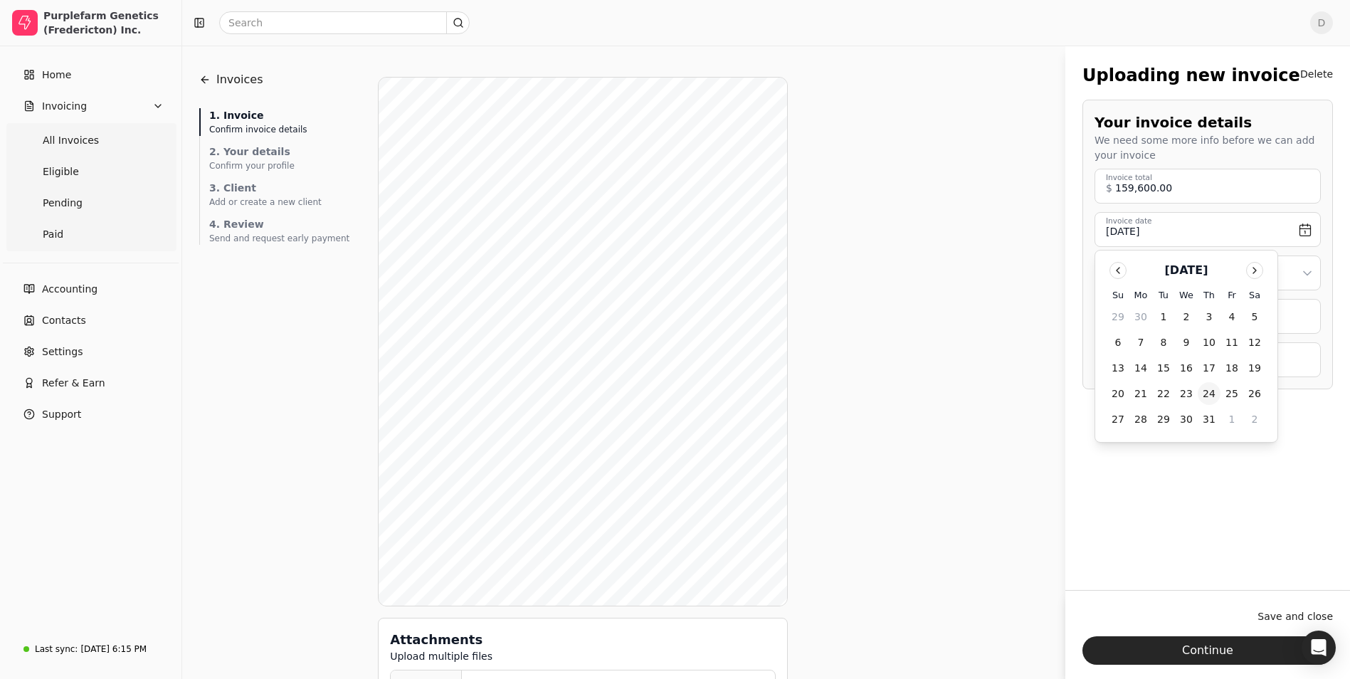
type input "[DATE]"
click at [1184, 291] on div "159,600.00 Invoice total $ [DATE] Invoice date Payment terms 30 days Invoice nu…" at bounding box center [1208, 273] width 226 height 209
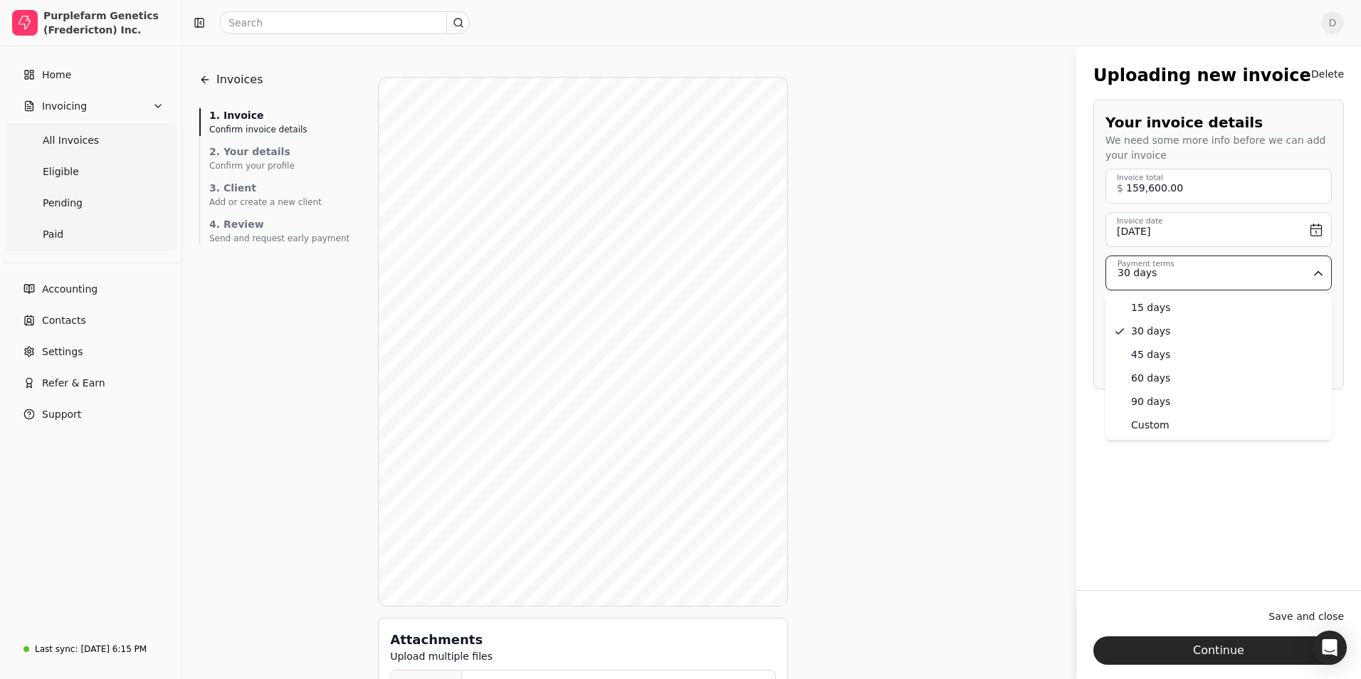
click at [1192, 281] on html "Purplefarm Genetics (Fredericton) Inc. Home Invoicing All Invoices Eligible Pen…" at bounding box center [680, 365] width 1361 height 730
click at [1173, 325] on number "Invoice number" at bounding box center [1208, 316] width 226 height 35
type number "1218 [PERSON_NAME]"
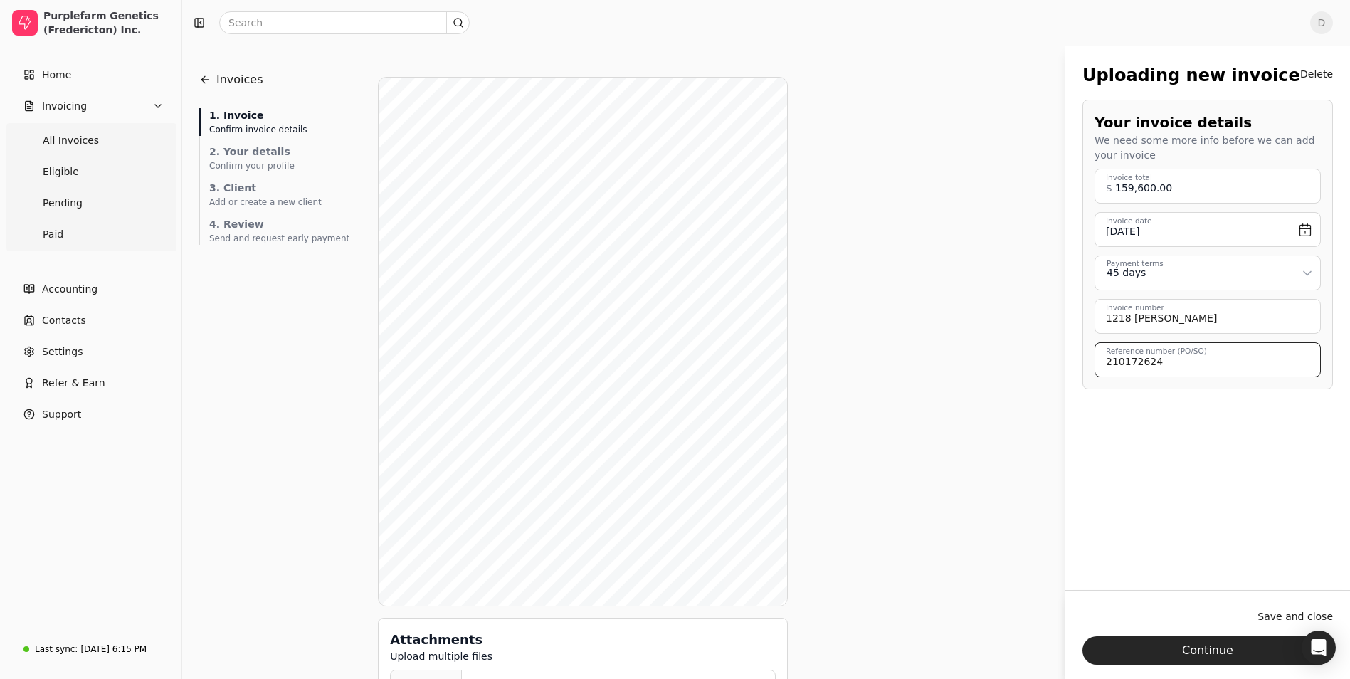
type \(PO\/SO\) "210172624"
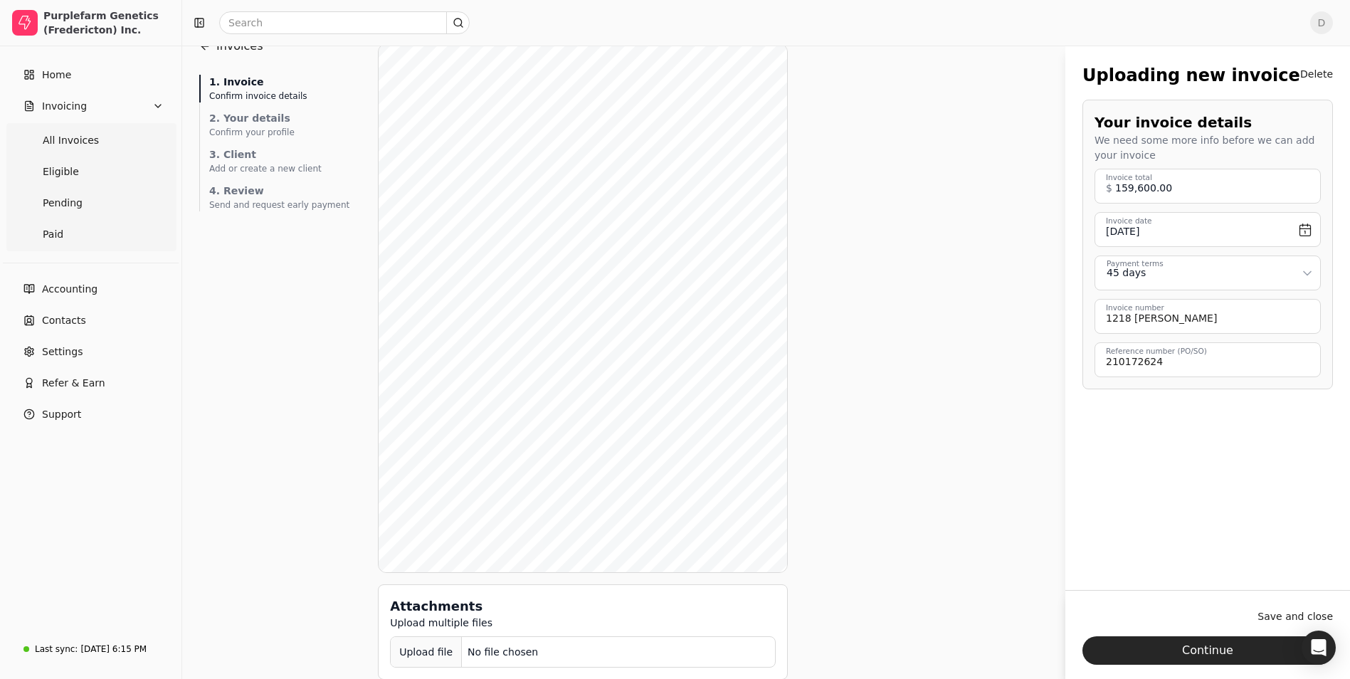
scroll to position [51, 0]
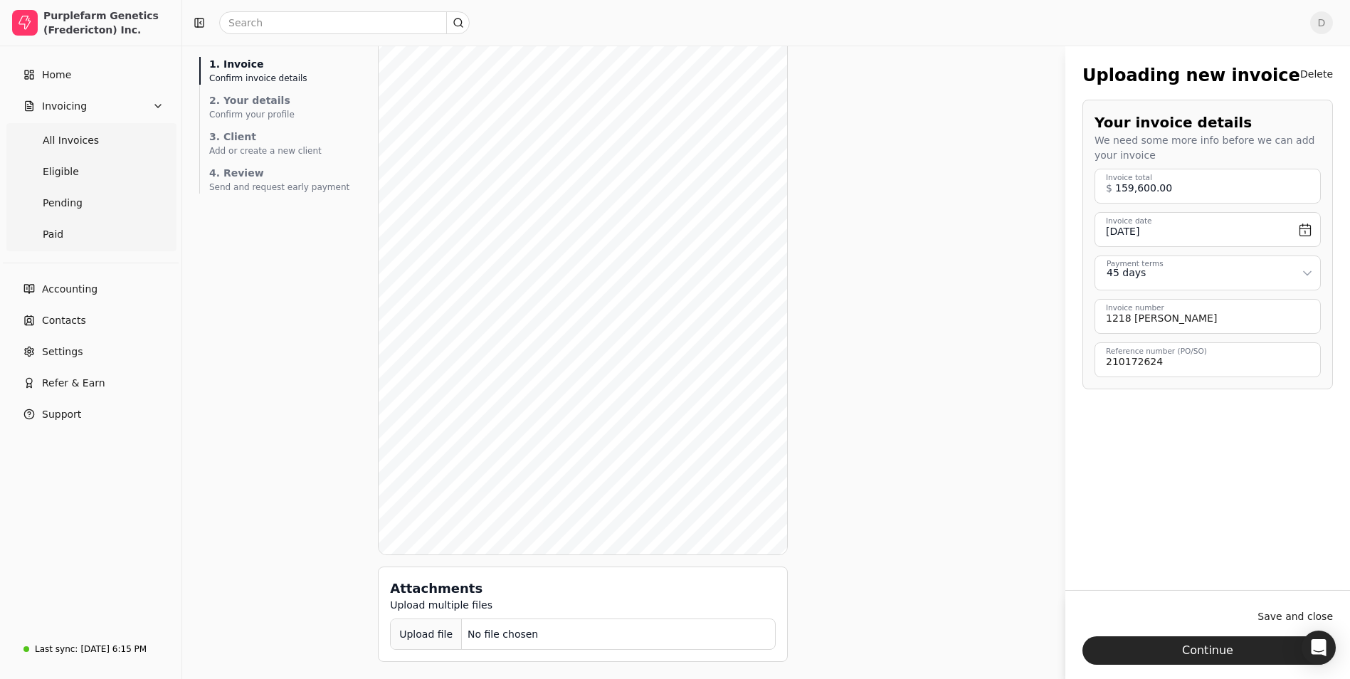
click at [434, 635] on div "Upload file" at bounding box center [426, 635] width 71 height 32
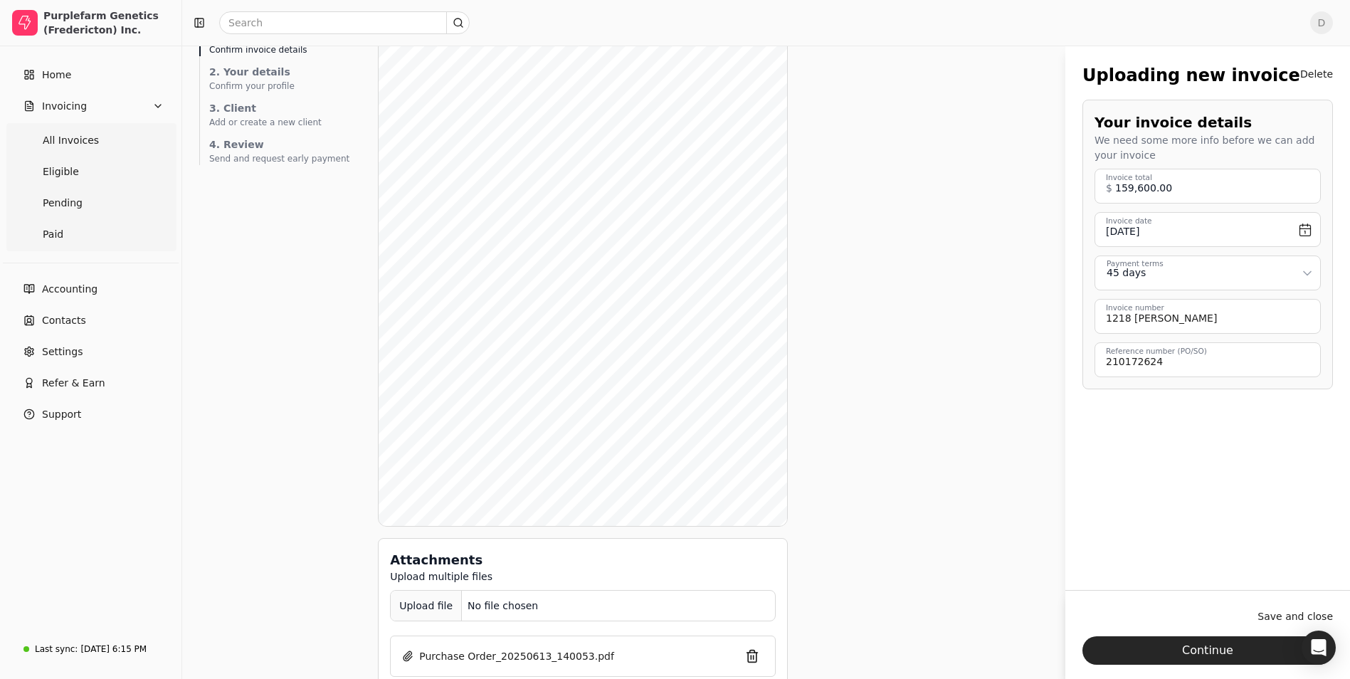
scroll to position [107, 0]
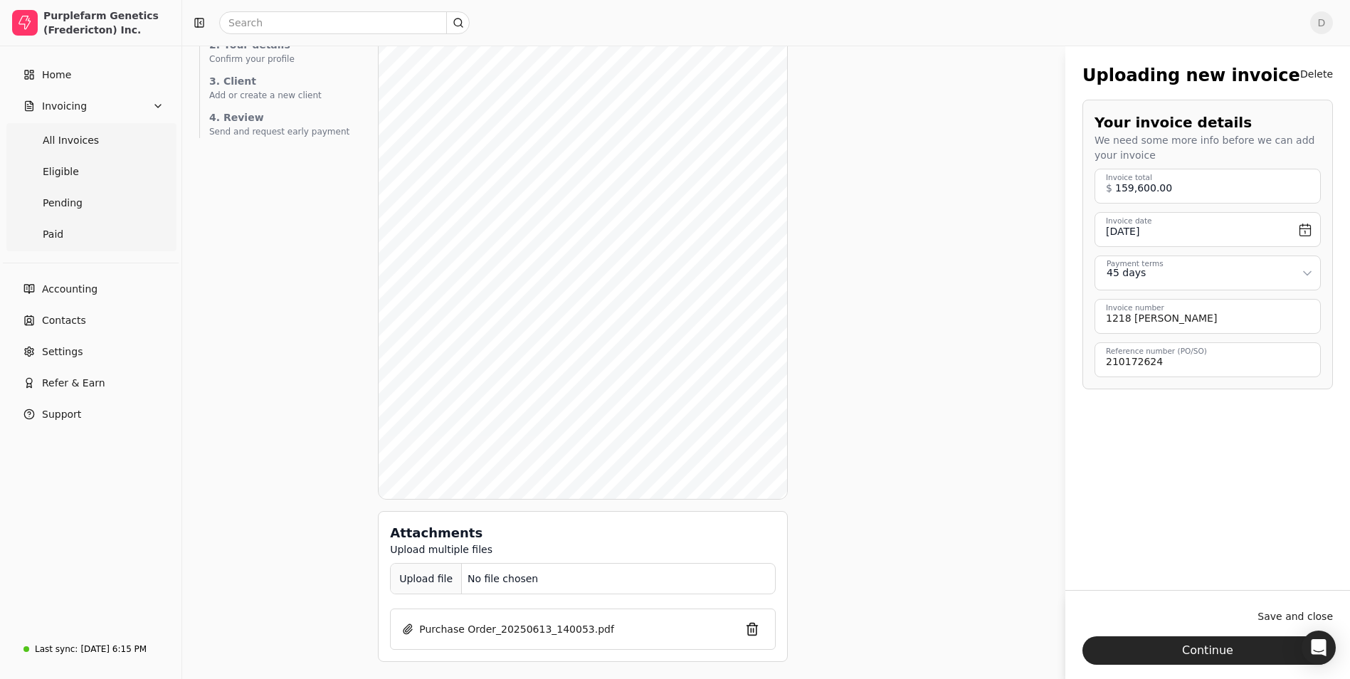
click at [407, 579] on div "Upload file" at bounding box center [426, 579] width 71 height 32
click at [411, 579] on div "Upload file" at bounding box center [426, 579] width 71 height 32
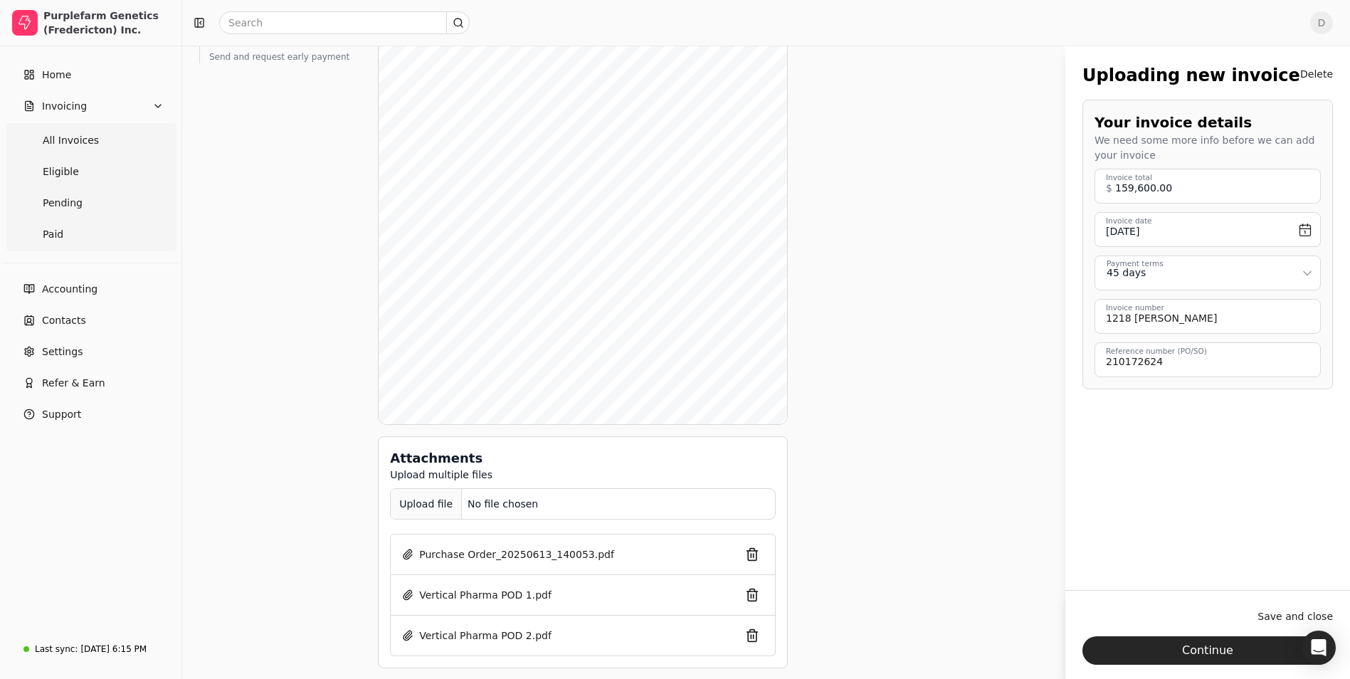
scroll to position [188, 0]
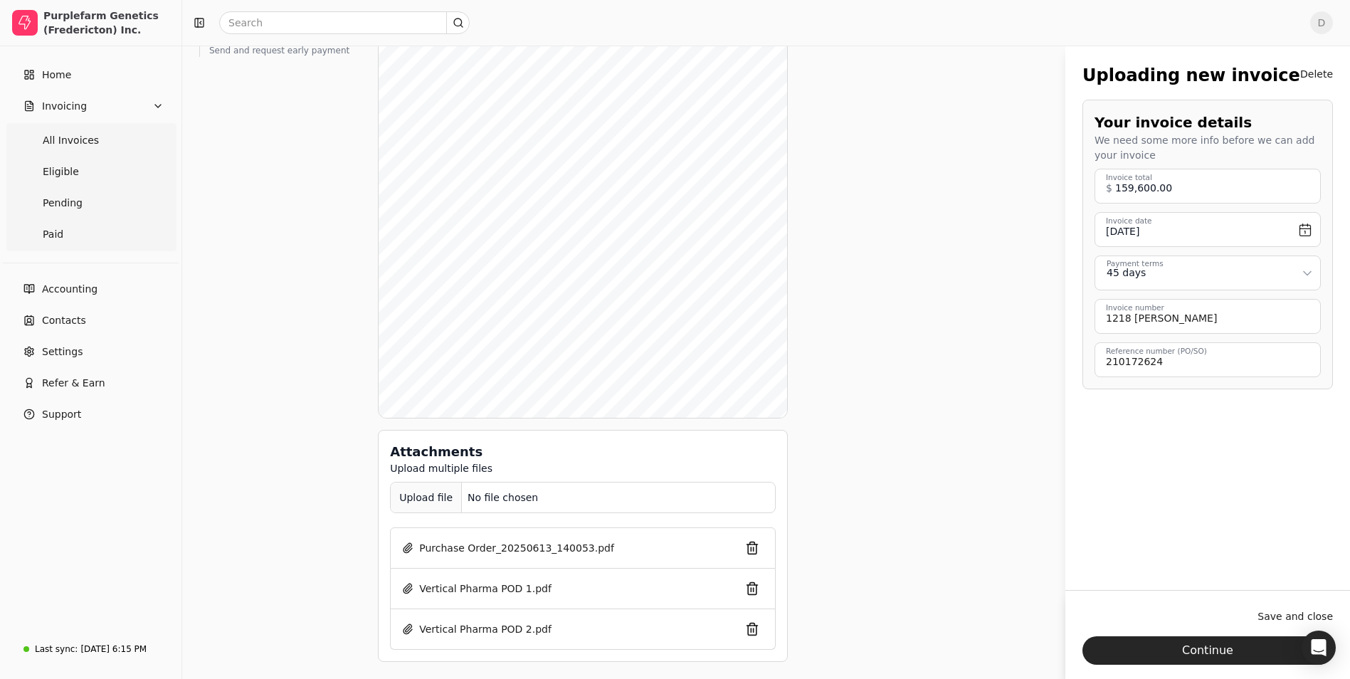
click at [408, 482] on button "Upload file No file chosen" at bounding box center [583, 497] width 386 height 31
click at [403, 495] on div "Upload file" at bounding box center [426, 498] width 71 height 32
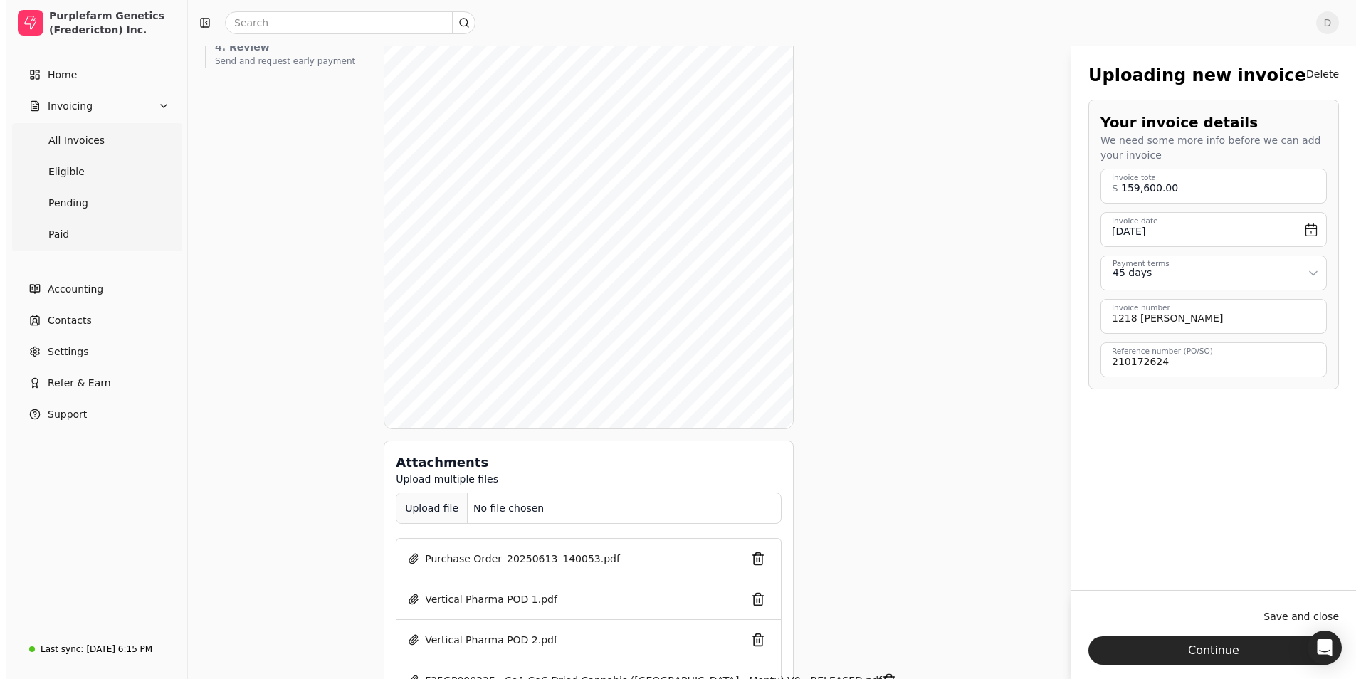
scroll to position [0, 0]
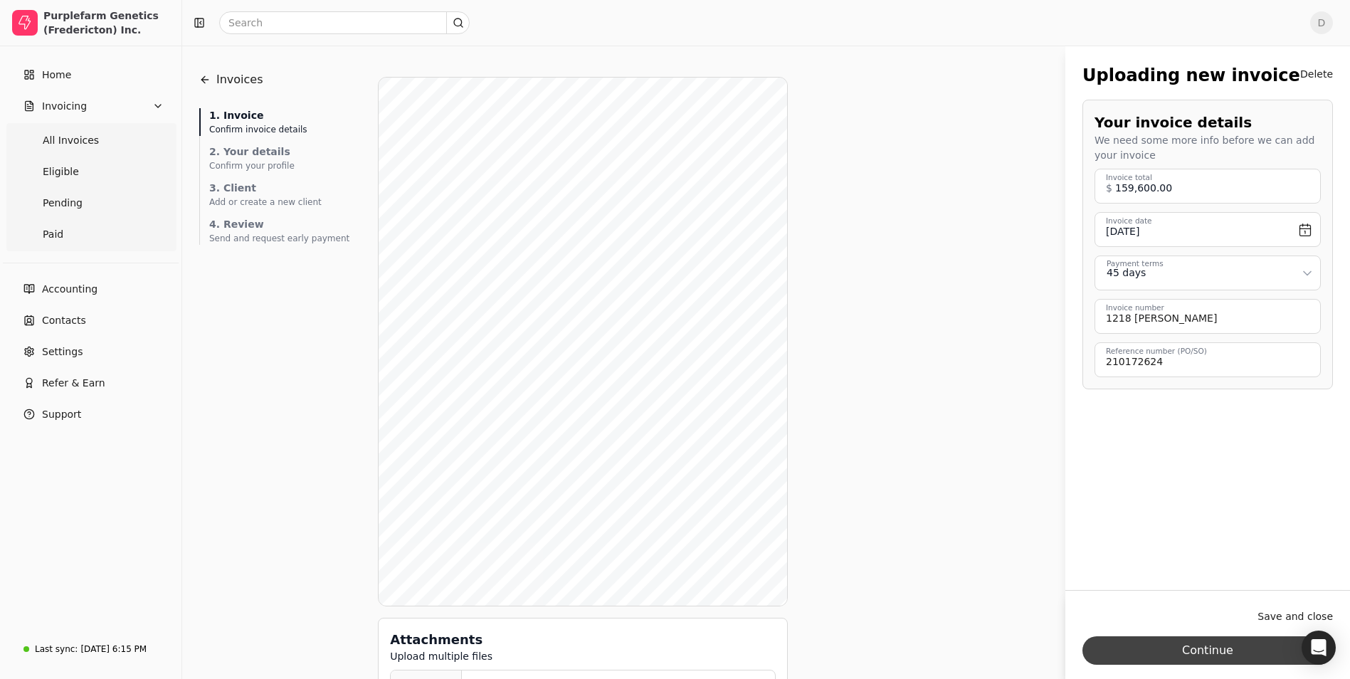
click at [1180, 646] on button "Continue" at bounding box center [1208, 650] width 251 height 28
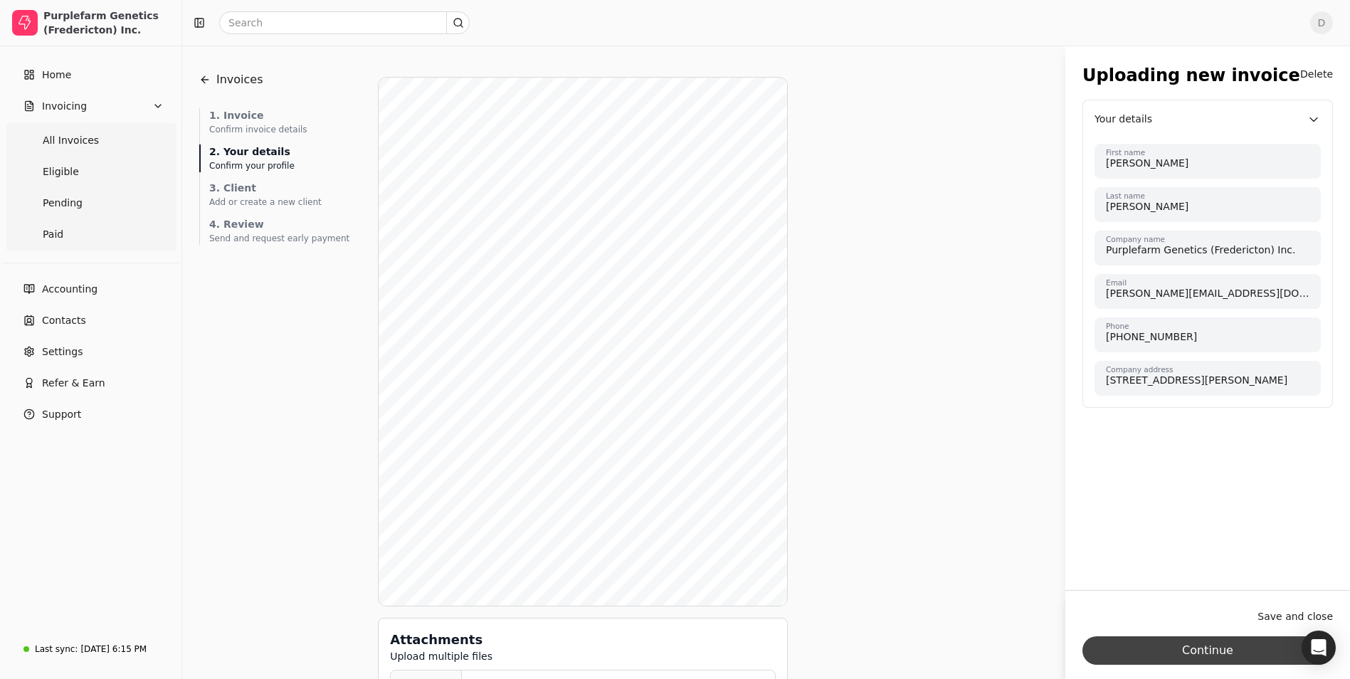
click at [1180, 646] on button "Continue" at bounding box center [1208, 650] width 251 height 28
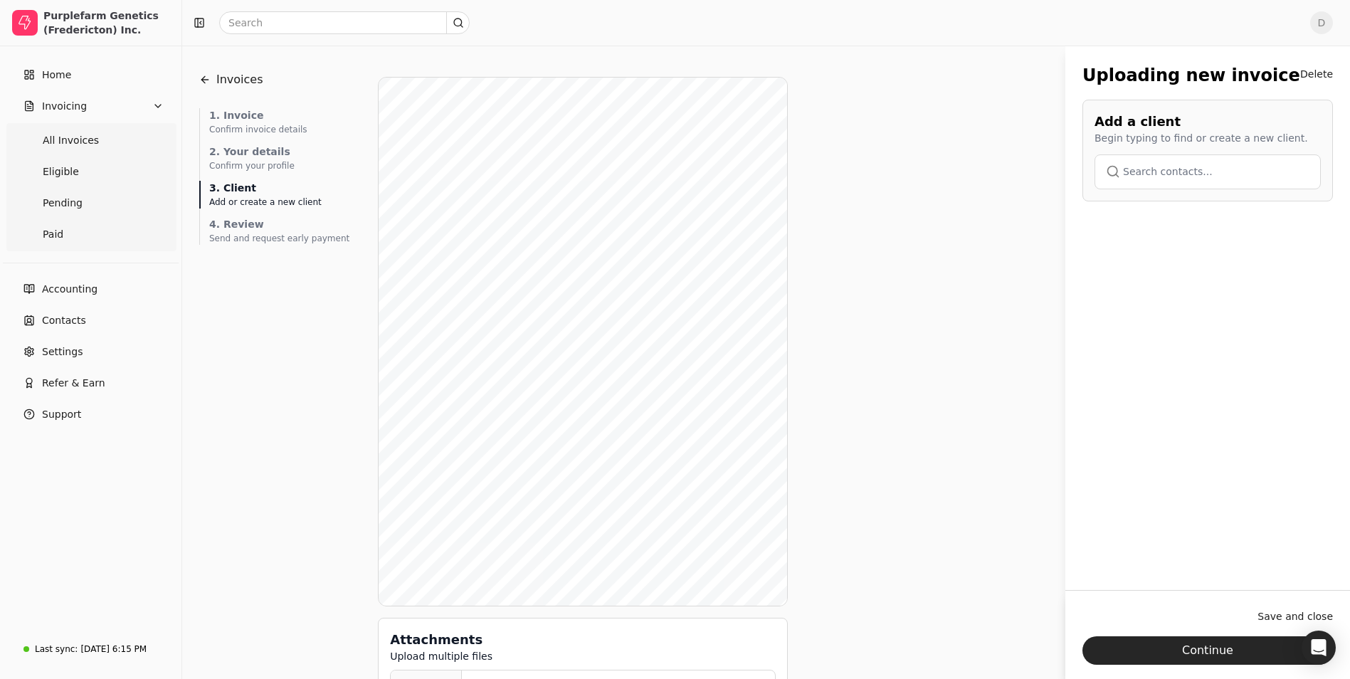
click at [1203, 171] on button "button" at bounding box center [1208, 171] width 226 height 34
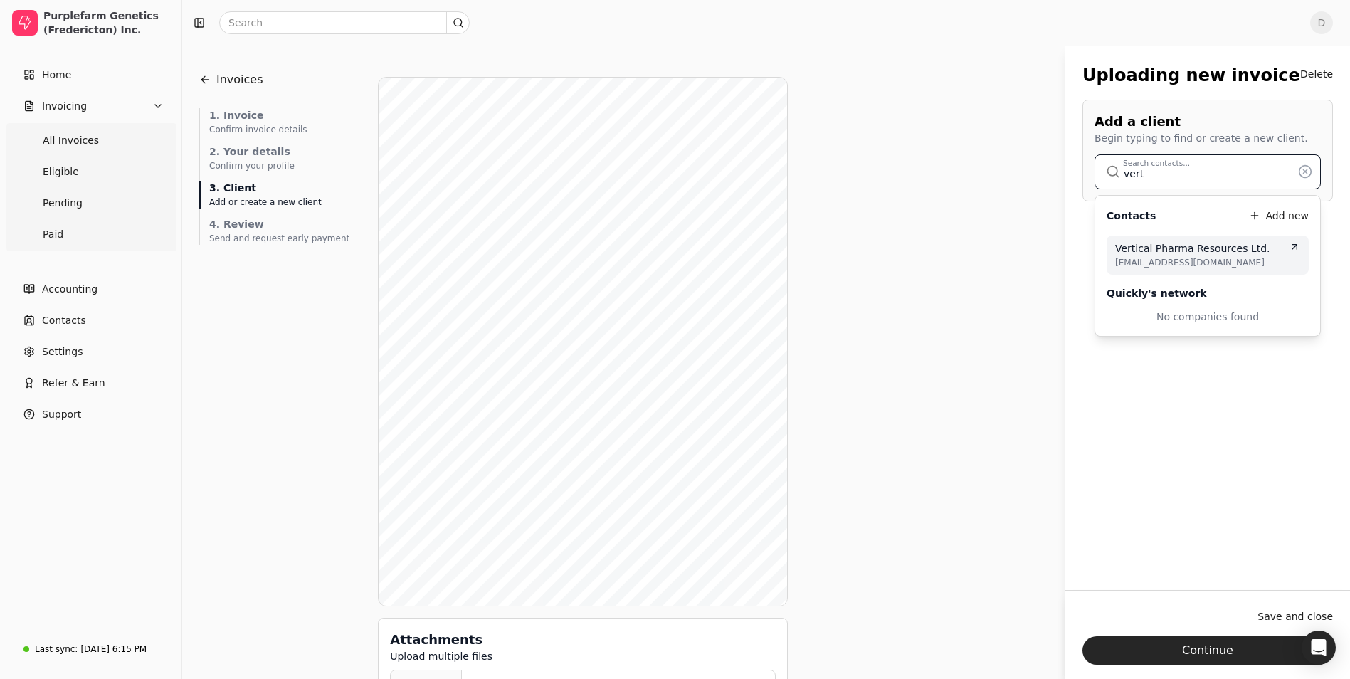
type input "vert"
click at [1203, 243] on span "Vertical Pharma Resources Ltd." at bounding box center [1192, 248] width 155 height 15
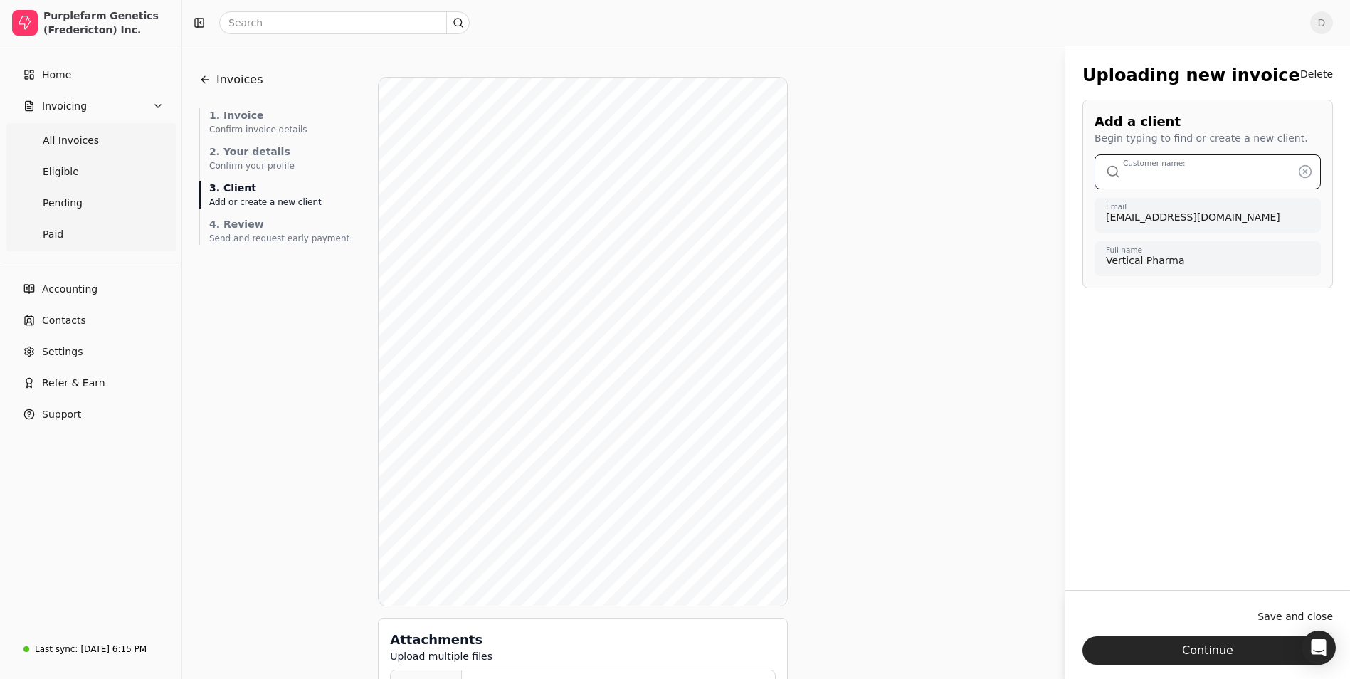
type input "Vertical Pharma Resources Ltd."
click at [1220, 466] on div "Uploading new invoice Delete Add a client Begin typing to find or create a new …" at bounding box center [1208, 328] width 285 height 565
click at [1207, 651] on button "Continue" at bounding box center [1208, 650] width 251 height 28
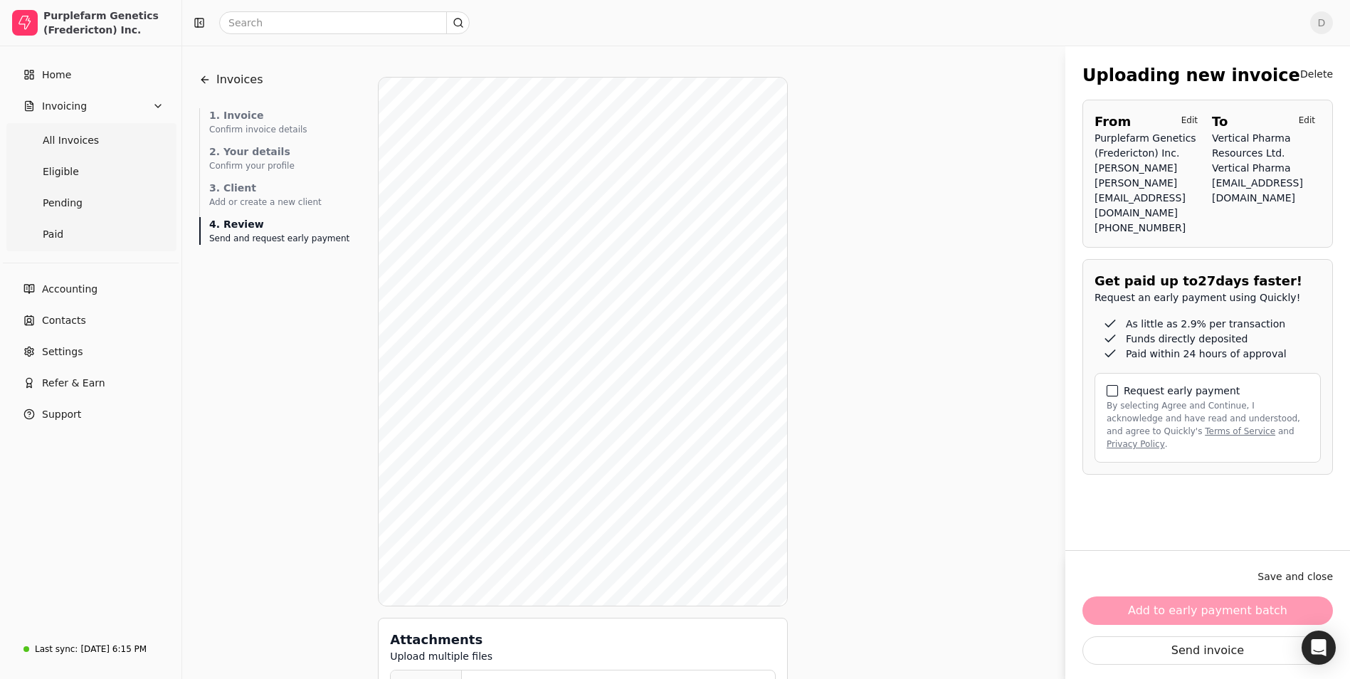
click at [1114, 396] on button "By selecting Agree and Continue, I acknowledge and have read and understood, an…" at bounding box center [1112, 390] width 11 height 11
click at [1220, 610] on button "Add to early payment batch" at bounding box center [1208, 611] width 251 height 28
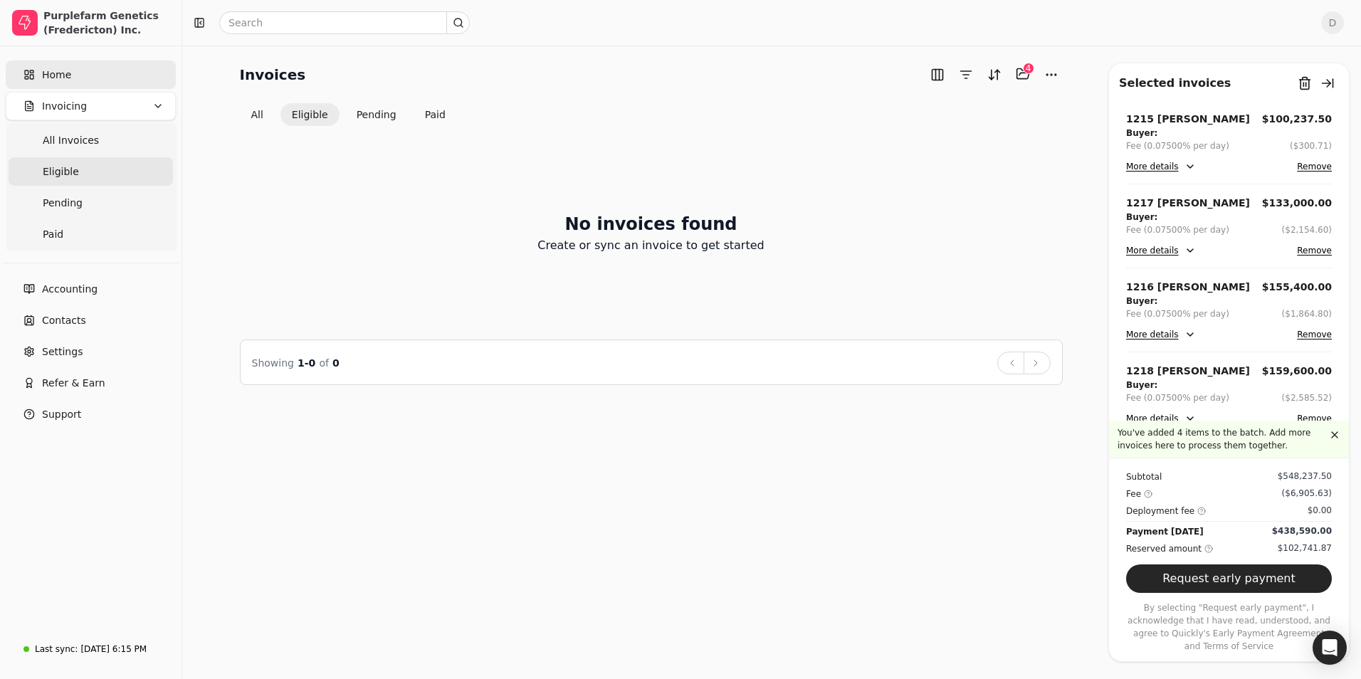
click at [103, 75] on link "Home" at bounding box center [91, 75] width 170 height 28
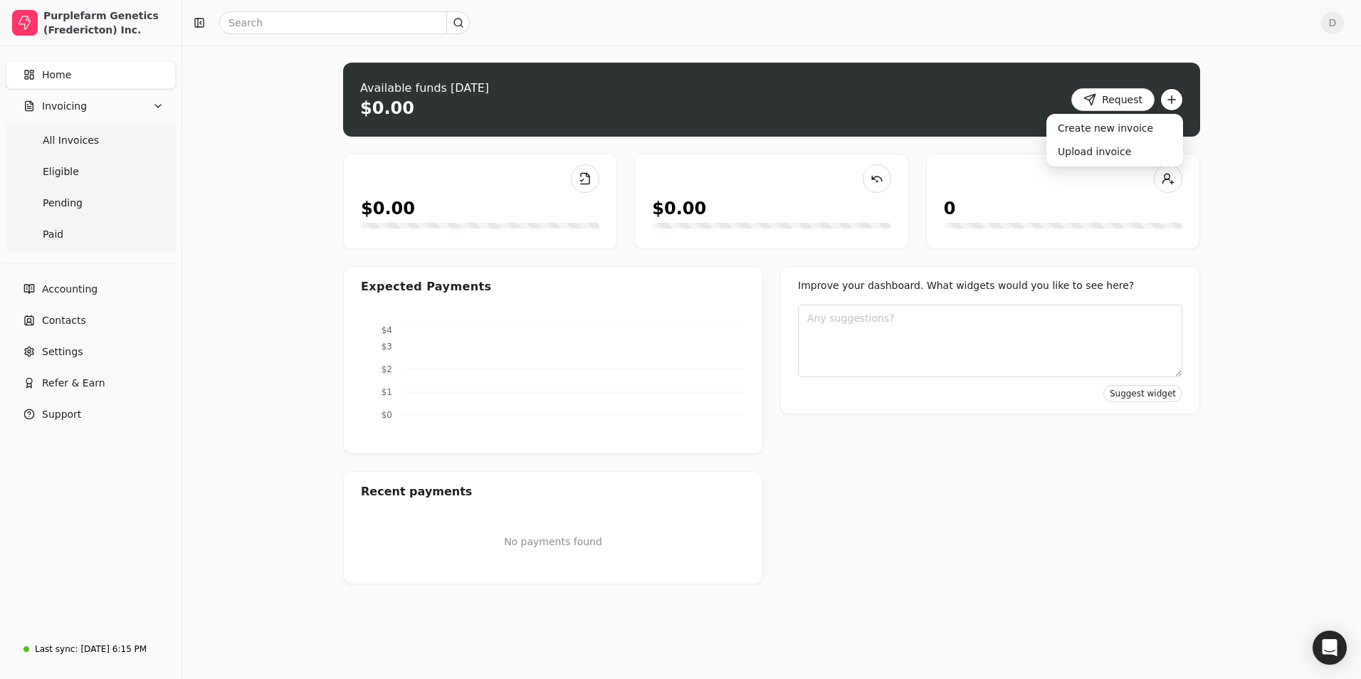
click at [1168, 98] on button "button" at bounding box center [1171, 99] width 23 height 23
click at [1105, 152] on div "Upload invoice" at bounding box center [1114, 151] width 131 height 23
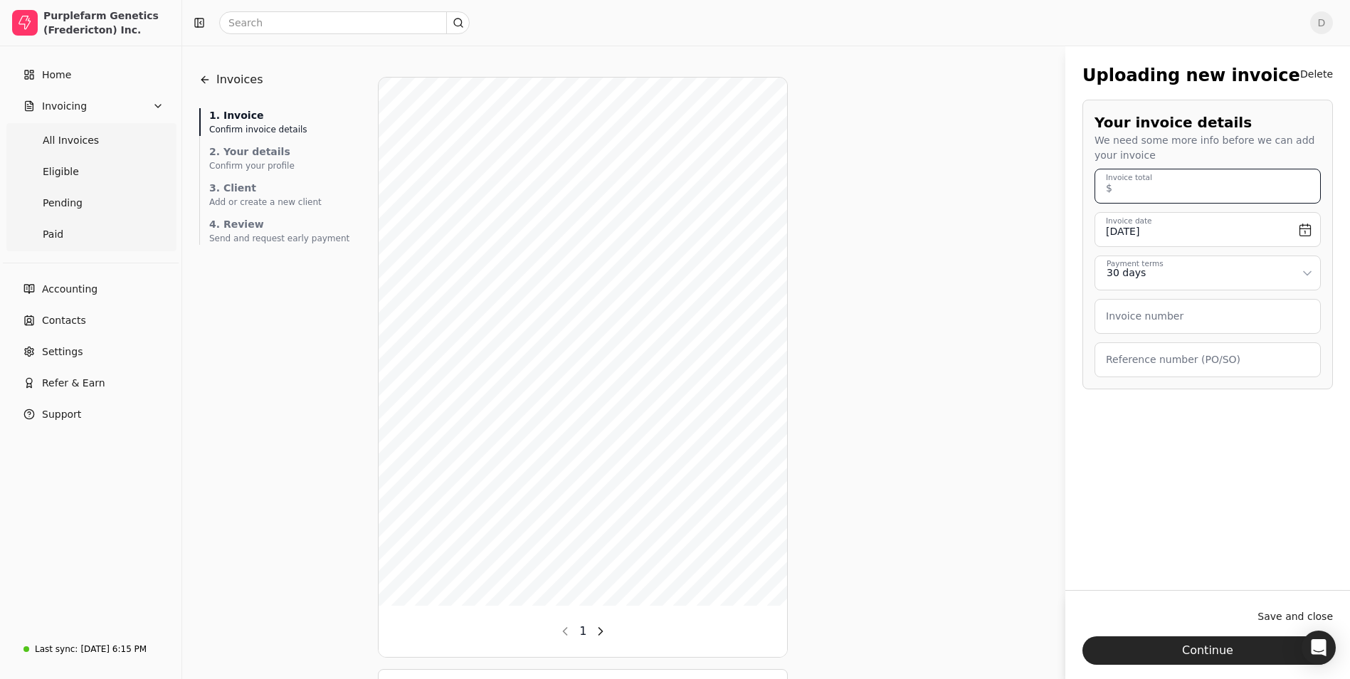
click at [1173, 174] on total "Invoice total" at bounding box center [1208, 186] width 226 height 35
type total "300,000.00"
click at [1293, 228] on input "[DATE]" at bounding box center [1208, 229] width 226 height 35
click at [1122, 275] on button "Go to previous month" at bounding box center [1118, 270] width 17 height 17
click at [1182, 339] on button "9" at bounding box center [1186, 342] width 23 height 23
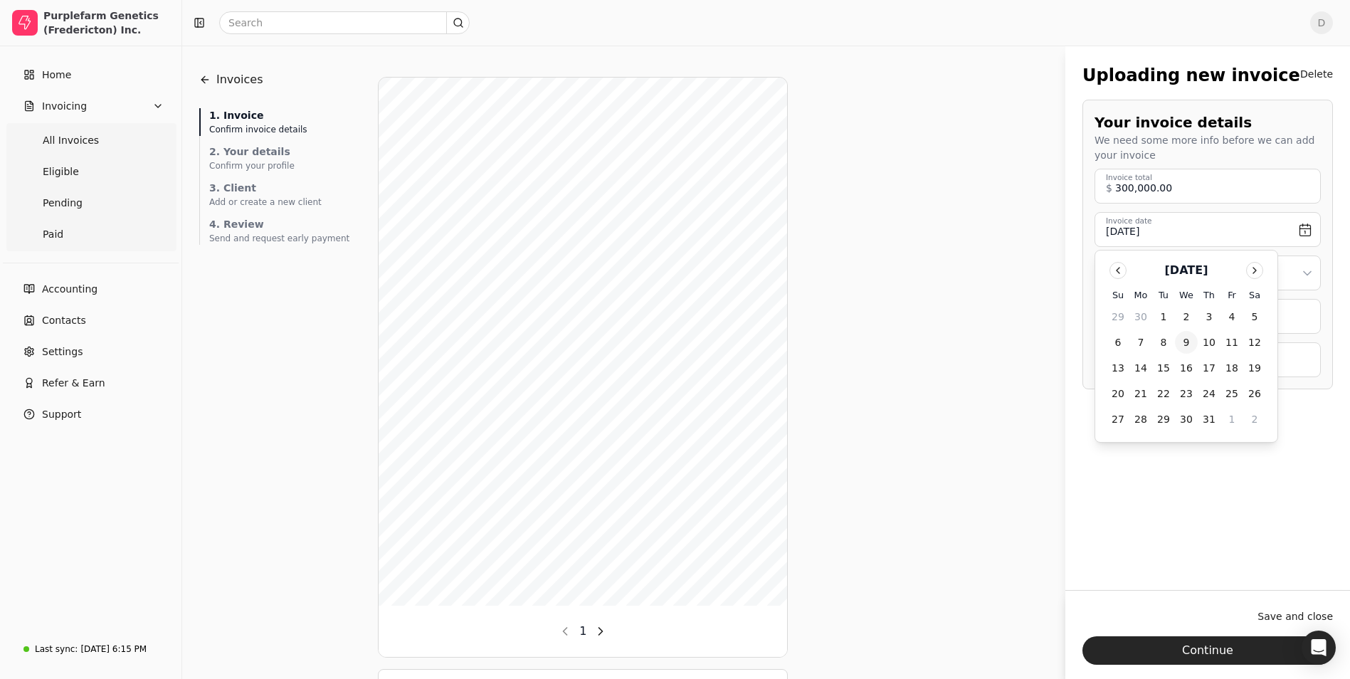
type input "[DATE]"
click at [1172, 279] on html "Purplefarm Genetics (Fredericton) Inc. Home Invoicing All Invoices Eligible Pen…" at bounding box center [675, 391] width 1350 height 782
click at [1166, 321] on label "Invoice number" at bounding box center [1145, 316] width 78 height 15
click at [1166, 321] on number "Invoice number" at bounding box center [1208, 316] width 226 height 35
type number "1214 [PERSON_NAME]"
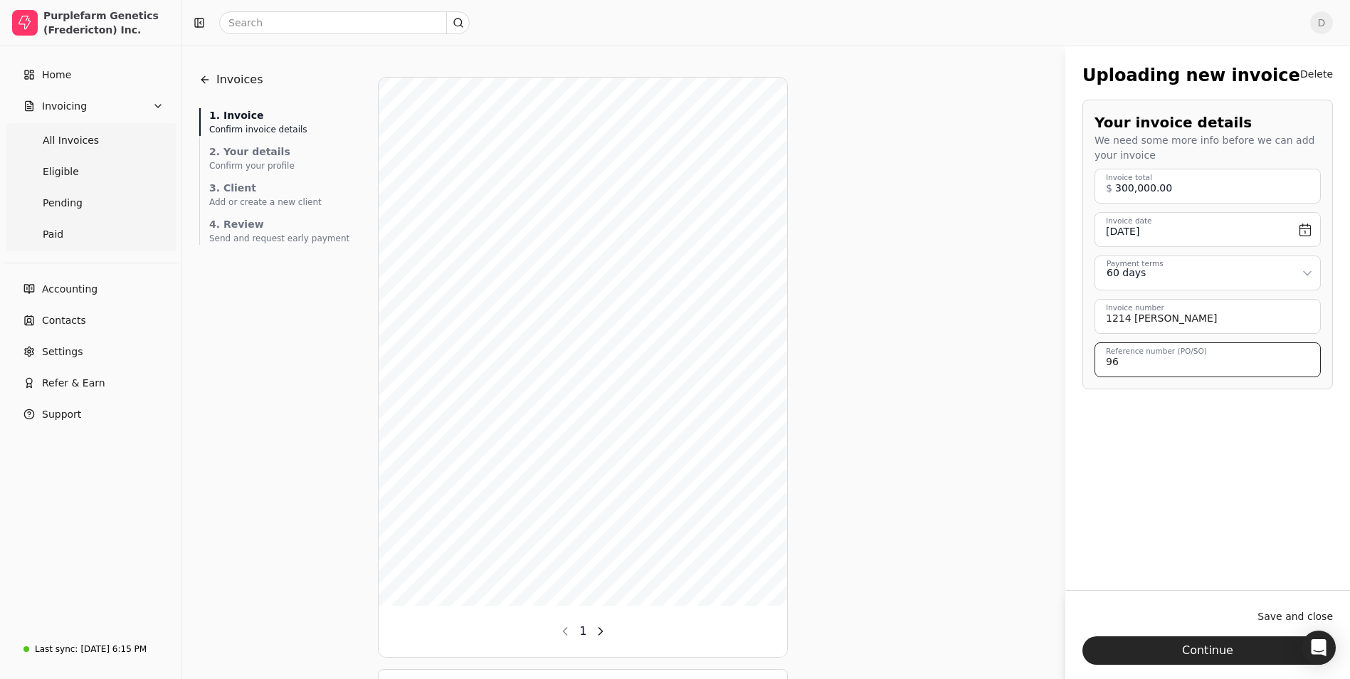
type \(PO\/SO\) "96"
click at [1311, 75] on button "Delete" at bounding box center [1317, 74] width 33 height 23
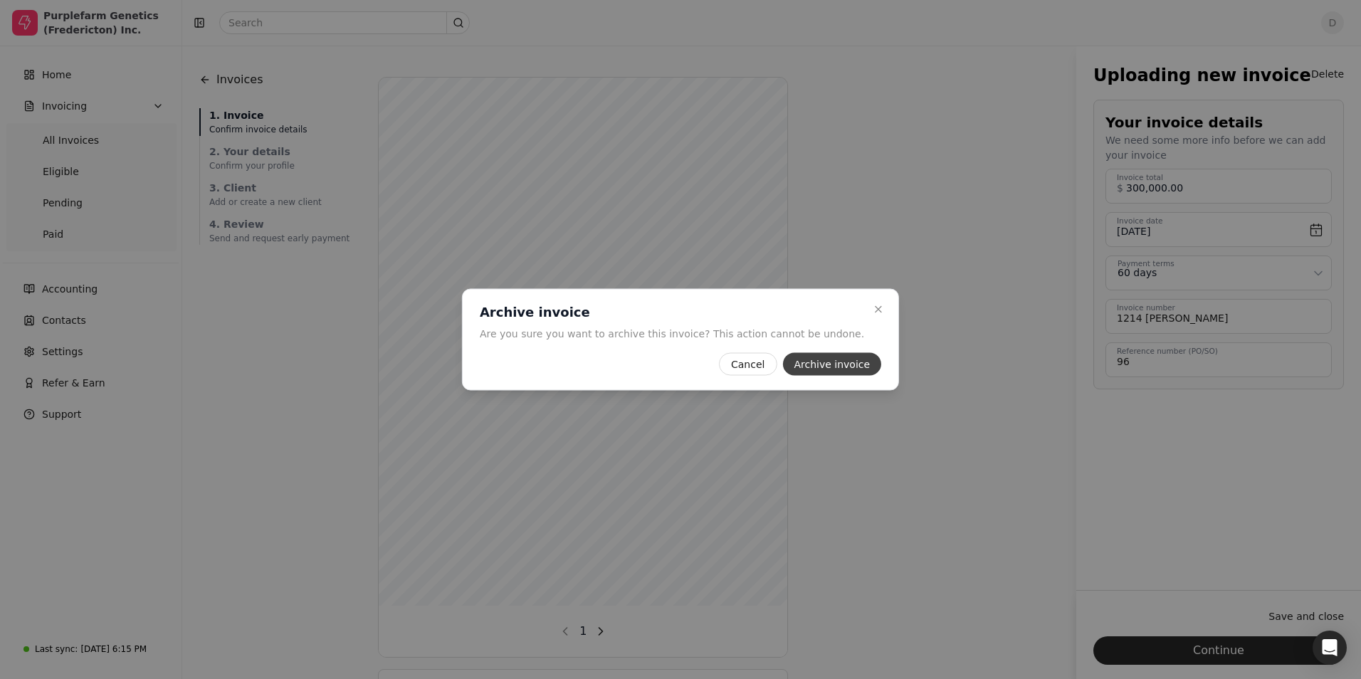
click at [817, 363] on button "Archive invoice" at bounding box center [831, 364] width 99 height 23
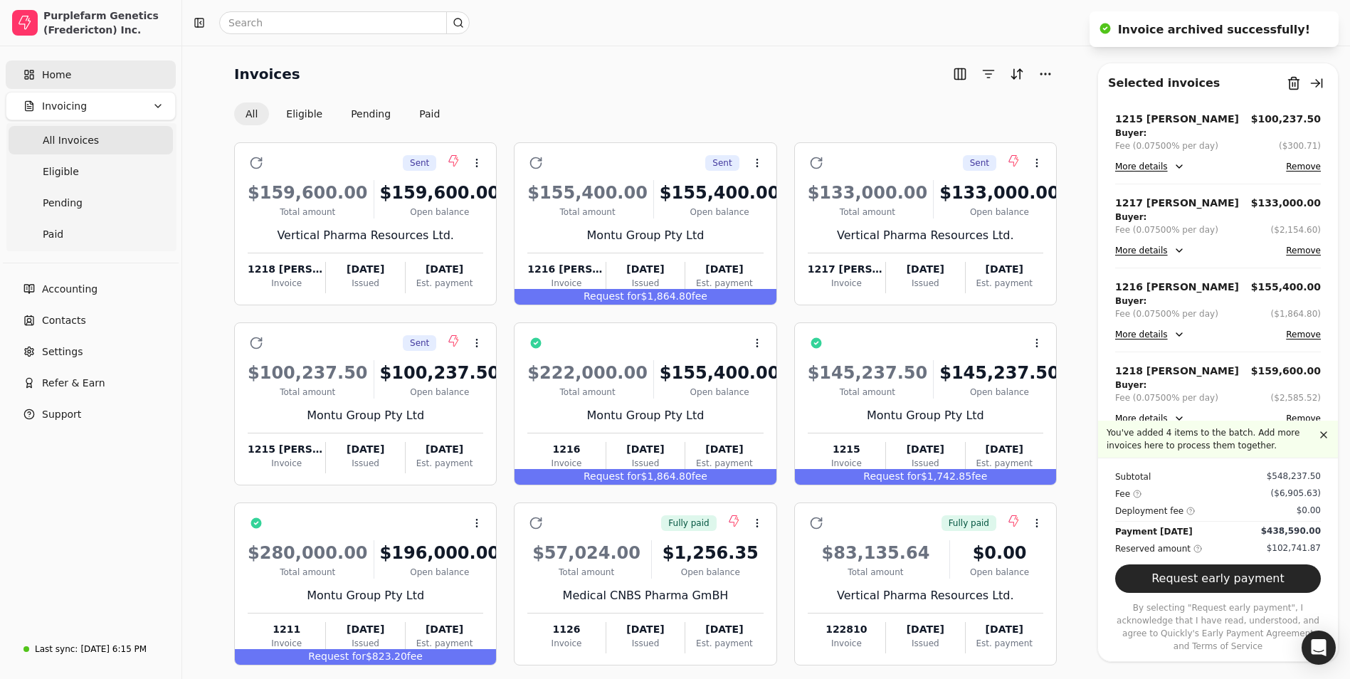
click at [104, 84] on link "Home" at bounding box center [91, 75] width 170 height 28
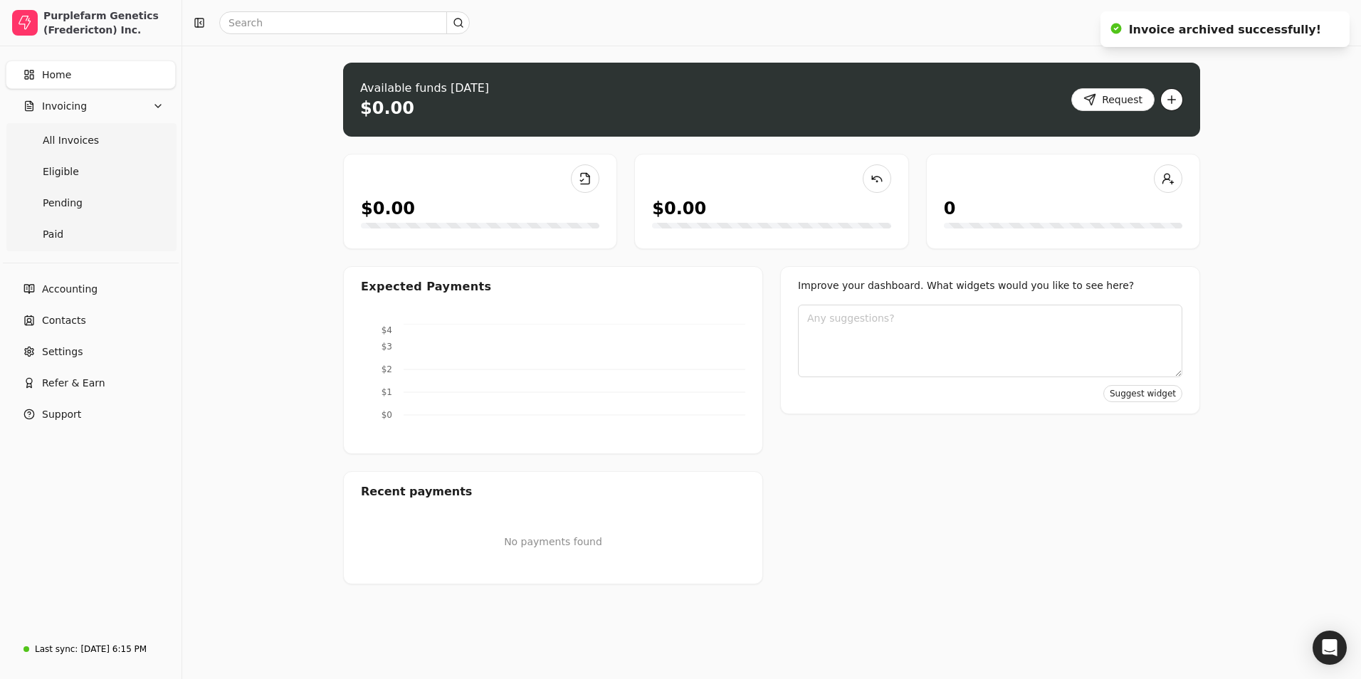
click at [1175, 102] on button "button" at bounding box center [1171, 99] width 23 height 23
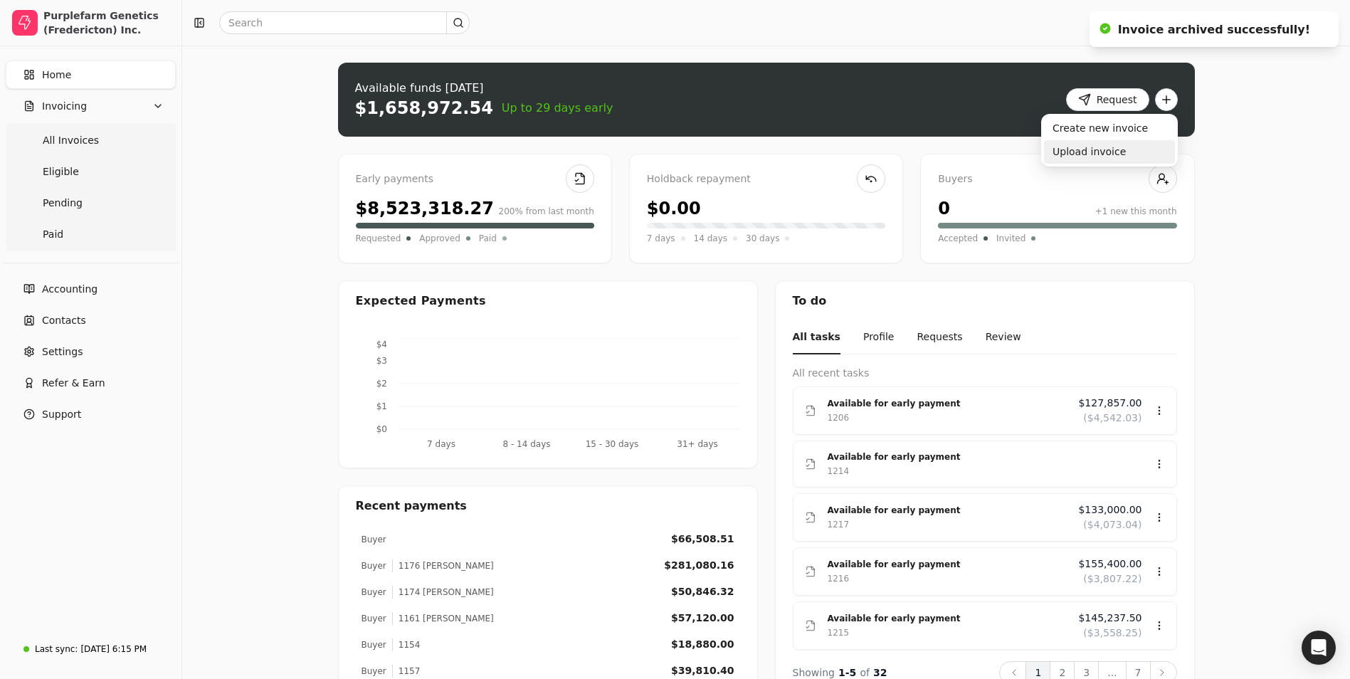
click at [1083, 147] on div "Upload invoice" at bounding box center [1109, 151] width 131 height 23
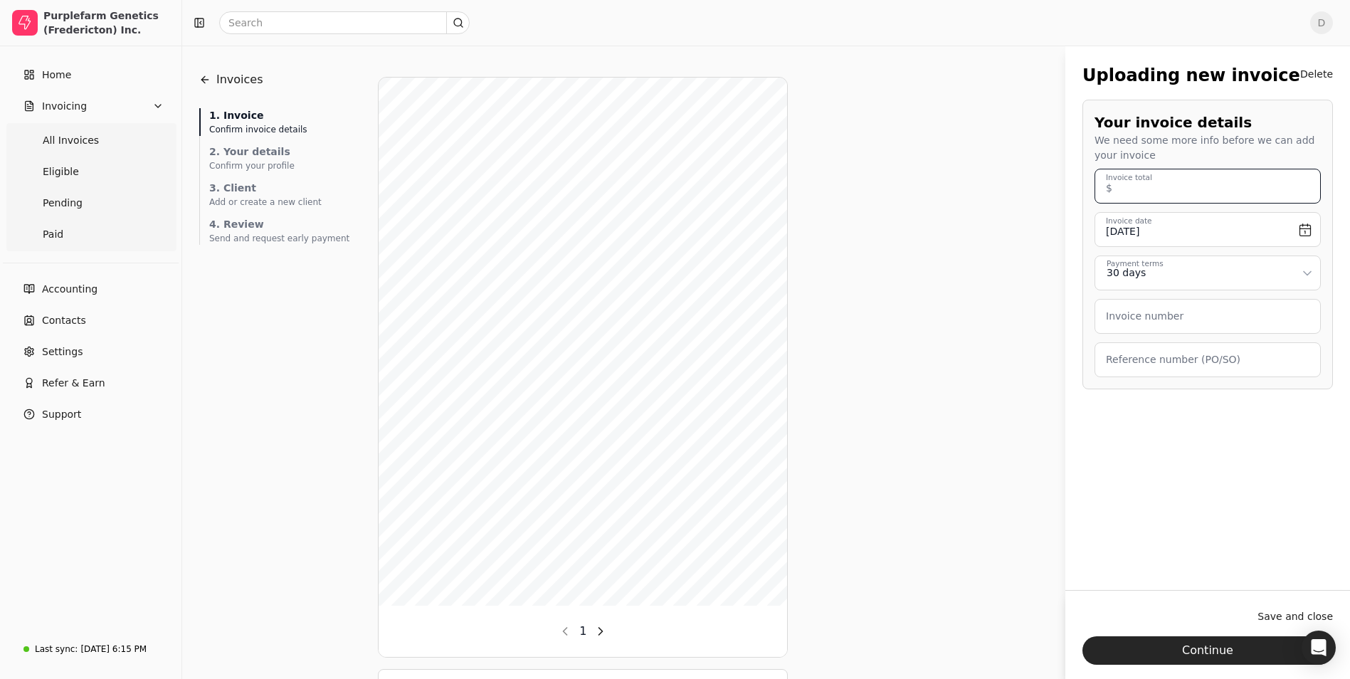
click at [1196, 190] on total "Invoice total" at bounding box center [1208, 186] width 226 height 35
type total "300,000.00"
click at [1271, 234] on input "[DATE]" at bounding box center [1208, 229] width 226 height 35
click at [1111, 266] on button "Go to previous month" at bounding box center [1118, 270] width 17 height 17
click at [1181, 344] on button "9" at bounding box center [1186, 342] width 23 height 23
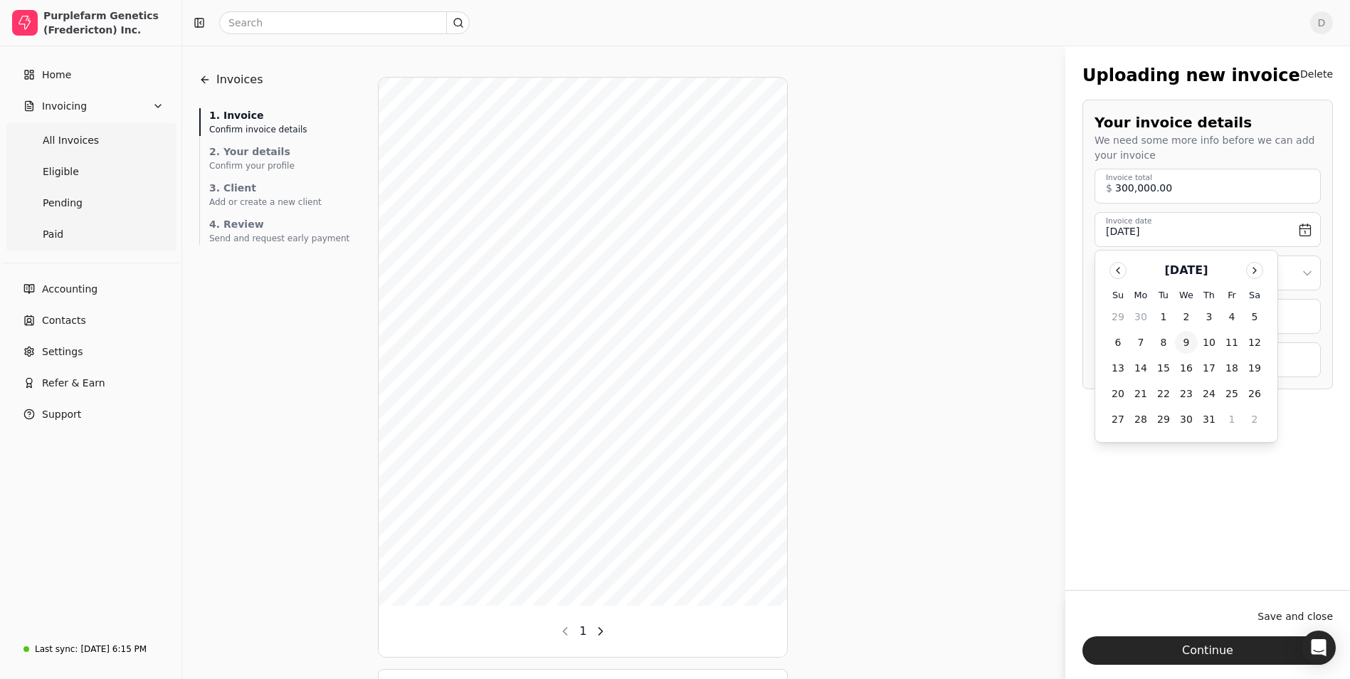
type input "[DATE]"
click at [1206, 273] on html "Purplefarm Genetics (Fredericton) Inc. Home Invoicing All Invoices Eligible Pen…" at bounding box center [675, 391] width 1350 height 782
click at [1193, 317] on number "Invoice number" at bounding box center [1208, 316] width 226 height 35
type number "1214 [PERSON_NAME]"
type \(PO\/SO\) "420"
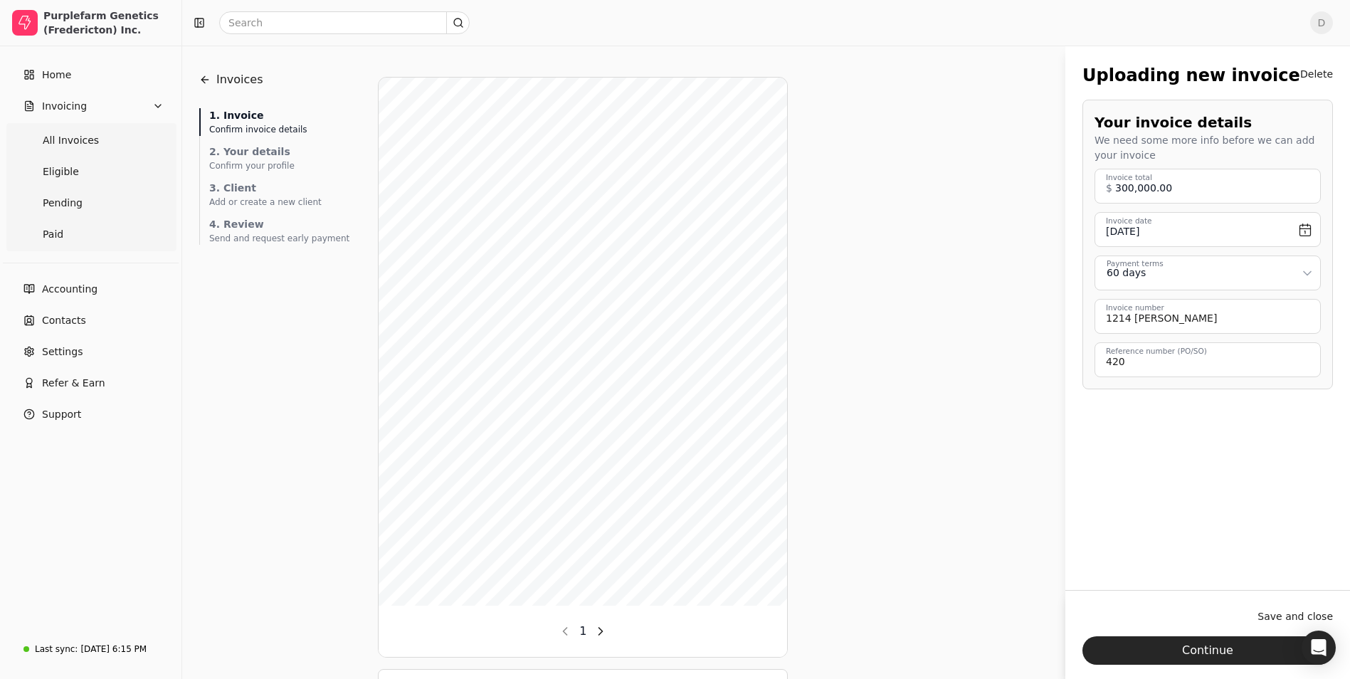
scroll to position [103, 0]
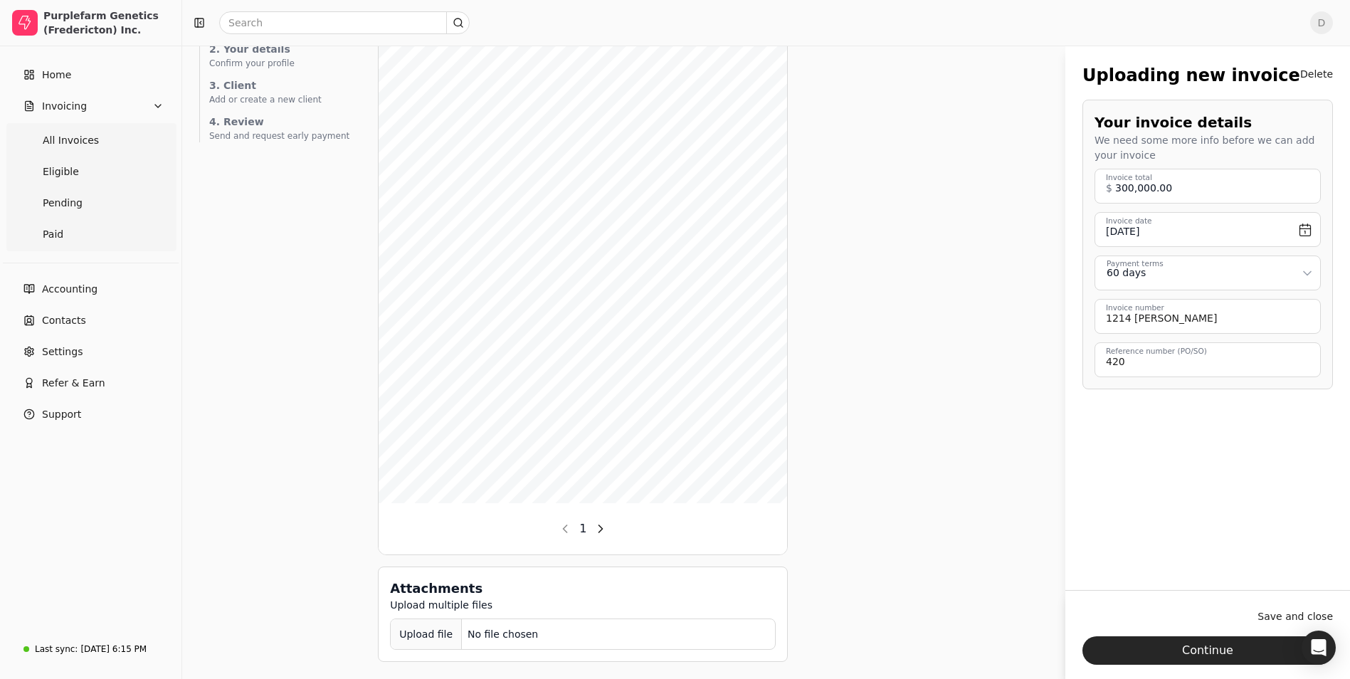
click at [411, 631] on div "Upload file" at bounding box center [426, 635] width 71 height 32
click at [589, 531] on button "button" at bounding box center [600, 529] width 23 height 23
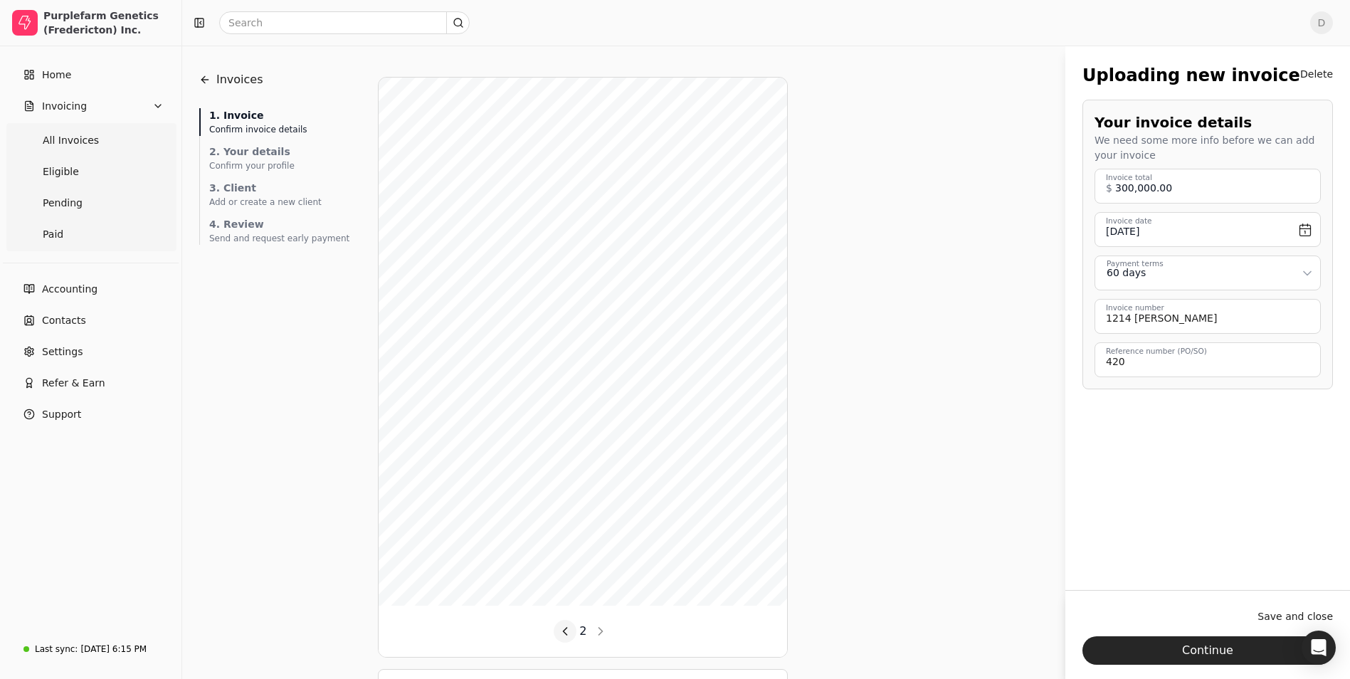
click at [554, 629] on button "button" at bounding box center [565, 631] width 23 height 23
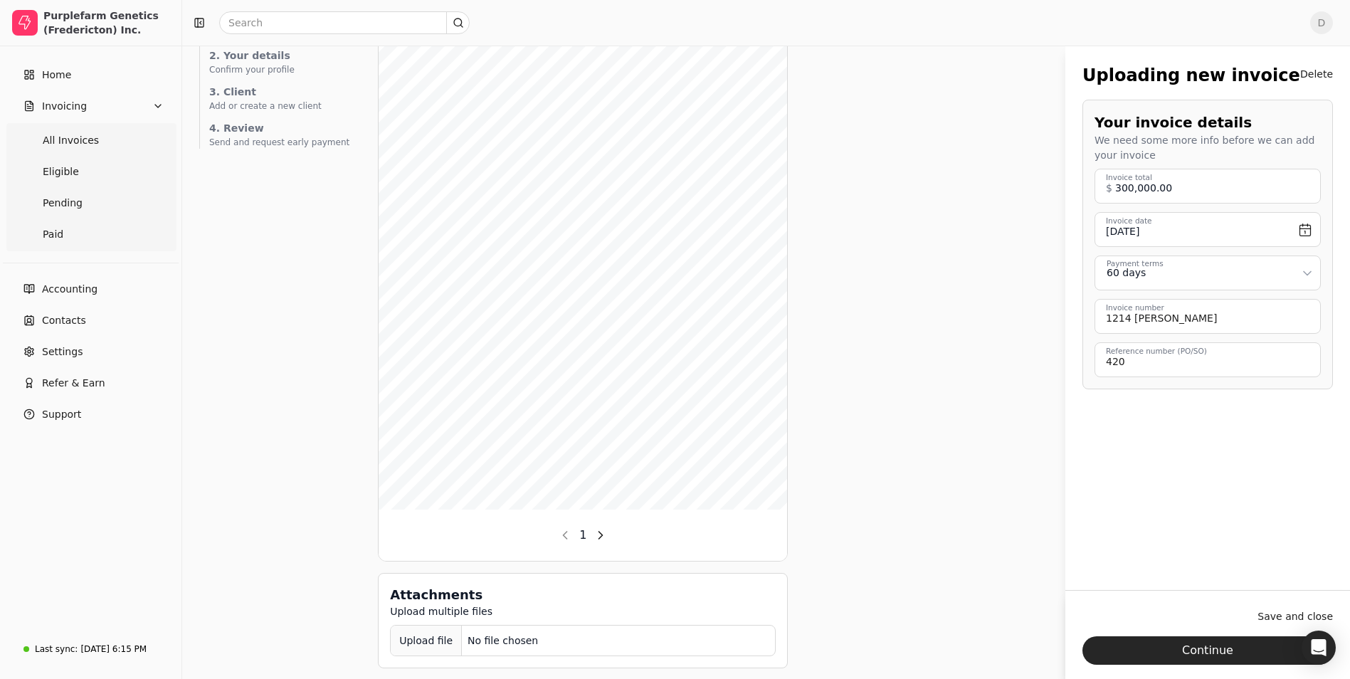
scroll to position [103, 0]
click at [428, 633] on div "Upload file" at bounding box center [426, 635] width 71 height 32
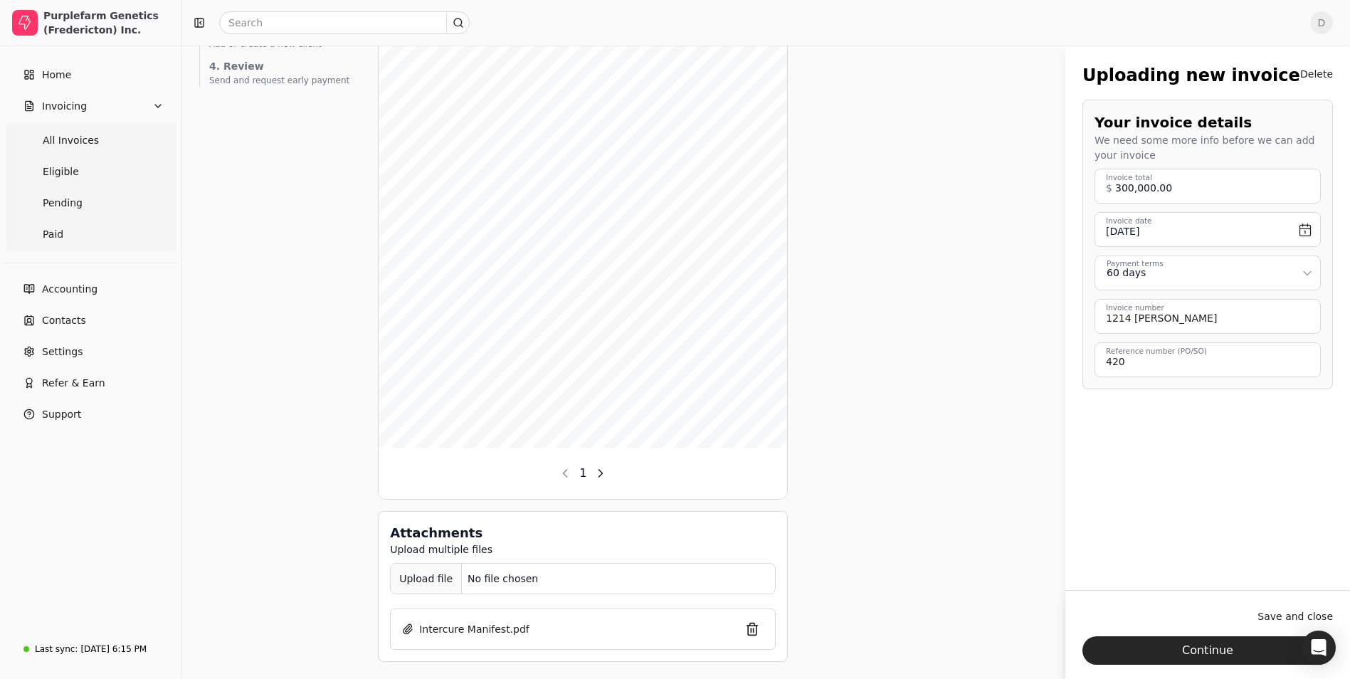
click at [398, 577] on div "Upload file" at bounding box center [426, 579] width 71 height 32
click at [404, 582] on div "Upload file" at bounding box center [426, 579] width 71 height 32
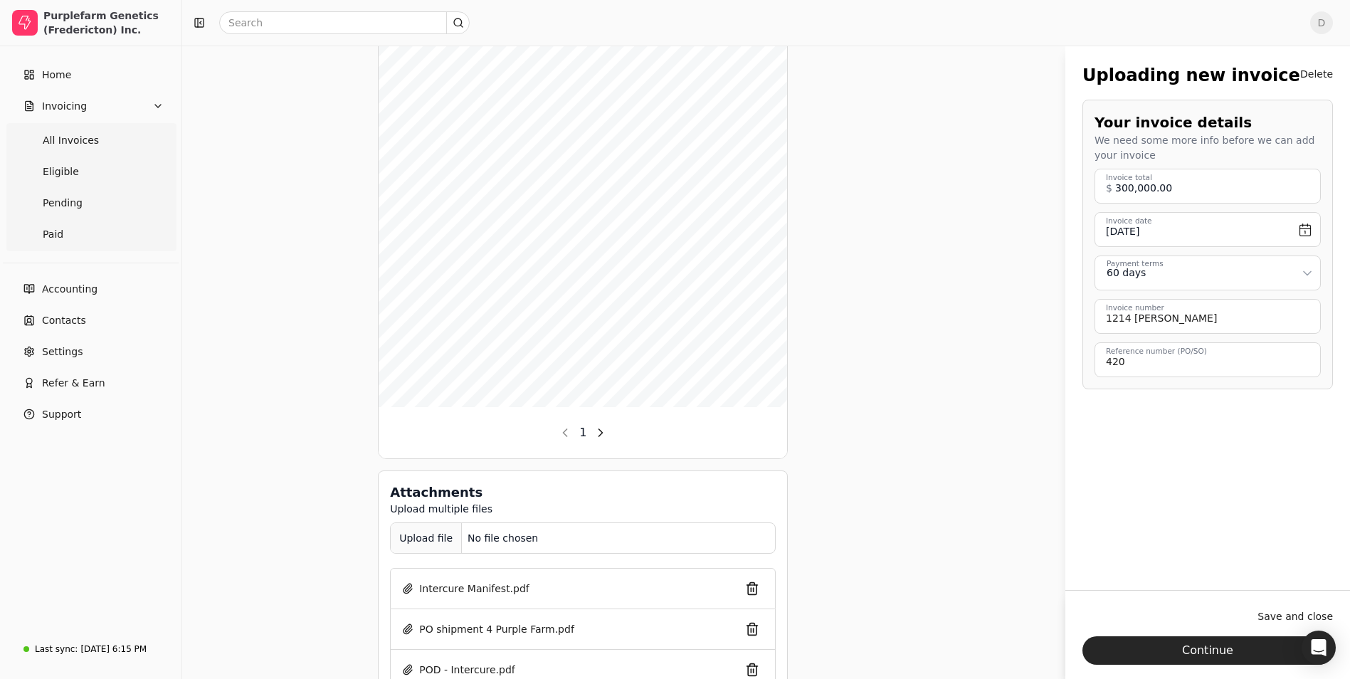
scroll to position [239, 0]
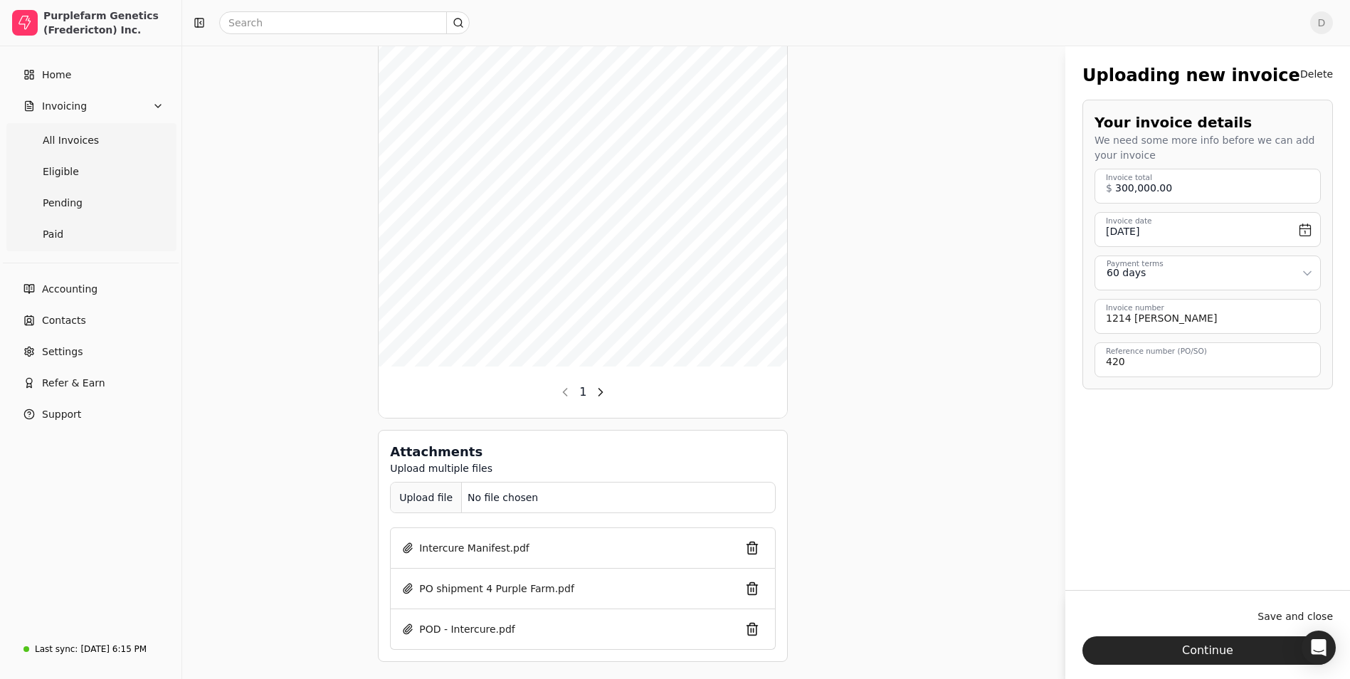
click at [392, 481] on div "Upload multiple files Upload file No file chosen" at bounding box center [583, 487] width 386 height 52
click at [392, 493] on div "Upload file" at bounding box center [426, 498] width 71 height 32
click at [397, 510] on div "Upload file" at bounding box center [426, 498] width 71 height 32
click at [407, 497] on div "Upload file" at bounding box center [426, 498] width 71 height 32
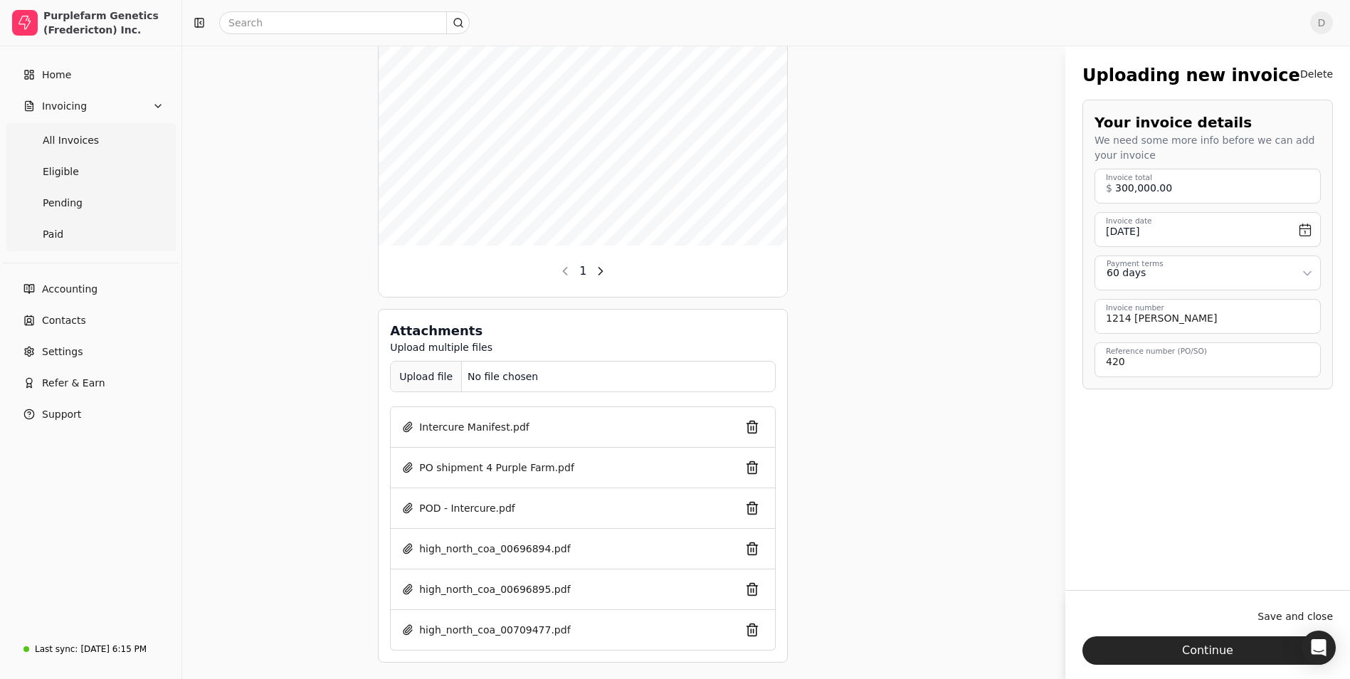
scroll to position [361, 0]
click at [411, 372] on div "Upload file" at bounding box center [426, 376] width 71 height 32
click at [391, 373] on div "Upload file" at bounding box center [426, 376] width 71 height 32
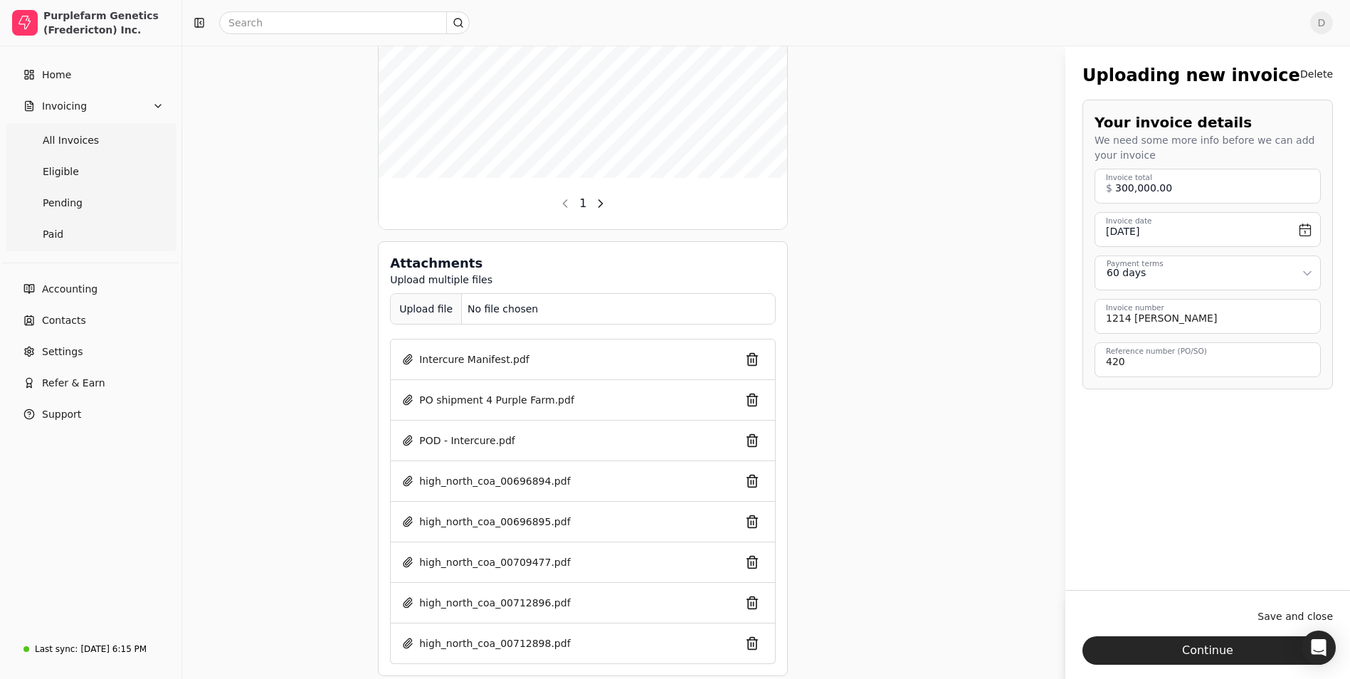
scroll to position [442, 0]
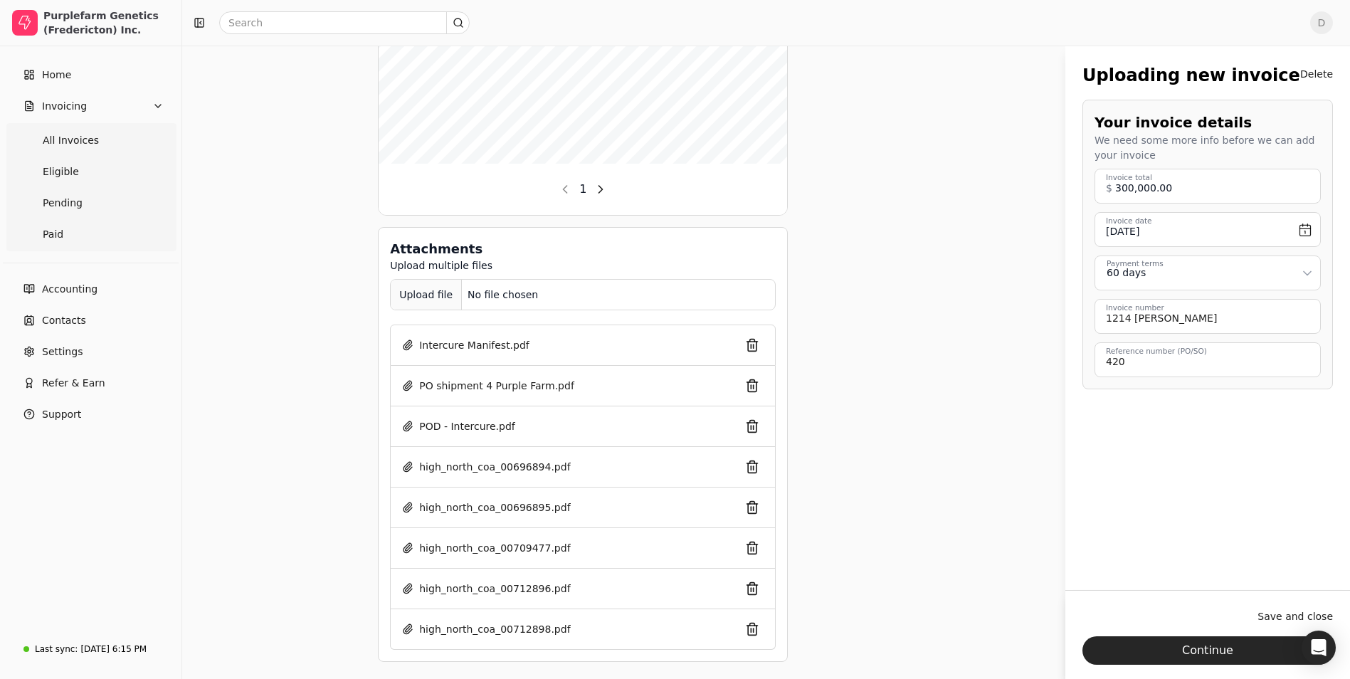
click at [406, 298] on div "Upload file" at bounding box center [426, 295] width 71 height 32
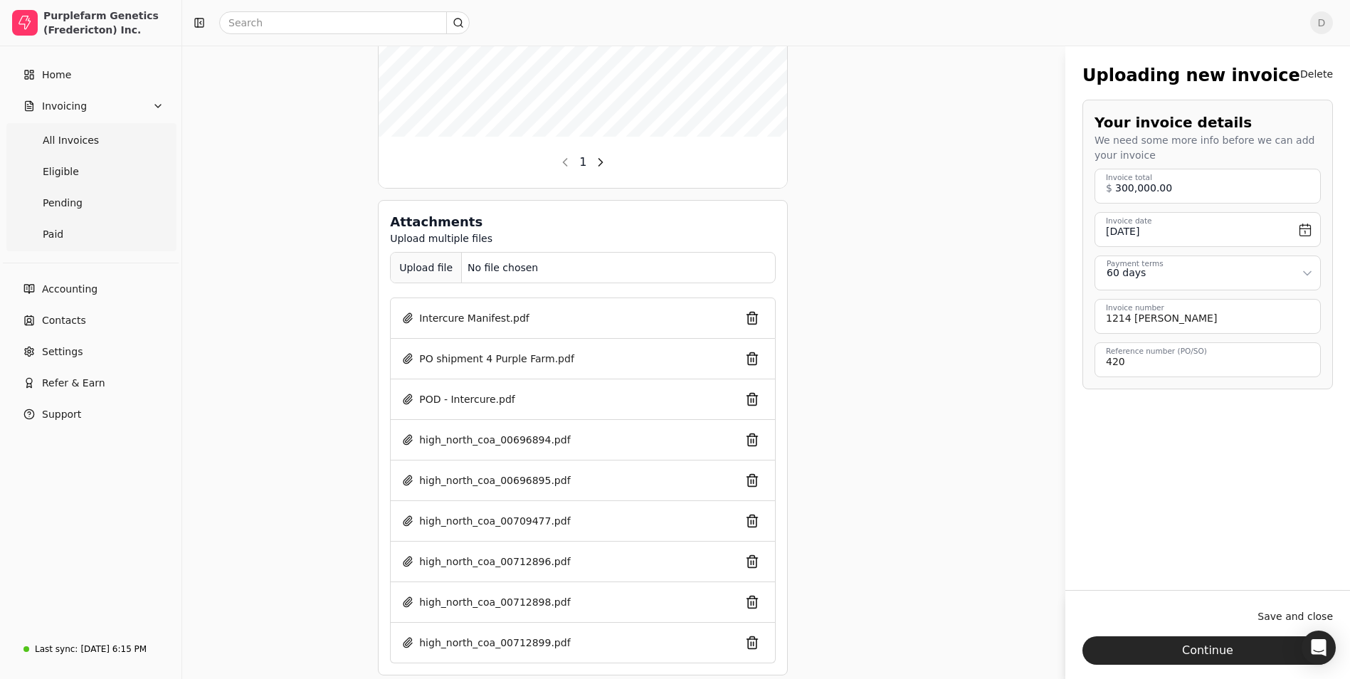
scroll to position [483, 0]
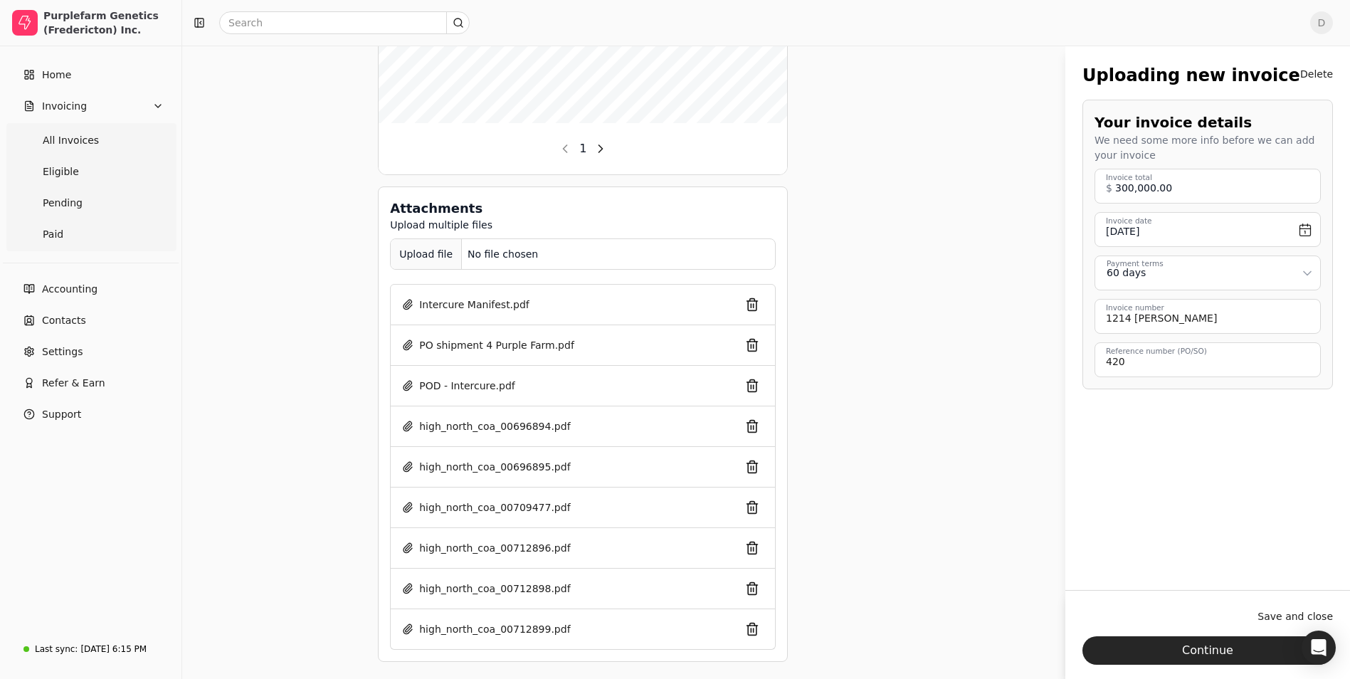
click at [407, 268] on div "Upload file" at bounding box center [426, 254] width 71 height 32
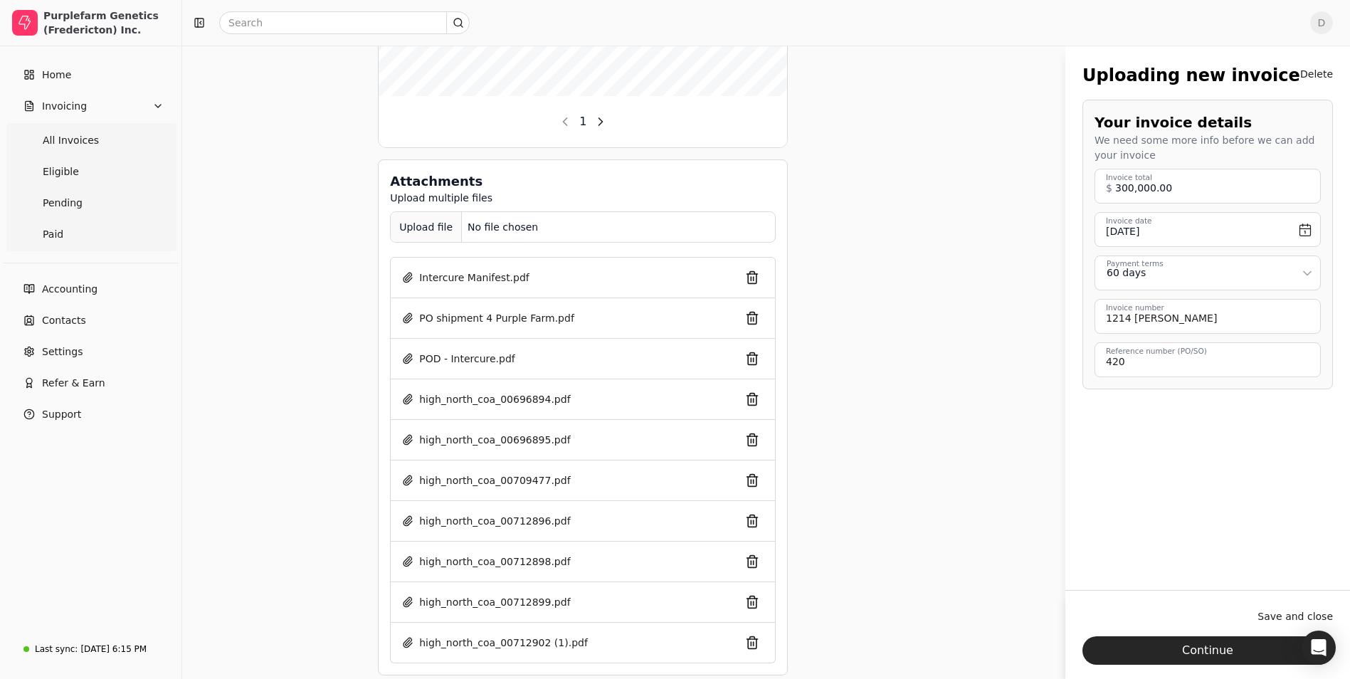
scroll to position [523, 0]
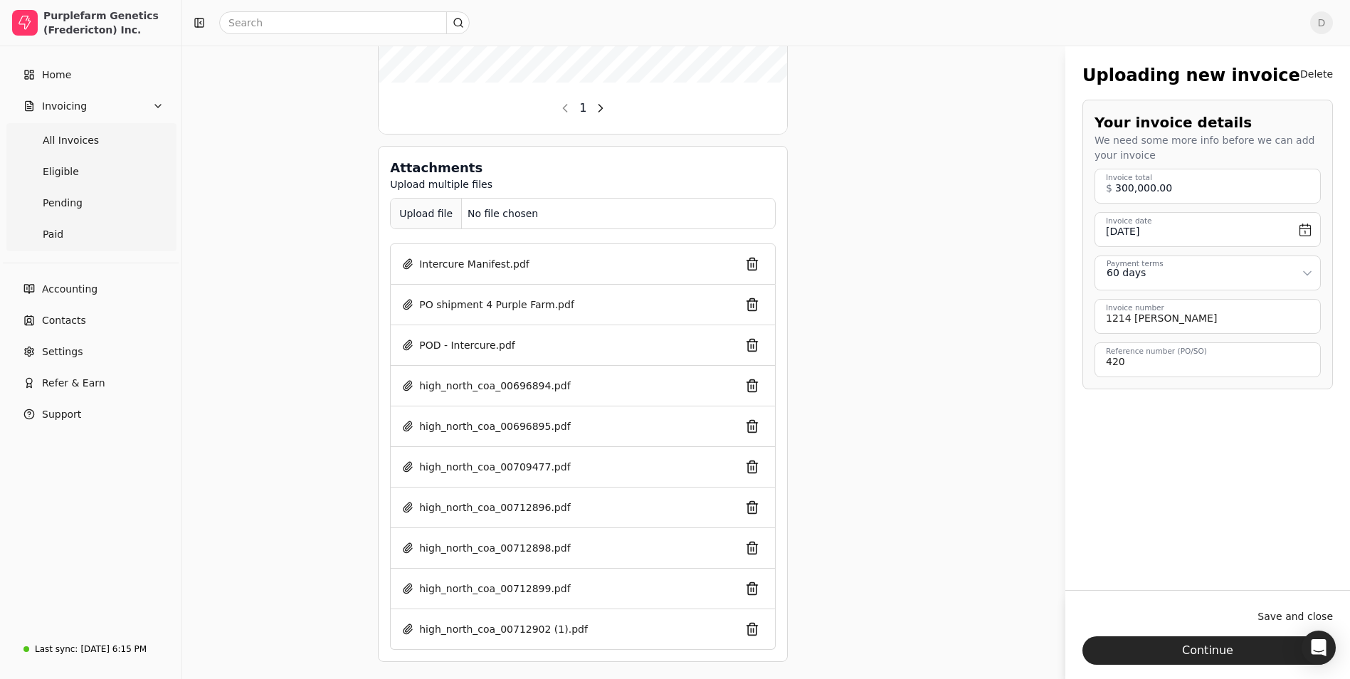
click at [419, 222] on div "Upload file" at bounding box center [426, 214] width 71 height 32
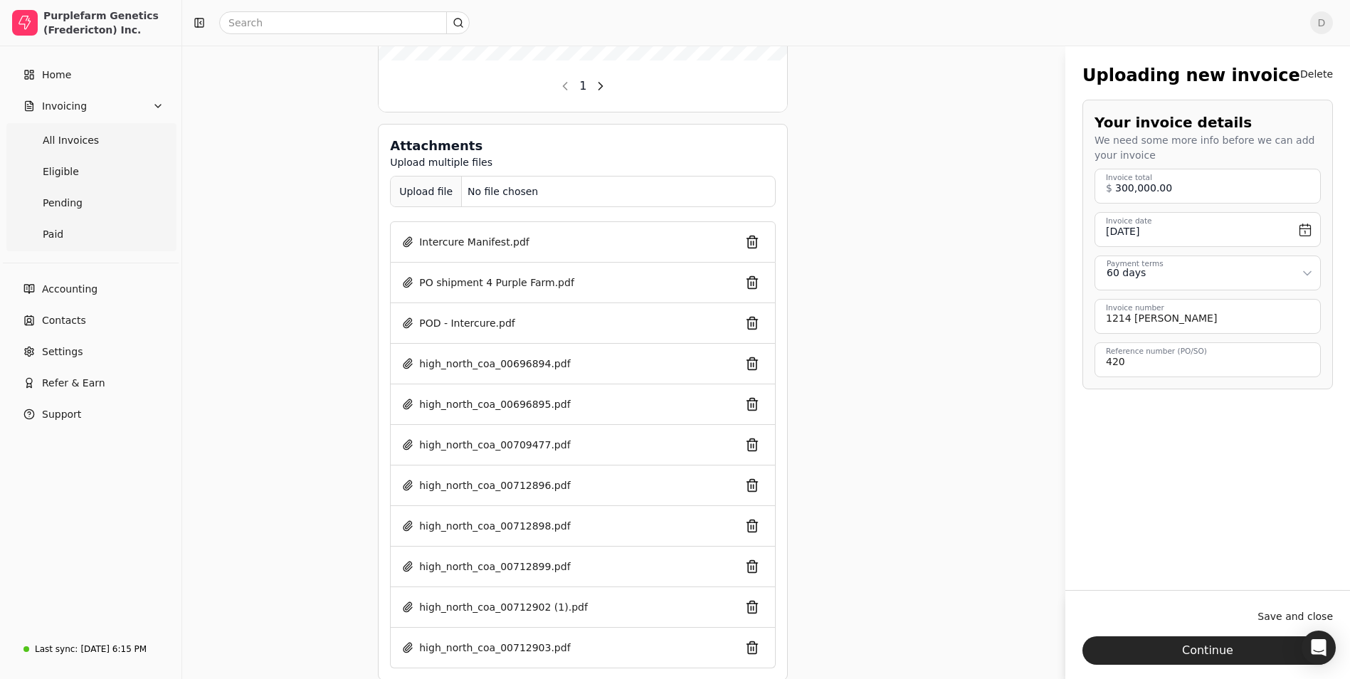
scroll to position [564, 0]
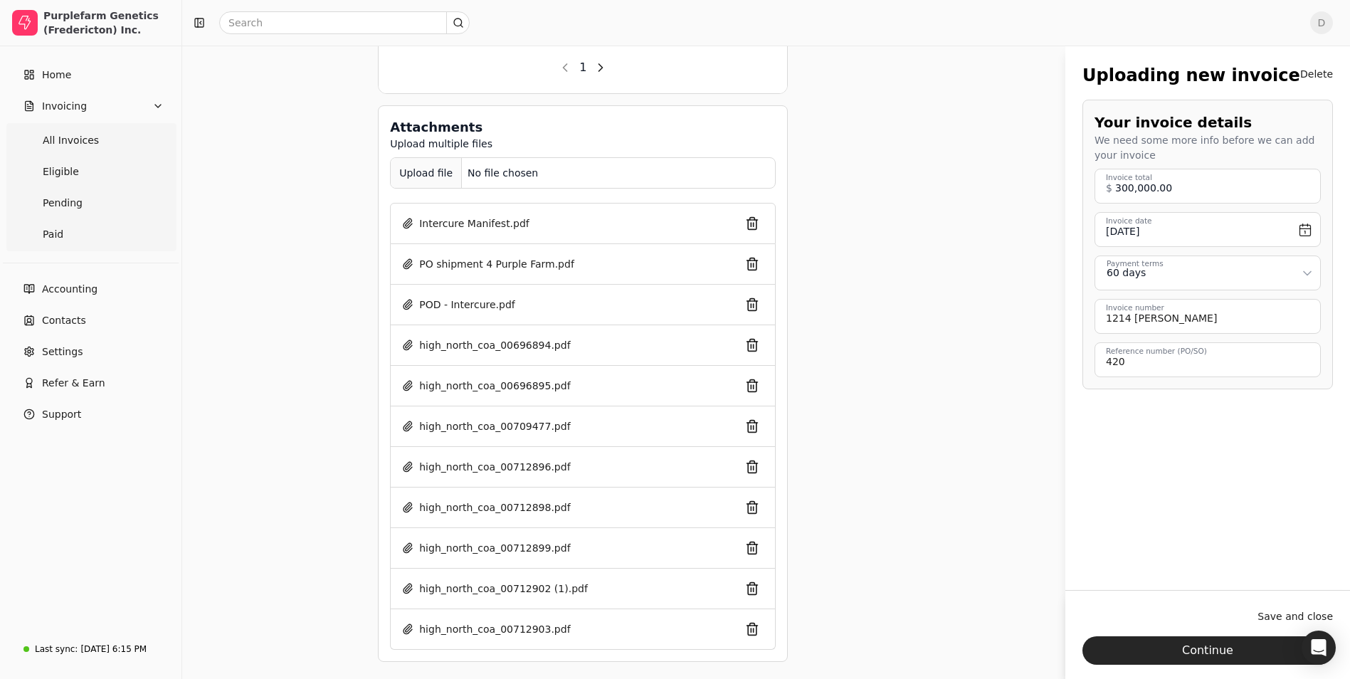
click at [416, 180] on div "Upload file" at bounding box center [426, 173] width 71 height 32
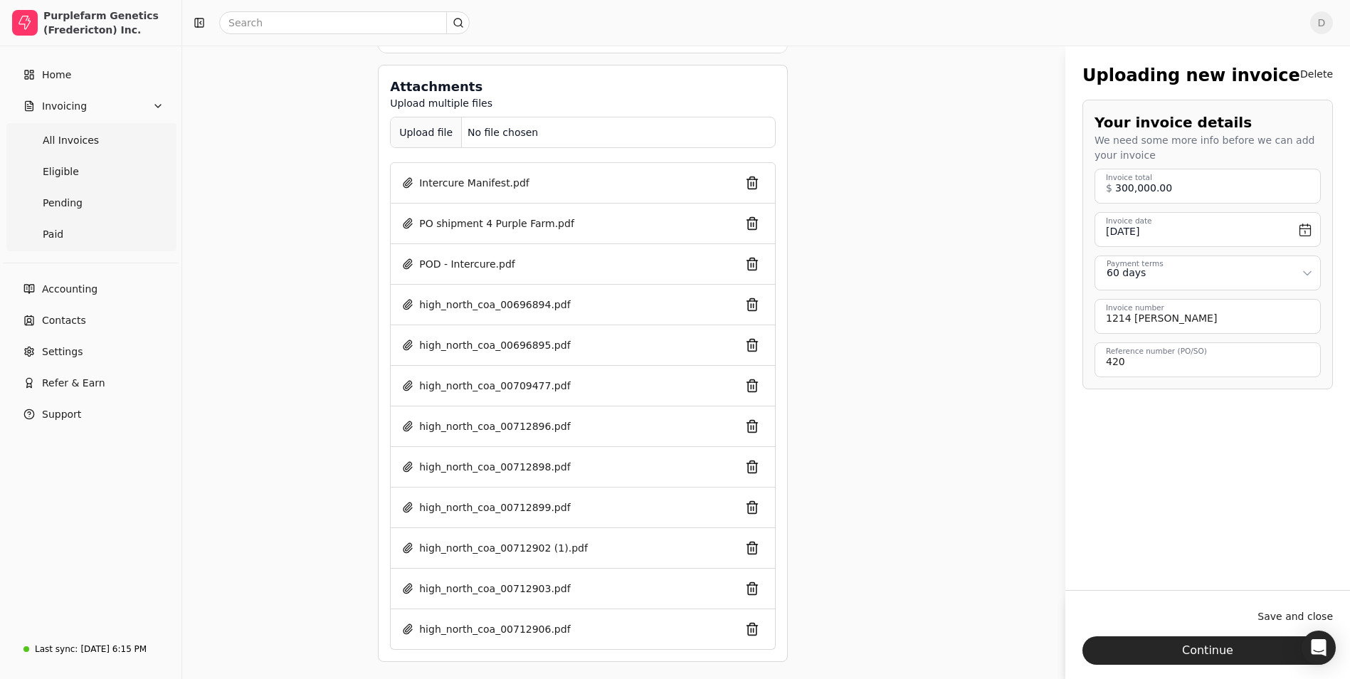
click at [417, 145] on div "Upload file" at bounding box center [426, 133] width 71 height 32
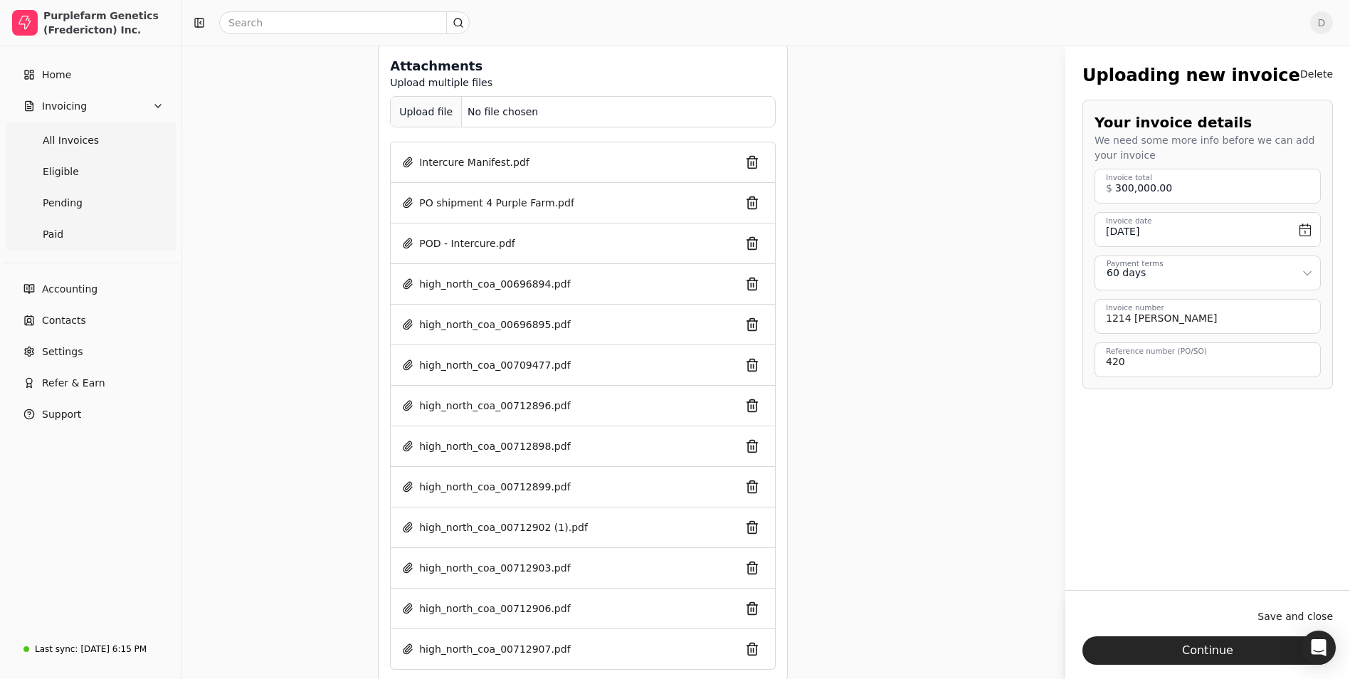
scroll to position [645, 0]
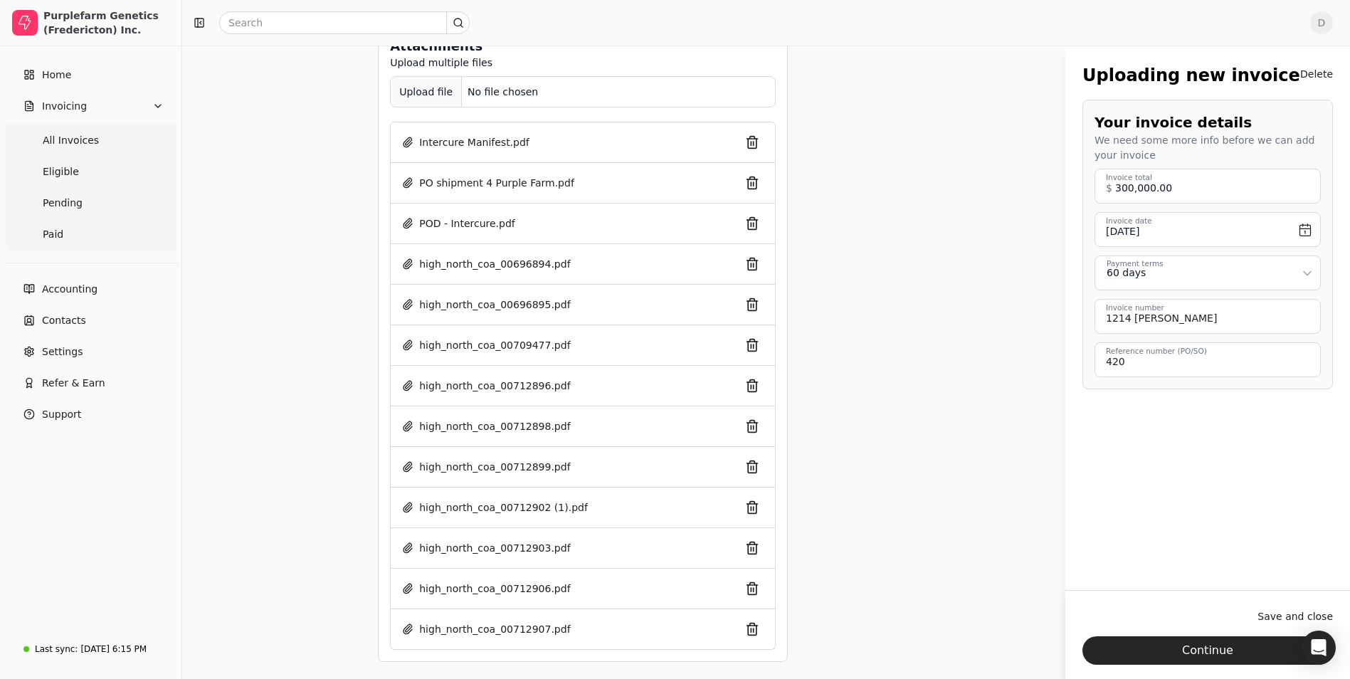
click at [396, 100] on div "Upload file" at bounding box center [426, 92] width 71 height 32
click at [413, 98] on div "Upload file" at bounding box center [426, 92] width 71 height 32
click at [429, 92] on div "Upload file" at bounding box center [426, 92] width 71 height 32
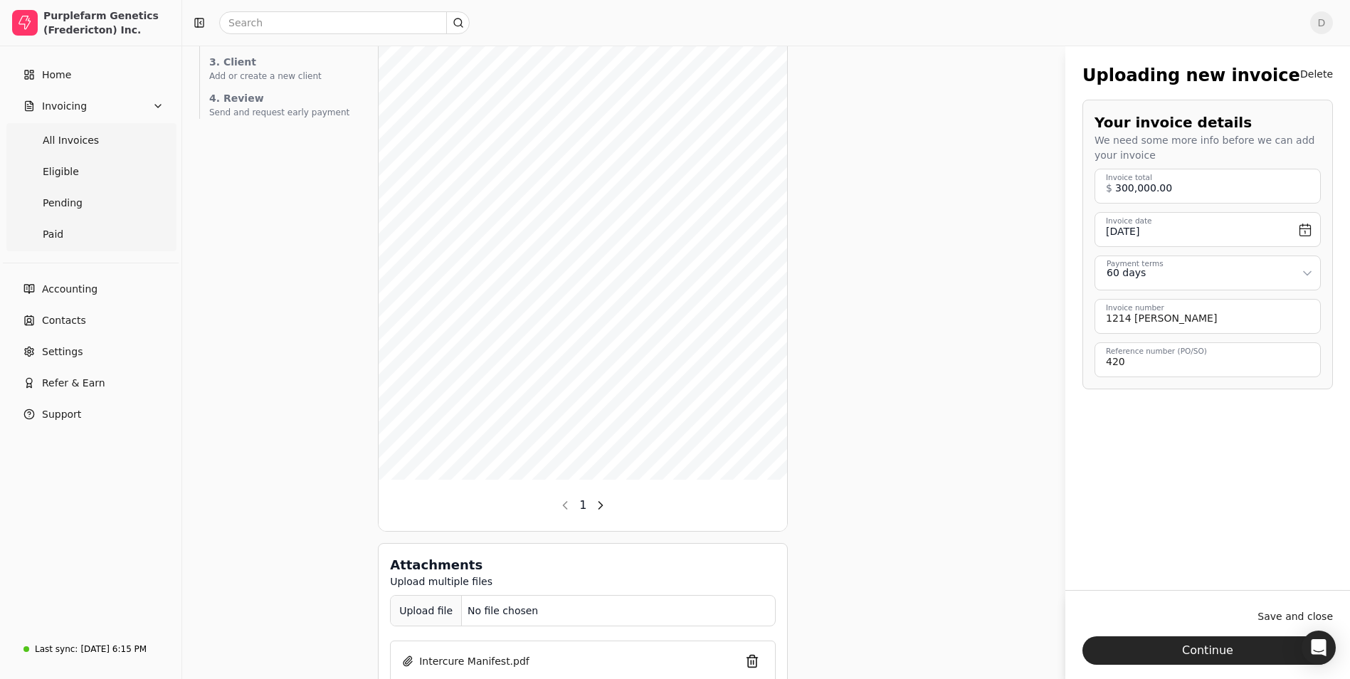
scroll to position [0, 0]
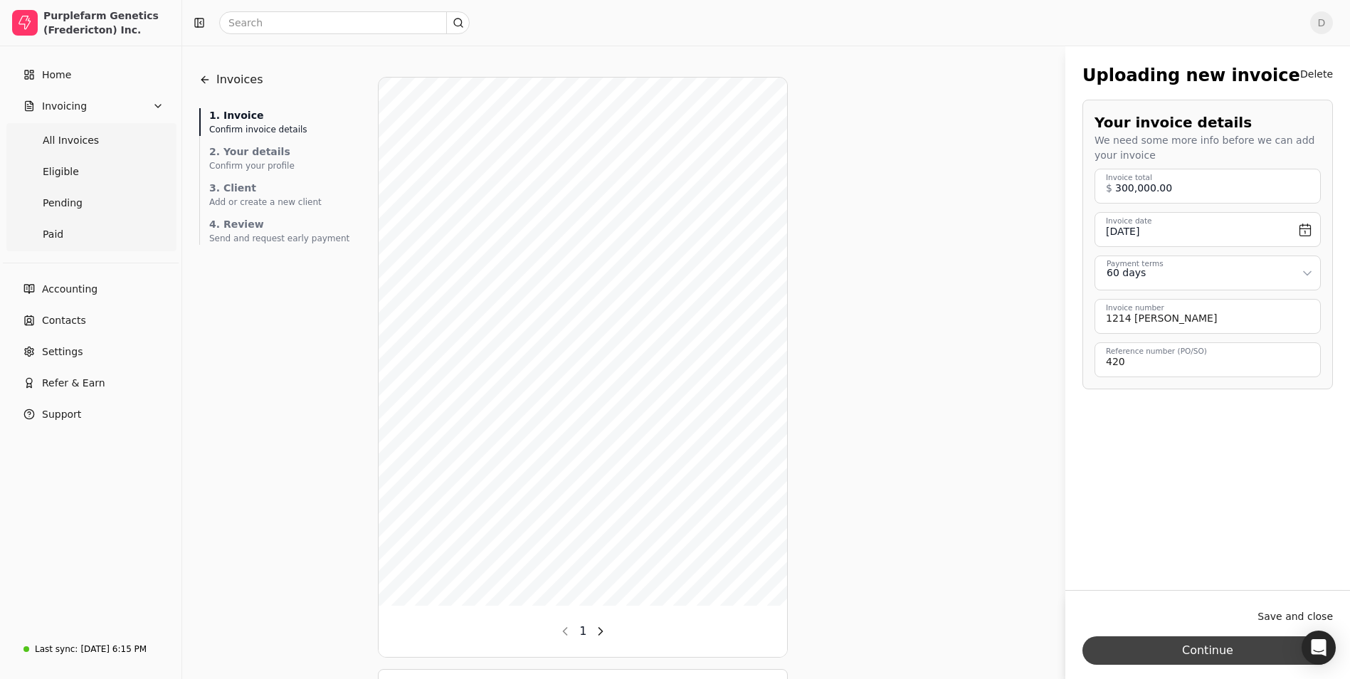
click at [1181, 655] on button "Continue" at bounding box center [1208, 650] width 251 height 28
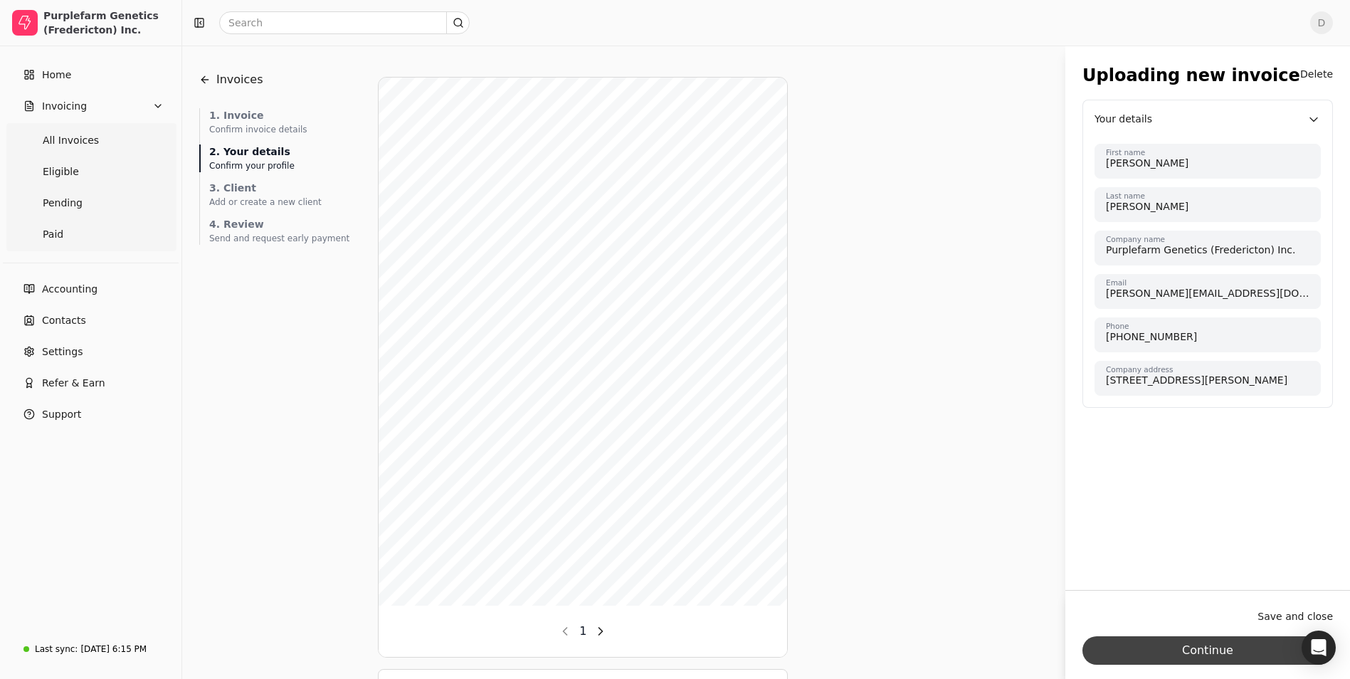
click at [1194, 651] on button "Continue" at bounding box center [1208, 650] width 251 height 28
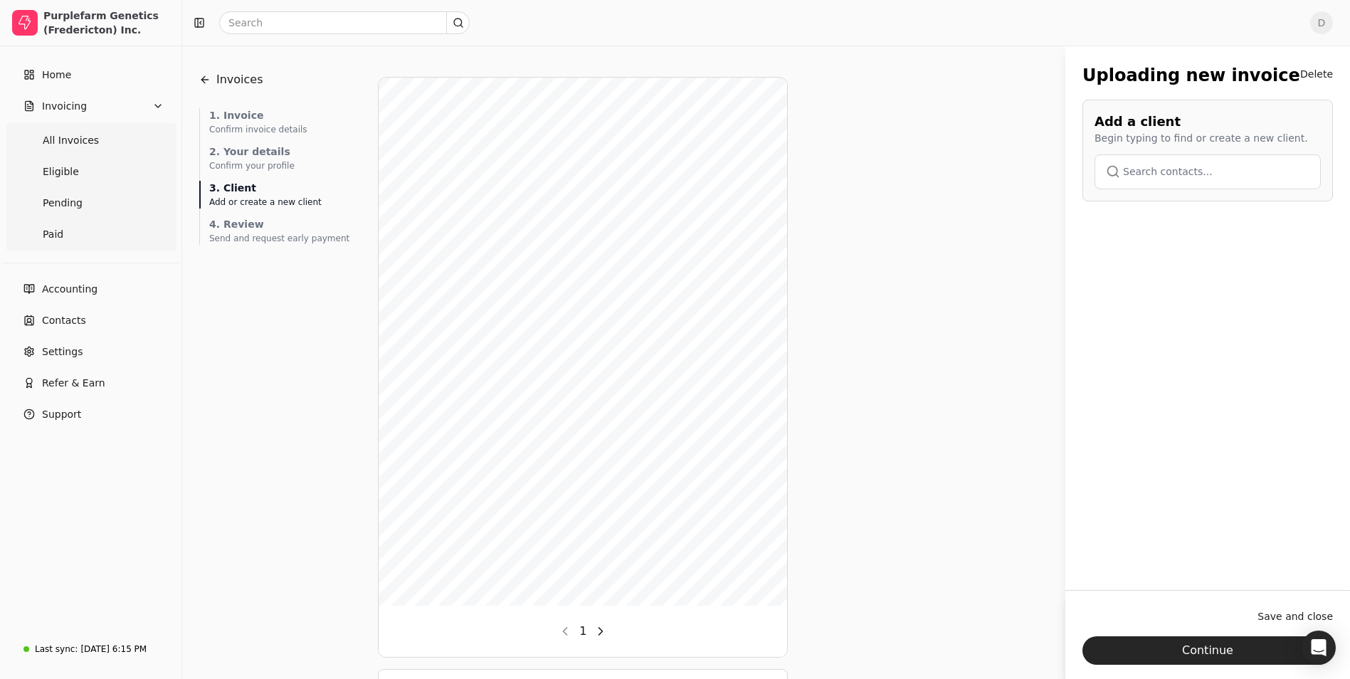
click at [1142, 162] on button "button" at bounding box center [1208, 171] width 226 height 34
type input "interc"
click at [1156, 247] on span "Intercure Ltd." at bounding box center [1148, 248] width 67 height 15
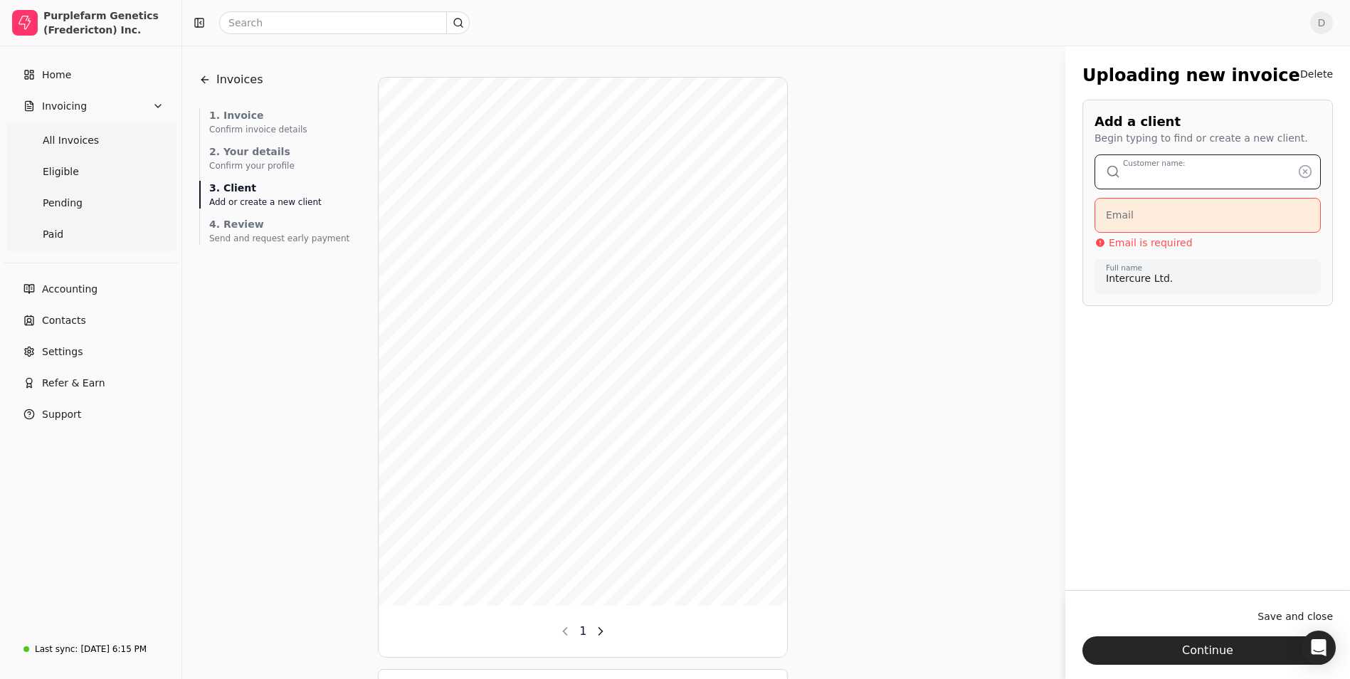
type input "Intercure Ltd."
click at [1162, 215] on input "Email" at bounding box center [1208, 215] width 226 height 35
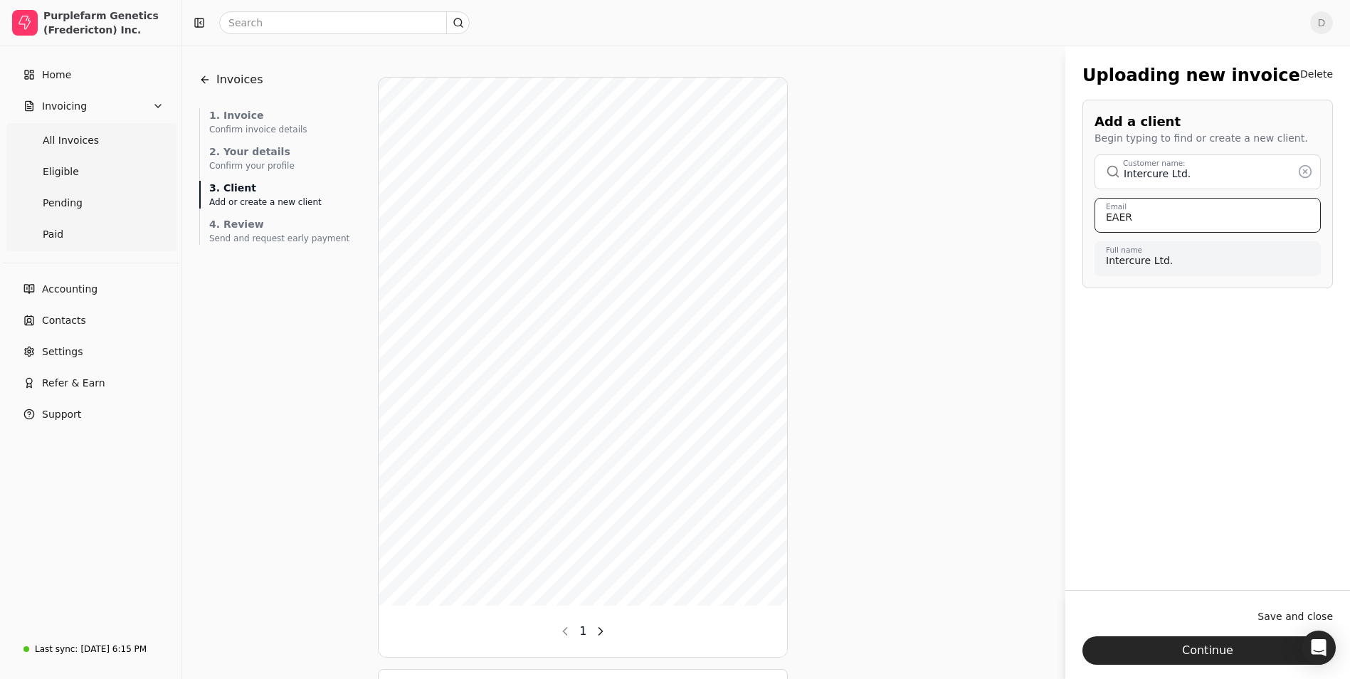
type input "EAER"
click at [1212, 171] on button "button" at bounding box center [1208, 171] width 226 height 34
type input "Intercure Ltd."
click at [1306, 170] on icon at bounding box center [1305, 171] width 14 height 14
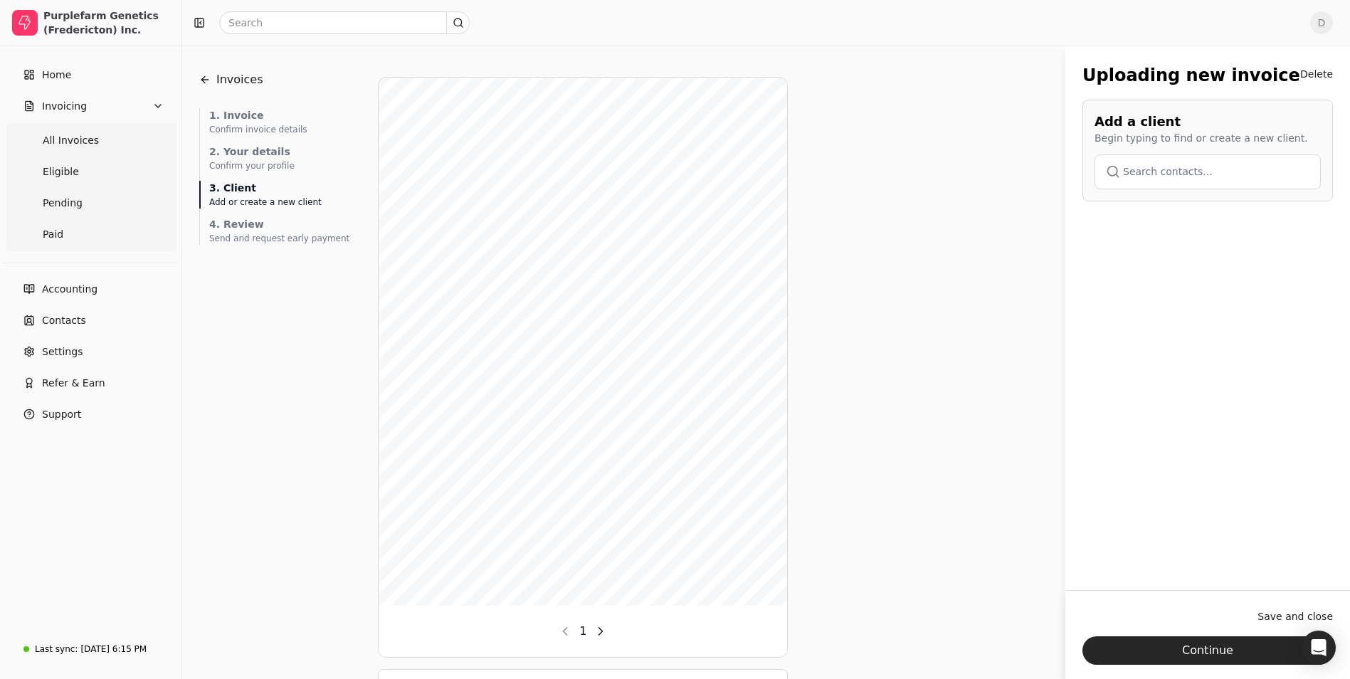
click at [1217, 179] on button "button" at bounding box center [1208, 171] width 226 height 34
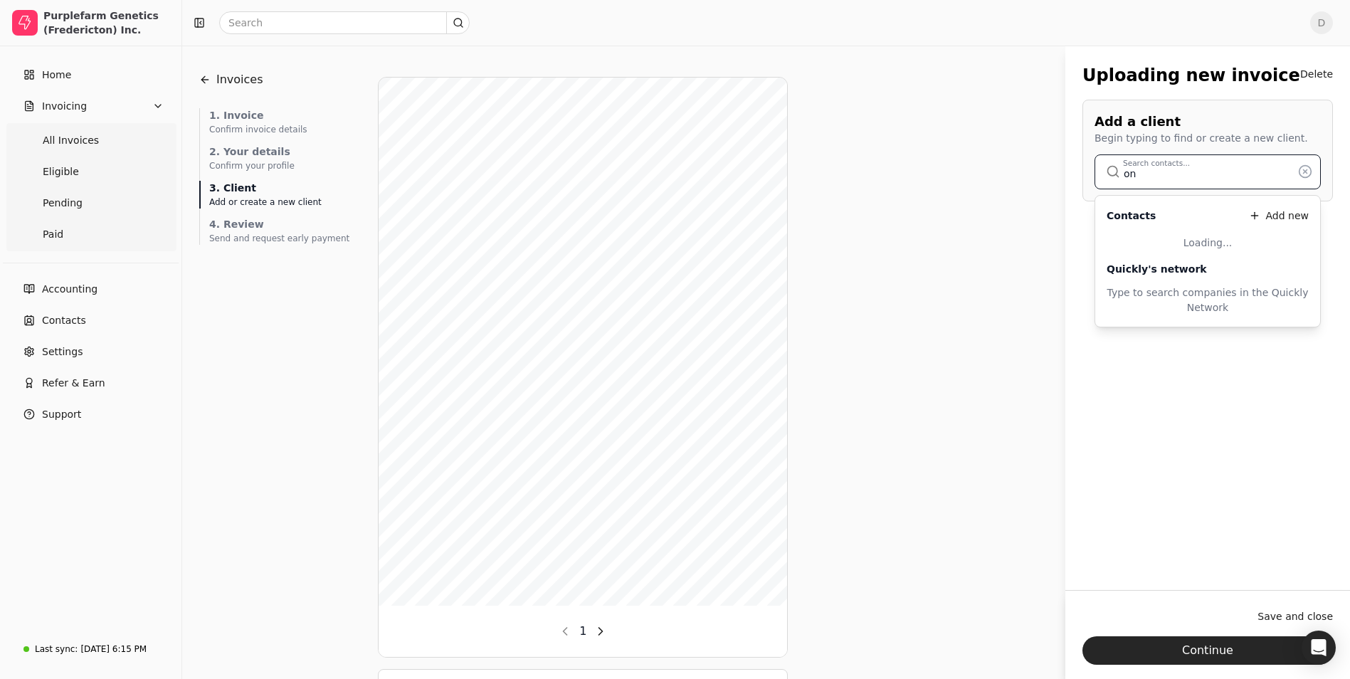
type input "o"
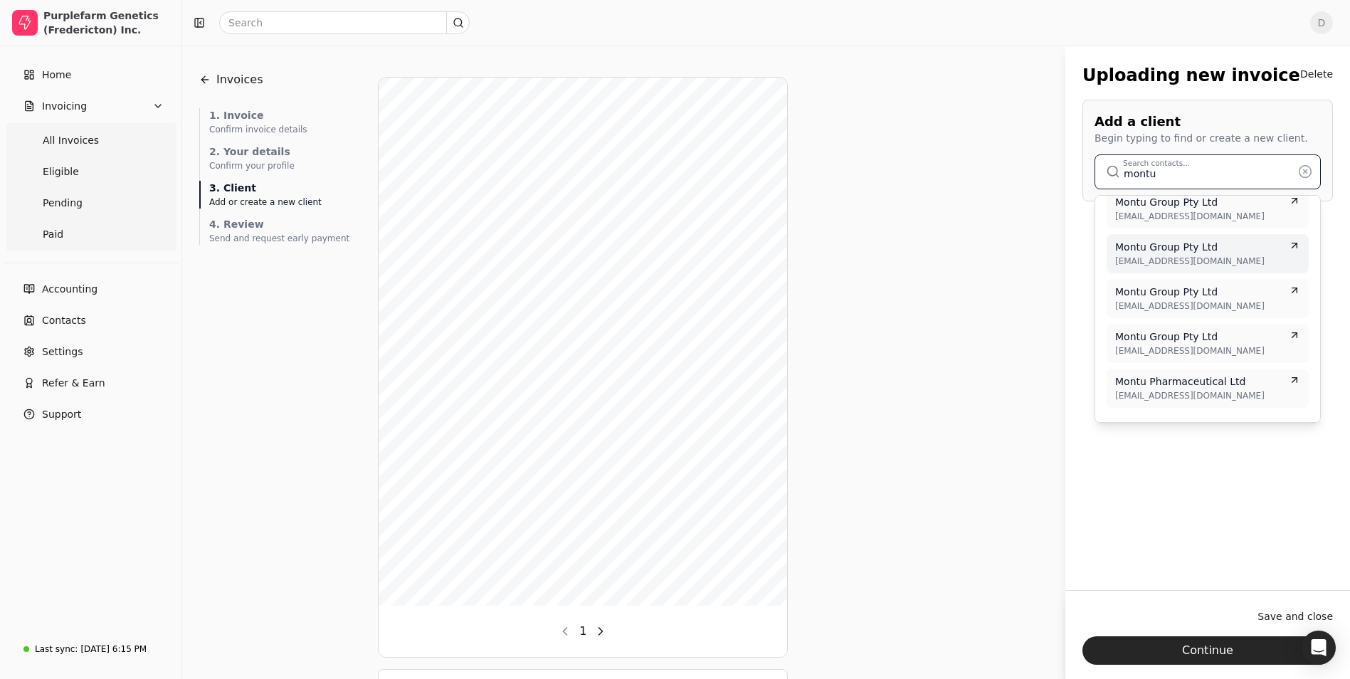
scroll to position [71, 0]
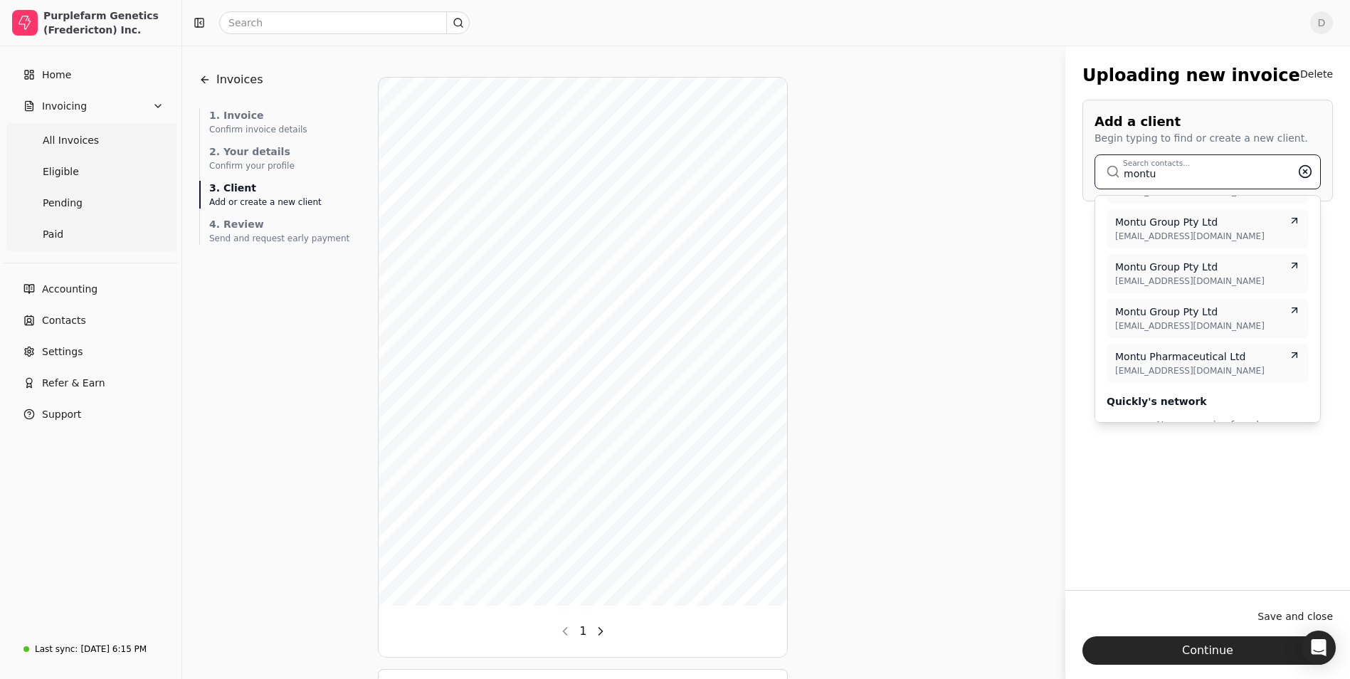
type input "montu"
click at [1305, 172] on icon at bounding box center [1306, 172] width 4 height 4
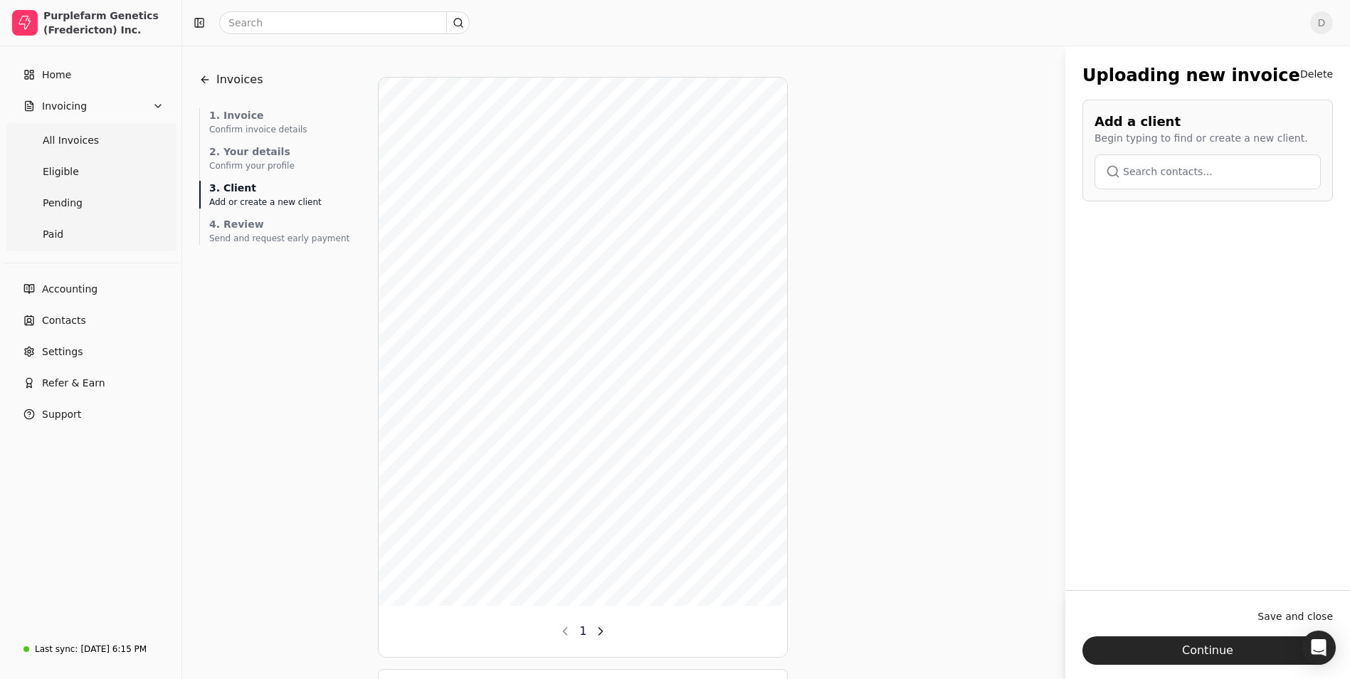
click at [1187, 174] on button "button" at bounding box center [1208, 171] width 226 height 34
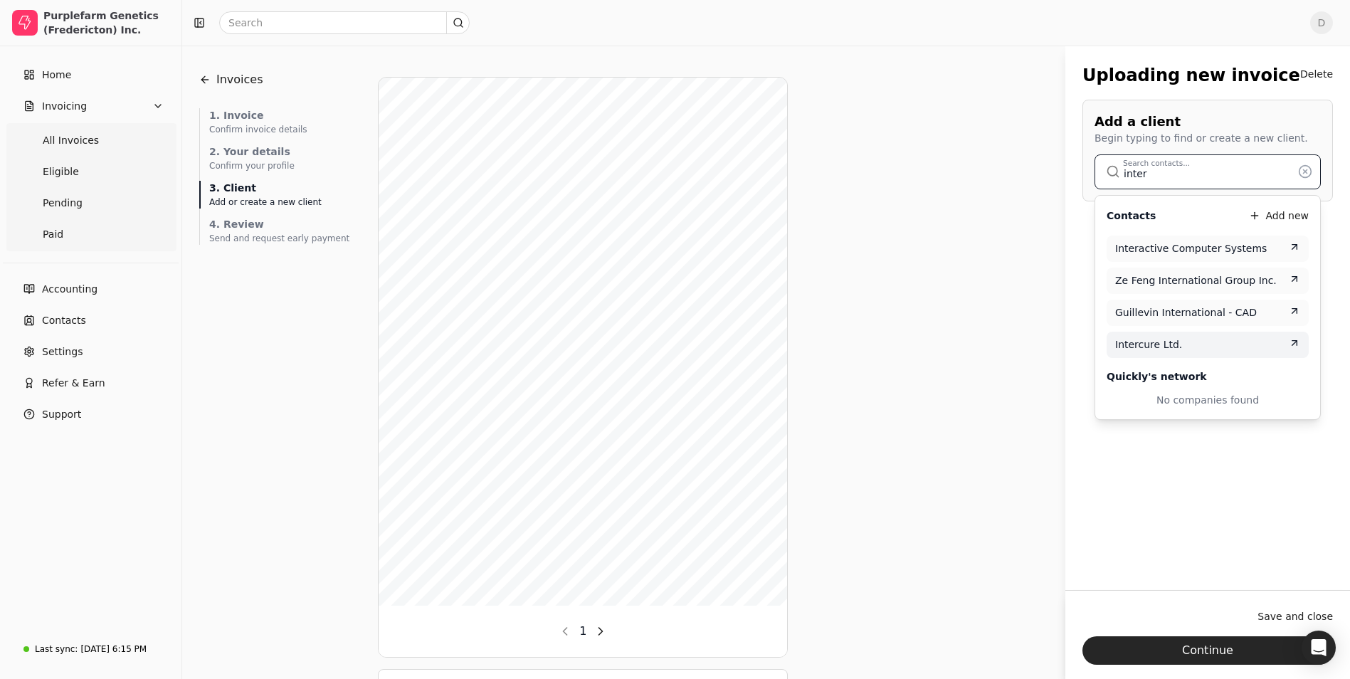
type input "inter"
click at [1177, 345] on div "Intercure Ltd." at bounding box center [1207, 344] width 185 height 15
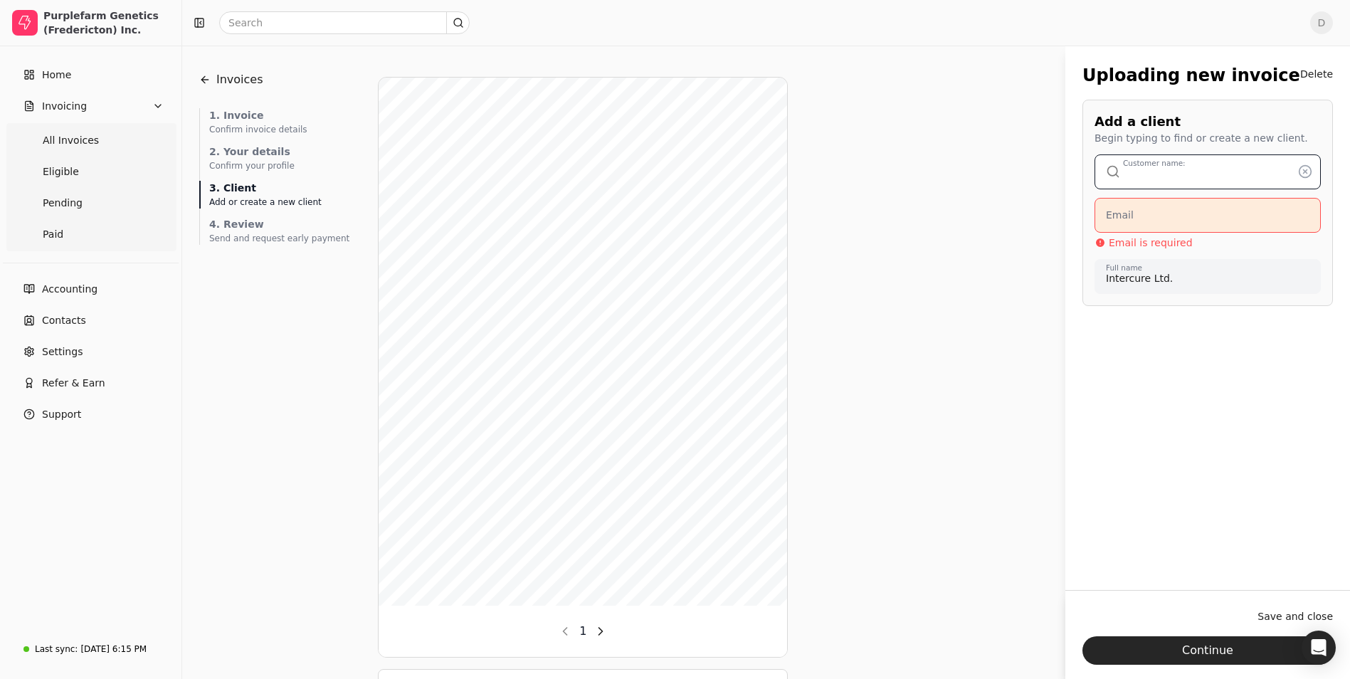
type input "Intercure Ltd."
click at [1136, 207] on input "Email" at bounding box center [1208, 215] width 226 height 35
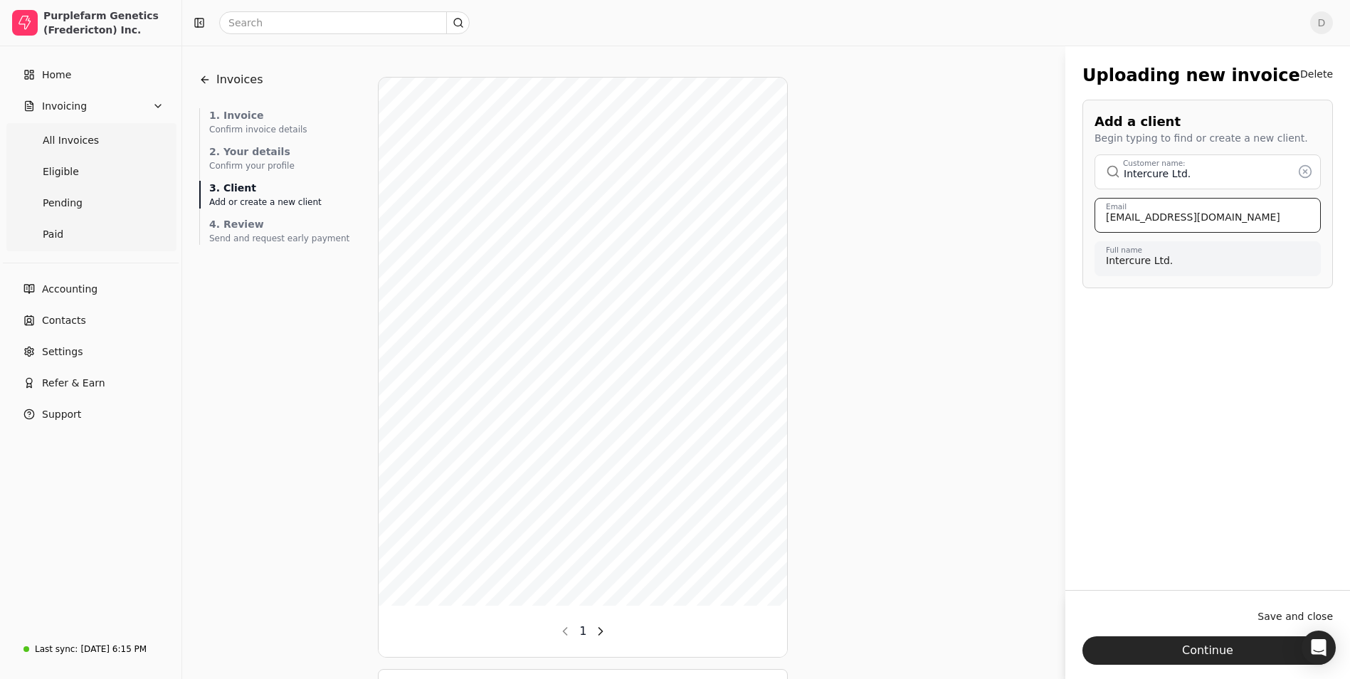
type input "[EMAIL_ADDRESS][DOMAIN_NAME]"
click at [1184, 352] on div "Uploading new invoice Delete Add a client Begin typing to find or create a new …" at bounding box center [1208, 328] width 285 height 565
click at [1213, 653] on button "Continue" at bounding box center [1208, 650] width 251 height 28
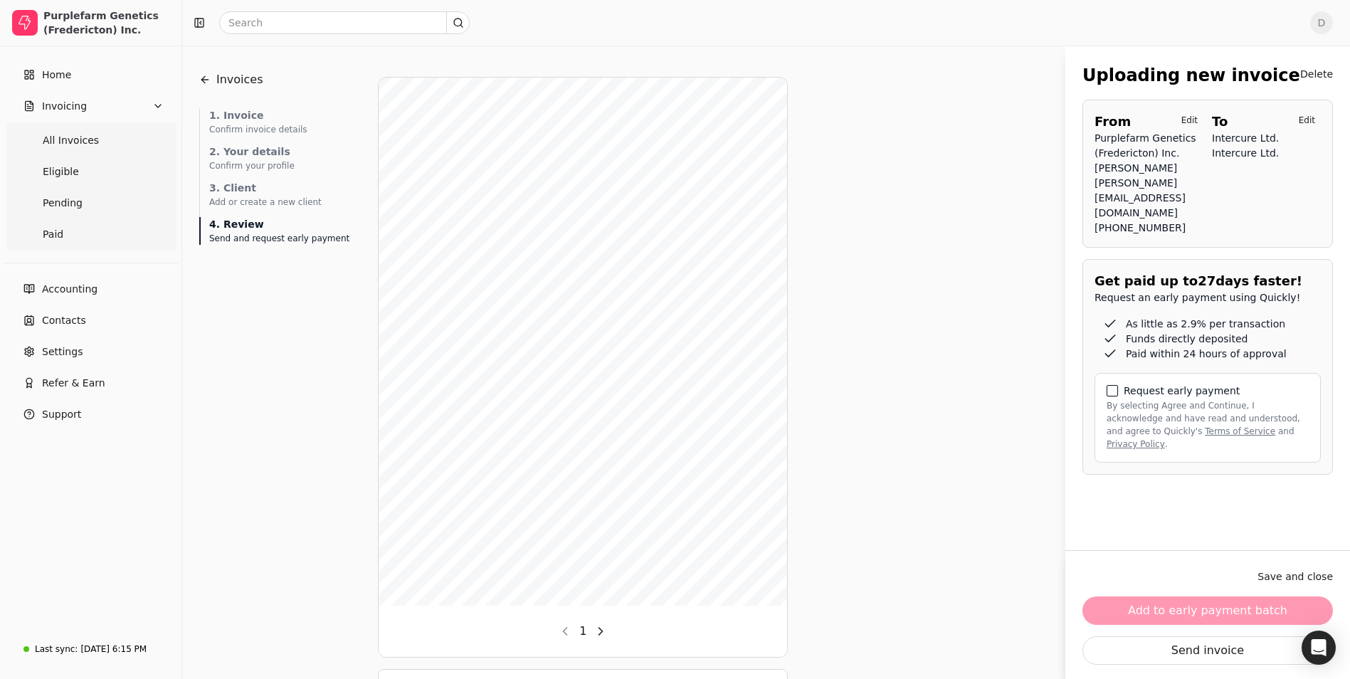
click at [1114, 385] on button "By selecting Agree and Continue, I acknowledge and have read and understood, an…" at bounding box center [1112, 390] width 11 height 11
click at [1184, 616] on button "Add to early payment batch" at bounding box center [1208, 611] width 251 height 28
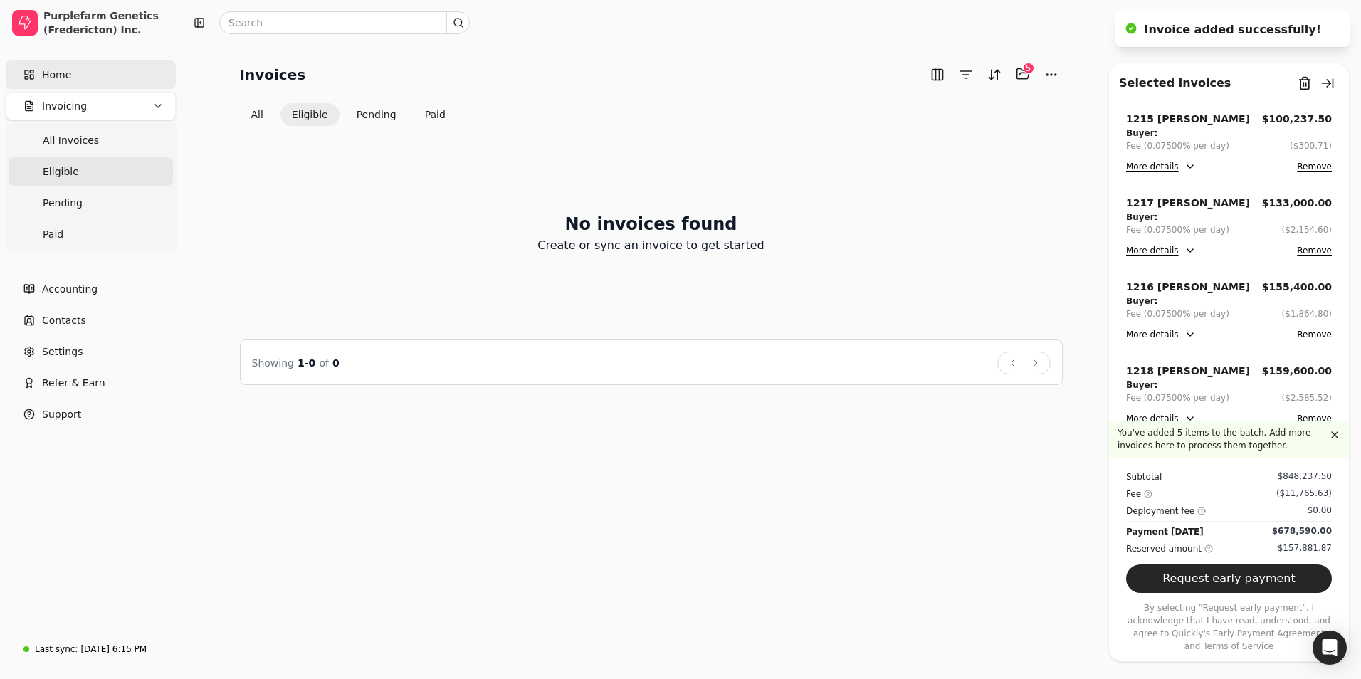
click at [107, 75] on link "Home" at bounding box center [91, 75] width 170 height 28
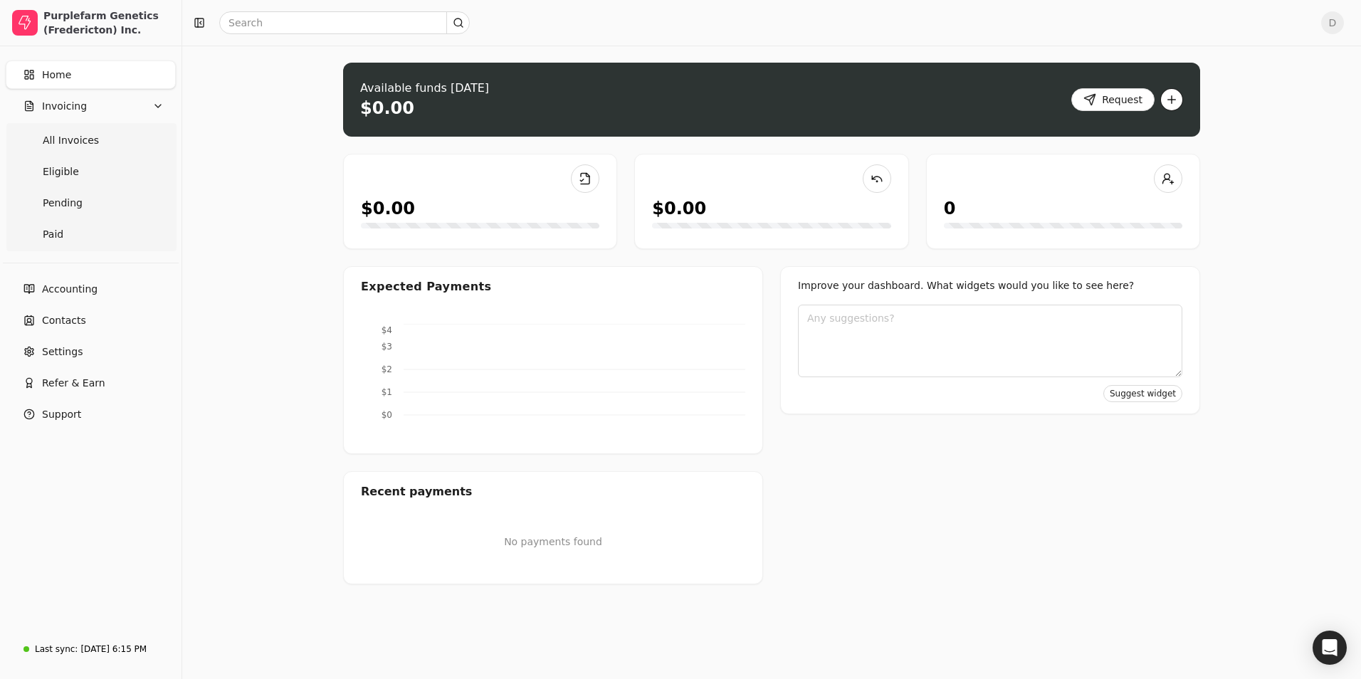
click at [1179, 105] on button "button" at bounding box center [1171, 99] width 23 height 23
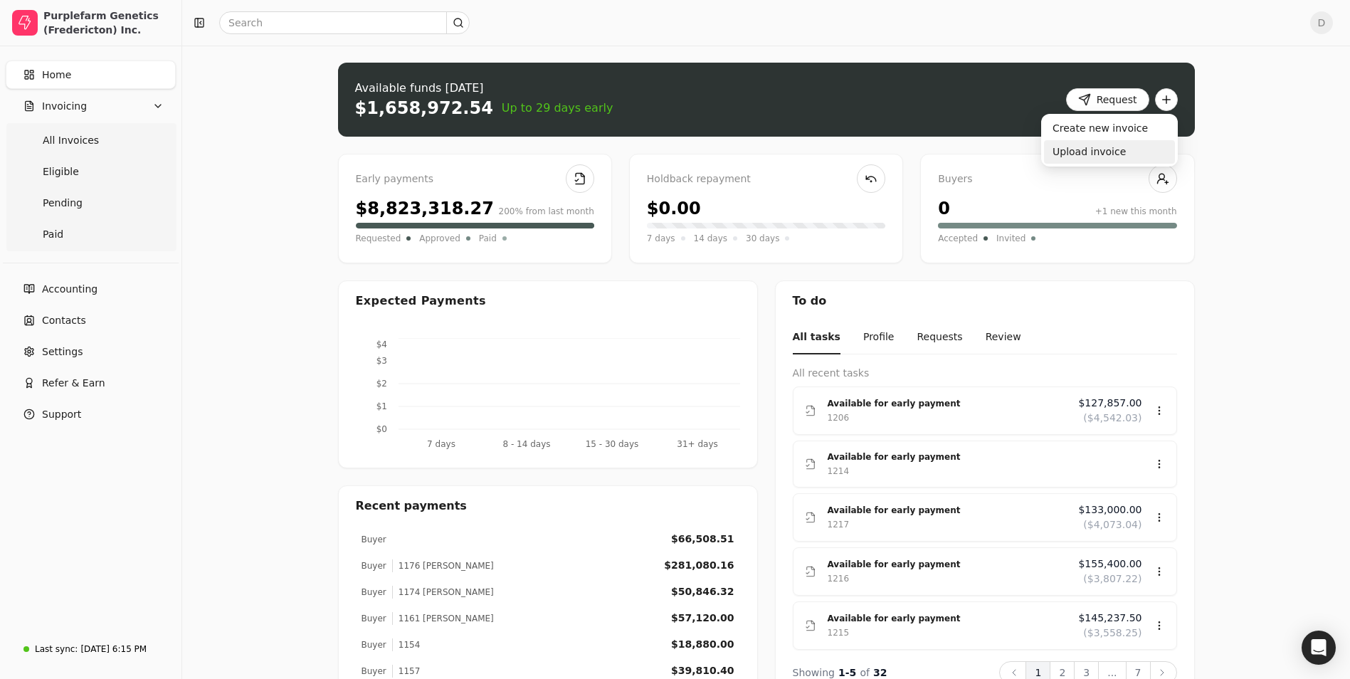
click at [1103, 151] on div "Upload invoice" at bounding box center [1109, 151] width 131 height 23
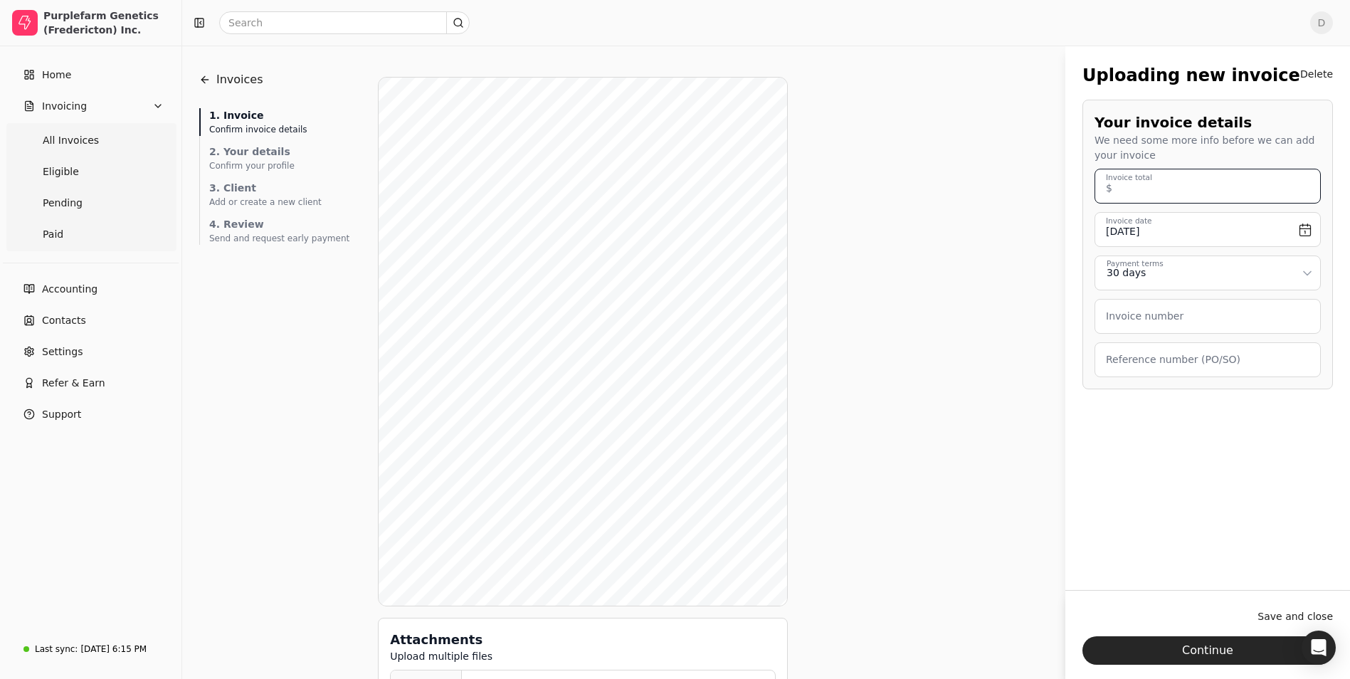
click at [1256, 193] on total "Invoice total" at bounding box center [1208, 186] width 226 height 35
type total "615,267.81"
click at [1298, 231] on input "[DATE]" at bounding box center [1208, 229] width 226 height 35
click at [1122, 274] on button "Go to previous month" at bounding box center [1118, 270] width 17 height 17
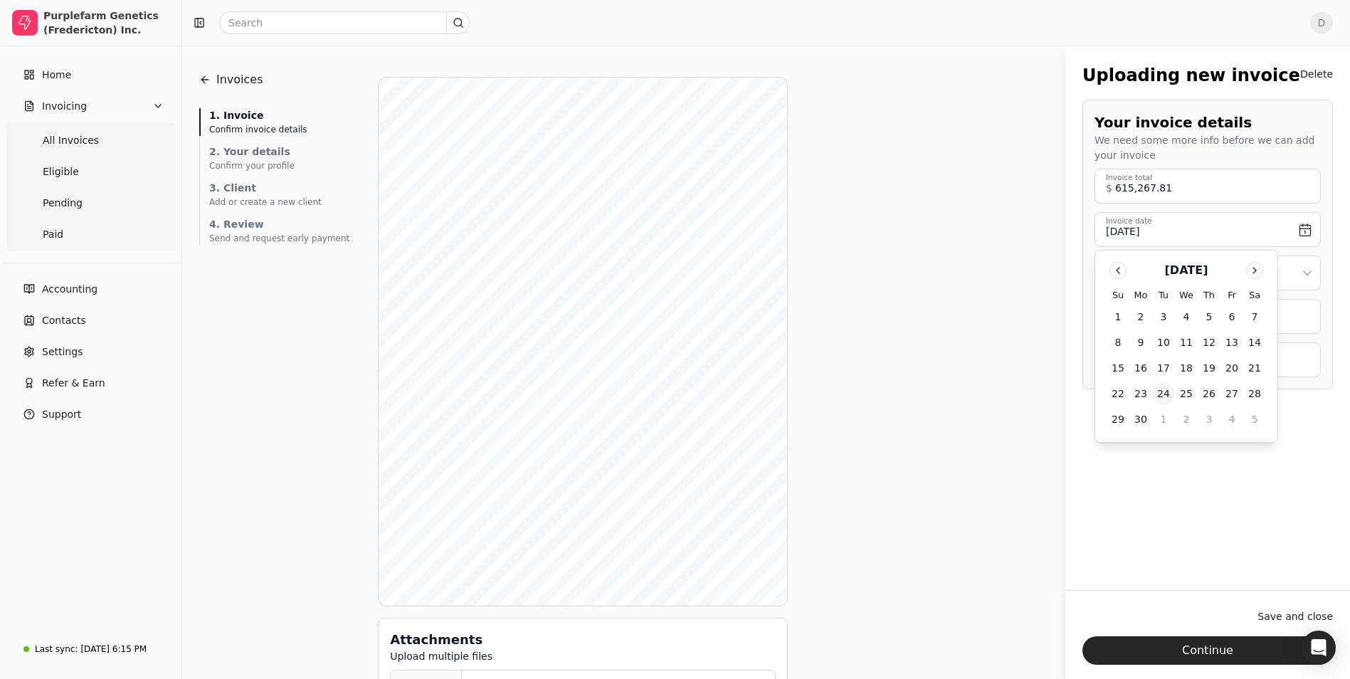
click at [1162, 397] on button "24" at bounding box center [1163, 393] width 23 height 23
type input "[DATE]"
click at [1190, 278] on html "Purplefarm Genetics (Fredericton) Inc. Home Invoicing All Invoices Eligible Pen…" at bounding box center [675, 365] width 1350 height 730
click at [1175, 325] on number "Invoice number" at bounding box center [1208, 316] width 226 height 35
type number "1213"
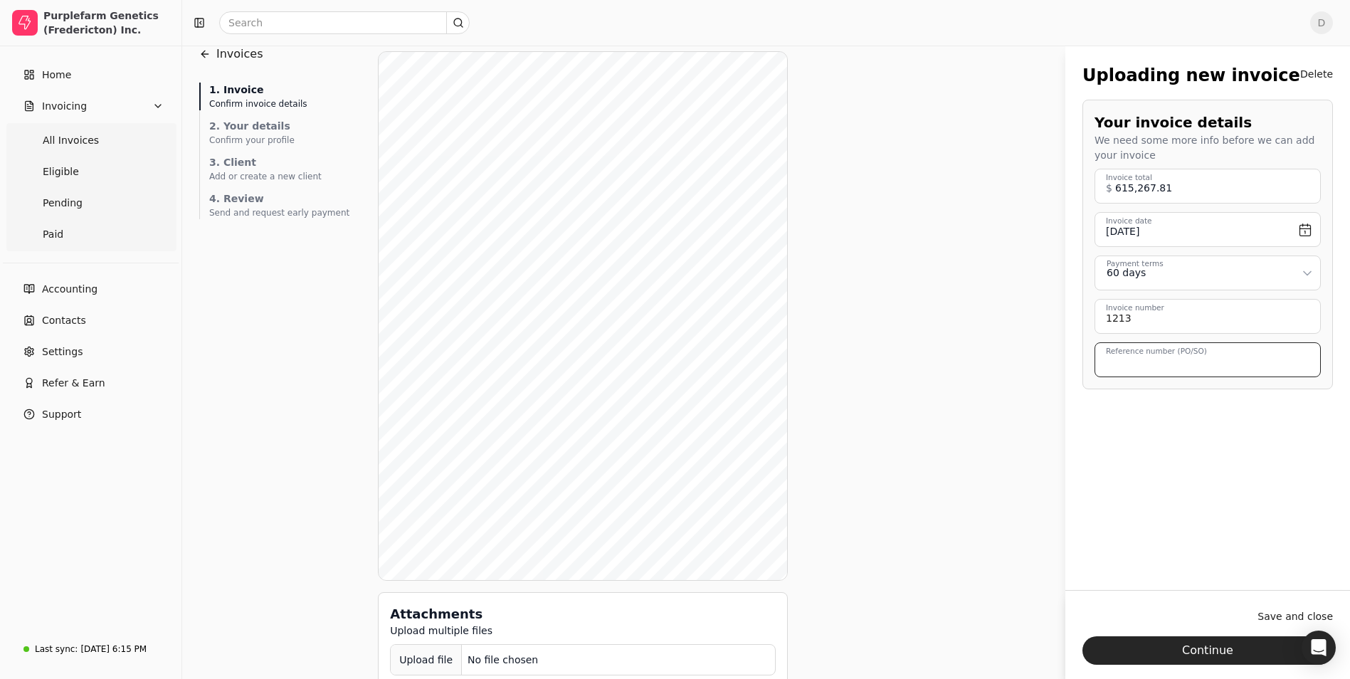
scroll to position [51, 0]
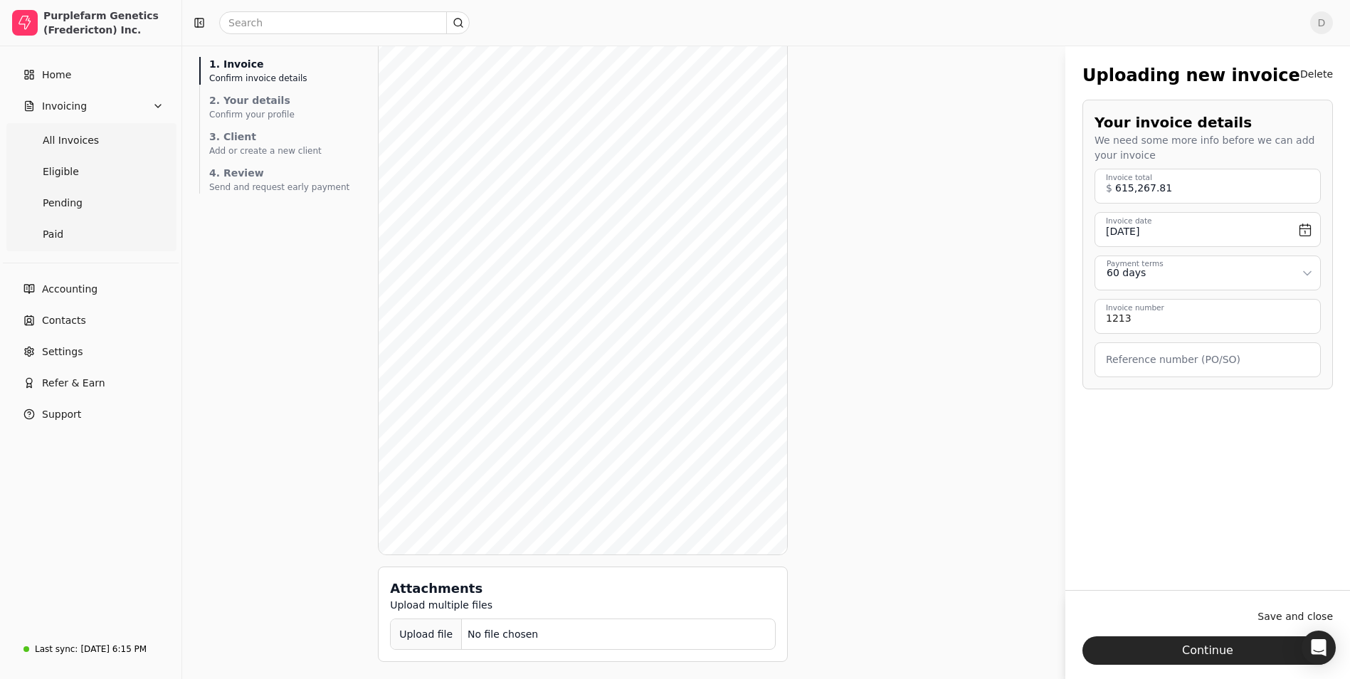
click at [1211, 366] on label "Reference number (PO/SO)" at bounding box center [1173, 359] width 135 height 15
click at [1211, 366] on \(PO\/SO\) "Reference number (PO/SO)" at bounding box center [1208, 359] width 226 height 35
type \(PO\/SO\) "96"
click at [429, 633] on div "Upload file" at bounding box center [426, 635] width 71 height 32
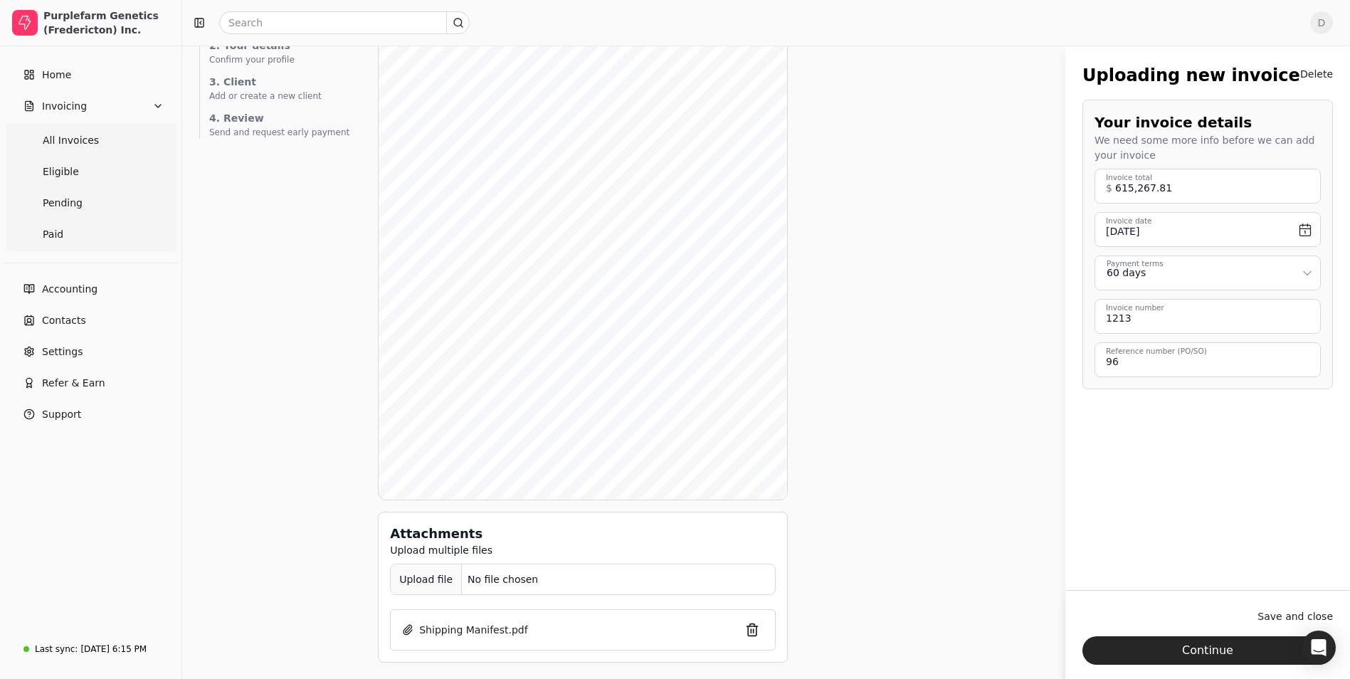
scroll to position [107, 0]
click at [419, 569] on div "Upload file" at bounding box center [426, 579] width 71 height 32
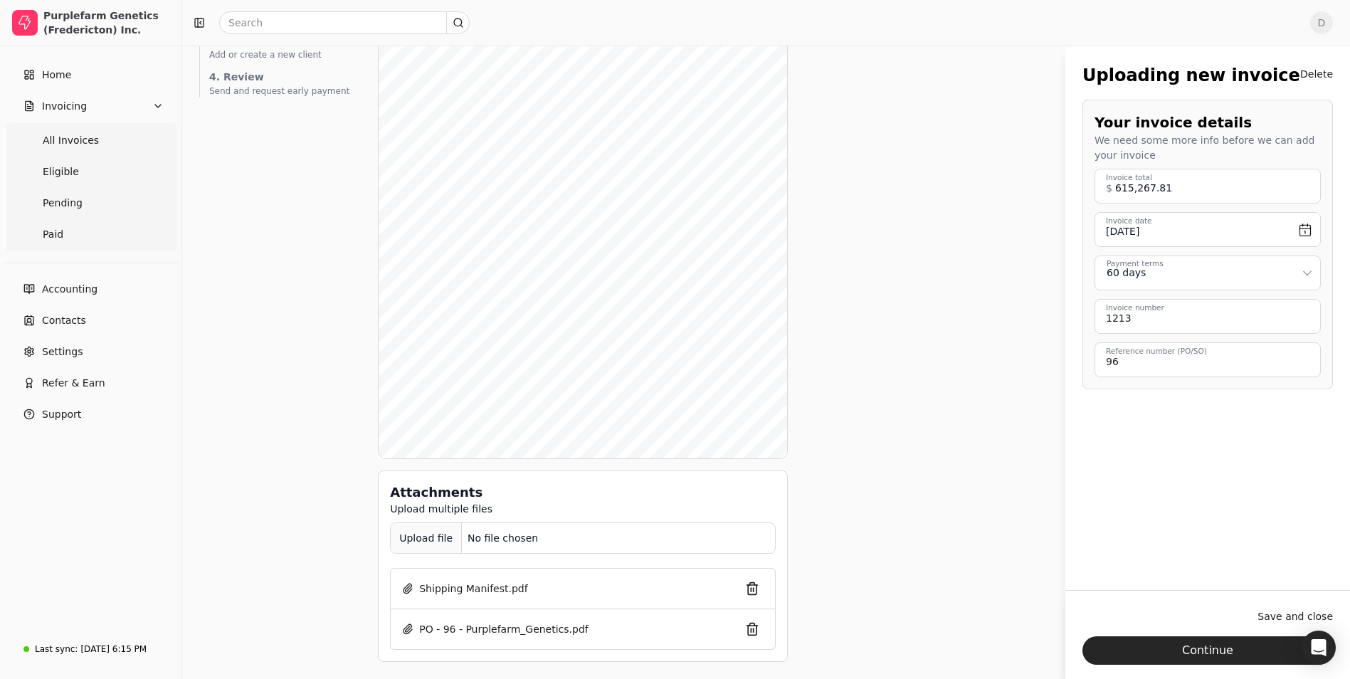
click at [413, 540] on div "Upload file" at bounding box center [426, 538] width 71 height 32
click at [429, 534] on div "Upload file" at bounding box center [426, 538] width 71 height 32
click at [396, 546] on div "Upload file" at bounding box center [426, 538] width 71 height 32
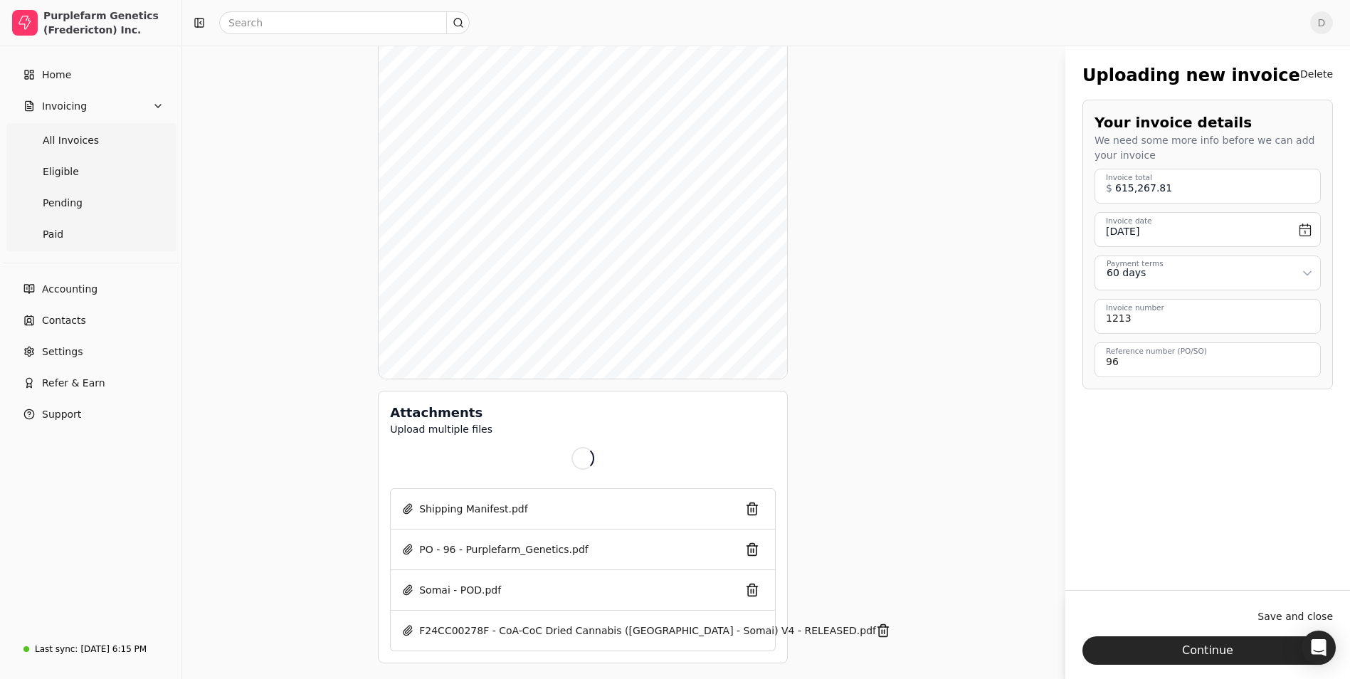
scroll to position [228, 0]
click at [417, 448] on div "Upload file" at bounding box center [426, 457] width 71 height 32
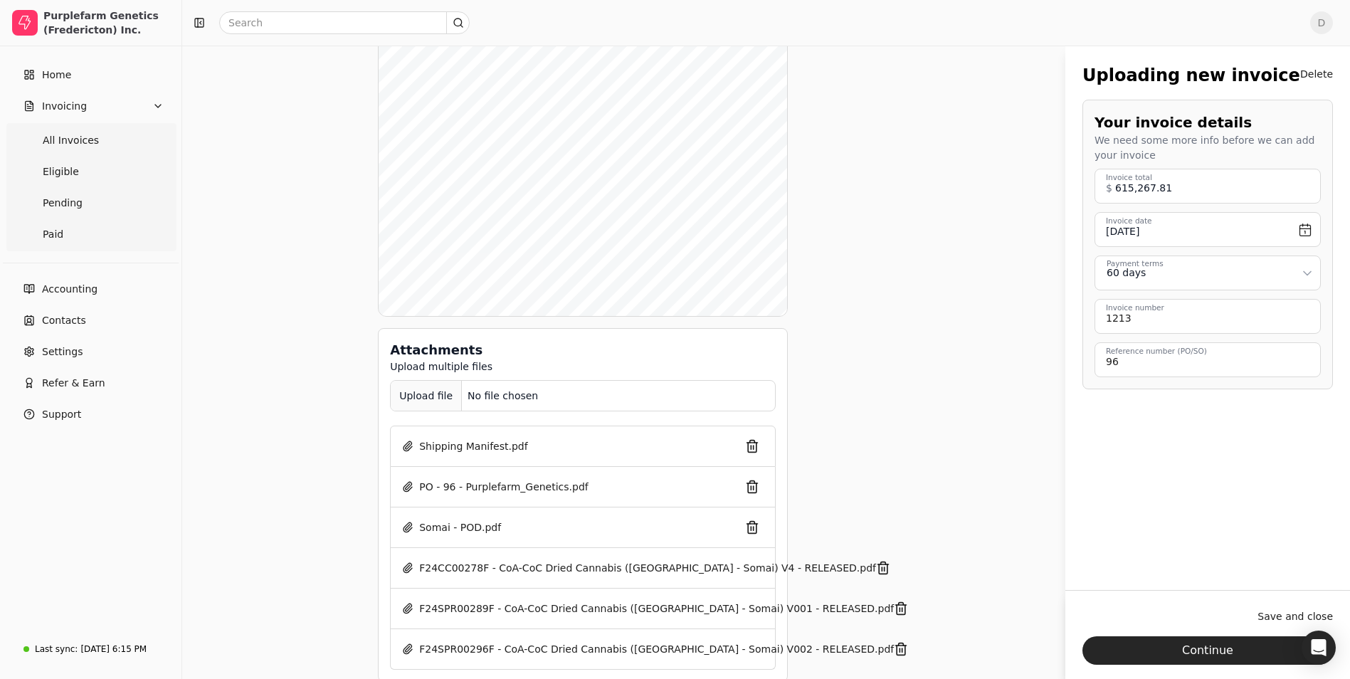
scroll to position [310, 0]
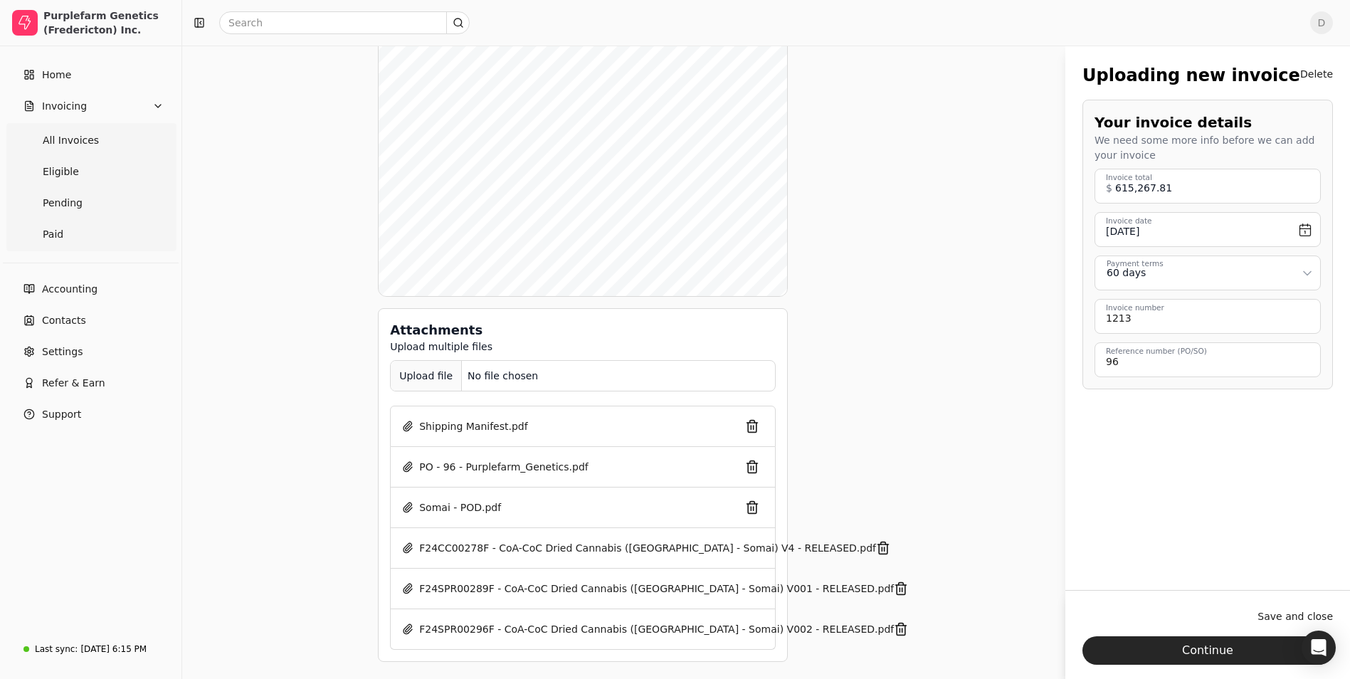
click at [391, 385] on div "Upload file" at bounding box center [426, 376] width 71 height 32
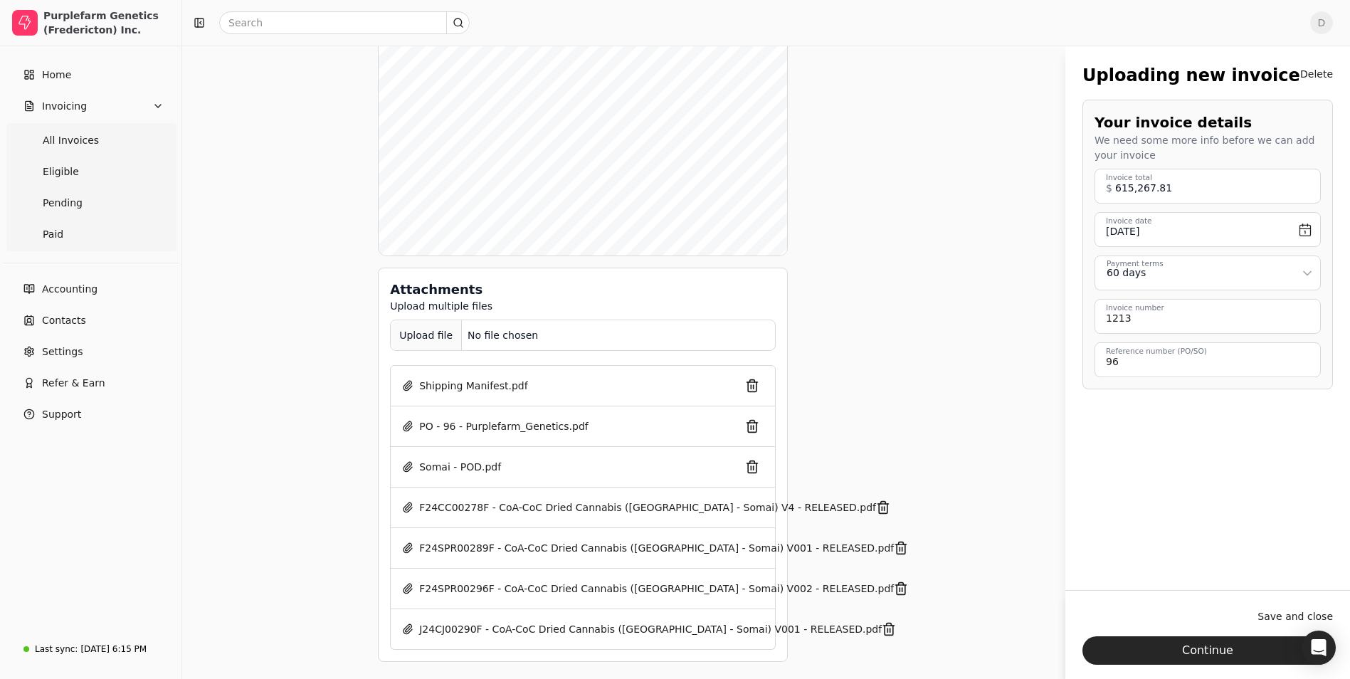
scroll to position [0, 0]
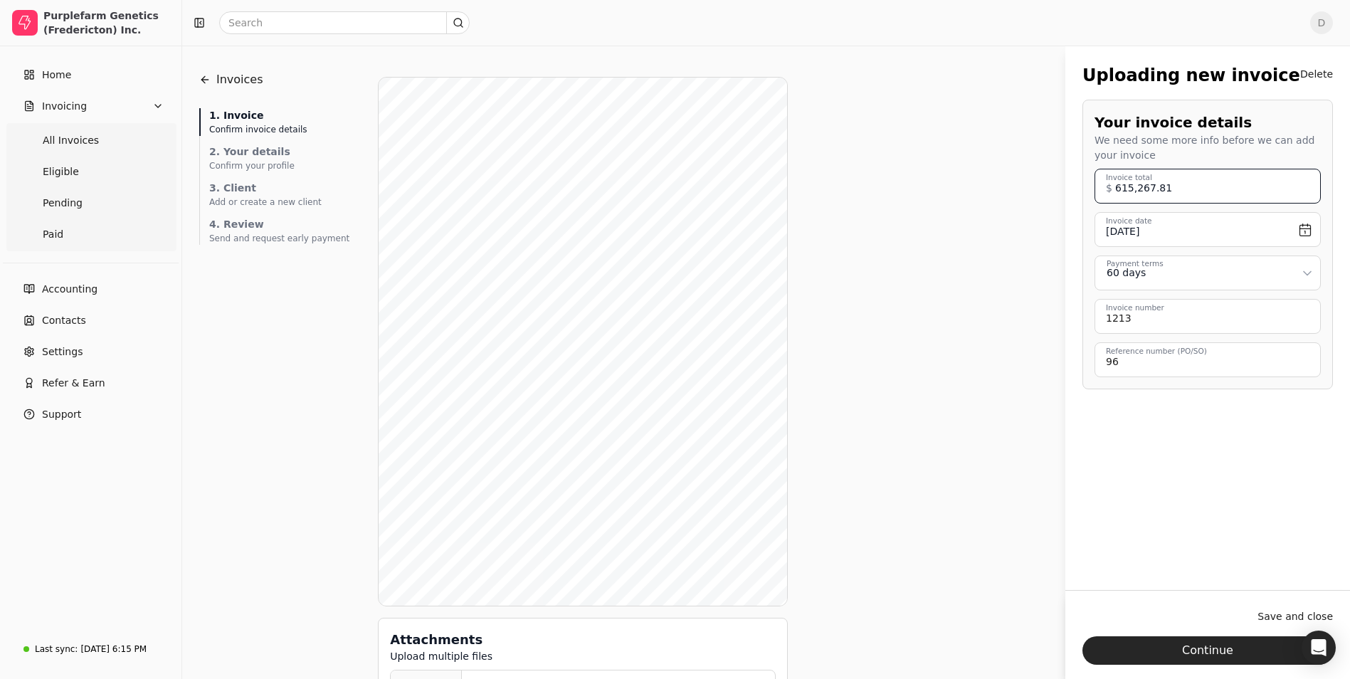
drag, startPoint x: 1197, startPoint y: 194, endPoint x: 1036, endPoint y: 194, distance: 160.9
click at [1036, 194] on div "Invoices Uploading new Invoice 1. Invoice Confirm invoice details 2. Your detai…" at bounding box center [766, 538] width 1134 height 950
type total "150,000.00"
click at [1241, 455] on div "Uploading new invoice Delete Your invoice details We need some more info before…" at bounding box center [1208, 328] width 285 height 565
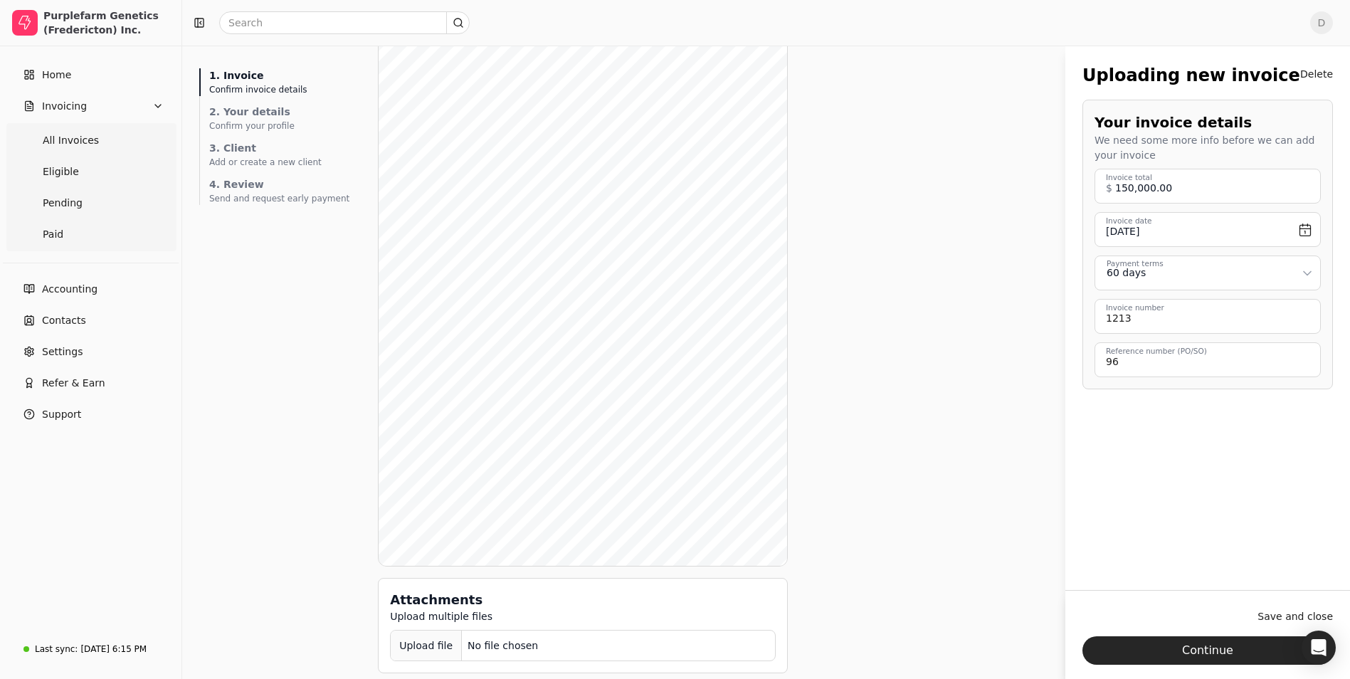
scroll to position [51, 0]
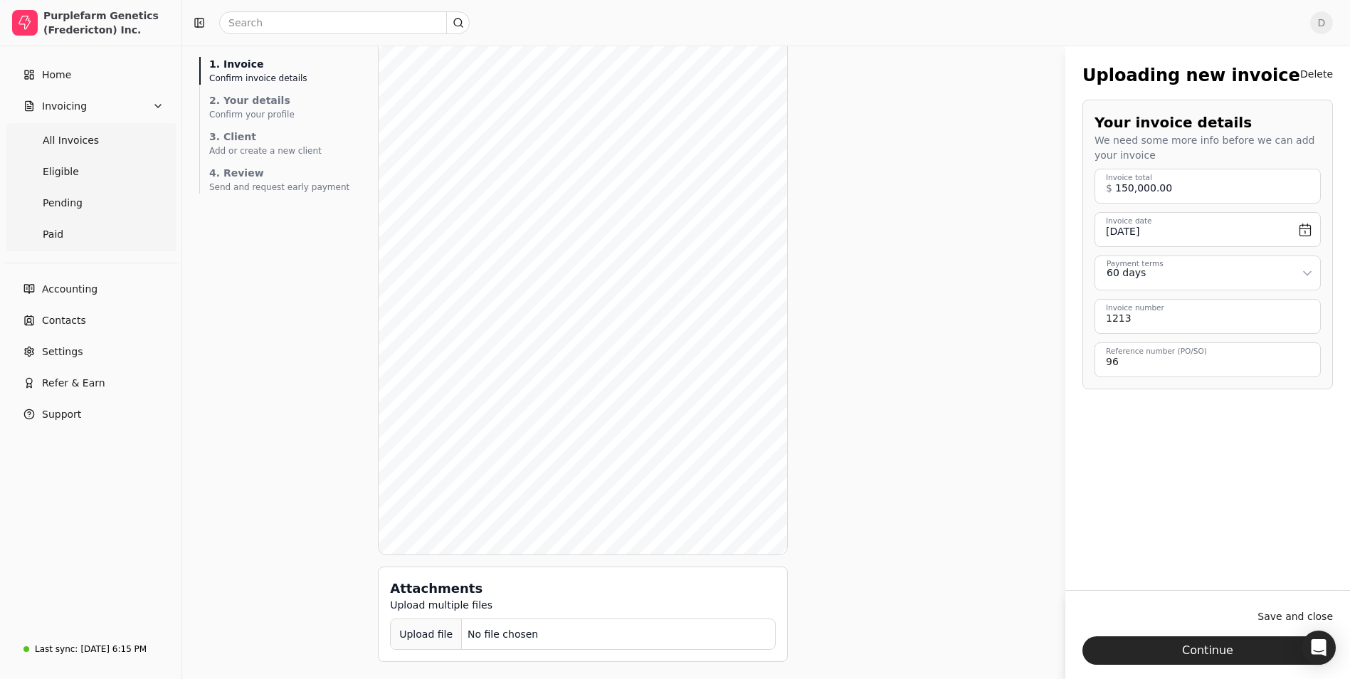
click at [393, 634] on div "Upload file" at bounding box center [426, 635] width 71 height 32
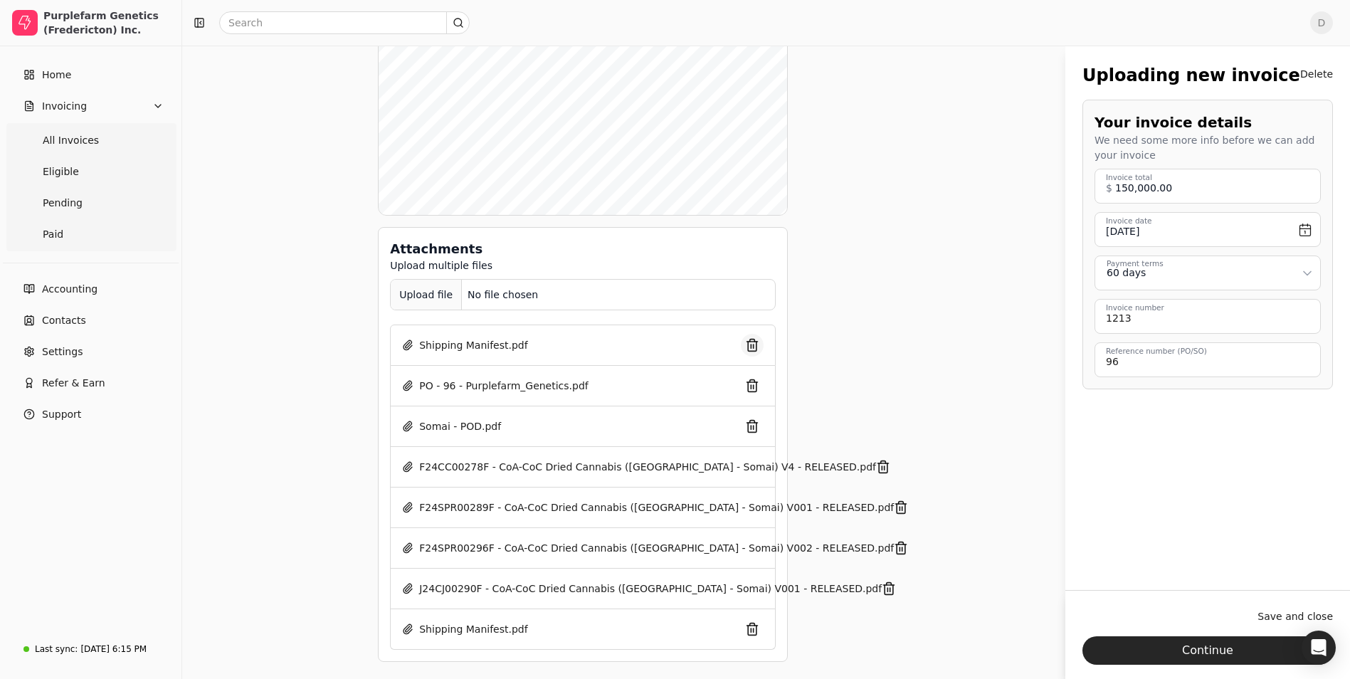
click at [741, 345] on button "button" at bounding box center [752, 345] width 23 height 23
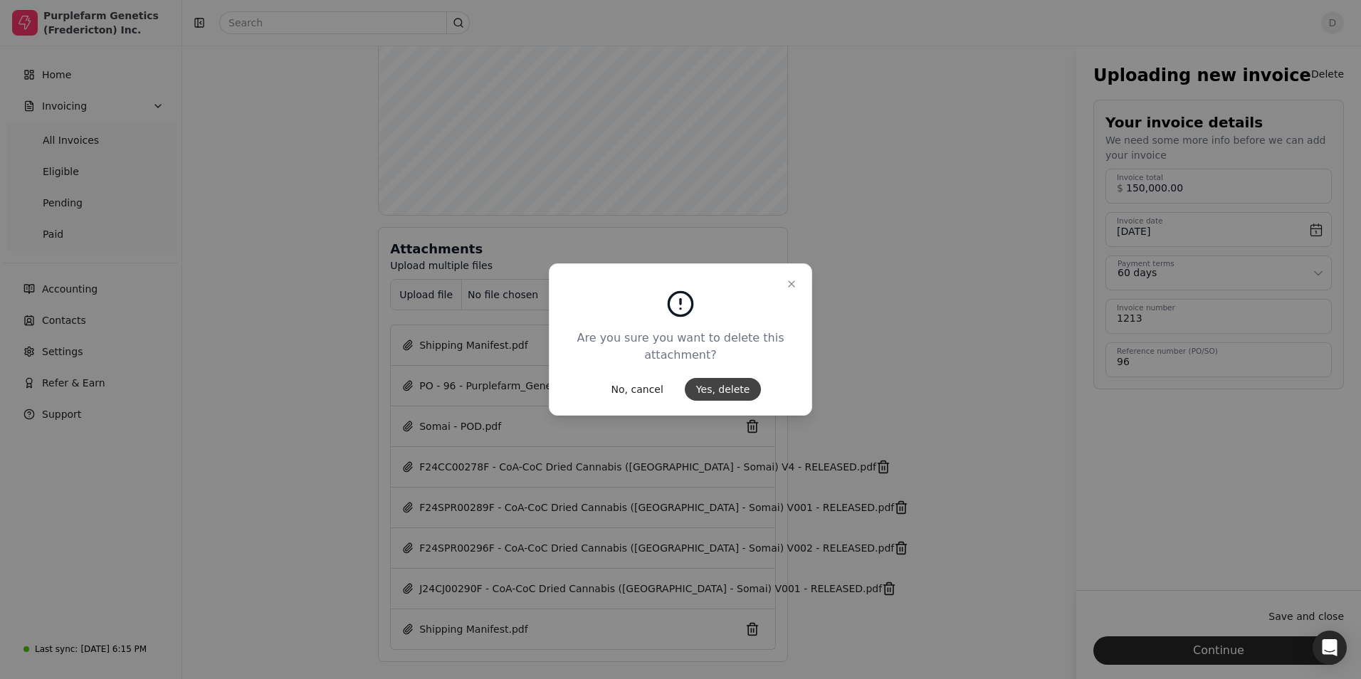
click at [731, 386] on button "Yes, delete" at bounding box center [723, 389] width 77 height 23
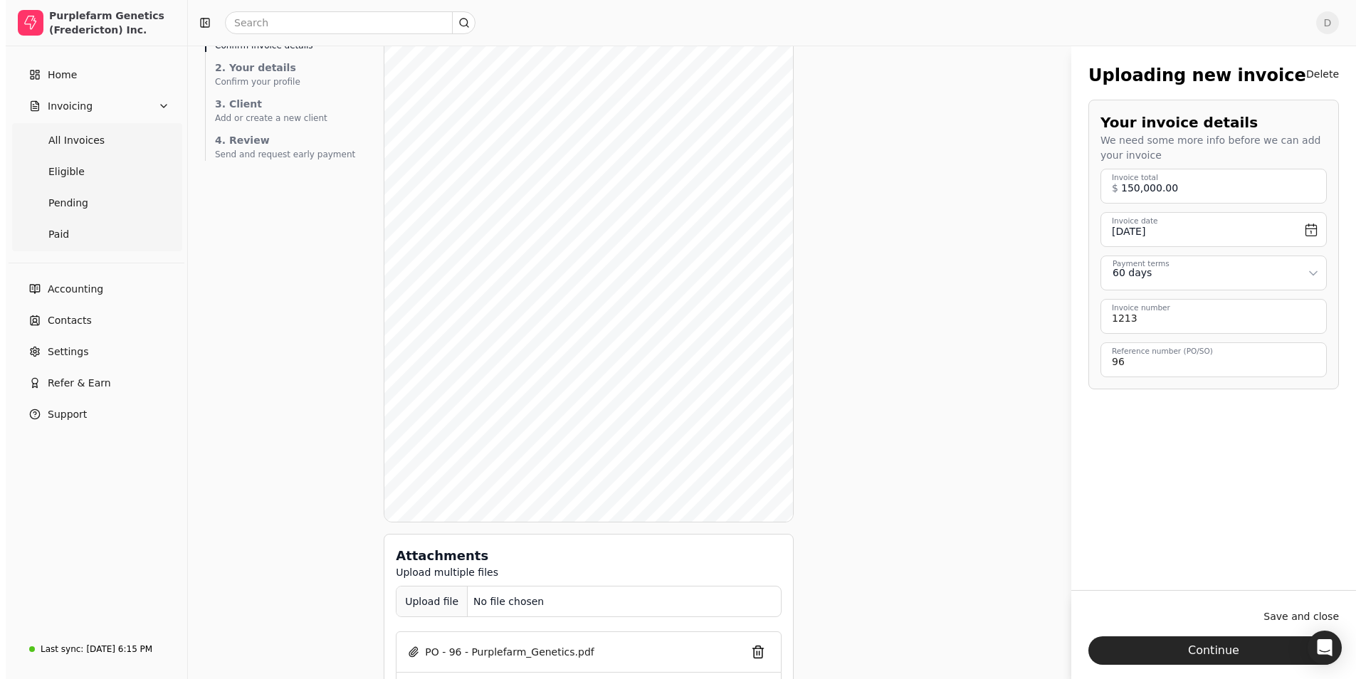
scroll to position [0, 0]
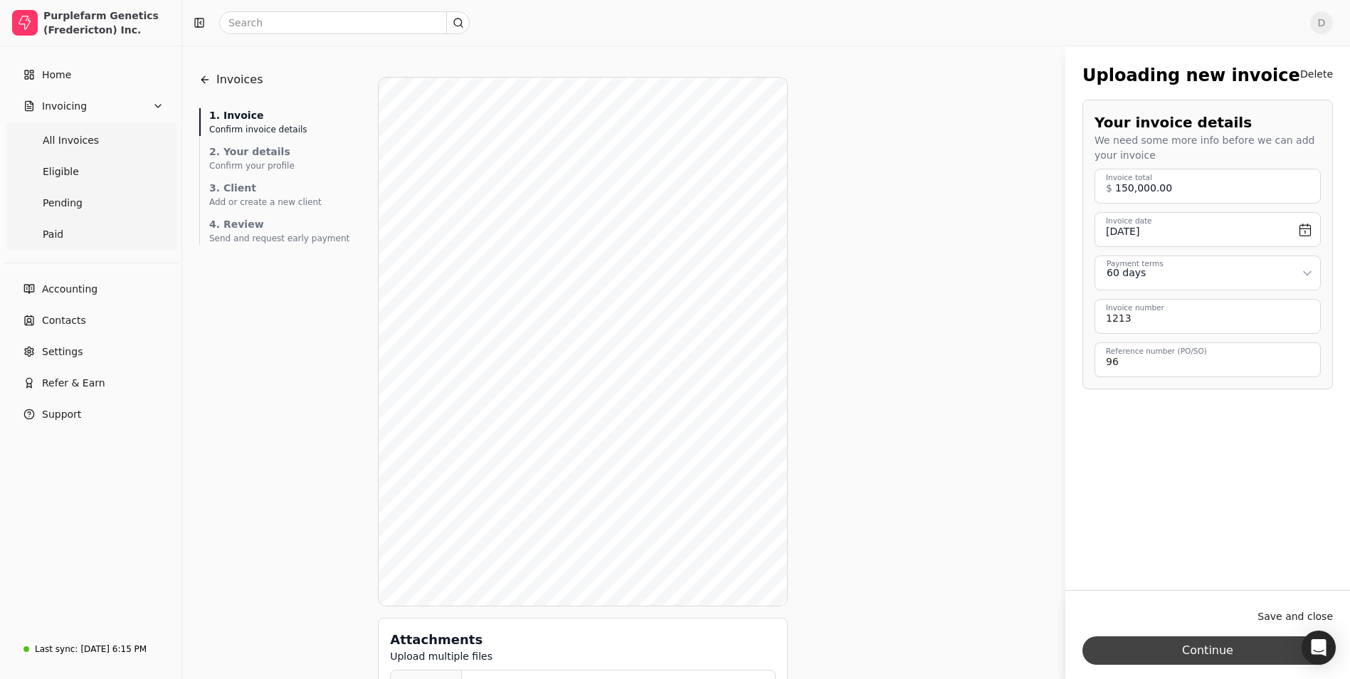
click at [1155, 648] on button "Continue" at bounding box center [1208, 650] width 251 height 28
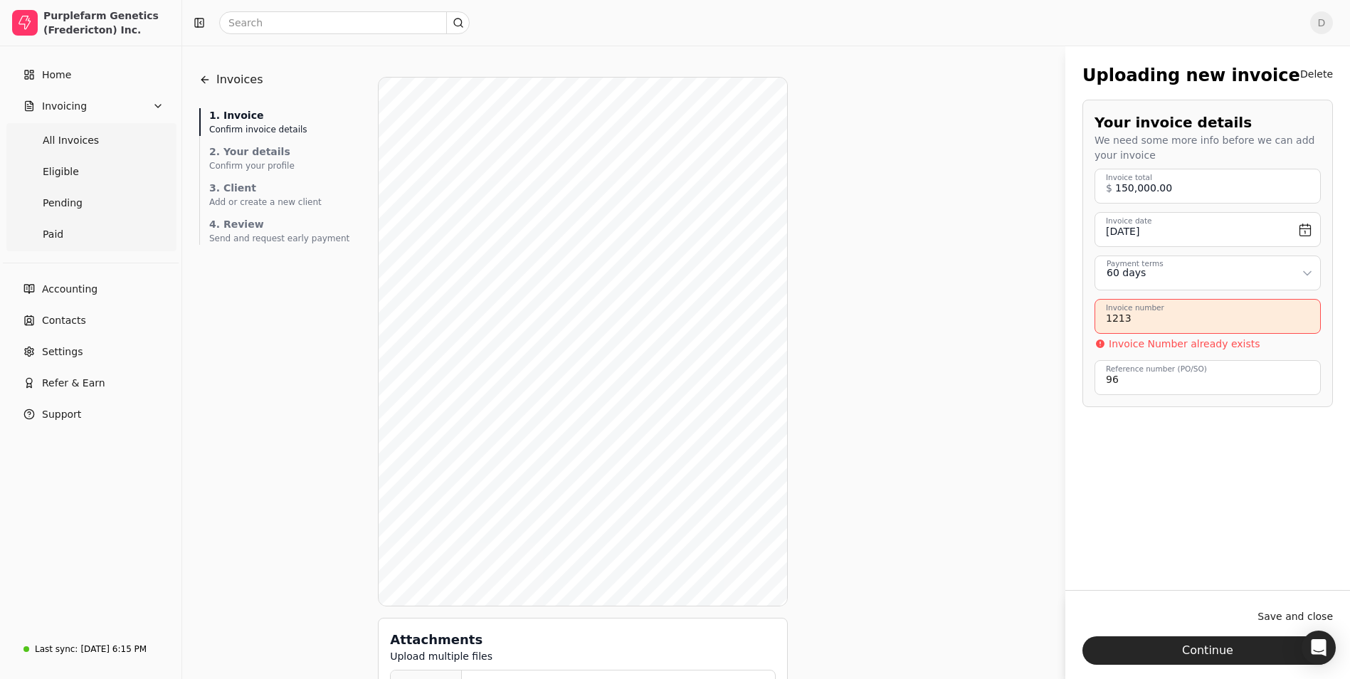
click at [1160, 331] on number "1213" at bounding box center [1208, 316] width 226 height 35
type number "1213 [PERSON_NAME]"
click at [1205, 454] on div "Uploading new invoice Delete Your invoice details We need some more info before…" at bounding box center [1208, 328] width 285 height 565
click at [1190, 651] on button "Continue" at bounding box center [1208, 650] width 251 height 28
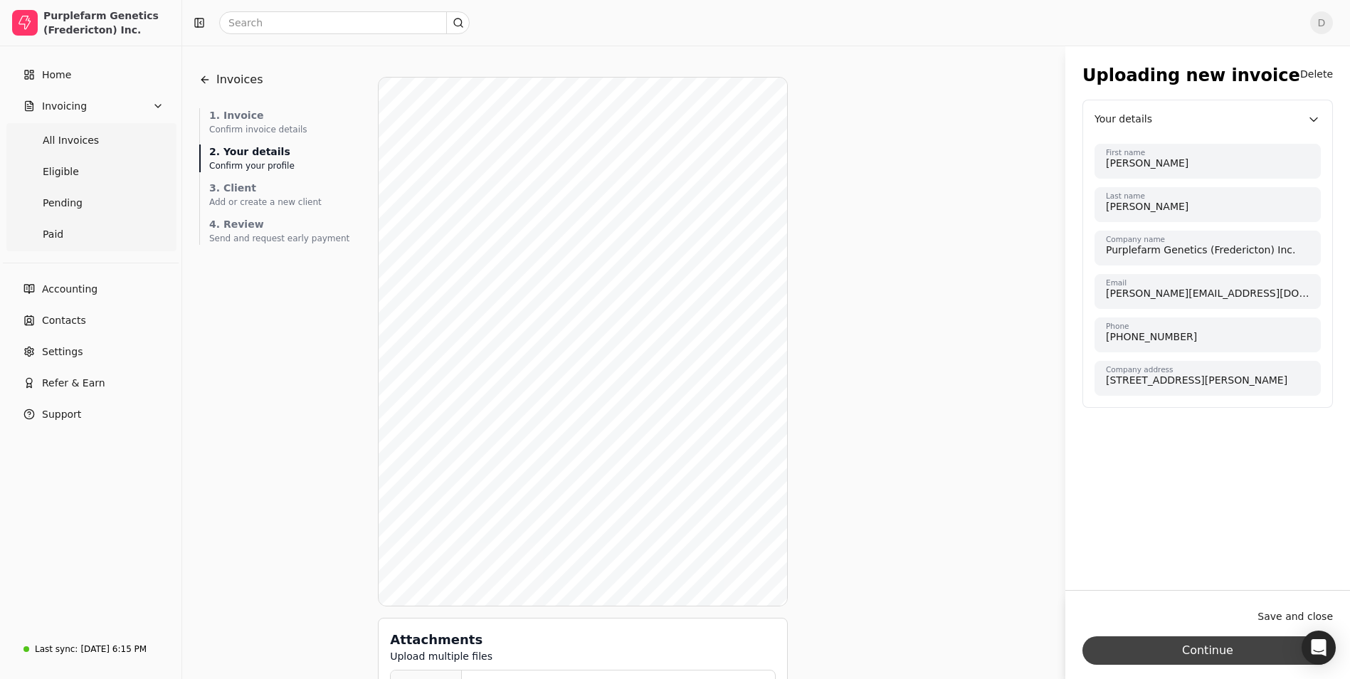
click at [1206, 641] on button "Continue" at bounding box center [1208, 650] width 251 height 28
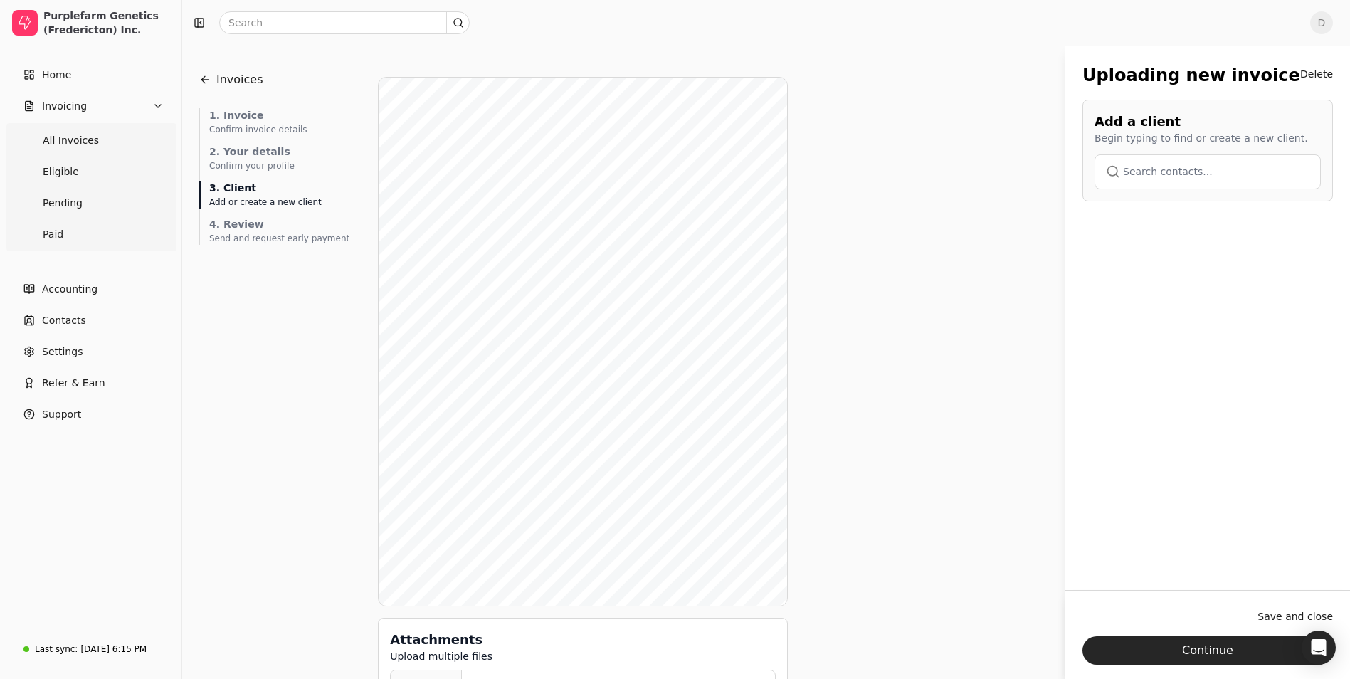
click at [1158, 167] on button "button" at bounding box center [1208, 171] width 226 height 34
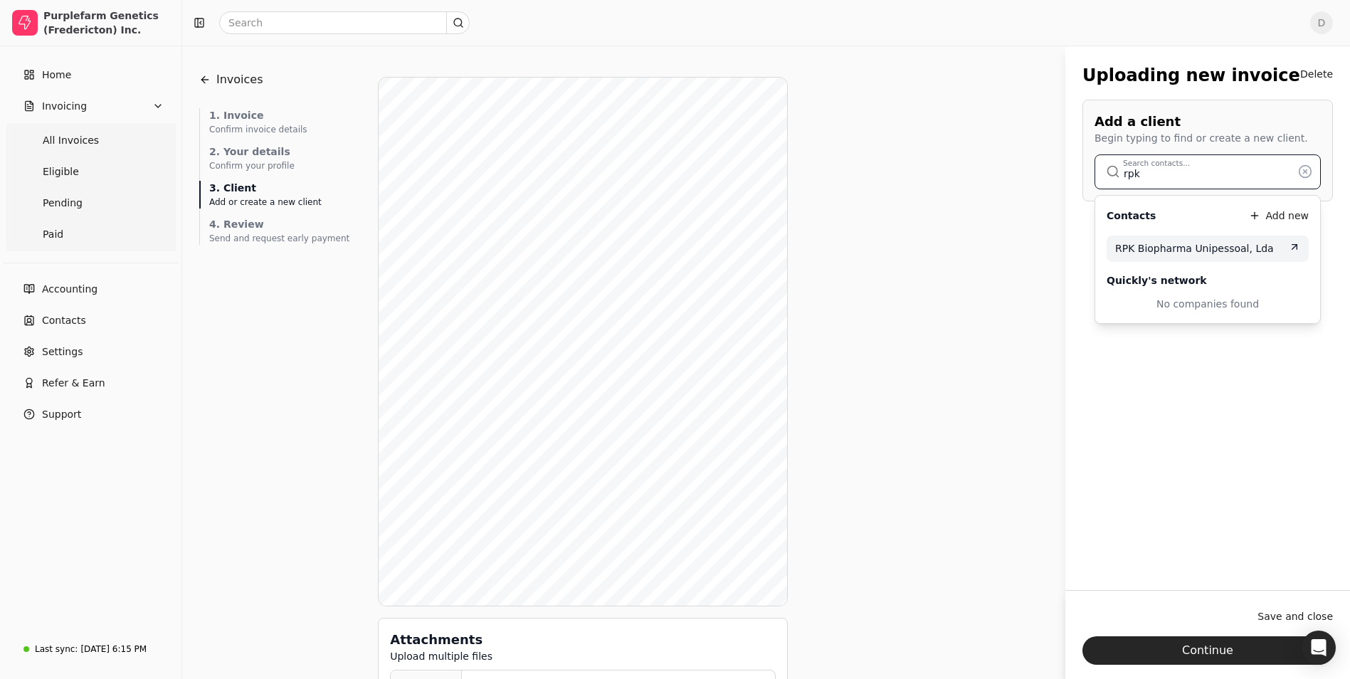
type input "rpk"
click at [1176, 251] on span "RPK Biopharma Unipessoal, Lda" at bounding box center [1194, 248] width 159 height 15
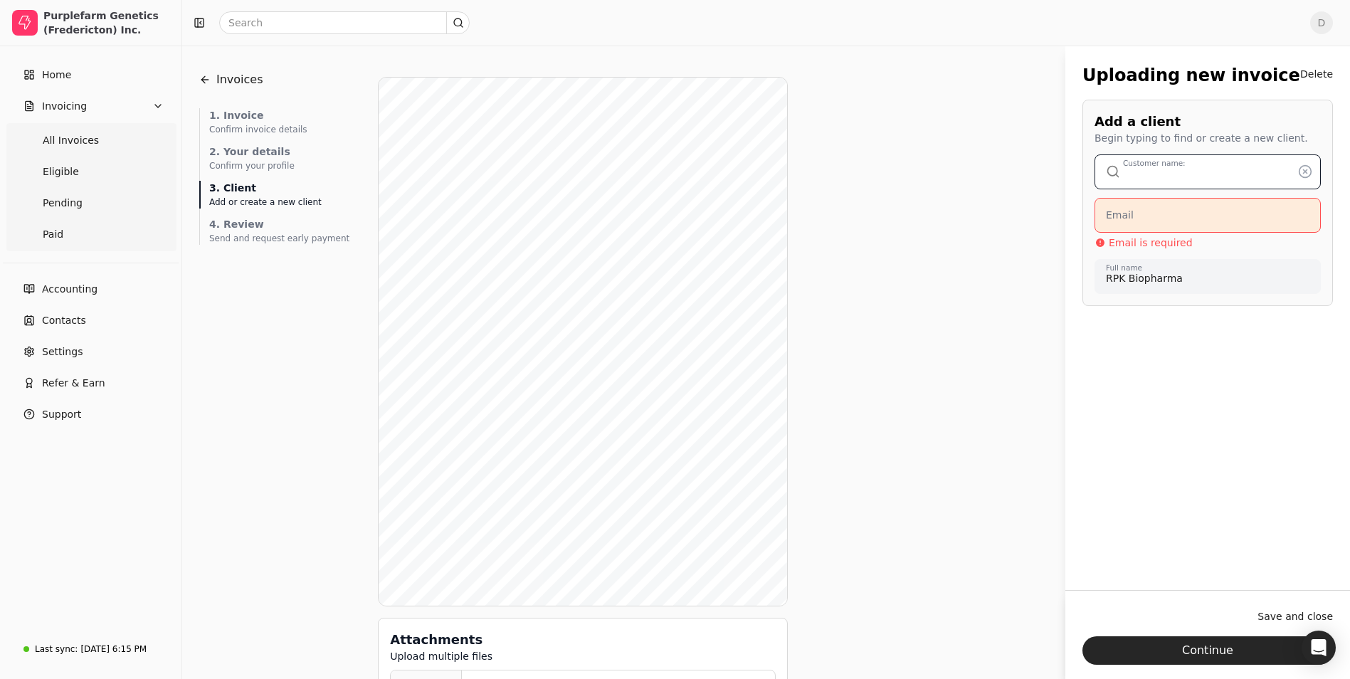
type input "RPK Biopharma Unipessoal, Lda"
click at [1164, 228] on input "Email" at bounding box center [1208, 215] width 226 height 35
type input "[EMAIL_ADDRESS][DOMAIN_NAME]"
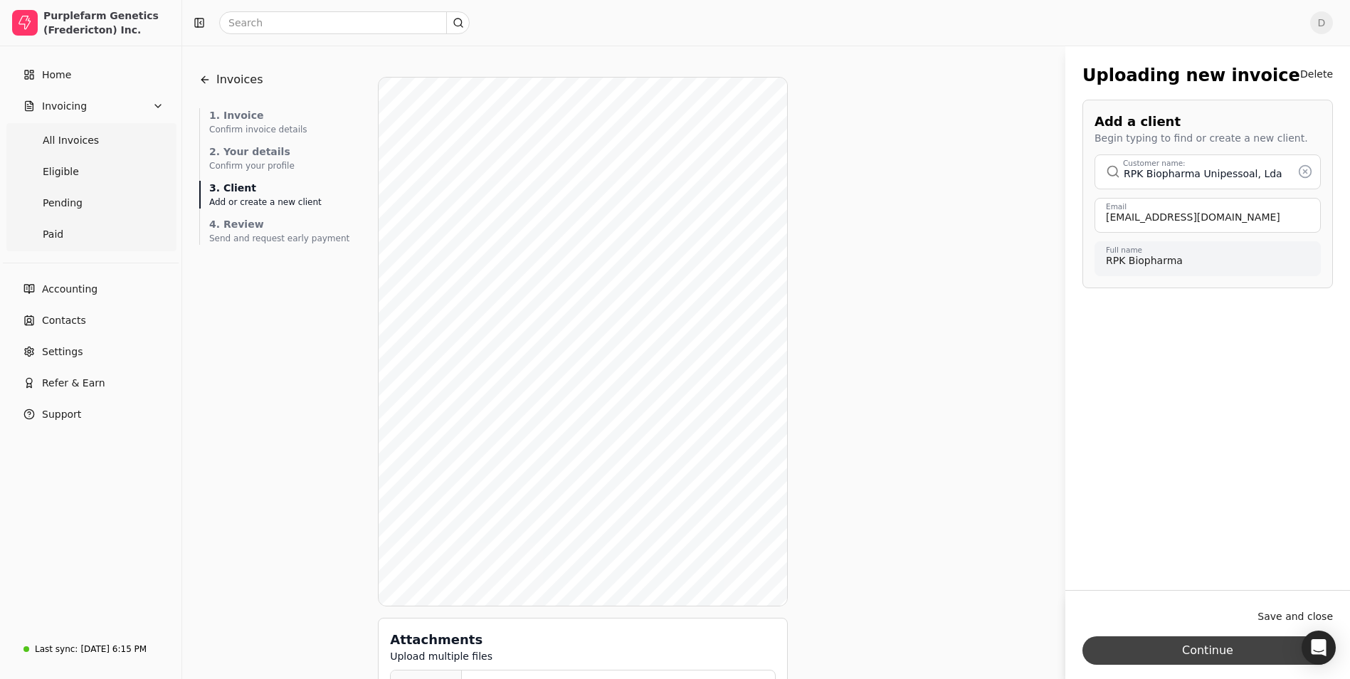
click at [1227, 662] on button "Continue" at bounding box center [1208, 650] width 251 height 28
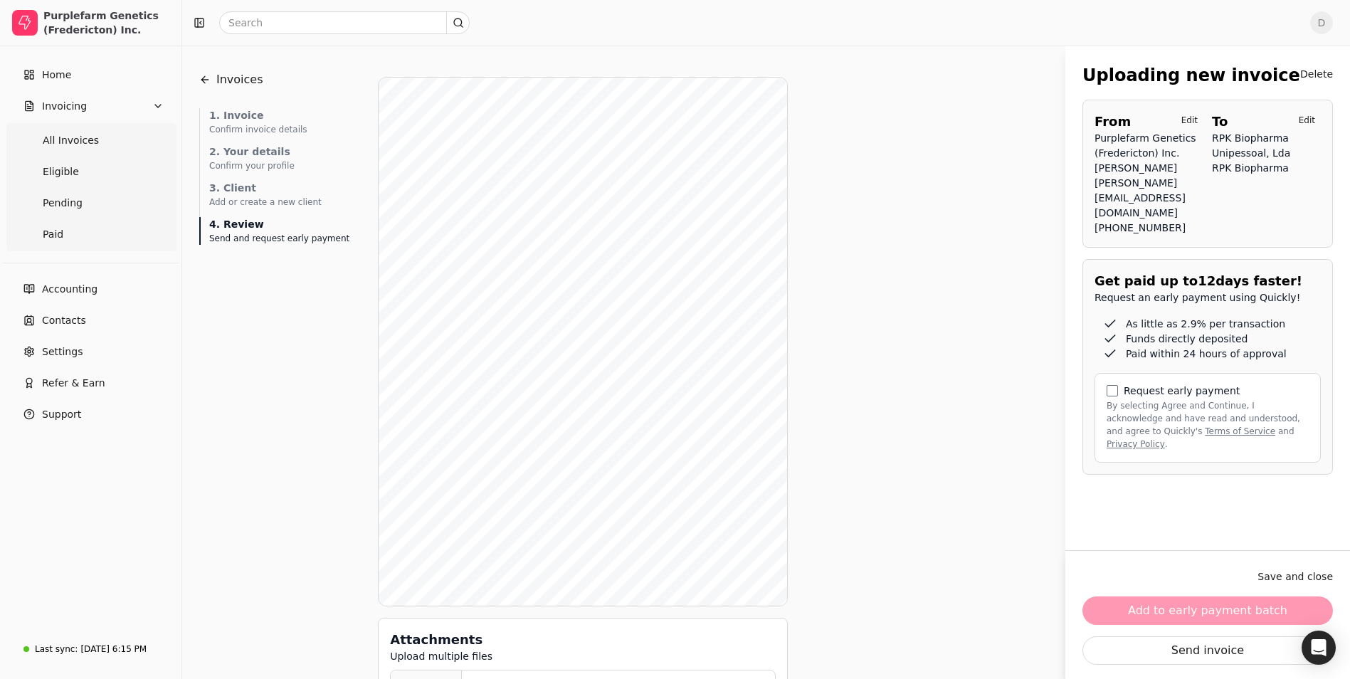
click at [1120, 373] on div "Request early payment By selecting Agree and Continue, I acknowledge and have r…" at bounding box center [1208, 418] width 226 height 90
click at [1120, 385] on div "Request early payment" at bounding box center [1208, 390] width 202 height 11
drag, startPoint x: 1120, startPoint y: 356, endPoint x: 1115, endPoint y: 363, distance: 8.7
click at [1115, 385] on button "By selecting Agree and Continue, I acknowledge and have read and understood, an…" at bounding box center [1112, 390] width 11 height 11
click at [1185, 611] on button "Add to early payment batch" at bounding box center [1208, 611] width 251 height 28
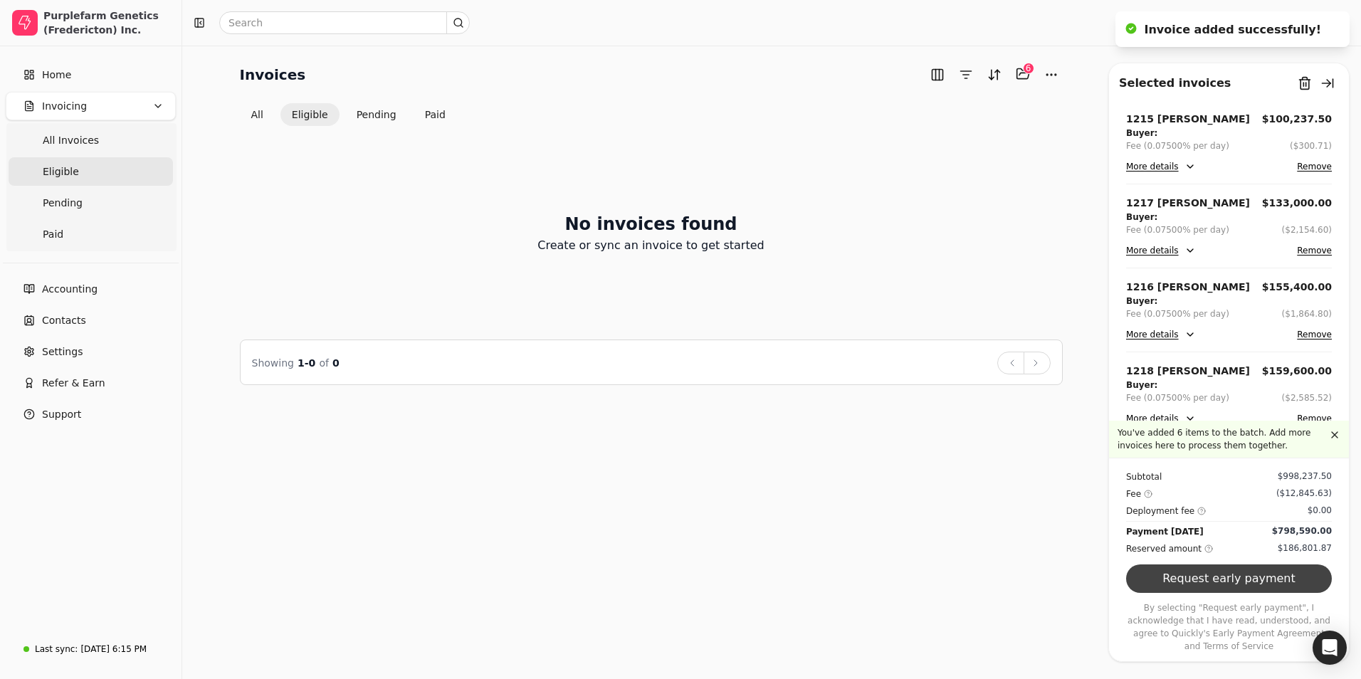
click at [1261, 593] on button "Request early payment" at bounding box center [1229, 578] width 206 height 28
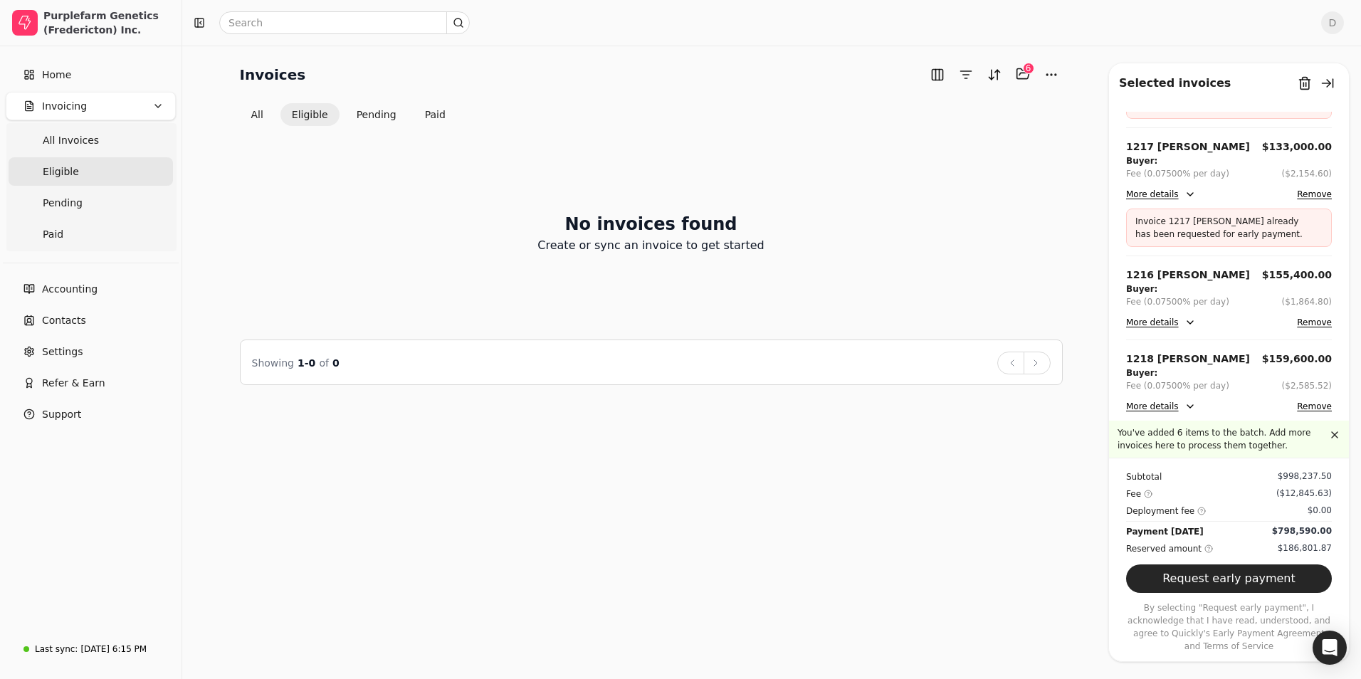
scroll to position [142, 0]
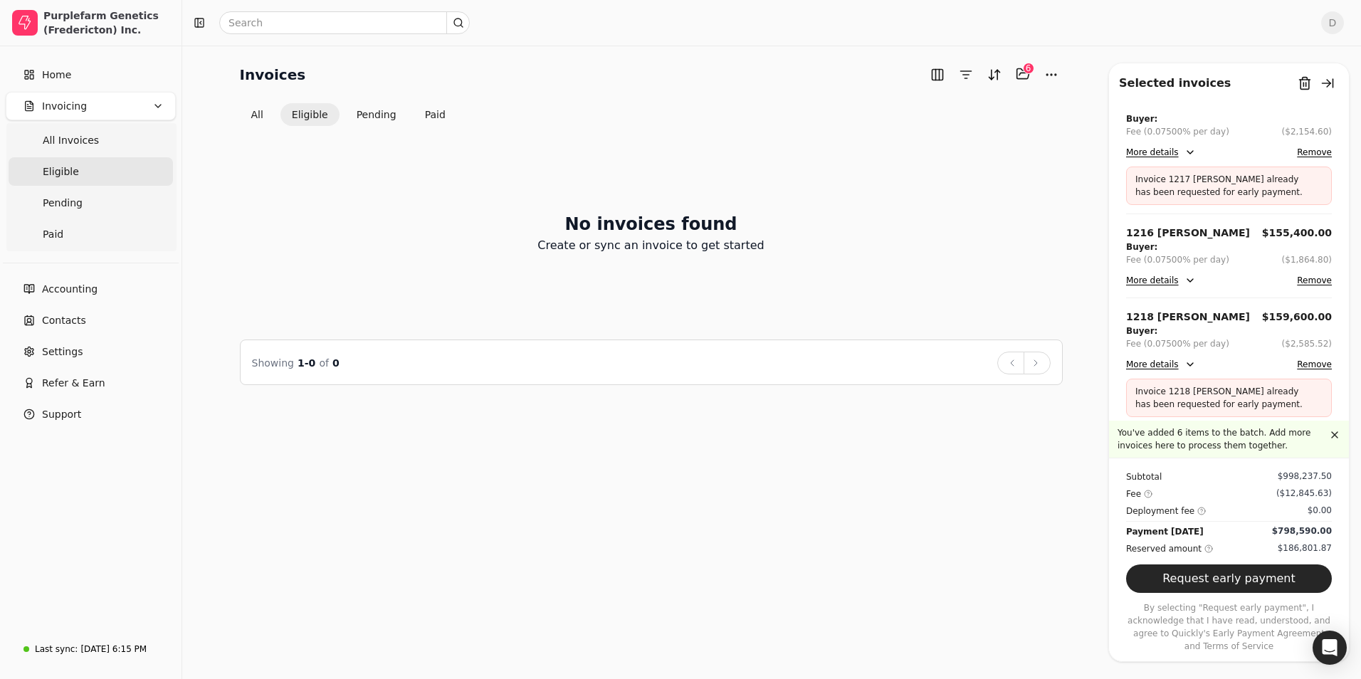
click at [1178, 273] on button "More details" at bounding box center [1161, 280] width 70 height 17
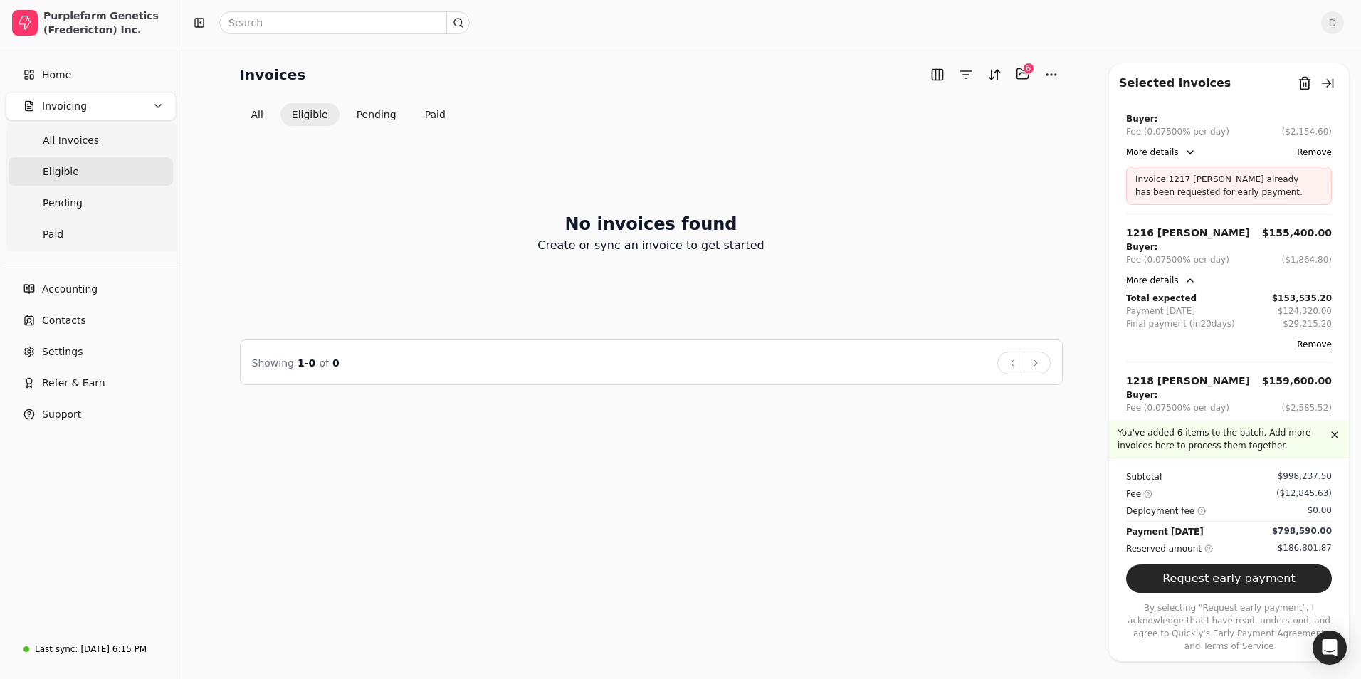
click at [1172, 280] on button "More details" at bounding box center [1161, 280] width 70 height 17
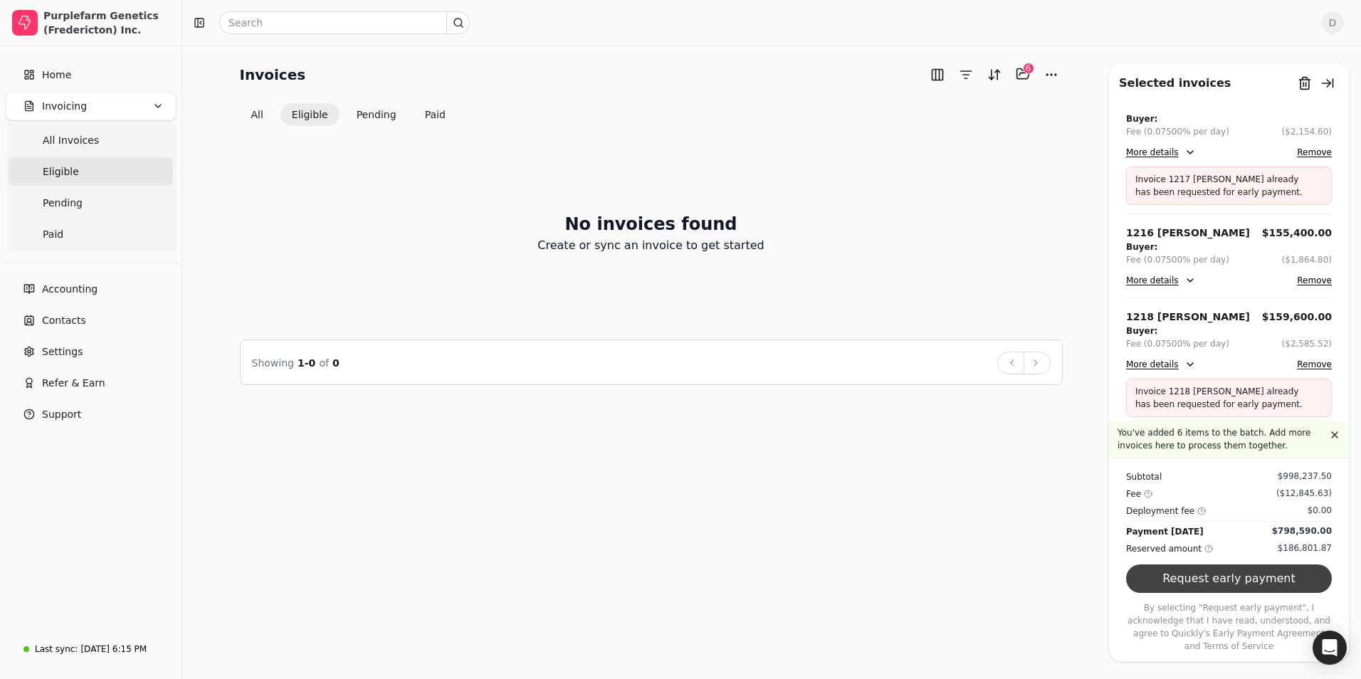
click at [1204, 592] on button "Request early payment" at bounding box center [1229, 578] width 206 height 28
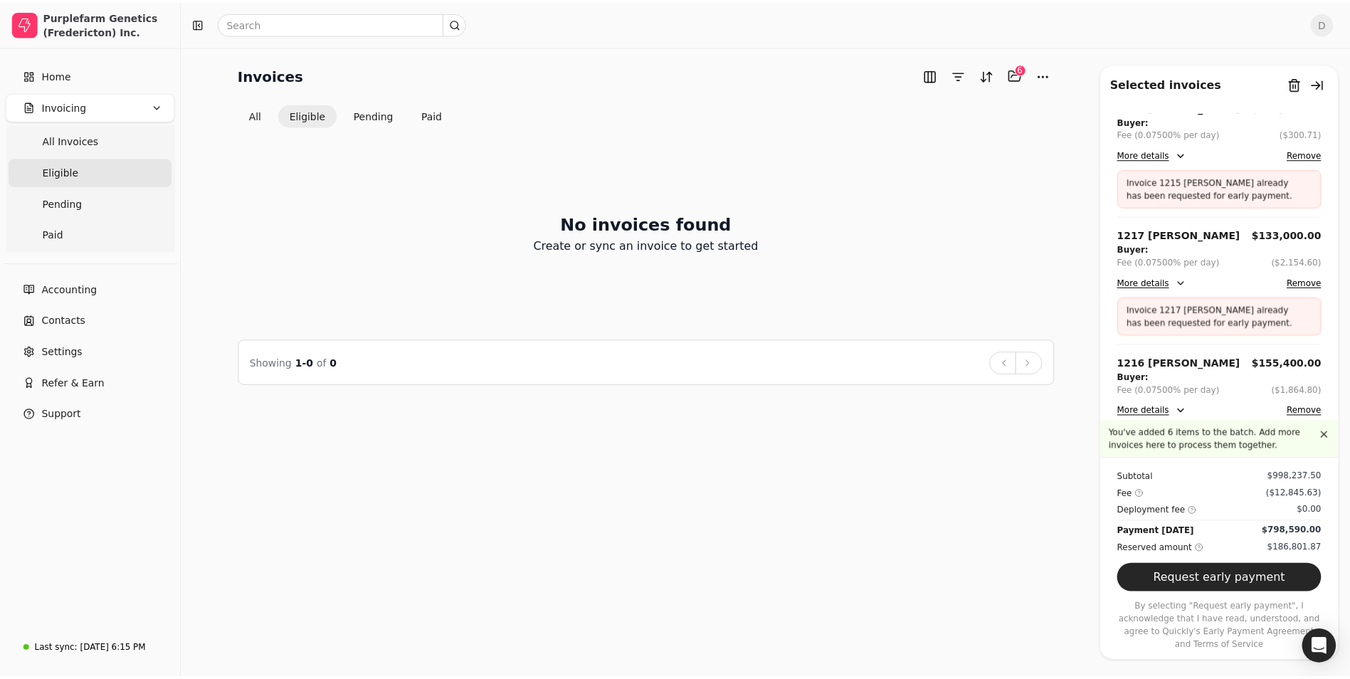
scroll to position [0, 0]
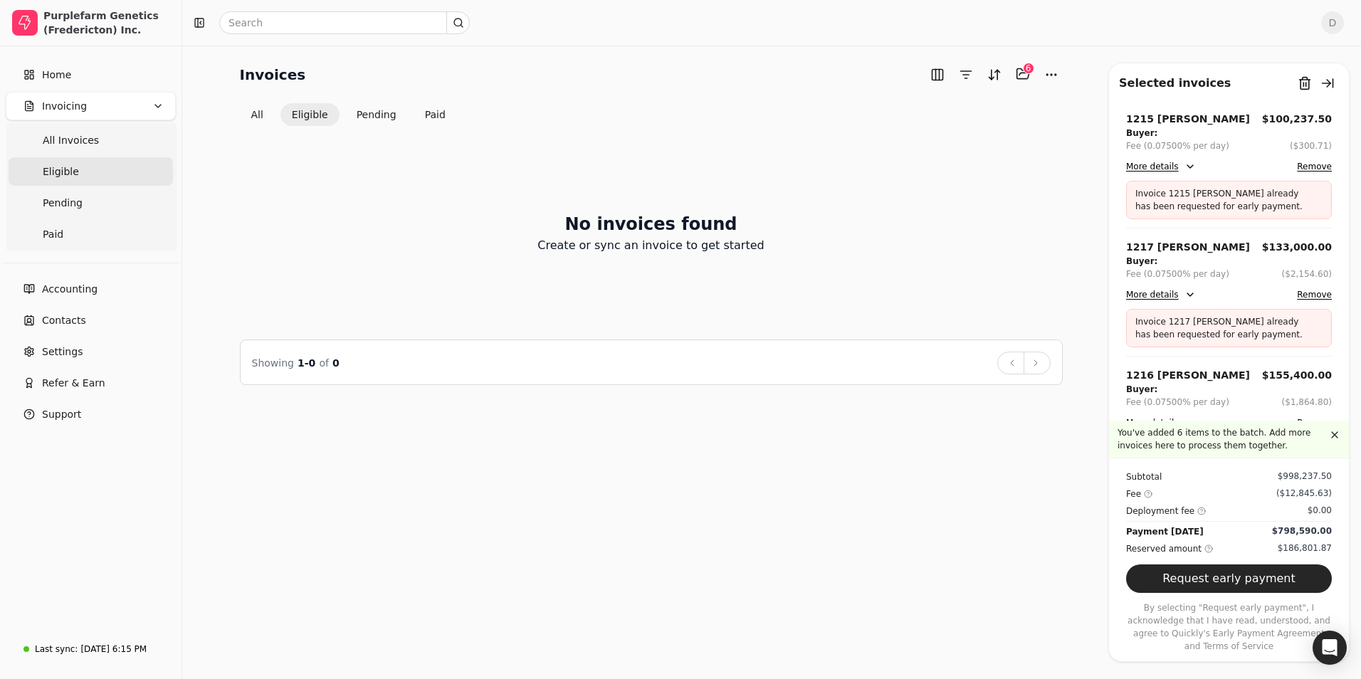
click at [979, 182] on div "No invoices found Create or sync an invoice to get started" at bounding box center [651, 232] width 823 height 179
click at [71, 130] on Invoices "All Invoices" at bounding box center [91, 140] width 164 height 28
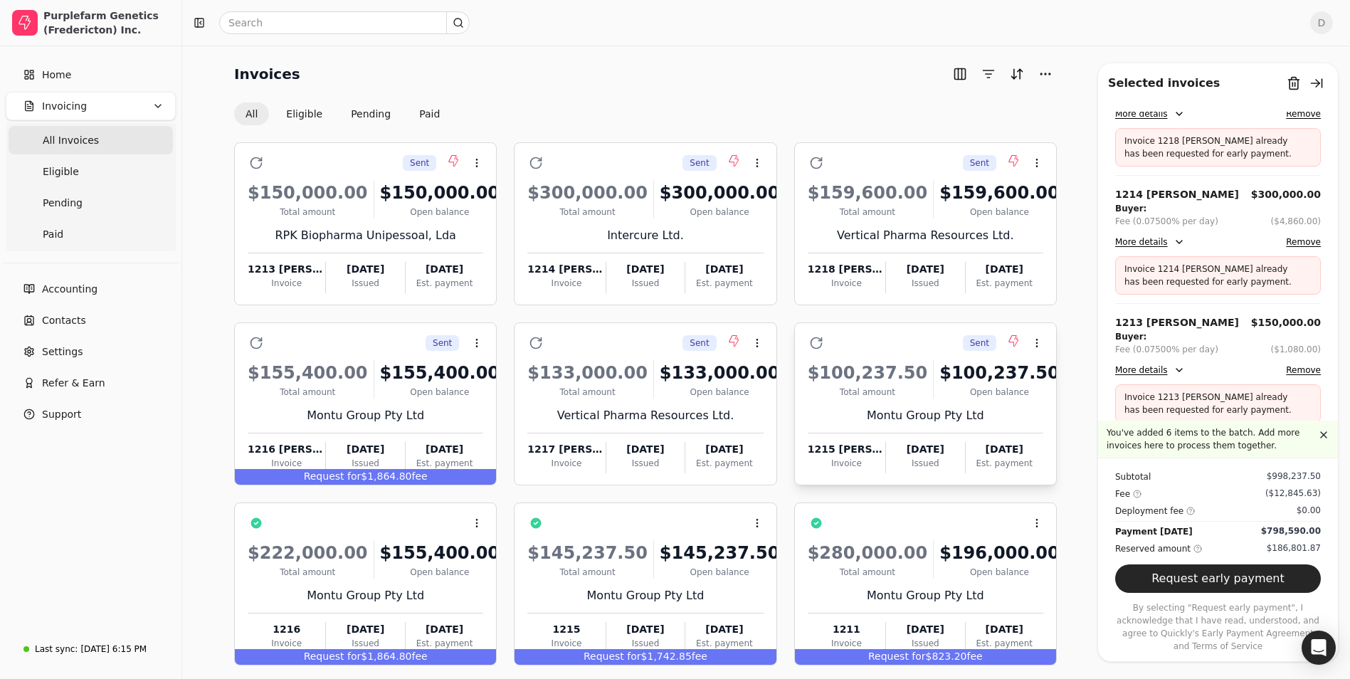
scroll to position [66, 0]
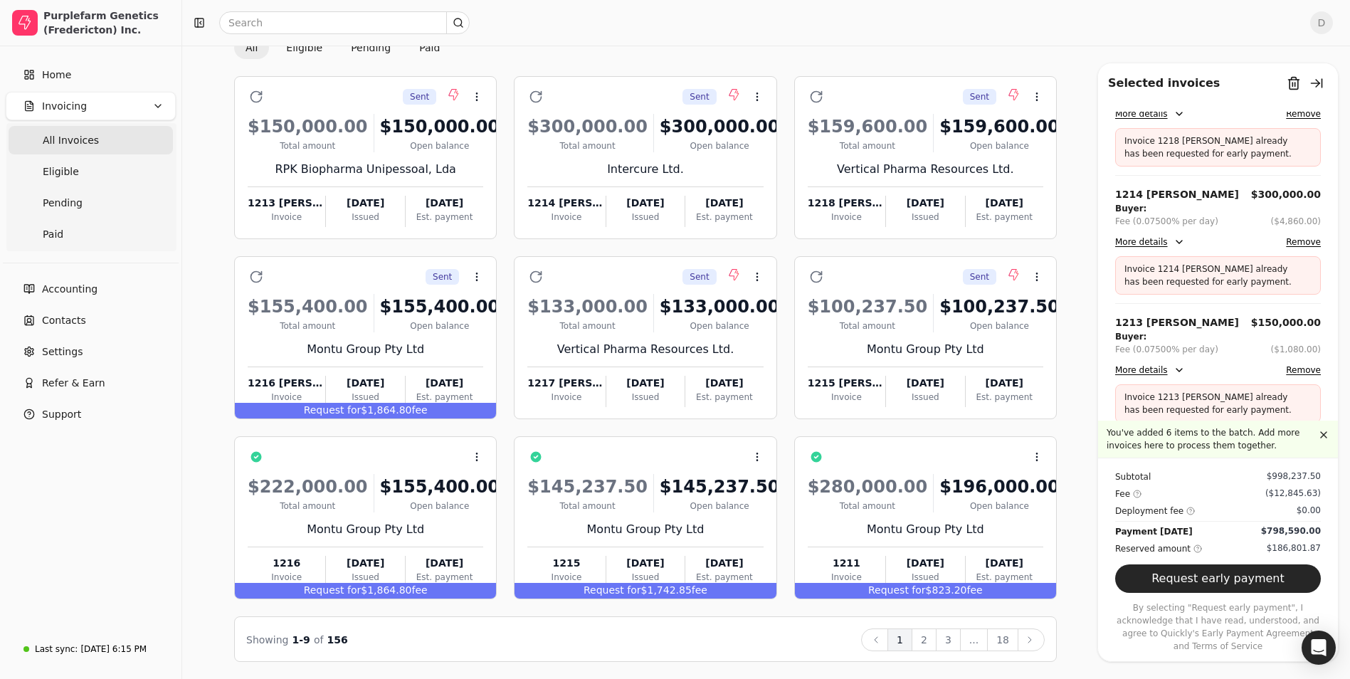
click at [1142, 367] on button "More details" at bounding box center [1150, 370] width 70 height 17
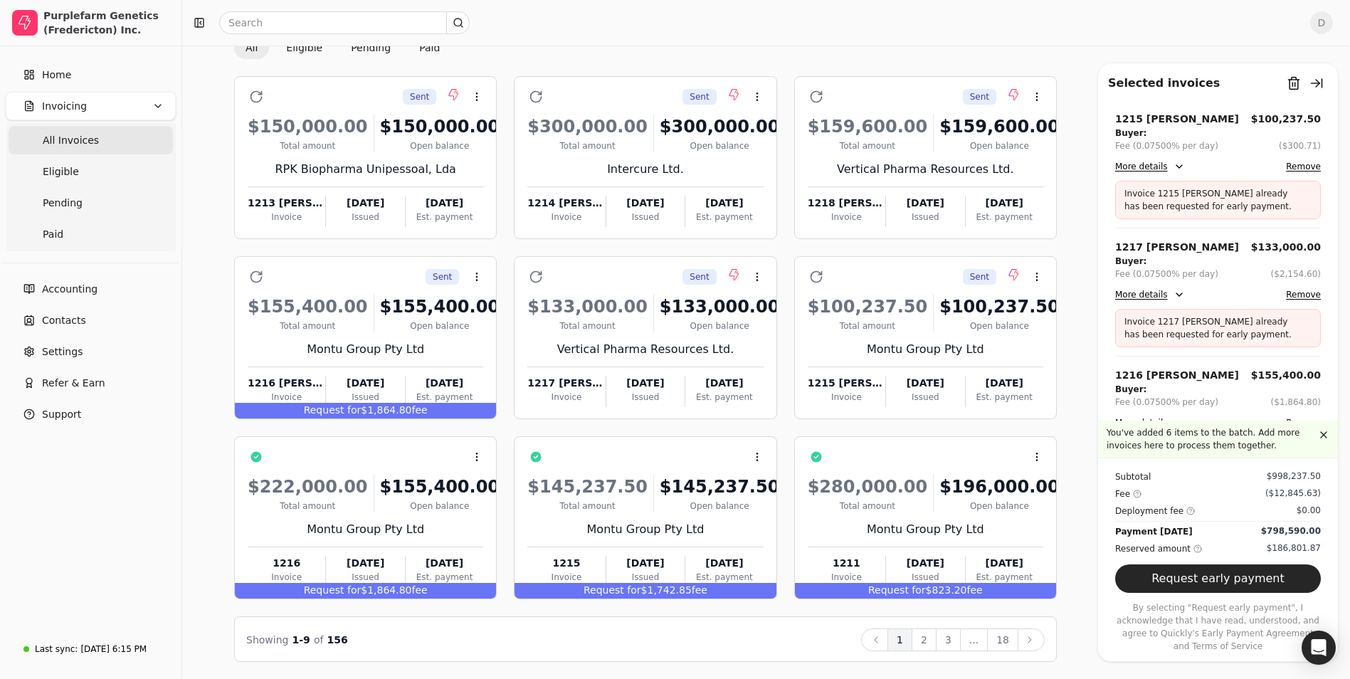
scroll to position [0, 0]
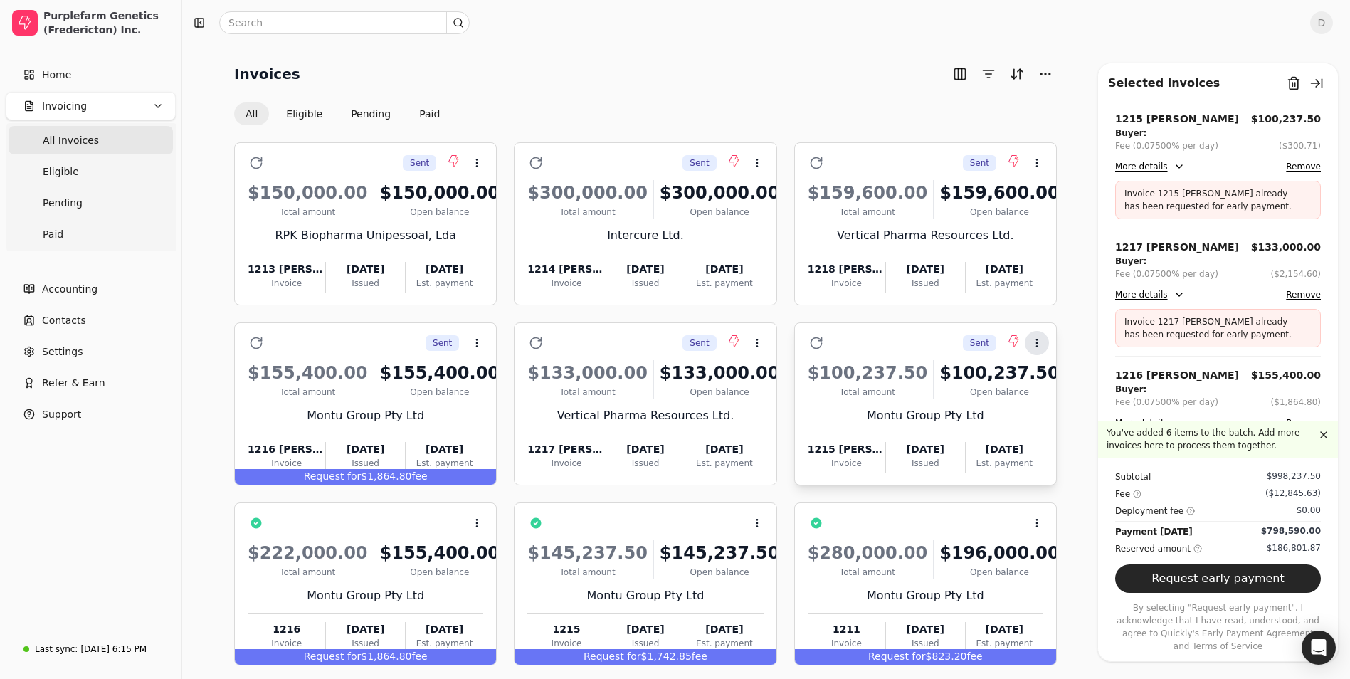
click at [1037, 343] on circle at bounding box center [1036, 342] width 1 height 1
click at [457, 379] on div "$155,400.00" at bounding box center [440, 373] width 120 height 26
click at [473, 383] on icon at bounding box center [474, 378] width 11 height 11
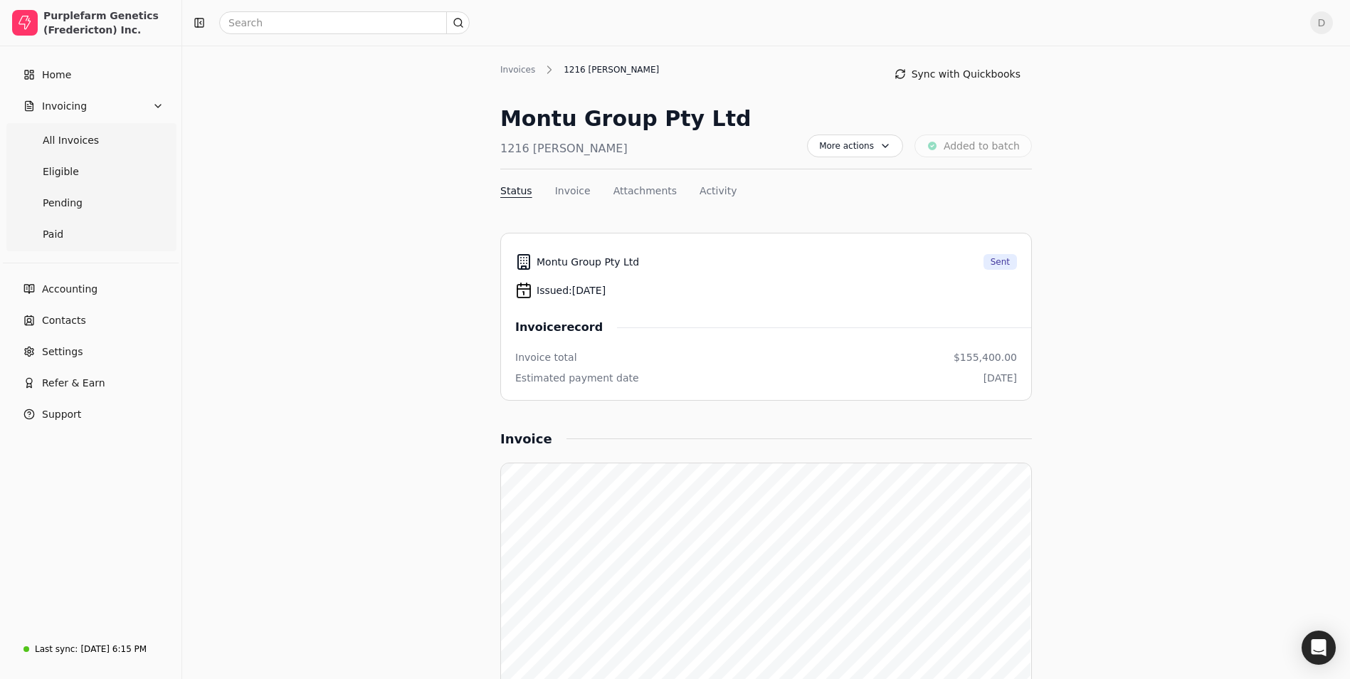
click at [998, 146] on div "More actions Context Menu Button Added to batch" at bounding box center [919, 136] width 225 height 66
click at [883, 152] on span "More actions" at bounding box center [855, 146] width 96 height 23
click at [893, 147] on span "More actions" at bounding box center [855, 146] width 96 height 23
click at [97, 90] on ul "Home Invoicing All Invoices Eligible Pending Paid" at bounding box center [91, 156] width 170 height 191
click at [103, 84] on link "Home" at bounding box center [91, 75] width 170 height 28
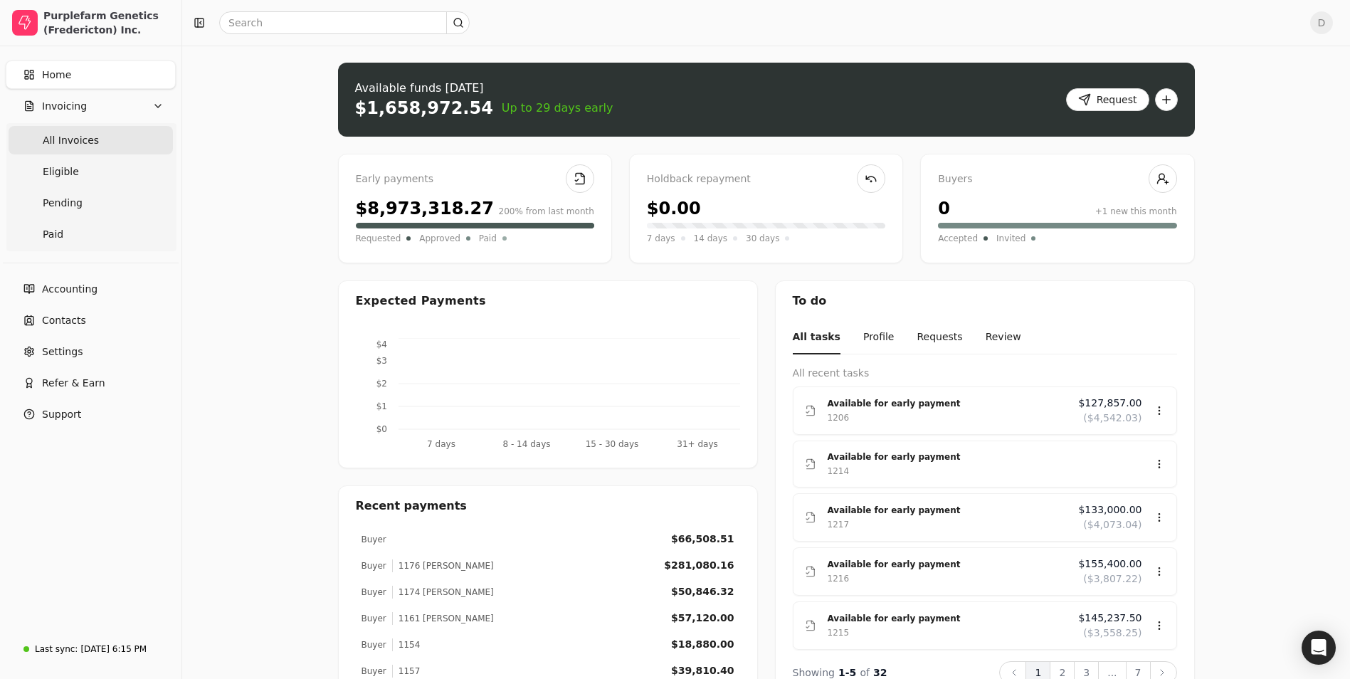
click at [113, 138] on Invoices "All Invoices" at bounding box center [91, 140] width 164 height 28
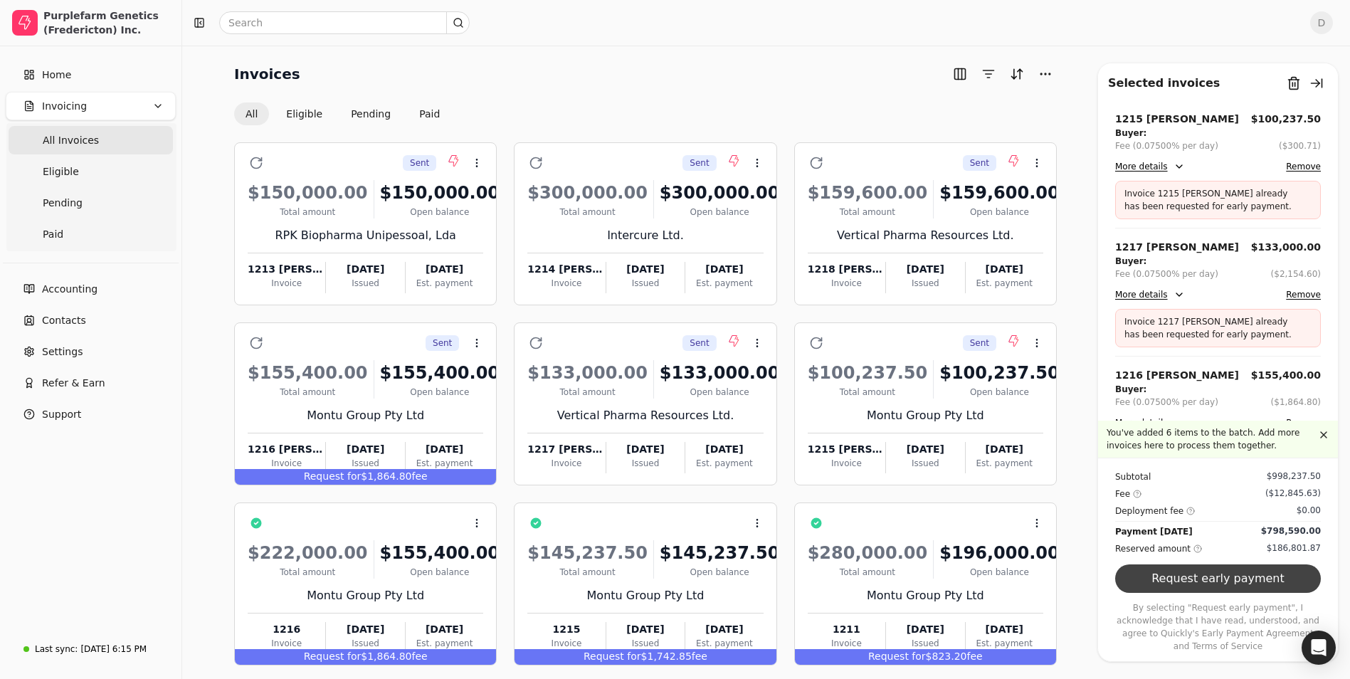
click at [1197, 582] on button "Request early payment" at bounding box center [1218, 578] width 206 height 28
click at [486, 162] on button "Context Menu Button" at bounding box center [477, 163] width 24 height 24
click at [486, 201] on span "Open" at bounding box center [499, 198] width 26 height 15
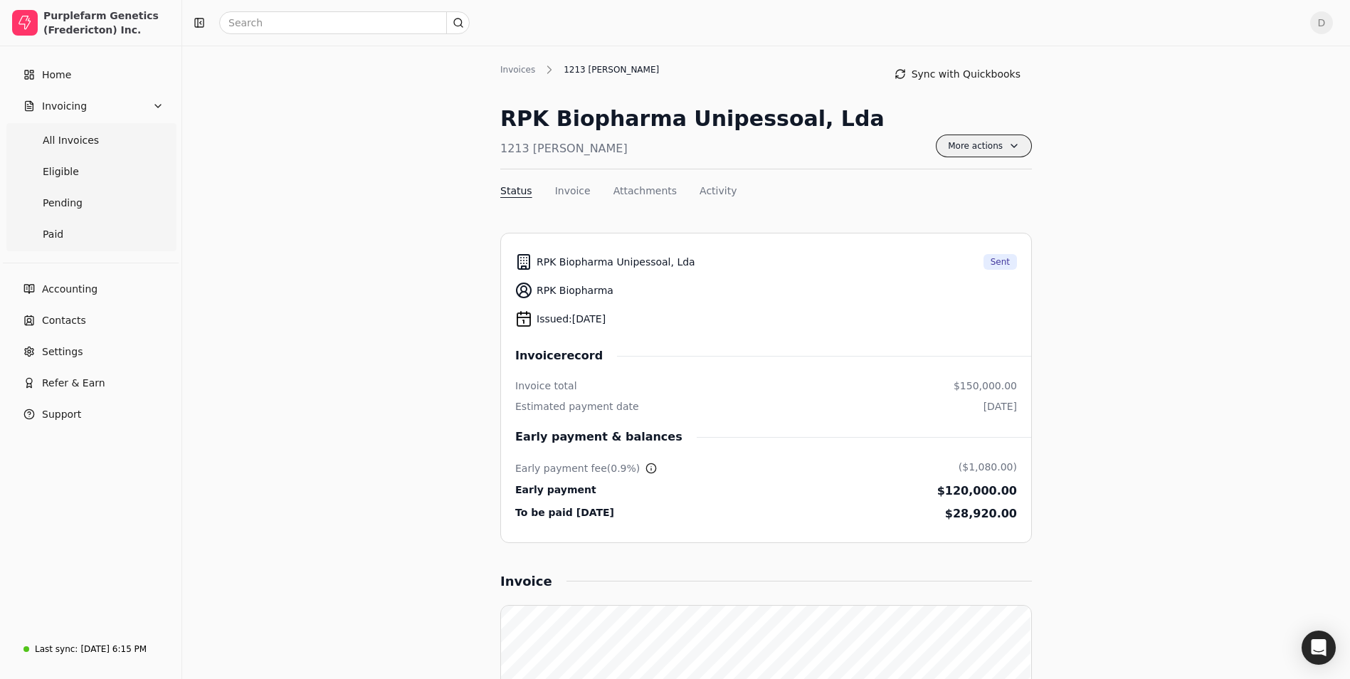
click at [999, 142] on span "More actions" at bounding box center [984, 146] width 96 height 23
click at [523, 68] on div "Invoices" at bounding box center [521, 69] width 42 height 13
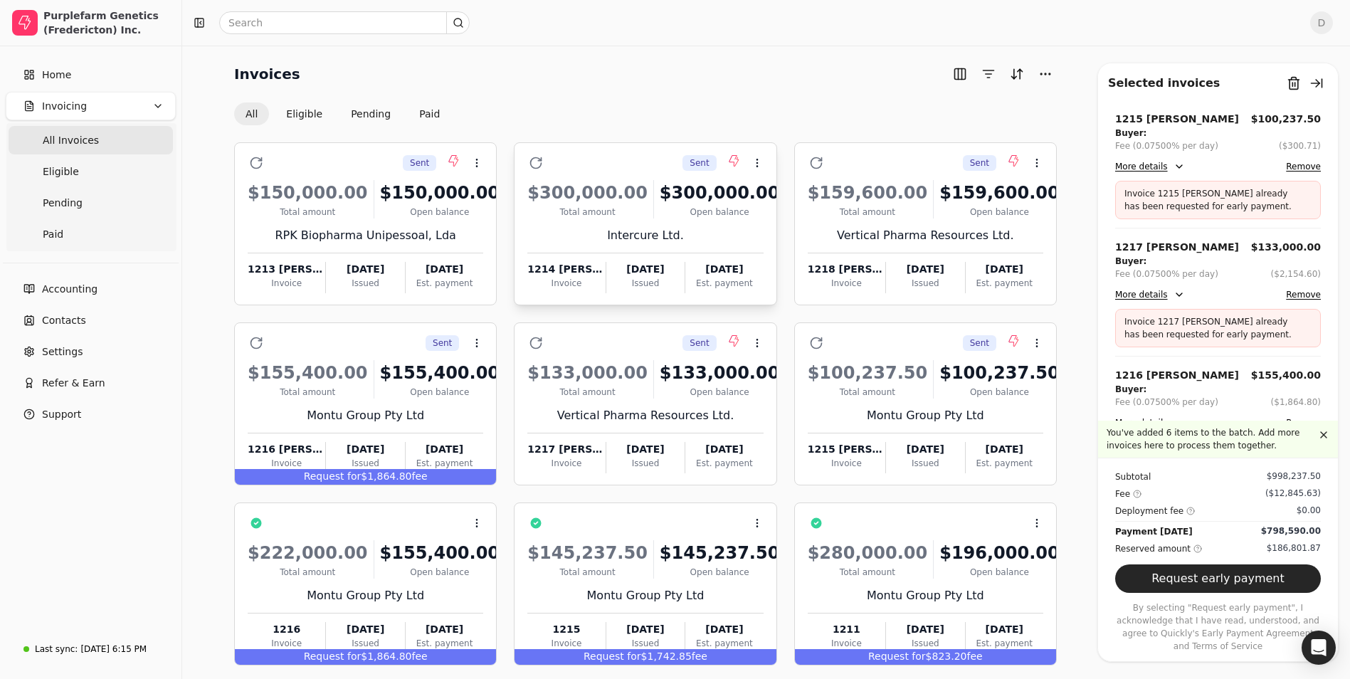
click at [756, 219] on div "$300,000.00 Total amount $300,000.00 Open balance Intercure Ltd. 1214 [PERSON_N…" at bounding box center [645, 233] width 236 height 122
click at [785, 204] on span "Open" at bounding box center [780, 198] width 26 height 15
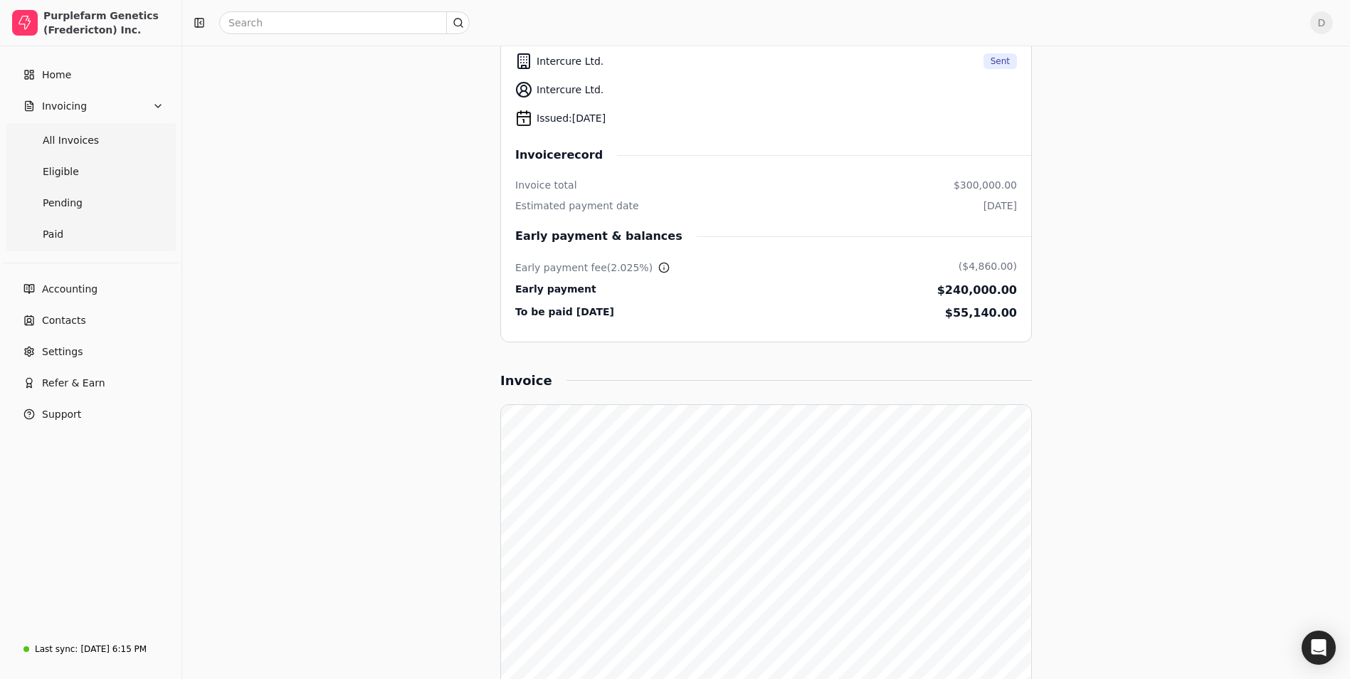
scroll to position [29, 0]
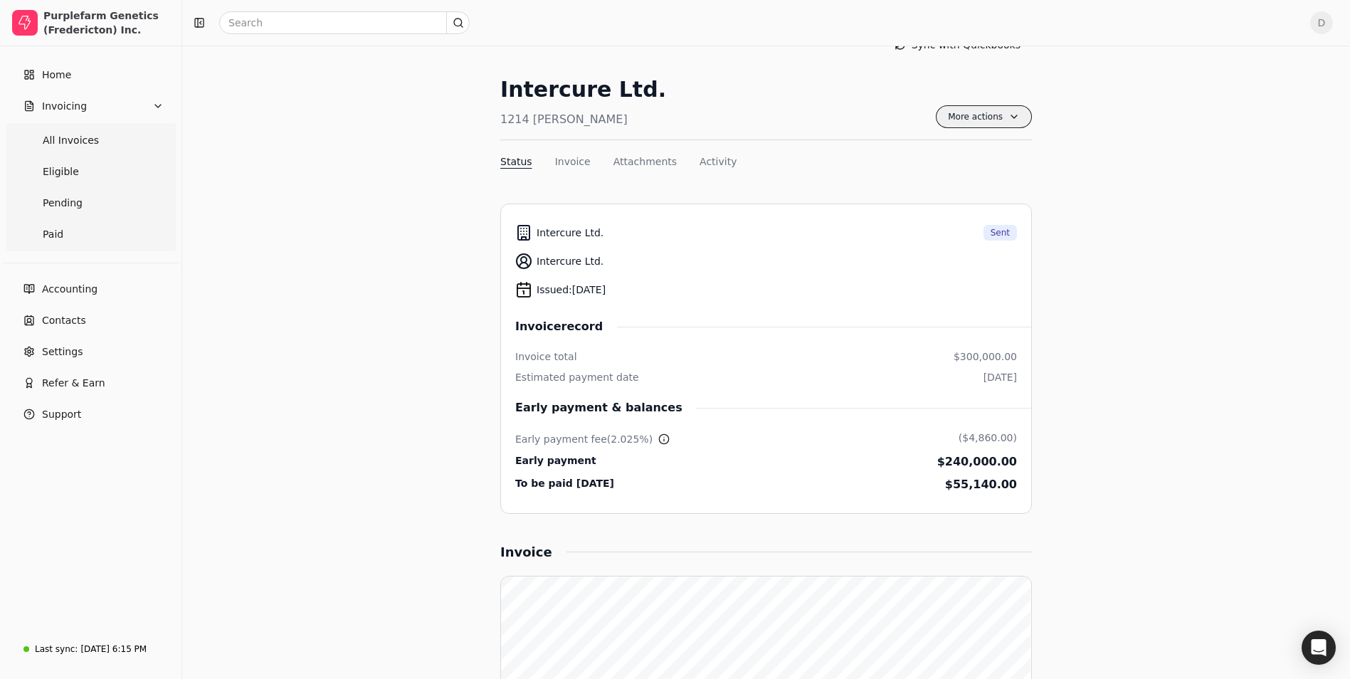
click at [1017, 123] on span "More actions" at bounding box center [984, 116] width 96 height 23
drag, startPoint x: 253, startPoint y: 48, endPoint x: 169, endPoint y: 43, distance: 83.5
drag, startPoint x: 169, startPoint y: 43, endPoint x: 522, endPoint y: 54, distance: 352.5
click at [522, 54] on div "Invoices 1214 [PERSON_NAME] Sync with Quickbooks" at bounding box center [766, 44] width 532 height 23
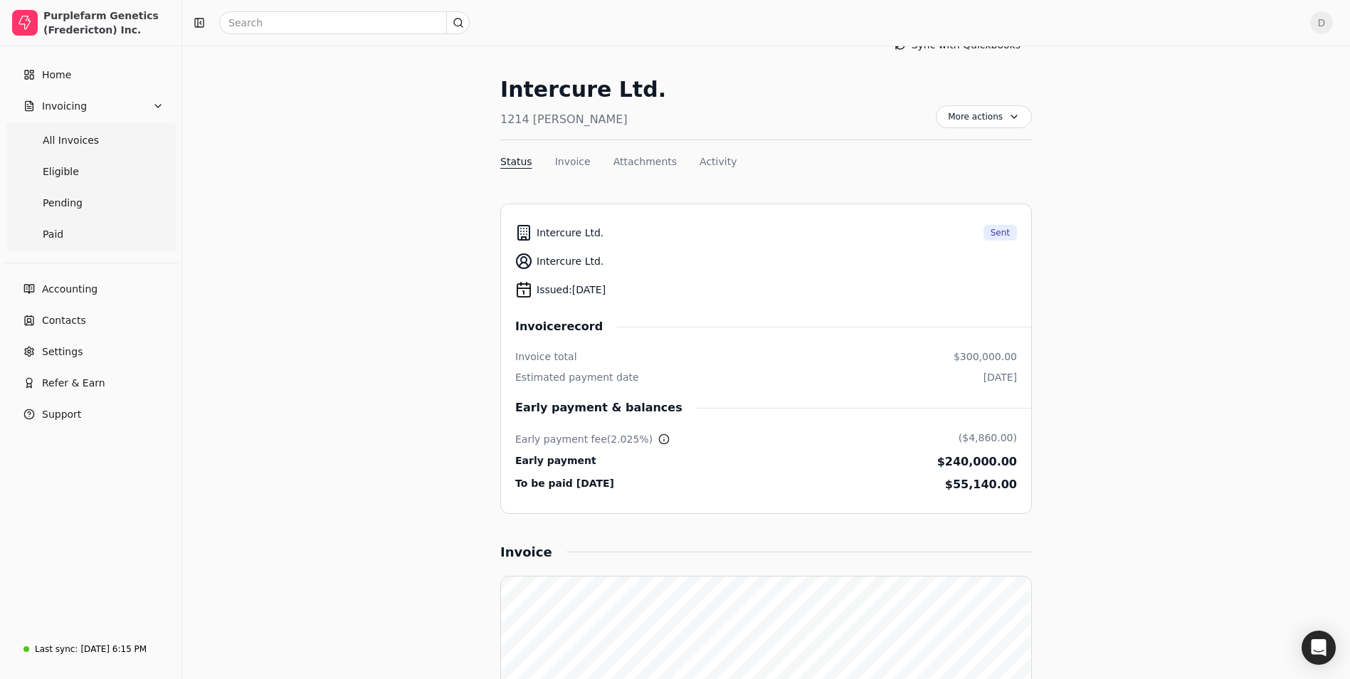
scroll to position [0, 0]
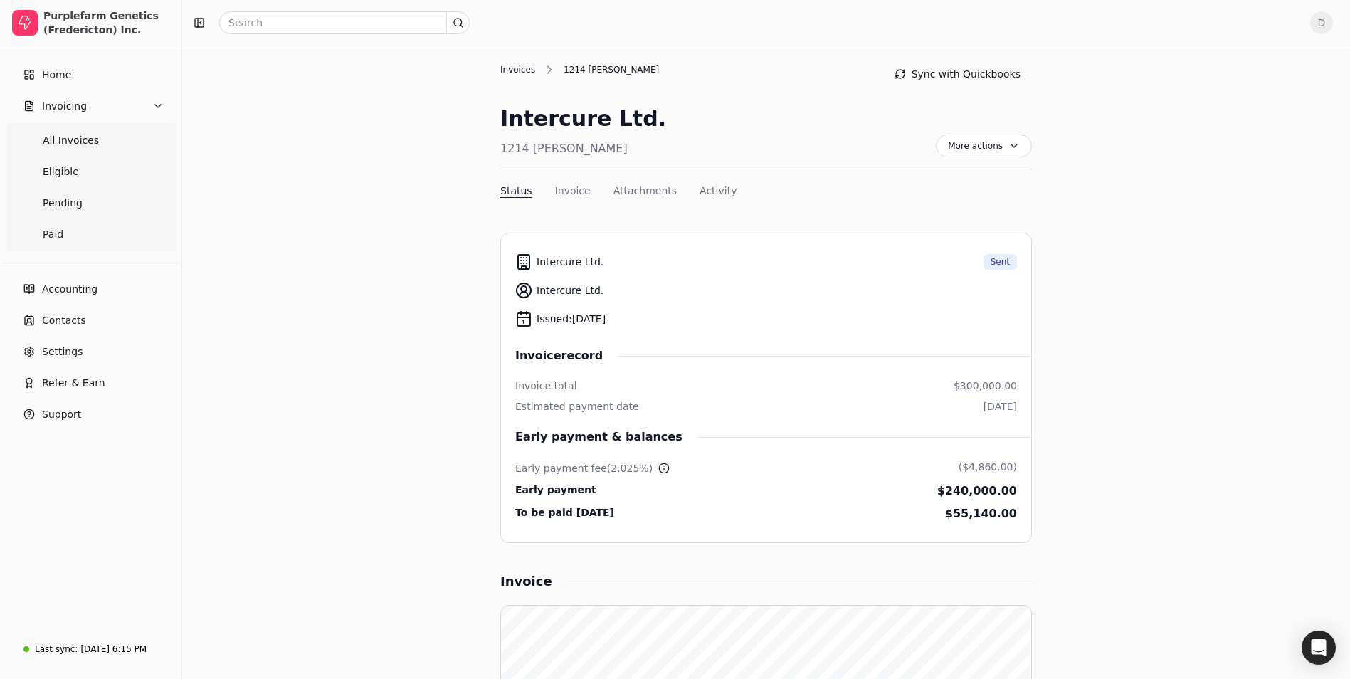
click at [533, 73] on div "Invoices" at bounding box center [521, 69] width 42 height 13
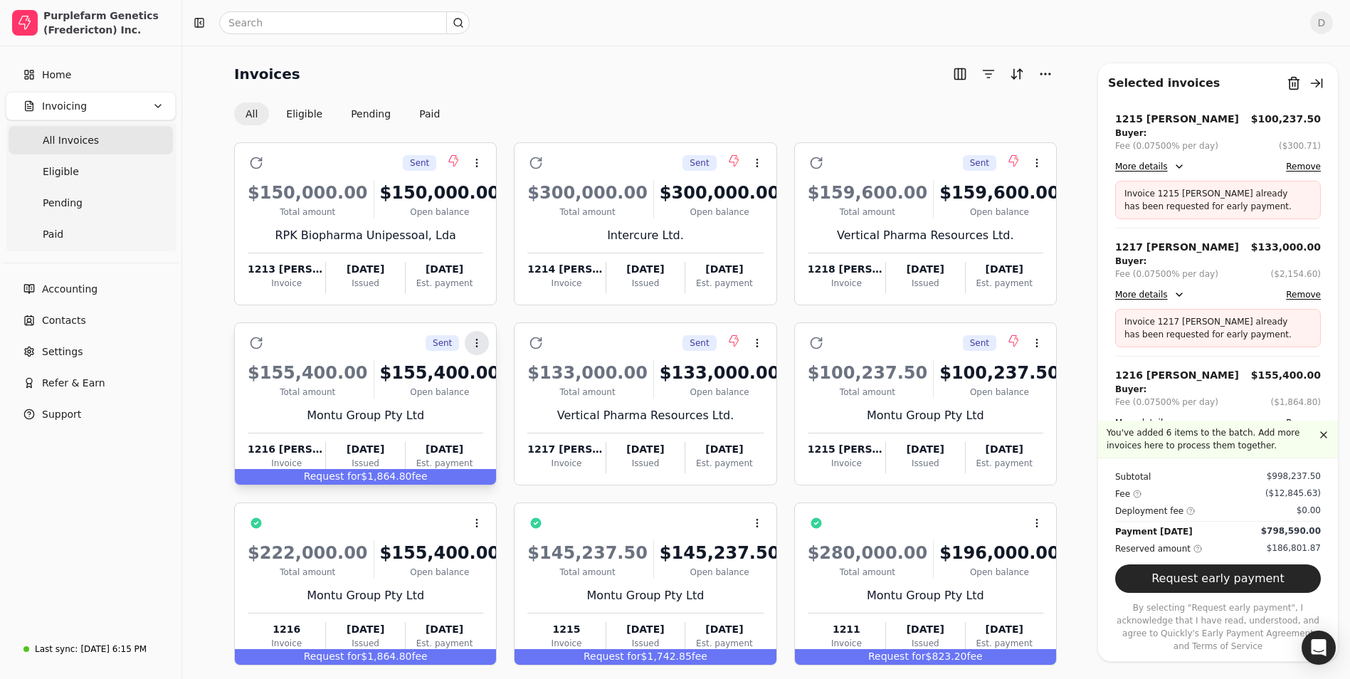
click at [482, 345] on icon at bounding box center [476, 342] width 11 height 11
click at [482, 374] on li "Open" at bounding box center [545, 378] width 175 height 26
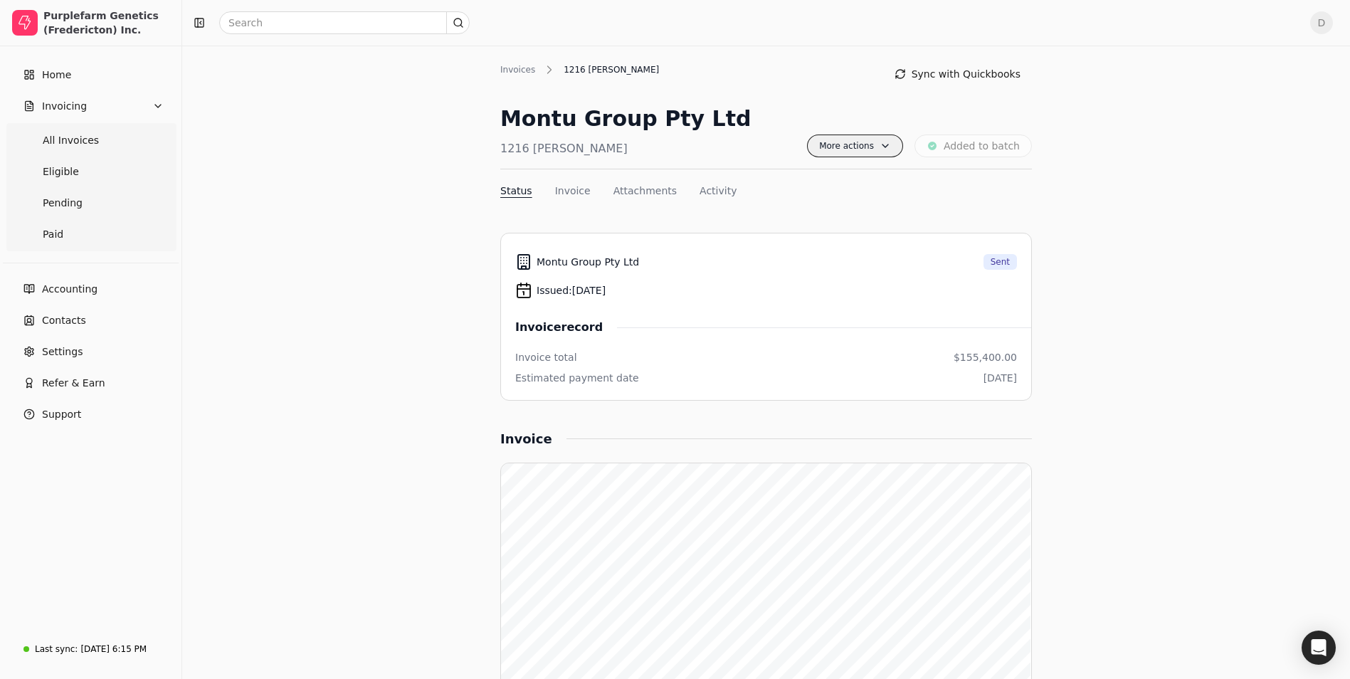
click at [876, 154] on span "More actions" at bounding box center [855, 146] width 96 height 23
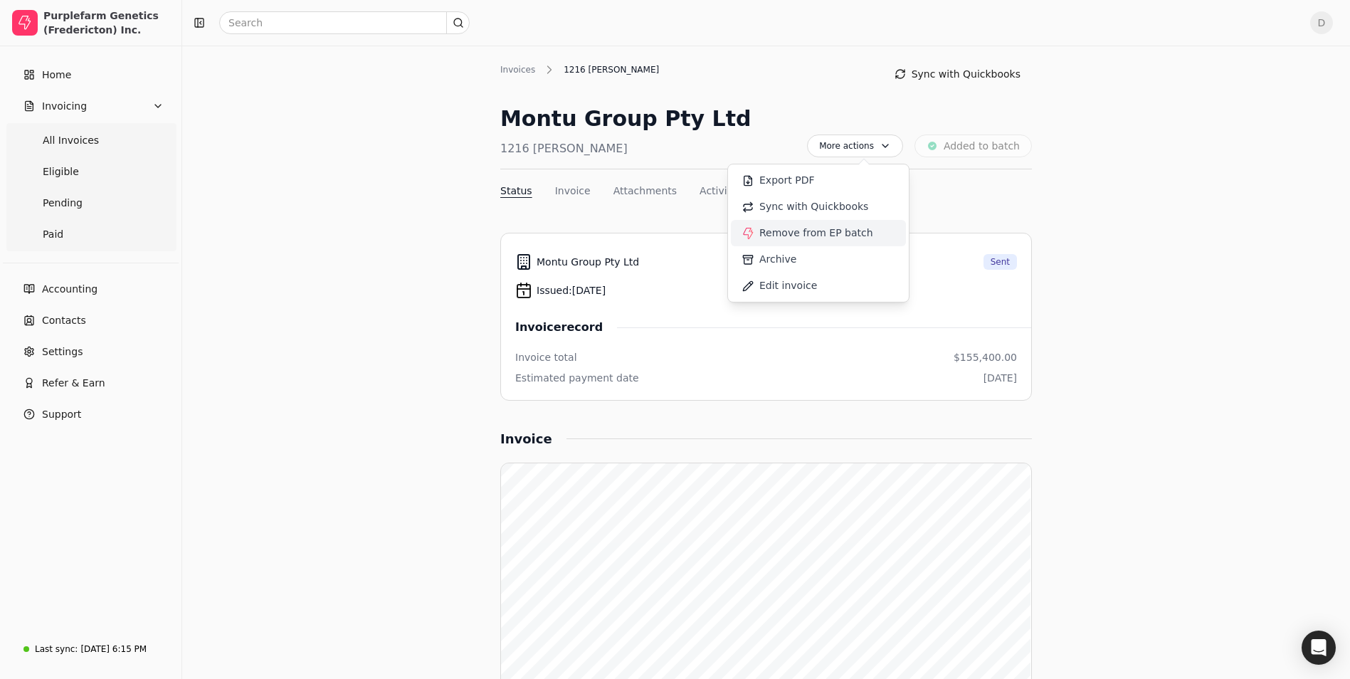
click at [853, 236] on span "Remove from EP batch" at bounding box center [817, 233] width 114 height 15
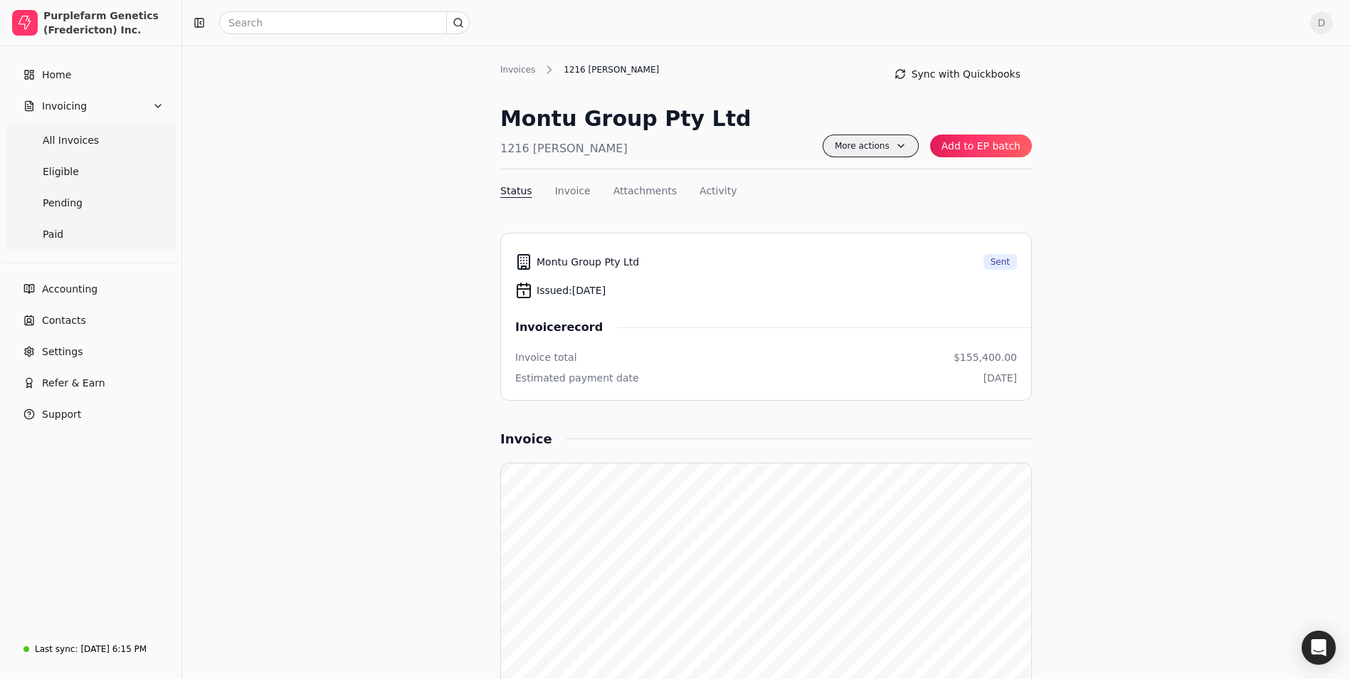
click at [897, 153] on span "More actions" at bounding box center [871, 146] width 96 height 23
click at [1015, 147] on button "Add to EP batch" at bounding box center [981, 146] width 102 height 23
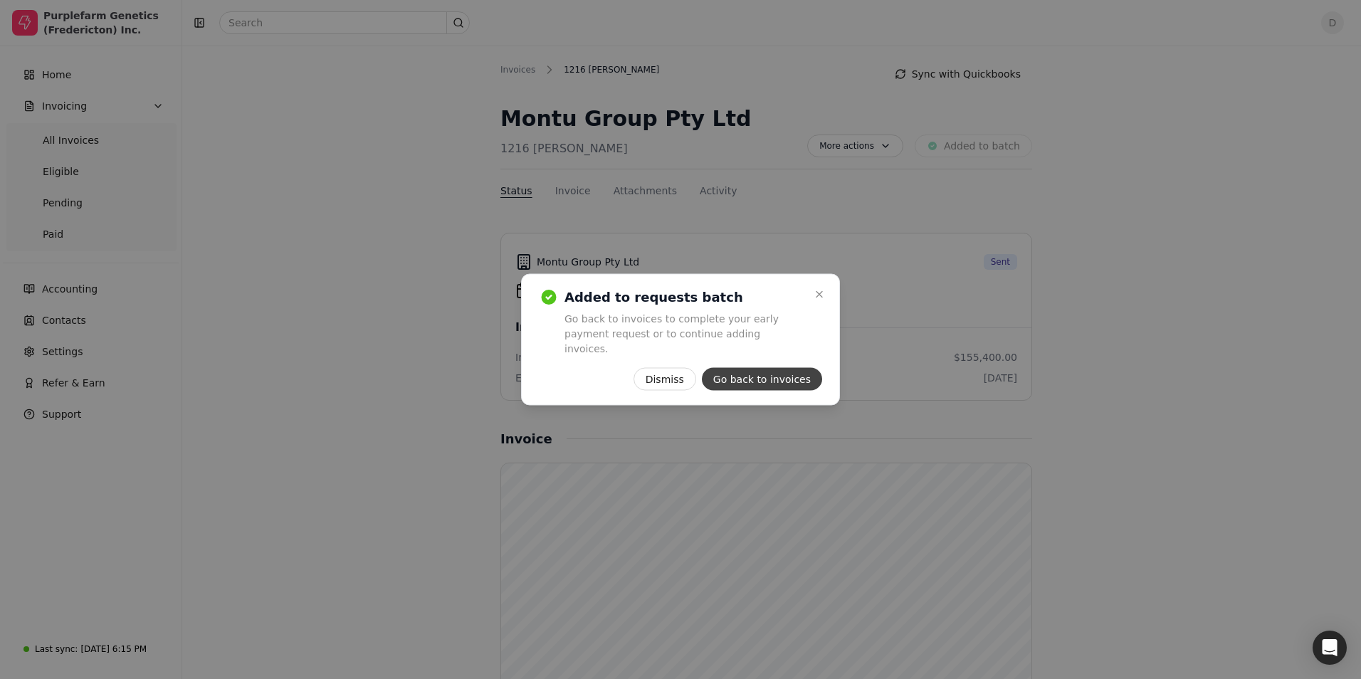
click at [771, 368] on button "Go back to invoices" at bounding box center [762, 379] width 120 height 23
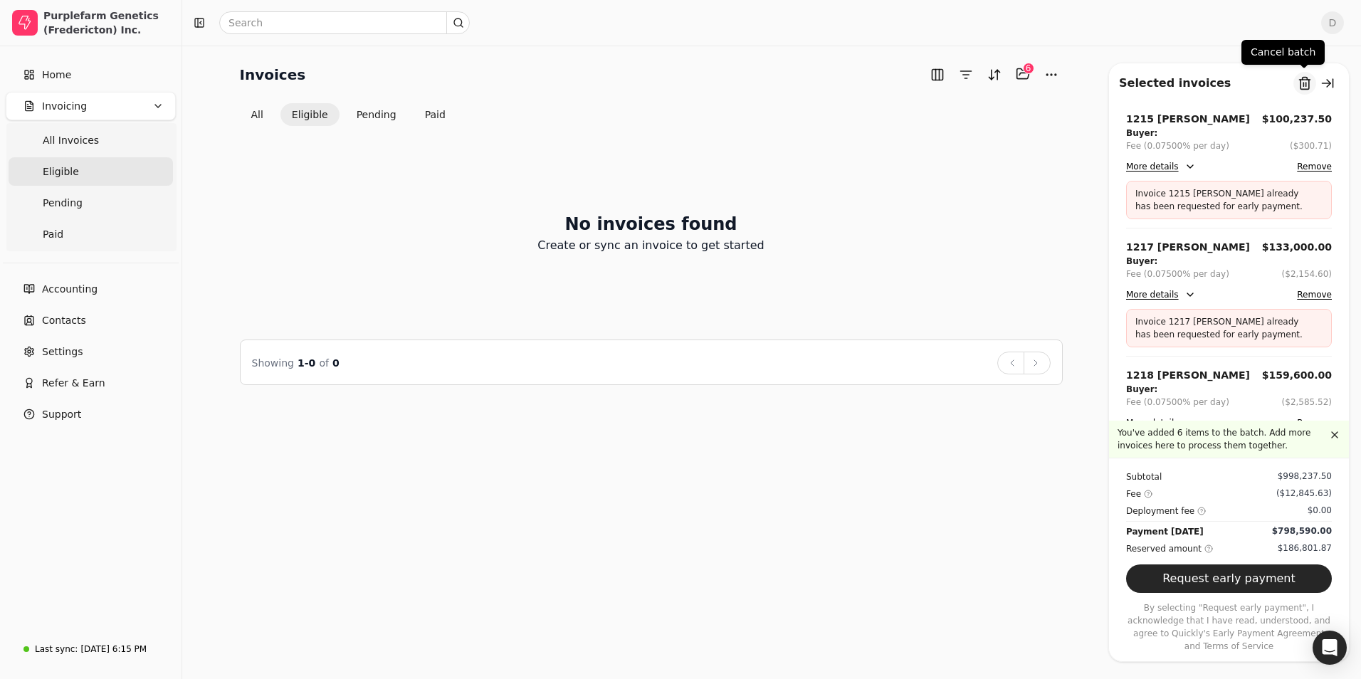
click at [1307, 81] on button "Remove from batch" at bounding box center [1304, 83] width 23 height 23
click at [1308, 165] on button "Yes" at bounding box center [1320, 162] width 25 height 17
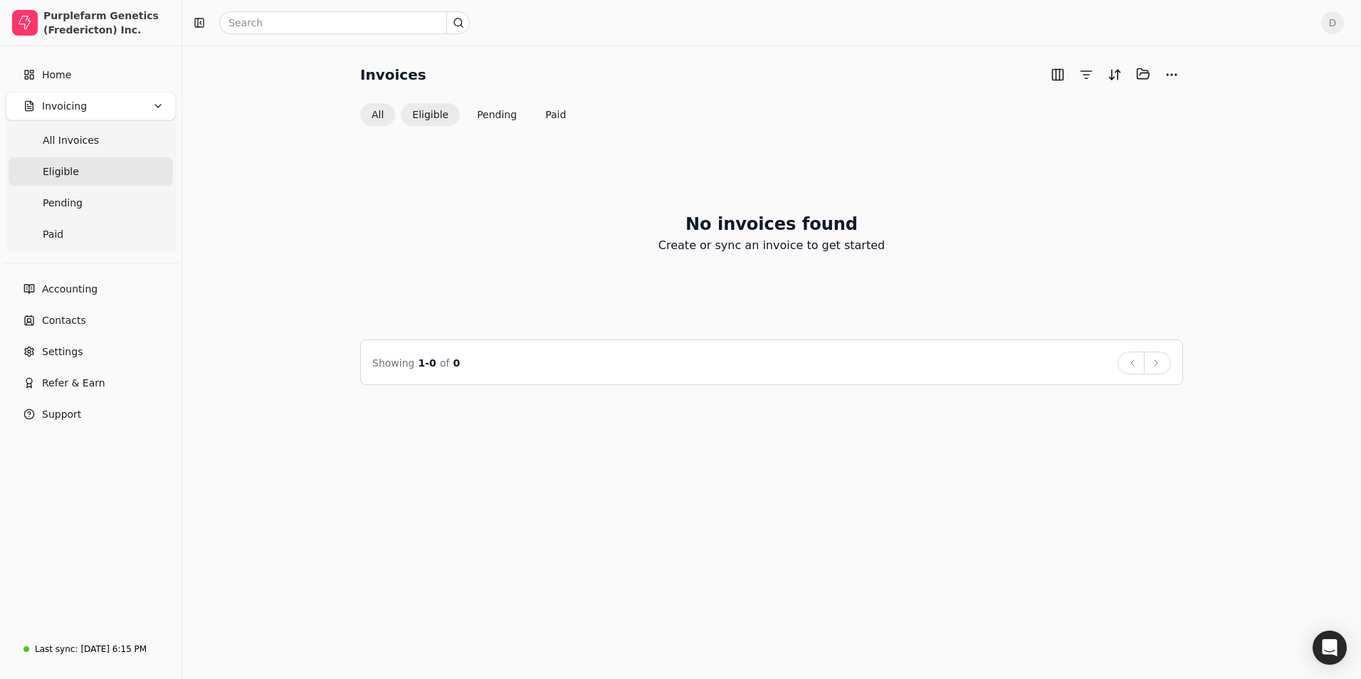
click at [376, 110] on button "All" at bounding box center [377, 114] width 35 height 23
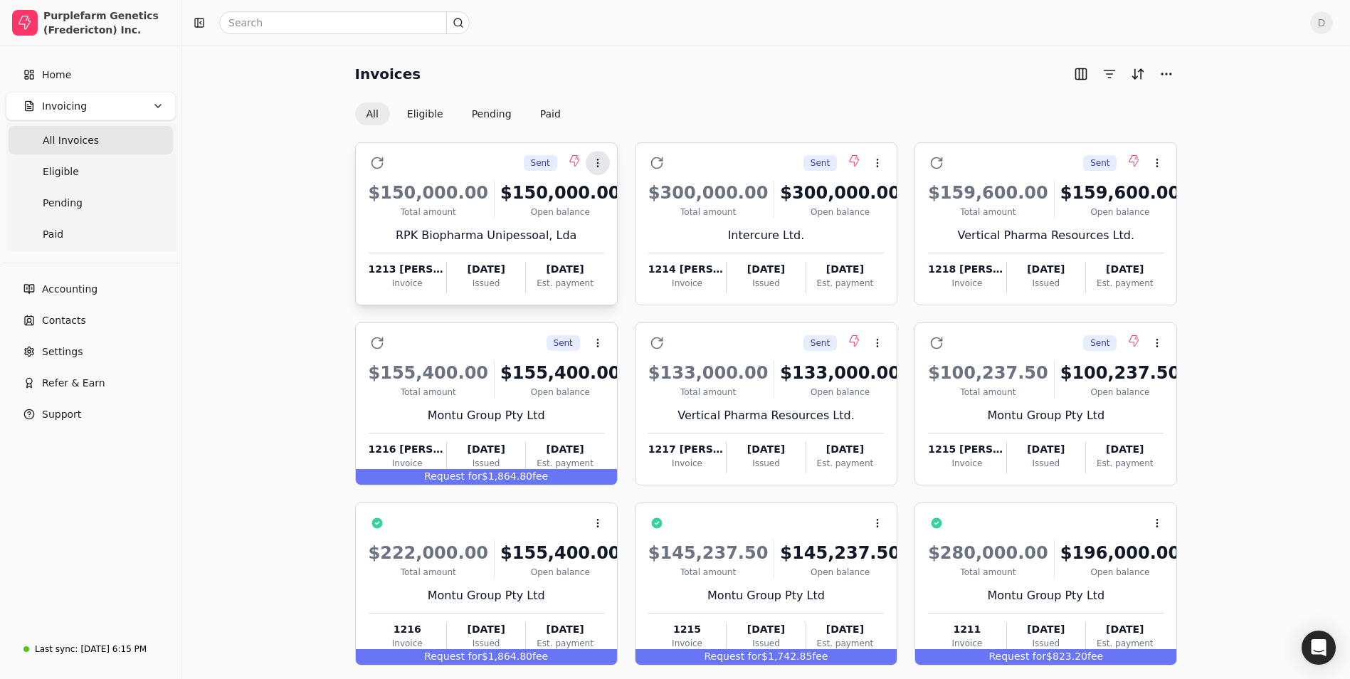
click at [601, 166] on icon at bounding box center [597, 162] width 11 height 11
click at [601, 200] on icon at bounding box center [595, 198] width 11 height 11
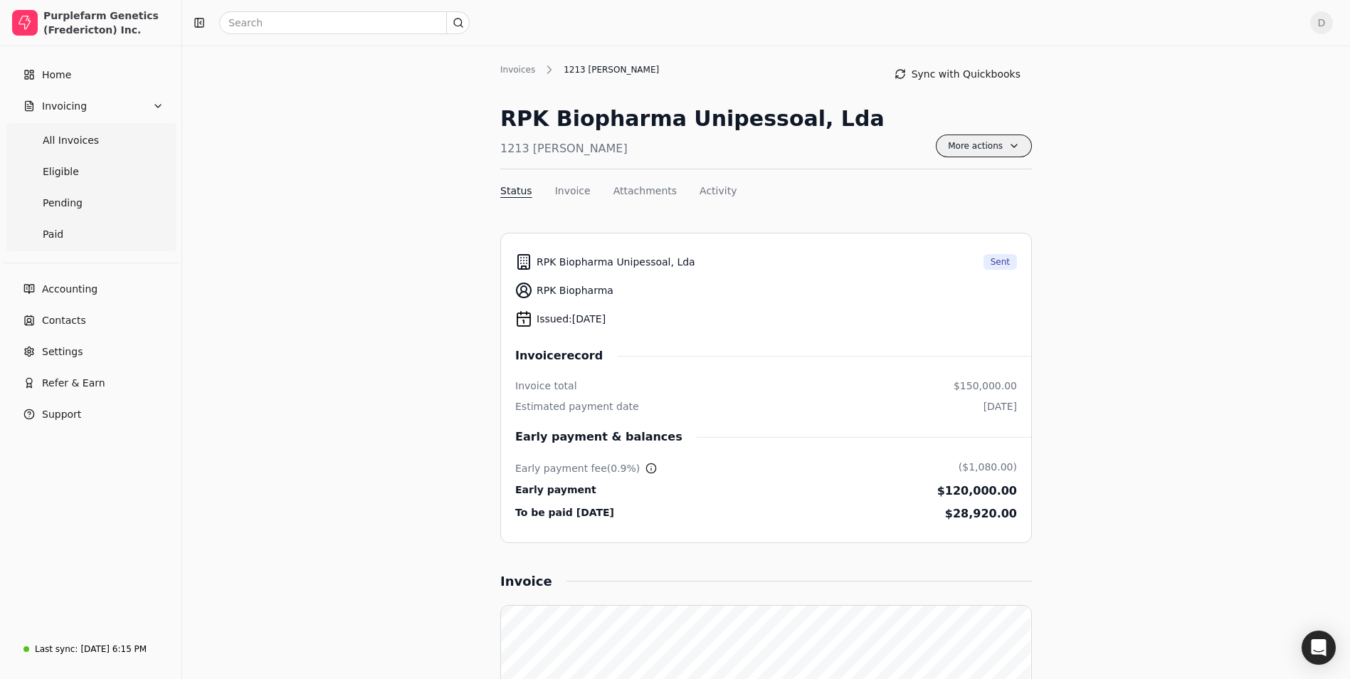
click at [1011, 152] on span "More actions" at bounding box center [984, 146] width 96 height 23
click at [1015, 148] on span "More actions" at bounding box center [984, 146] width 96 height 23
click at [526, 72] on div "Invoices" at bounding box center [521, 69] width 42 height 13
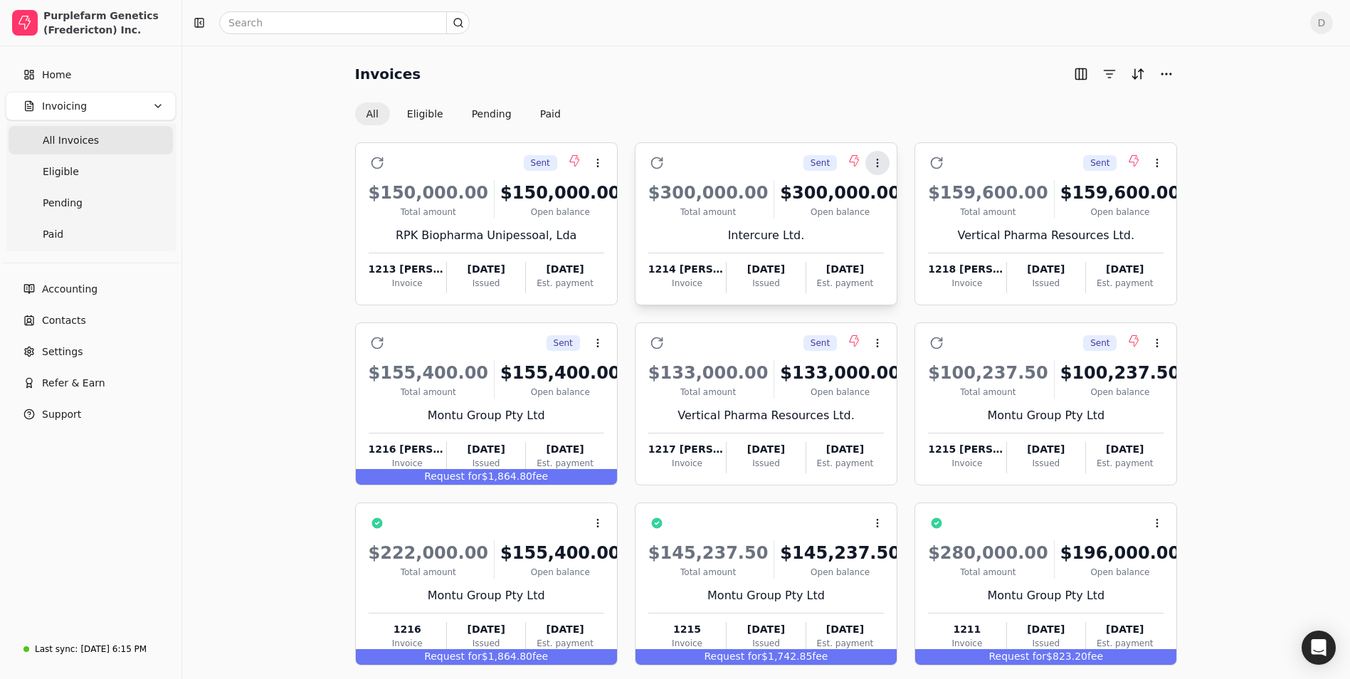
click at [883, 162] on icon at bounding box center [877, 162] width 11 height 11
click at [875, 194] on icon at bounding box center [875, 198] width 11 height 11
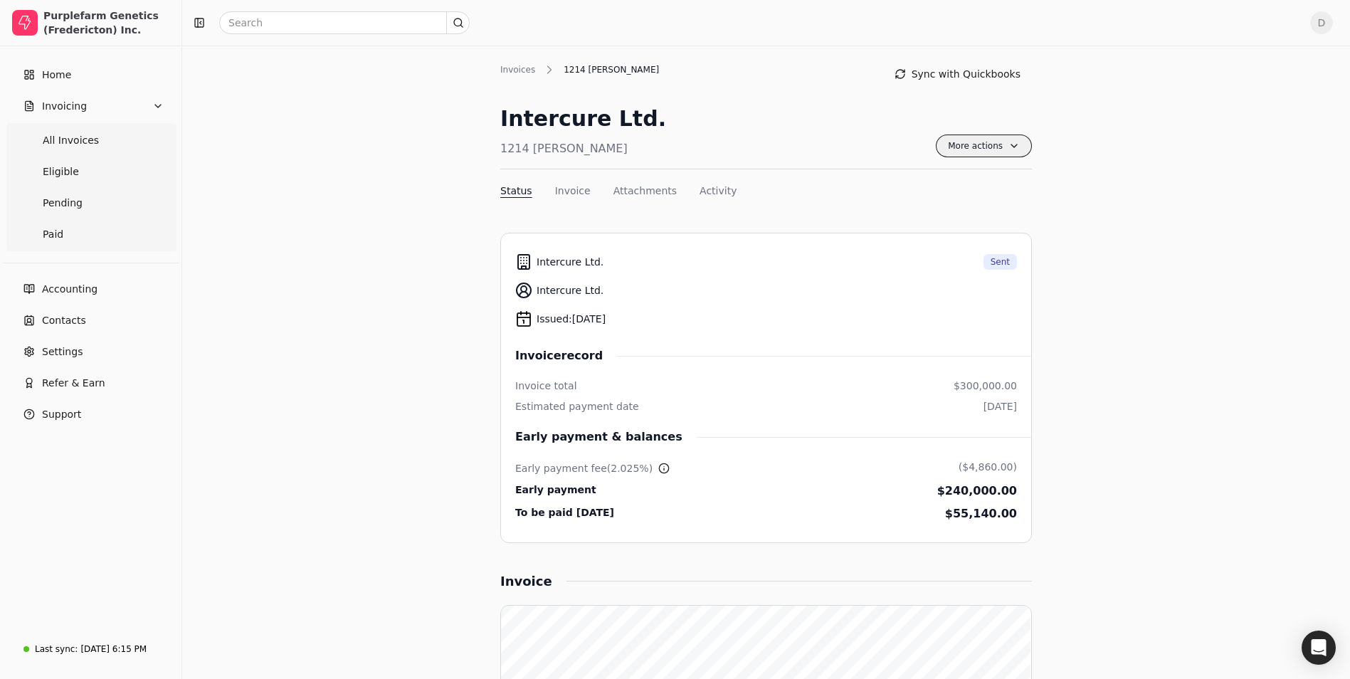
click at [1009, 149] on span "More actions" at bounding box center [984, 146] width 96 height 23
click at [1012, 149] on span "More actions" at bounding box center [984, 146] width 96 height 23
click at [510, 65] on div "Invoices" at bounding box center [521, 69] width 42 height 13
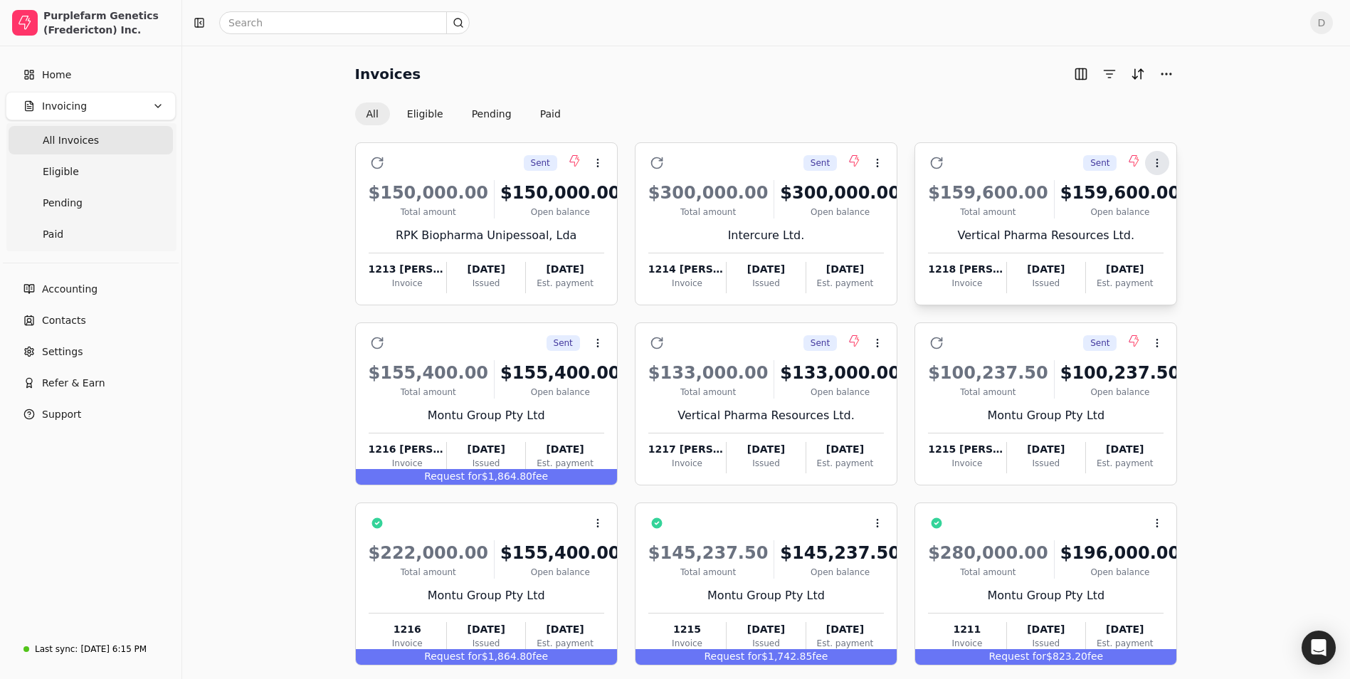
click at [1165, 165] on button "Context Menu Button" at bounding box center [1157, 163] width 24 height 24
click at [1157, 191] on li "Open" at bounding box center [1225, 198] width 175 height 26
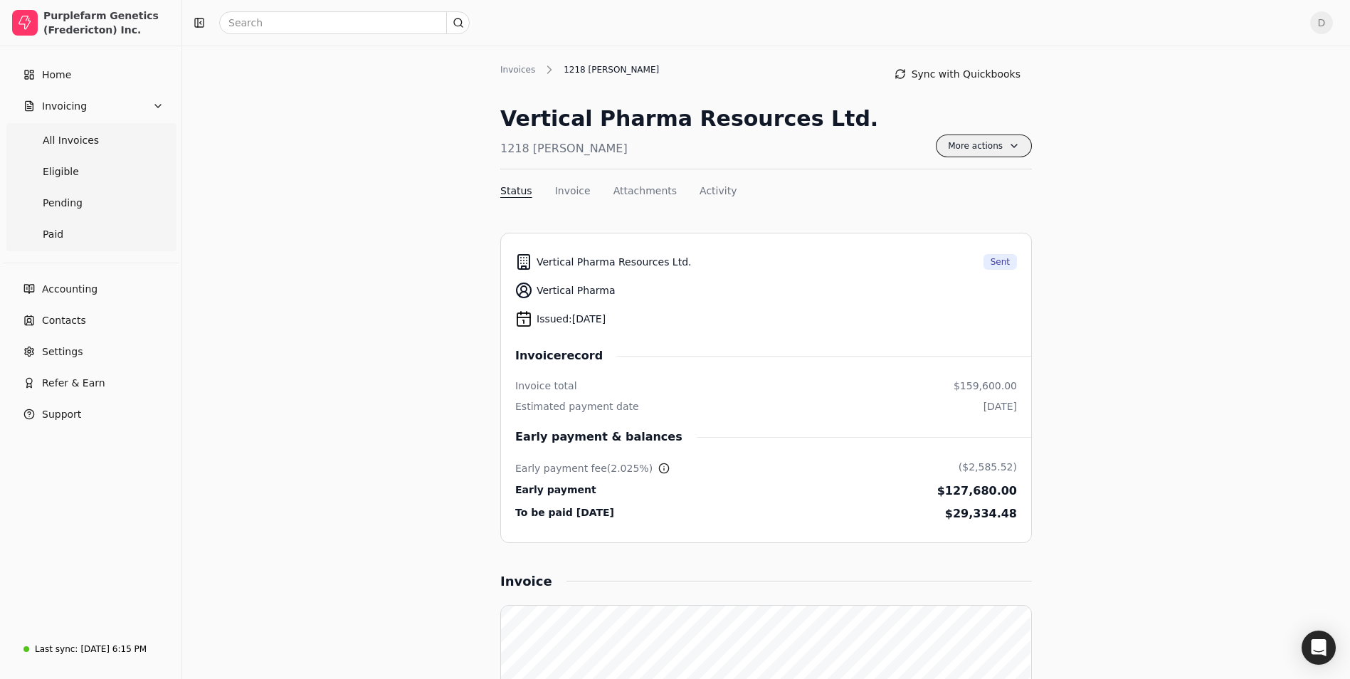
click at [1014, 145] on span "More actions" at bounding box center [984, 146] width 96 height 23
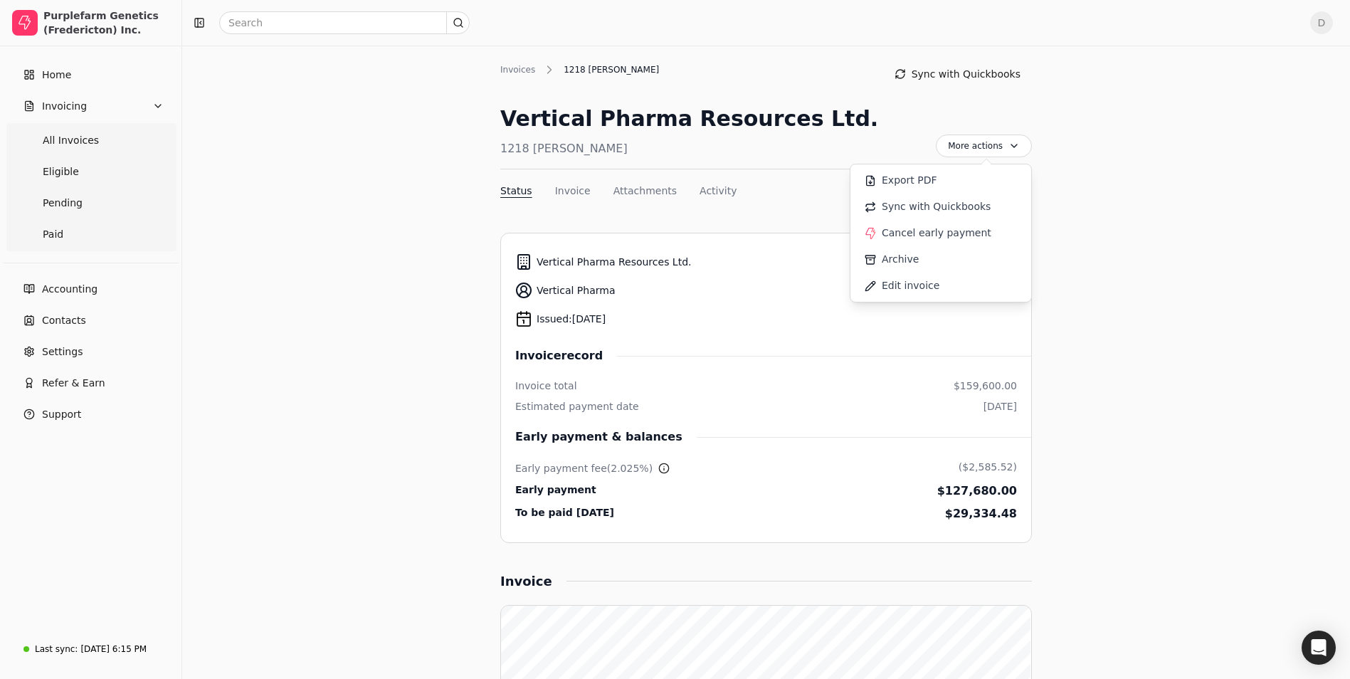
click at [846, 138] on div "Vertical Pharma Resources Ltd. 1218 [PERSON_NAME] More actions Context Menu But…" at bounding box center [766, 136] width 532 height 67
click at [530, 71] on div "Invoices" at bounding box center [521, 69] width 42 height 13
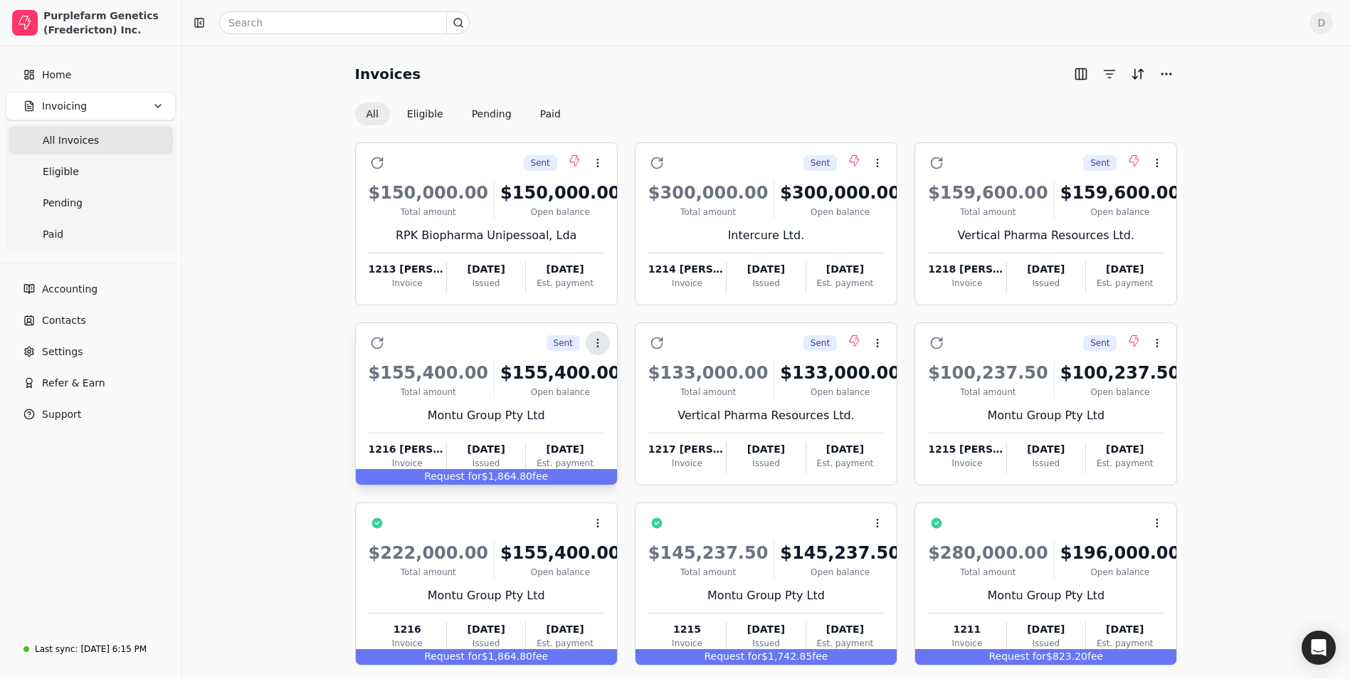
click at [598, 340] on circle at bounding box center [597, 340] width 1 height 1
click at [592, 377] on icon at bounding box center [595, 378] width 11 height 11
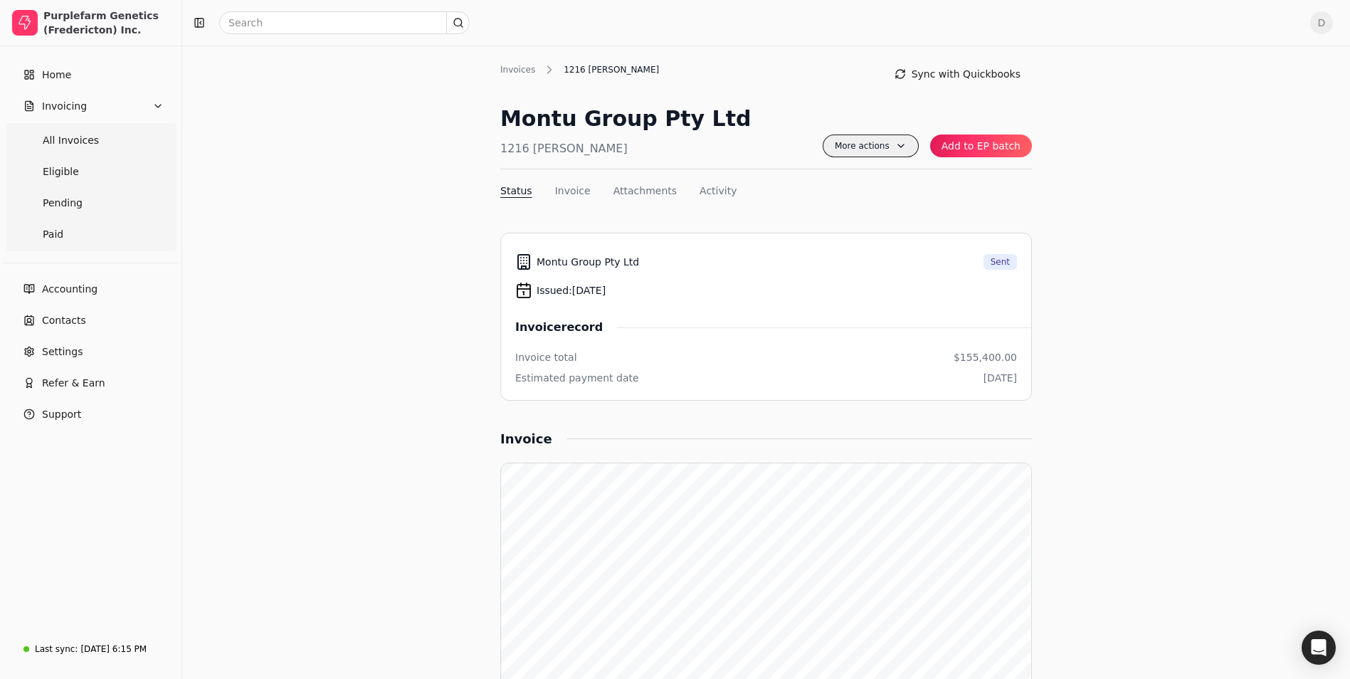
click at [914, 153] on span "More actions" at bounding box center [871, 146] width 96 height 23
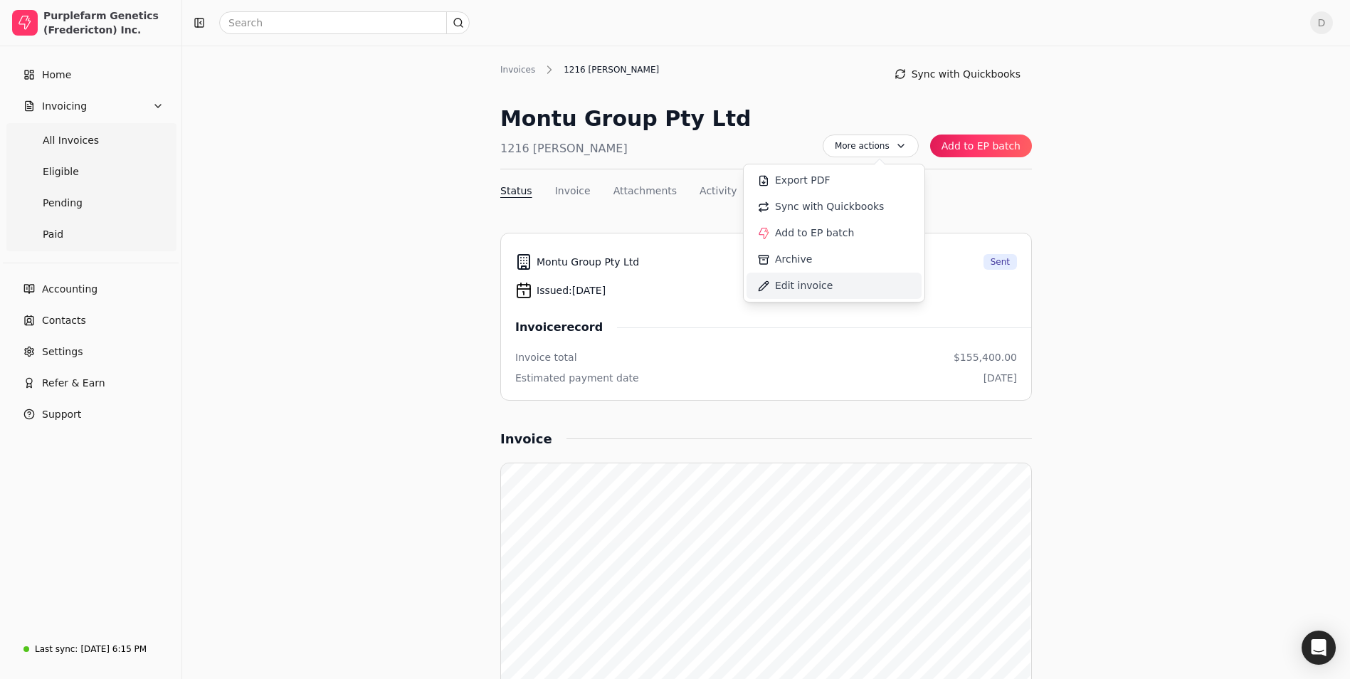
click at [849, 278] on li "Edit invoice" at bounding box center [834, 286] width 175 height 26
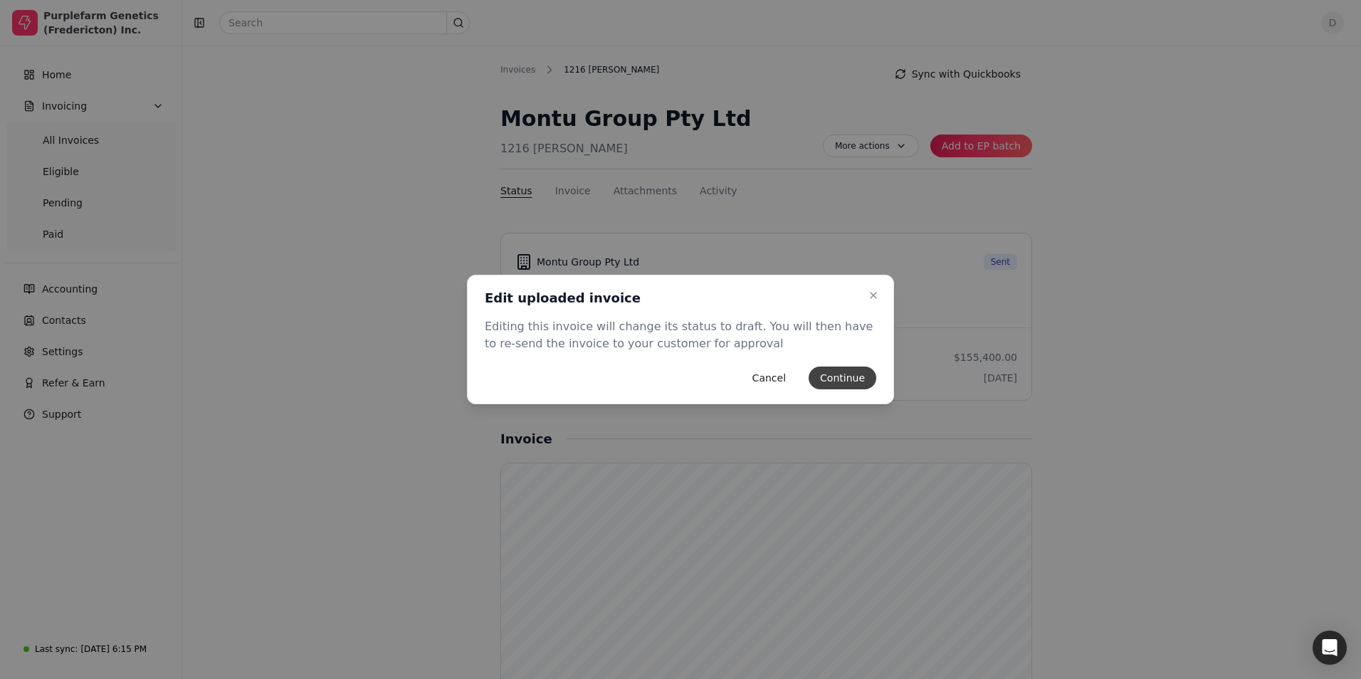
click at [834, 380] on button "Continue" at bounding box center [843, 378] width 68 height 23
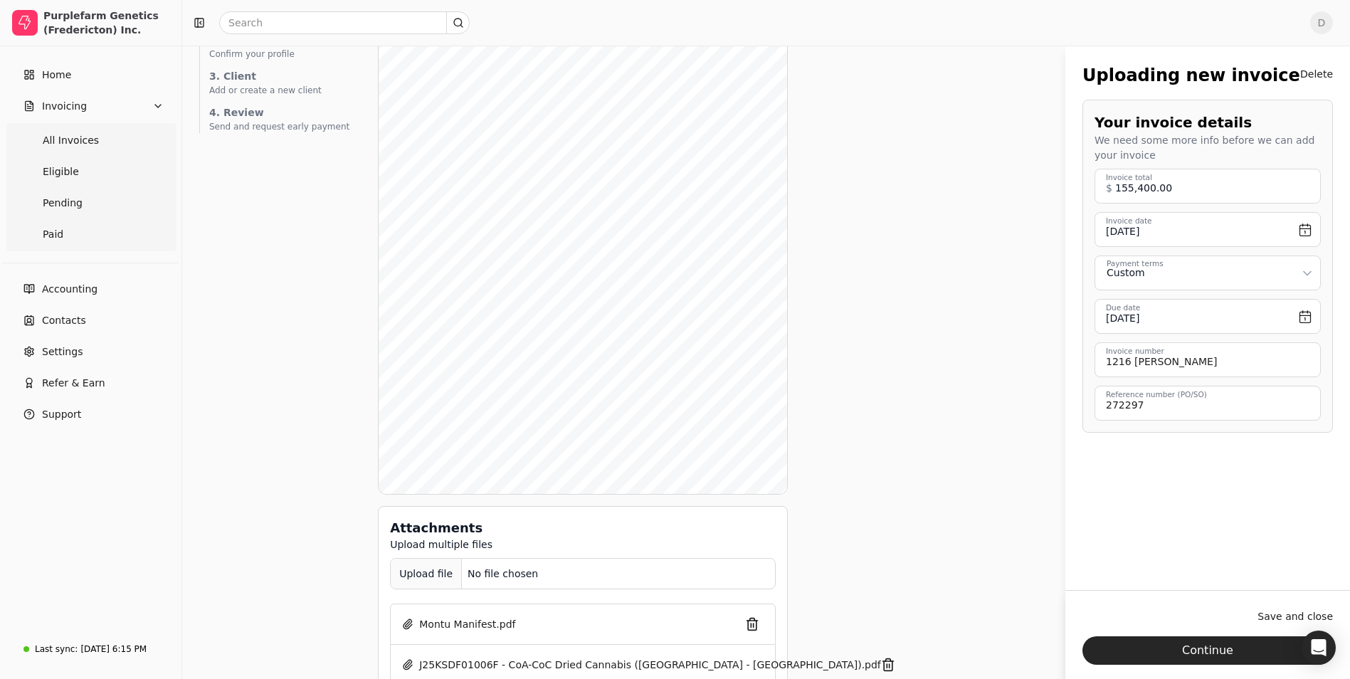
scroll to position [228, 0]
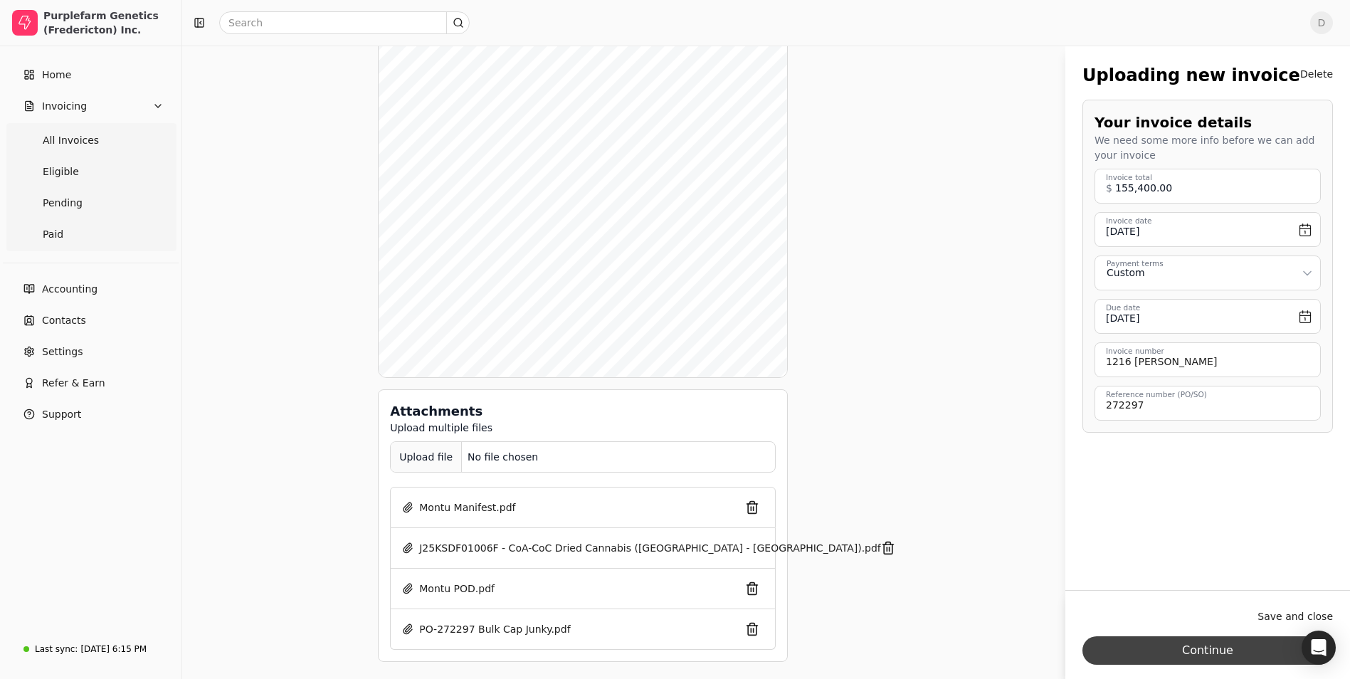
click at [1176, 656] on button "Continue" at bounding box center [1208, 650] width 251 height 28
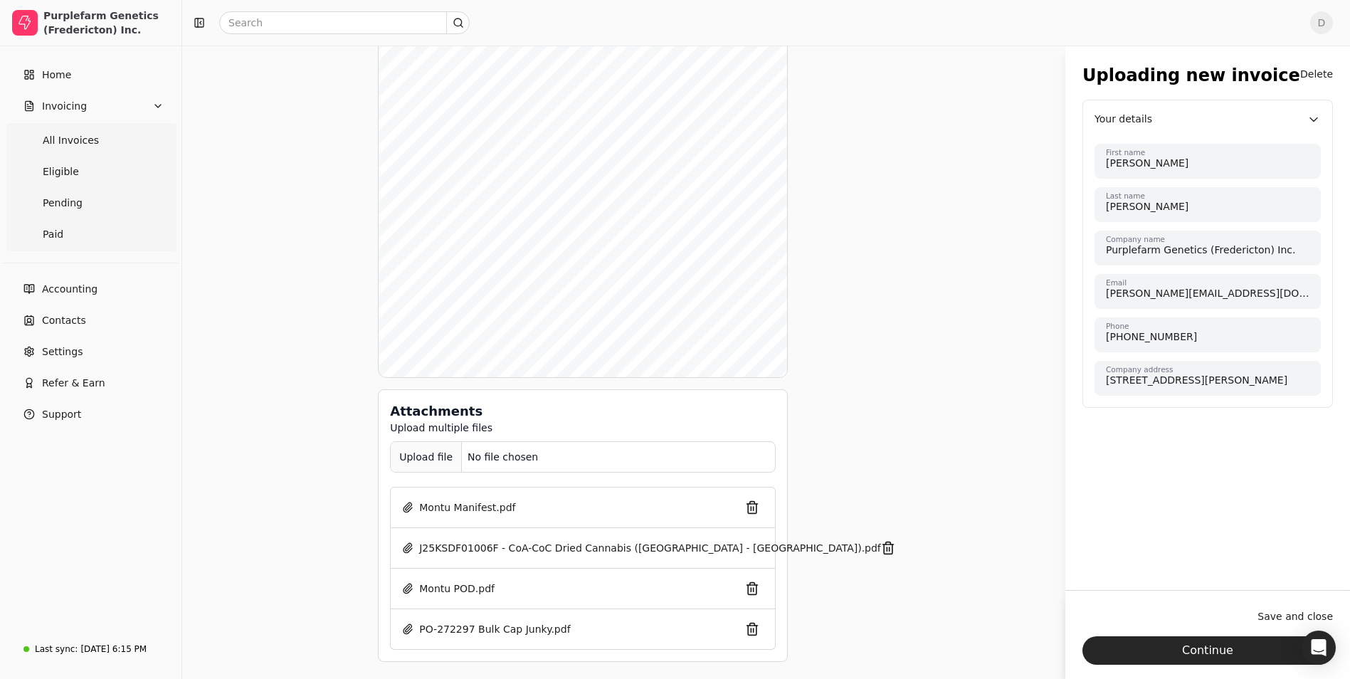
scroll to position [0, 0]
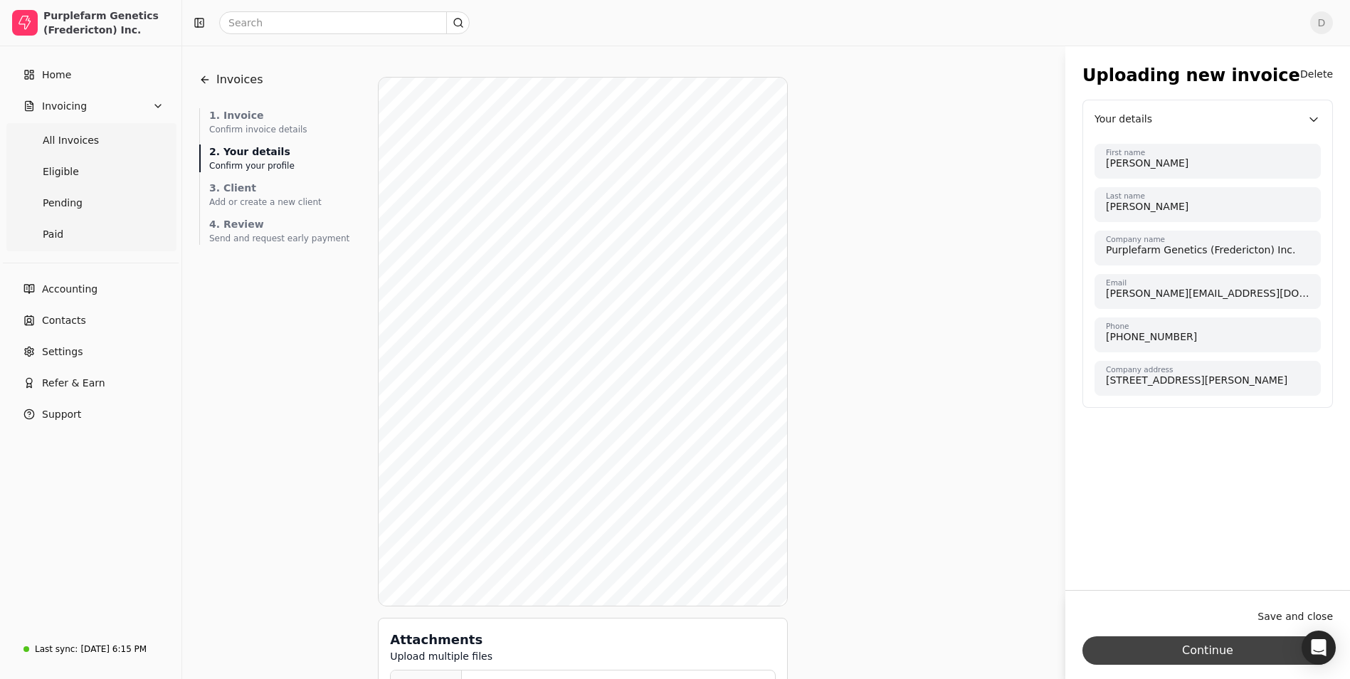
click at [1194, 651] on button "Continue" at bounding box center [1208, 650] width 251 height 28
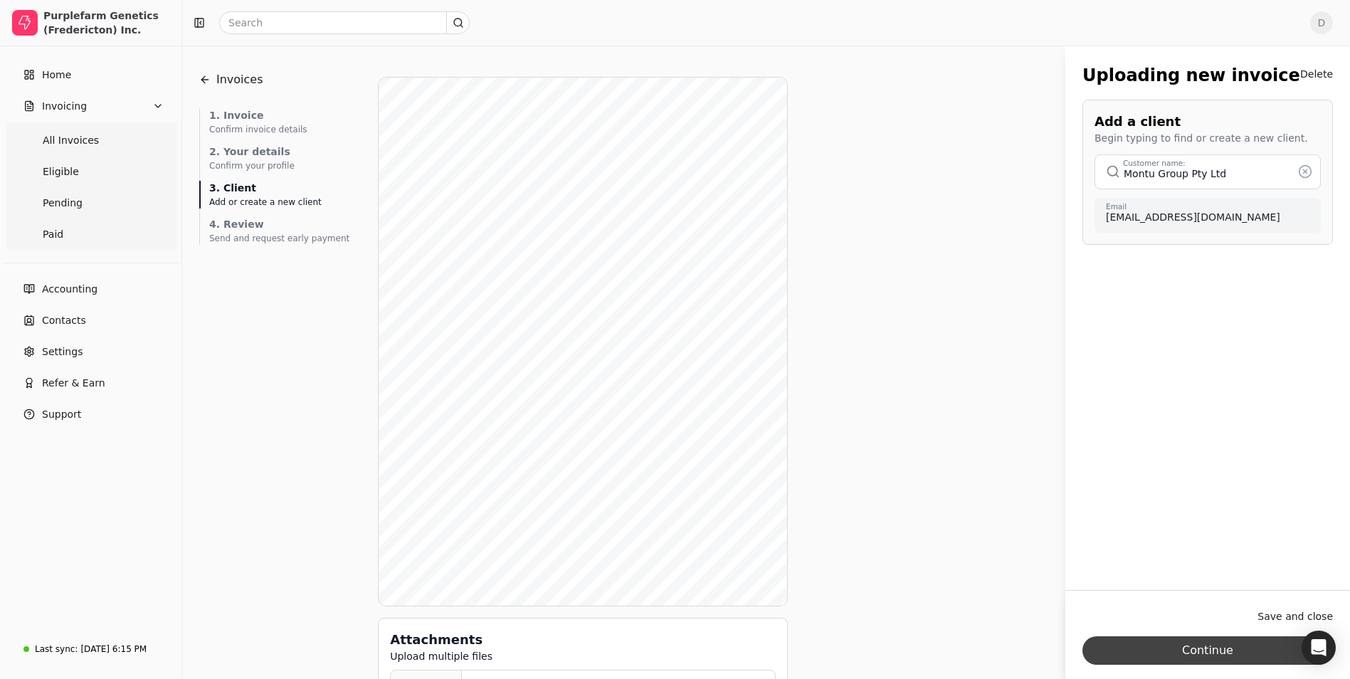
click at [1205, 648] on button "Continue" at bounding box center [1208, 650] width 251 height 28
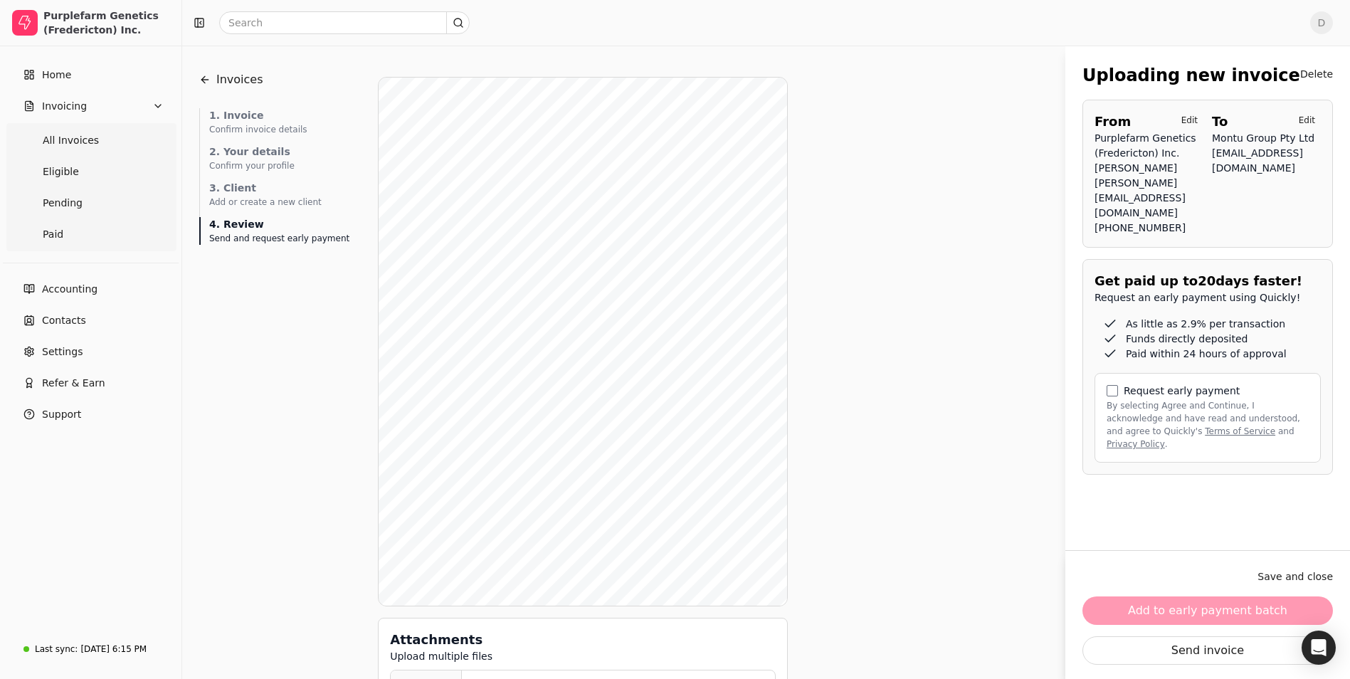
click at [1118, 410] on div "Request early payment By selecting Agree and Continue, I acknowledge and have r…" at bounding box center [1208, 418] width 226 height 90
click at [1113, 396] on button "By selecting Agree and Continue, I acknowledge and have read and understood, an…" at bounding box center [1112, 390] width 11 height 11
click at [1236, 661] on div "Add to early payment batch Send invoice" at bounding box center [1208, 631] width 251 height 68
drag, startPoint x: 1236, startPoint y: 661, endPoint x: 1195, endPoint y: 628, distance: 52.7
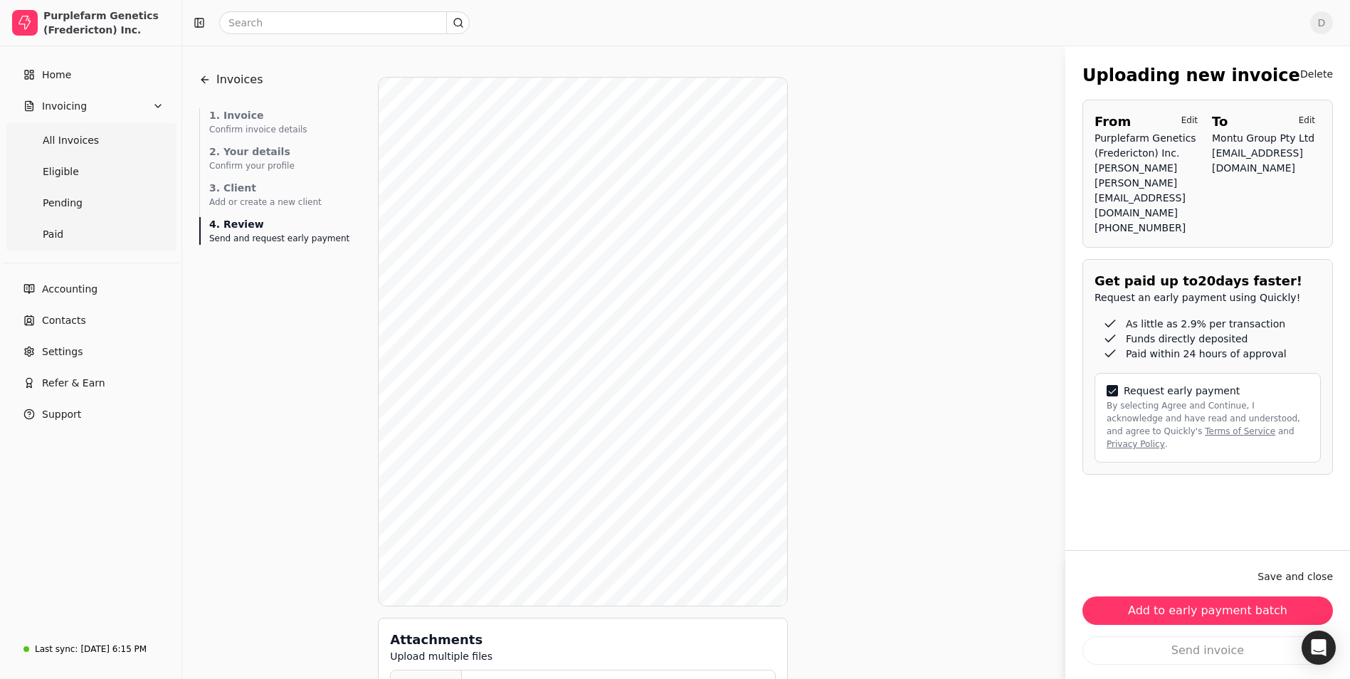
click at [1195, 628] on div "Add to early payment batch Send invoice" at bounding box center [1208, 631] width 251 height 68
click at [1215, 611] on button "Add to early payment batch" at bounding box center [1208, 611] width 251 height 28
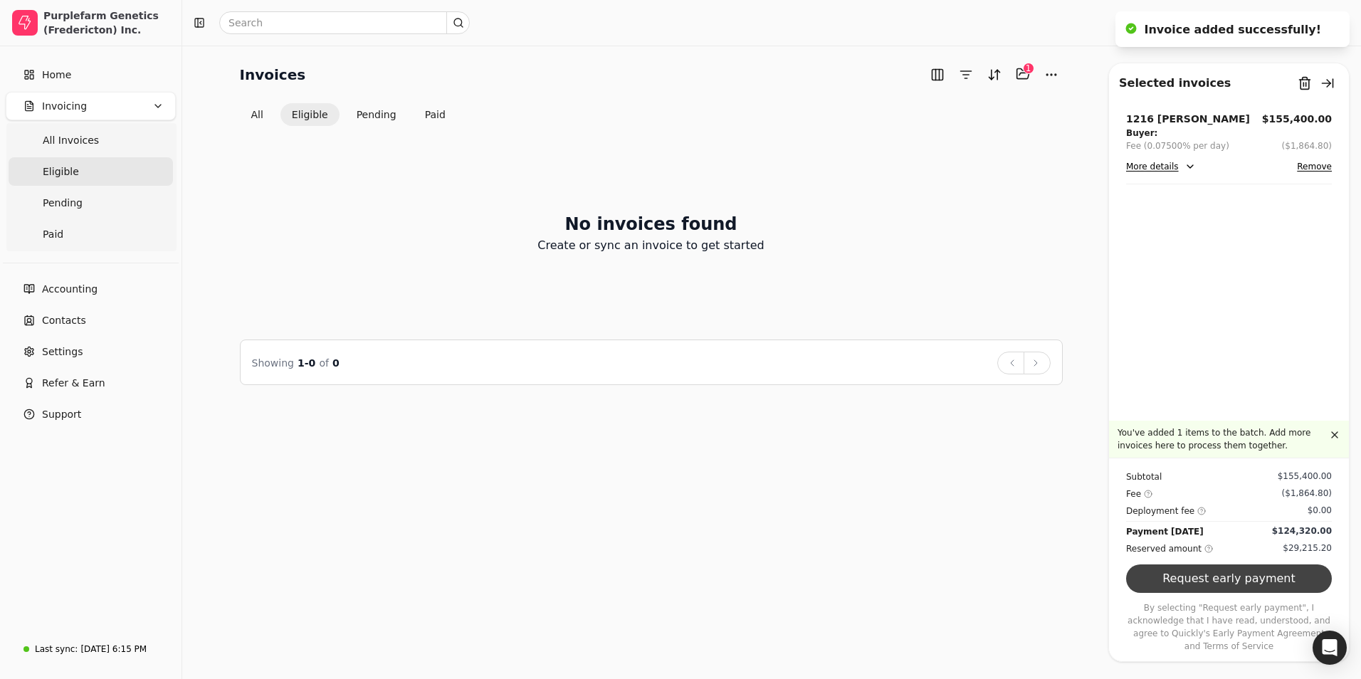
click at [1231, 588] on button "Request early payment" at bounding box center [1229, 578] width 206 height 28
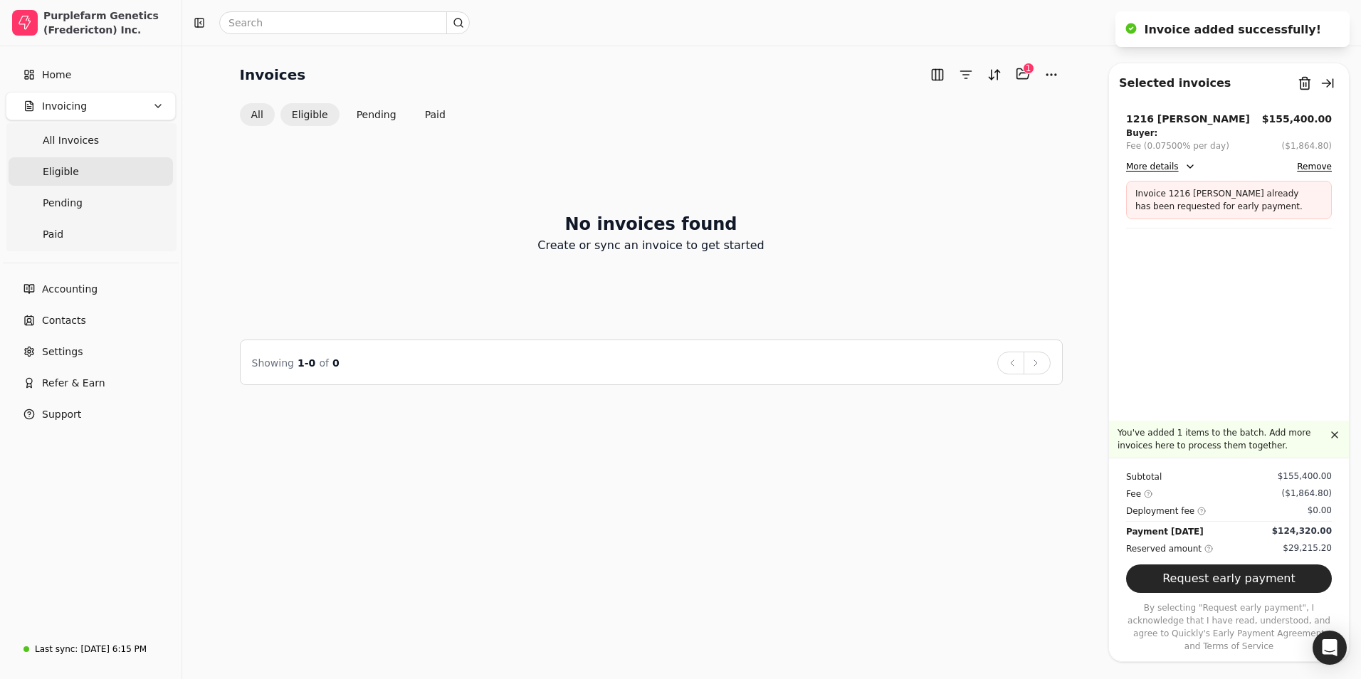
click at [264, 116] on button "All" at bounding box center [257, 114] width 35 height 23
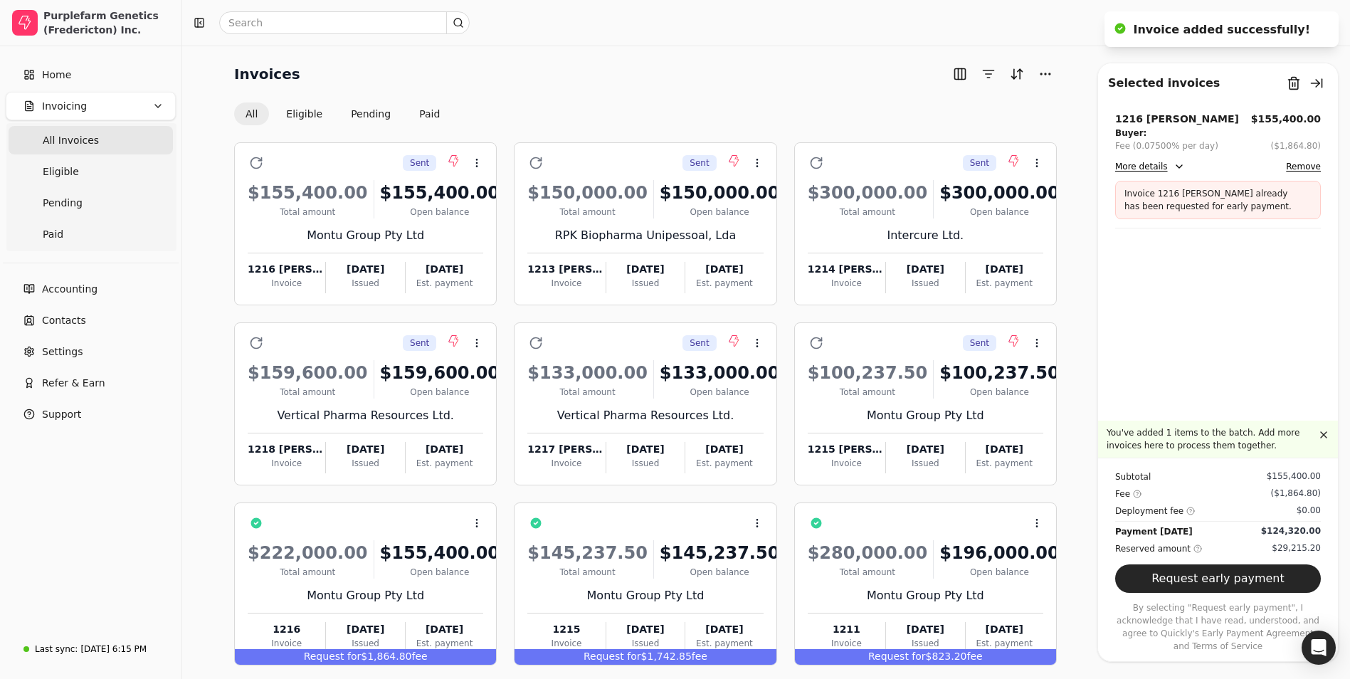
click at [1302, 167] on button "Remove" at bounding box center [1303, 166] width 35 height 17
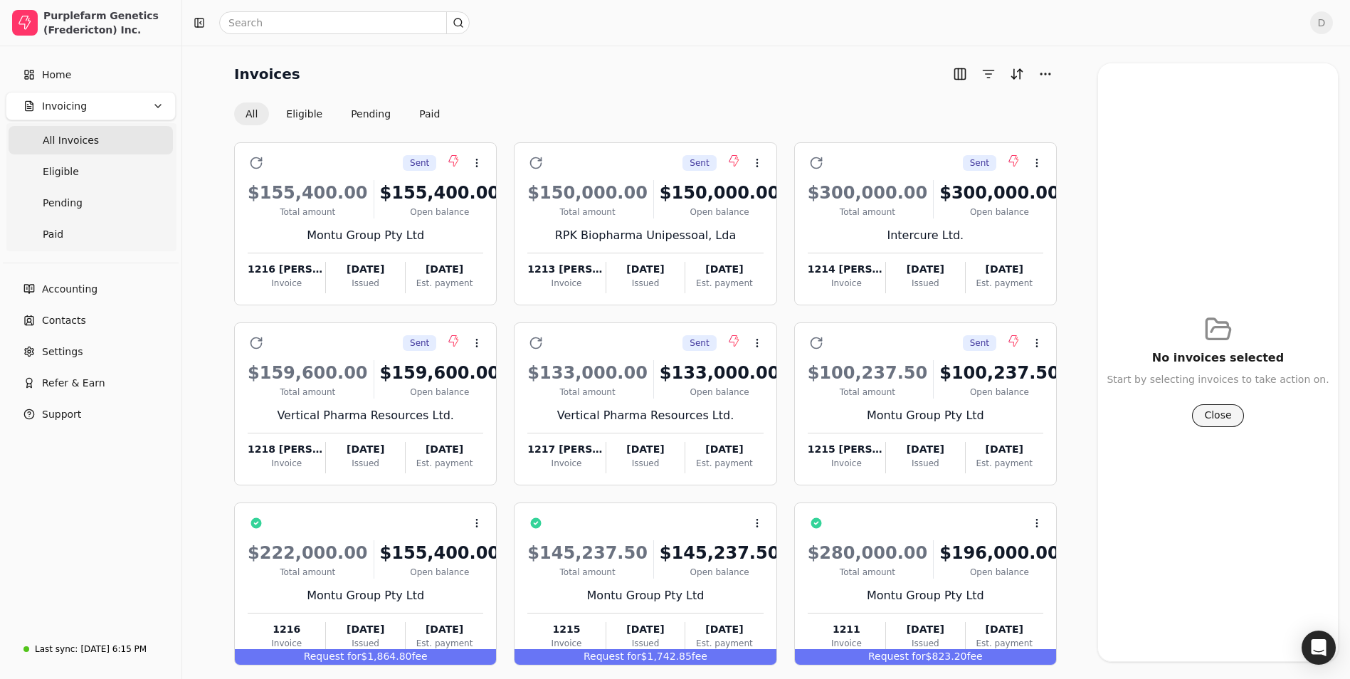
click at [1222, 414] on button "Close" at bounding box center [1217, 415] width 51 height 23
